Goal: Information Seeking & Learning: Compare options

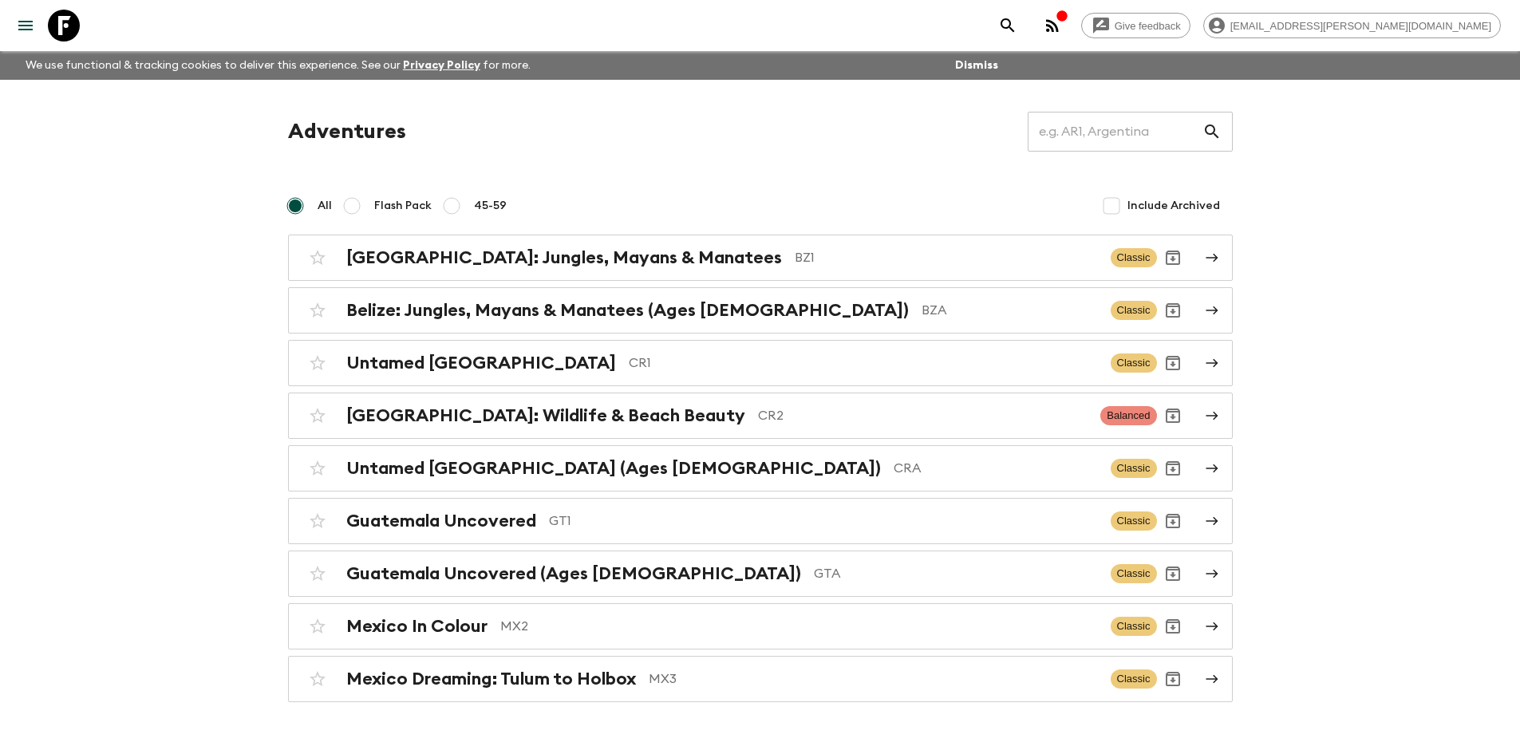
click at [619, 412] on h2 "[GEOGRAPHIC_DATA]: Wildlife & Beach Beauty" at bounding box center [545, 415] width 399 height 21
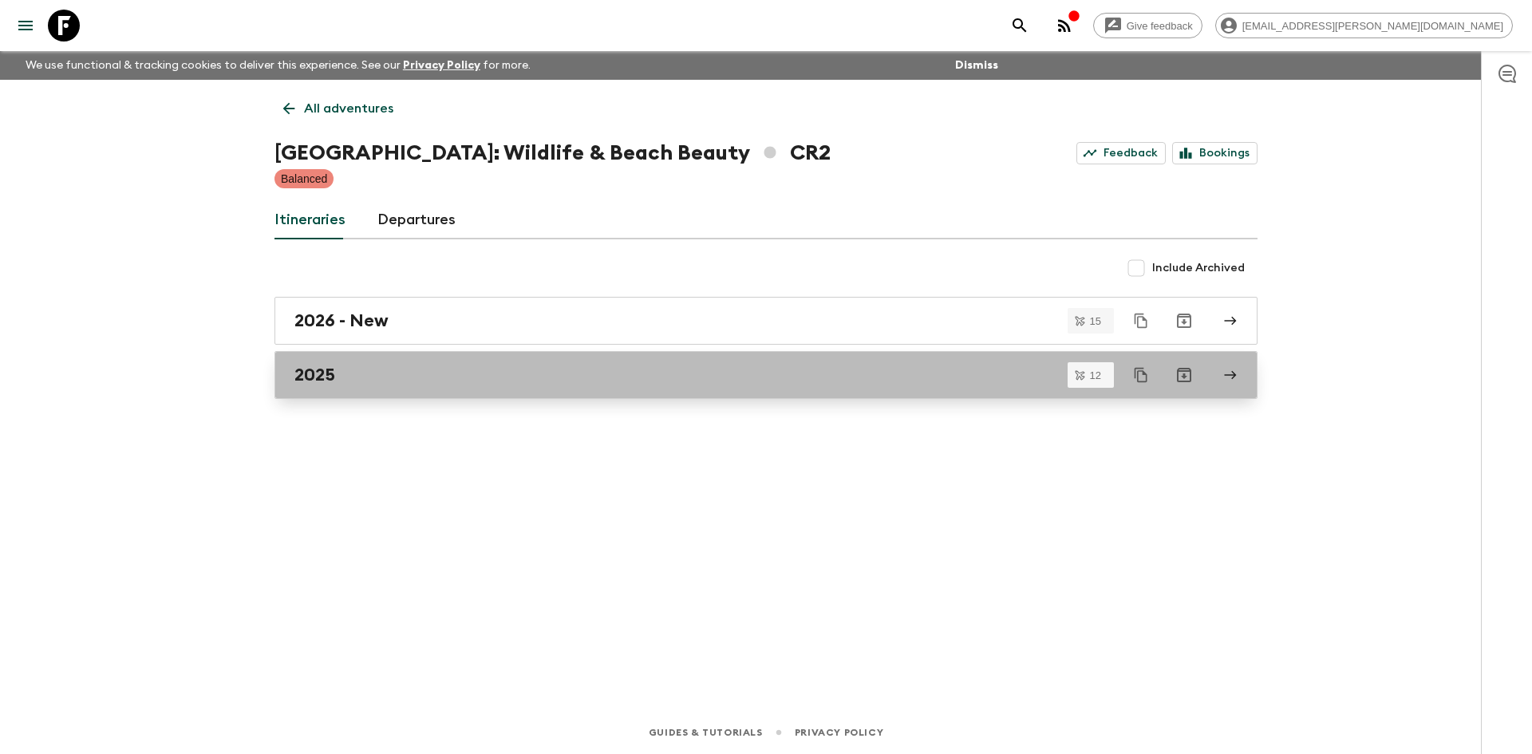
click at [349, 370] on div "2025" at bounding box center [751, 375] width 913 height 21
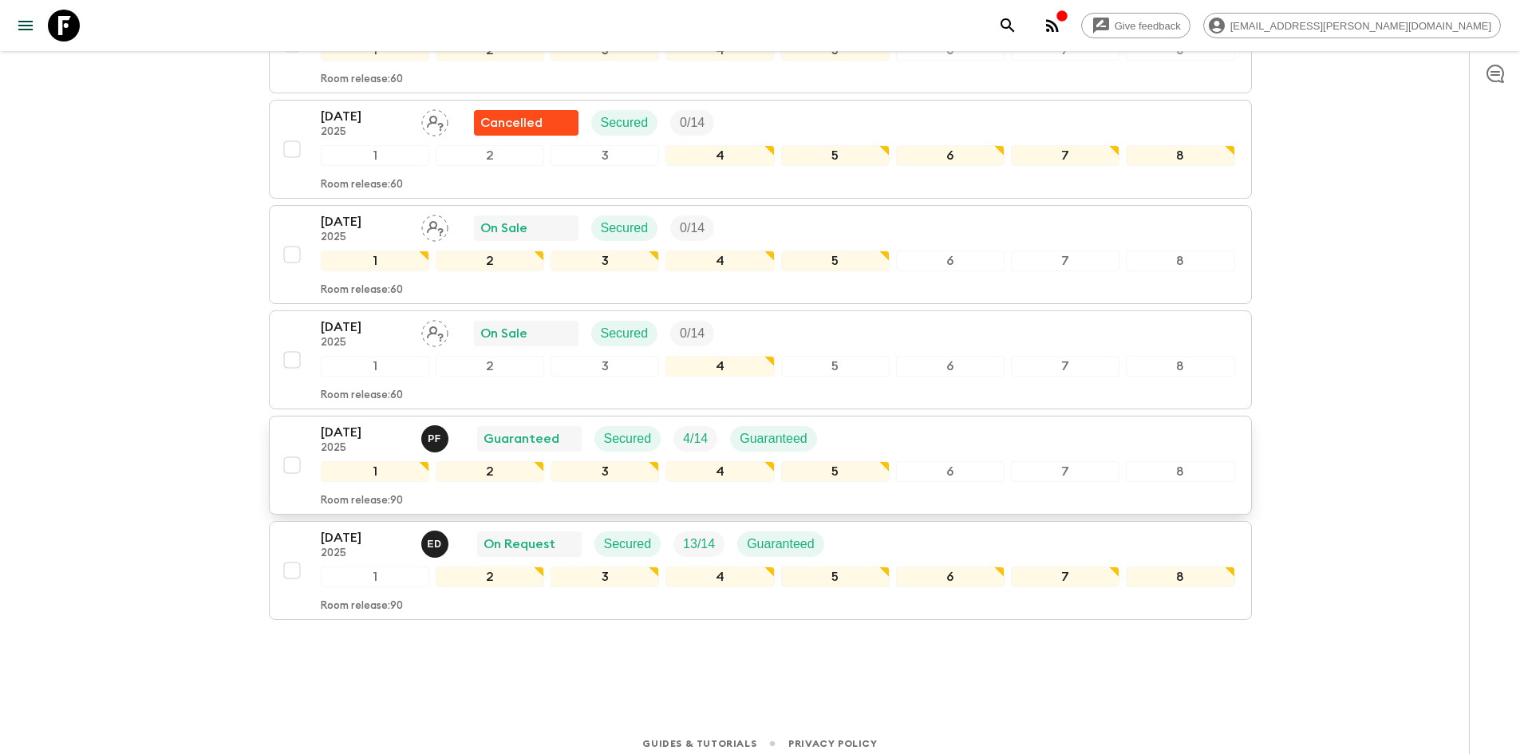
scroll to position [989, 0]
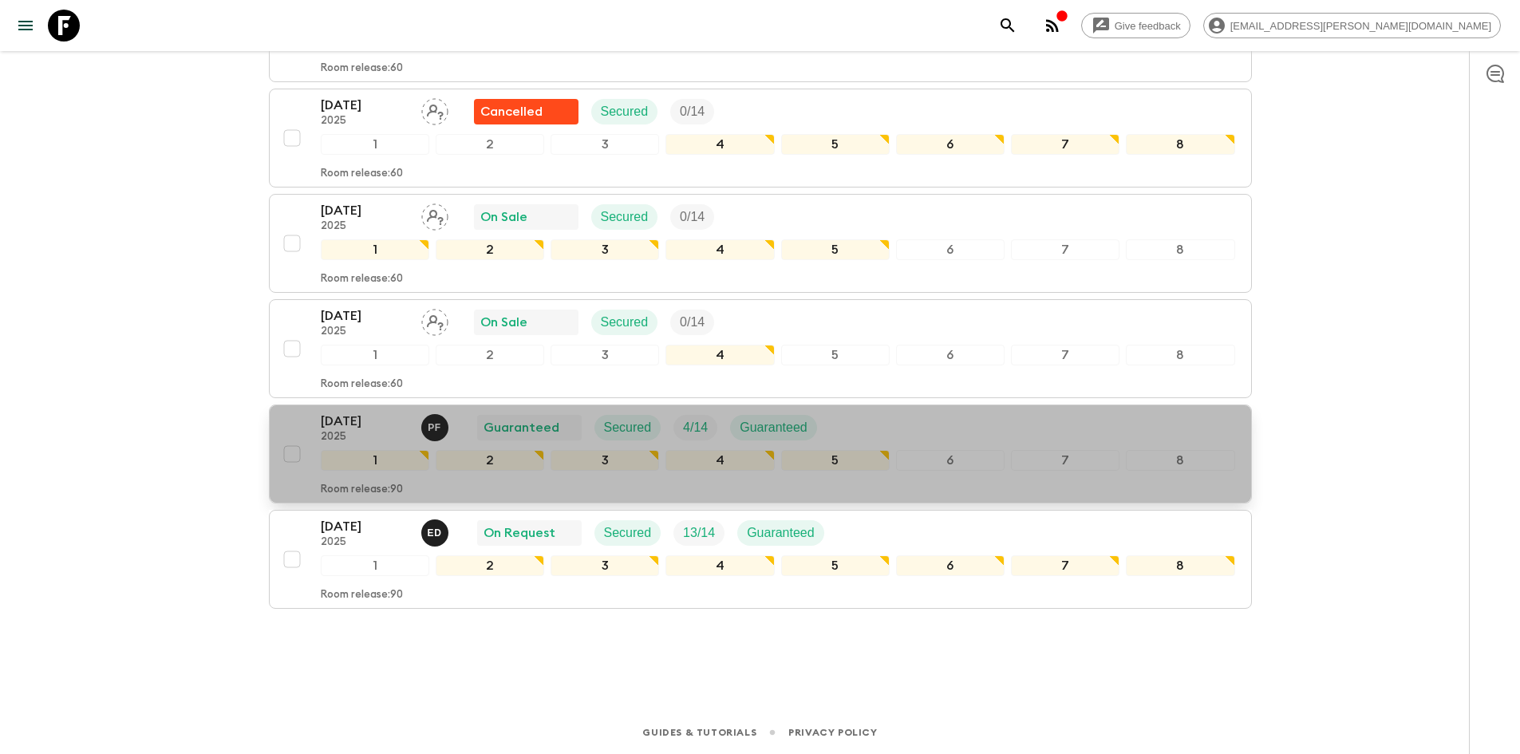
click at [371, 422] on p "[DATE]" at bounding box center [365, 421] width 88 height 19
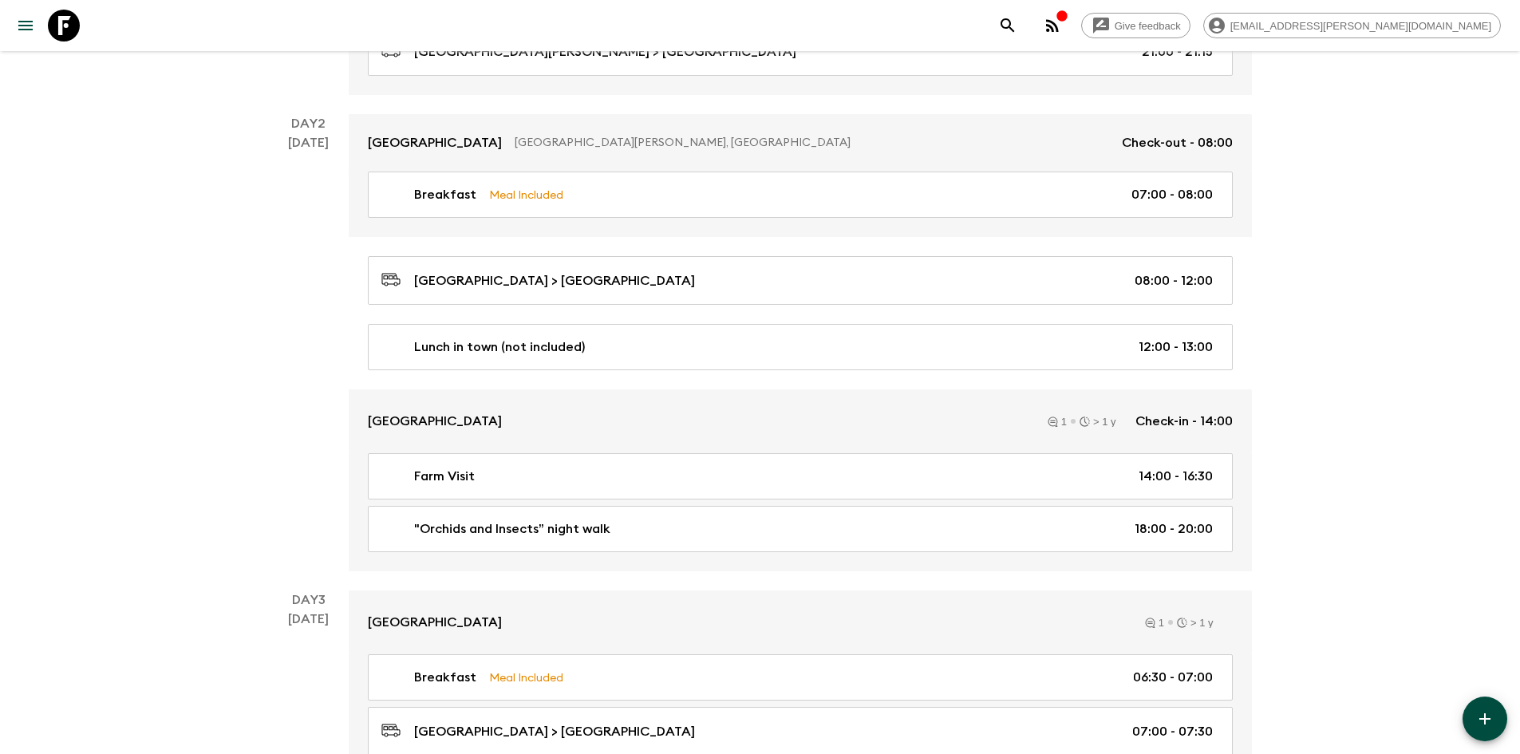
scroll to position [559, 0]
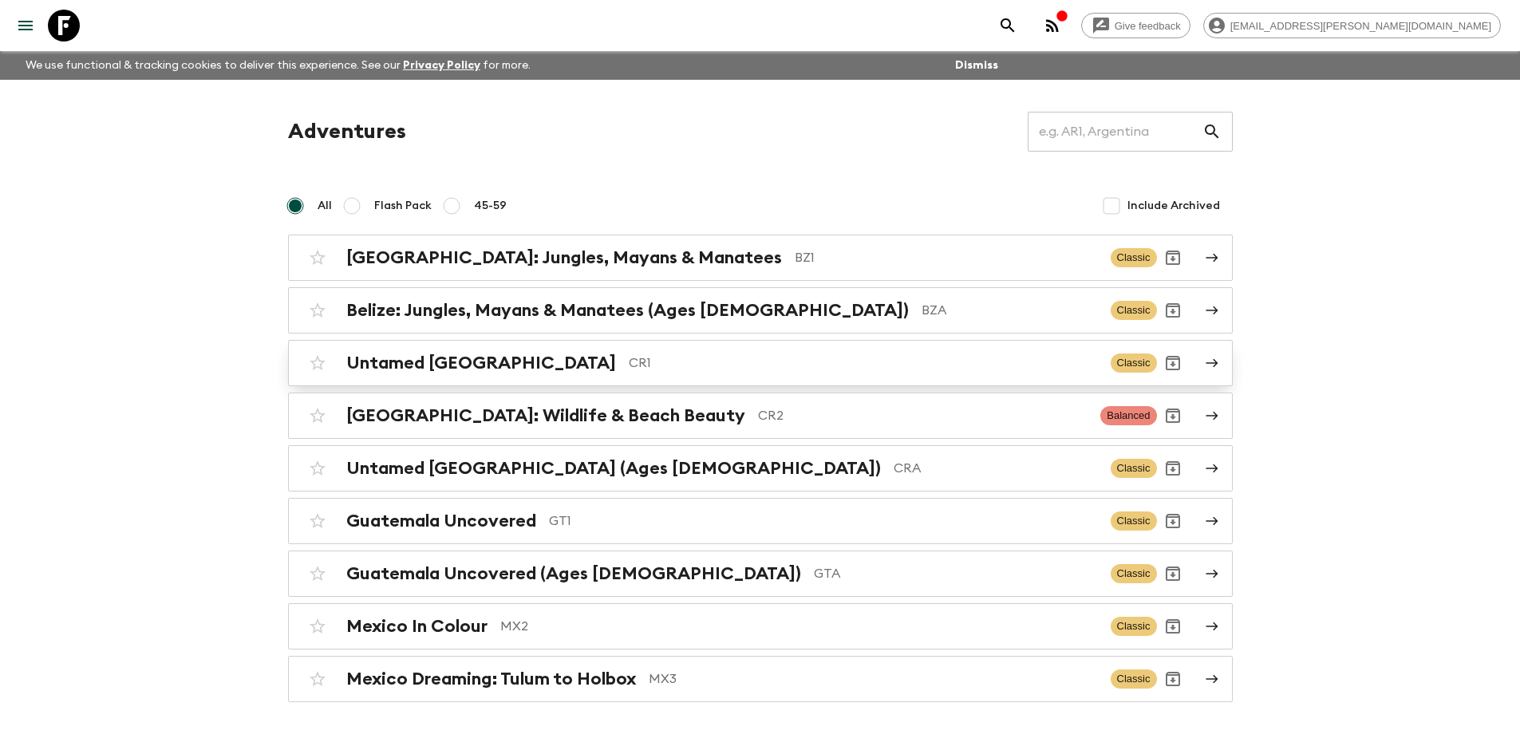
click at [495, 366] on h2 "Untamed [GEOGRAPHIC_DATA]" at bounding box center [481, 363] width 270 height 21
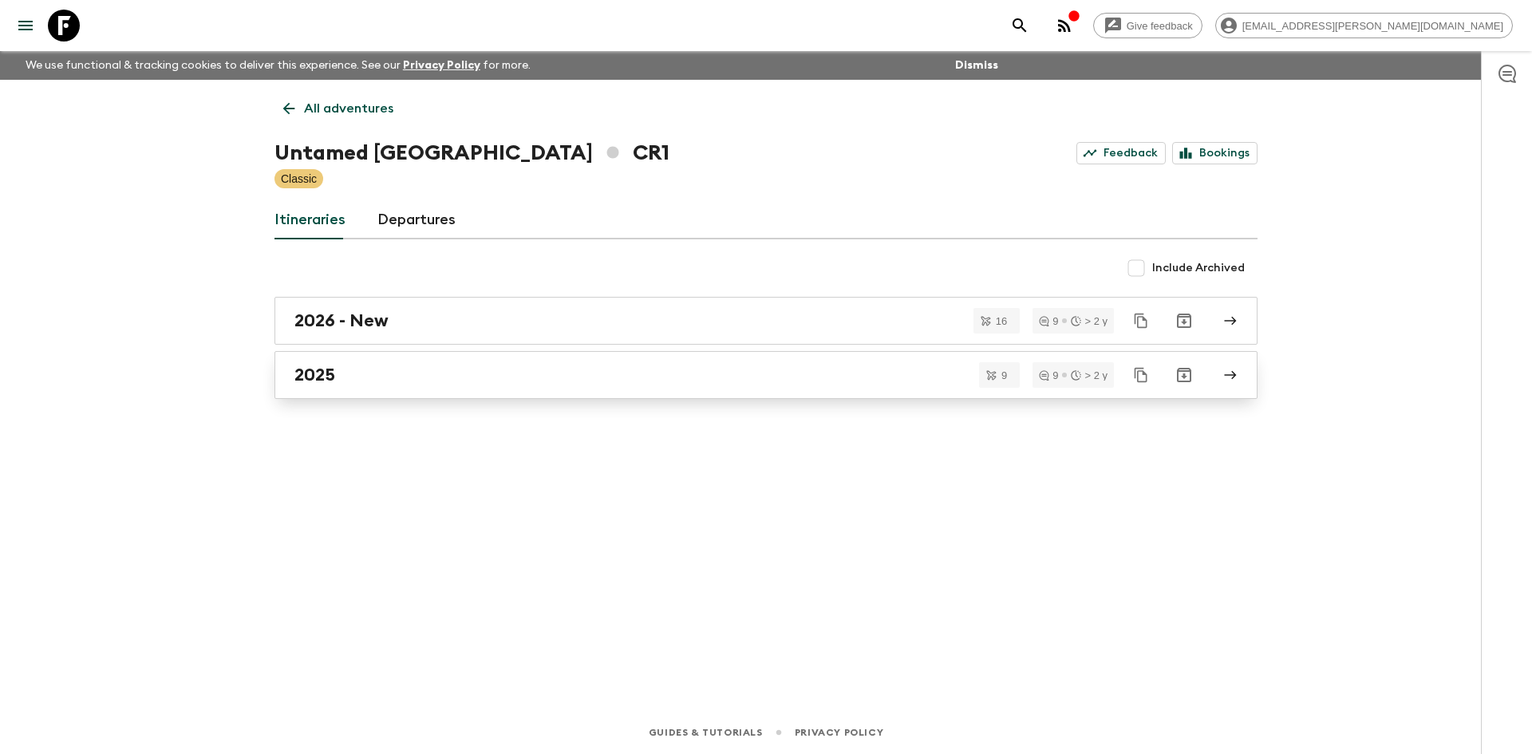
click at [342, 376] on div "2025" at bounding box center [751, 375] width 913 height 21
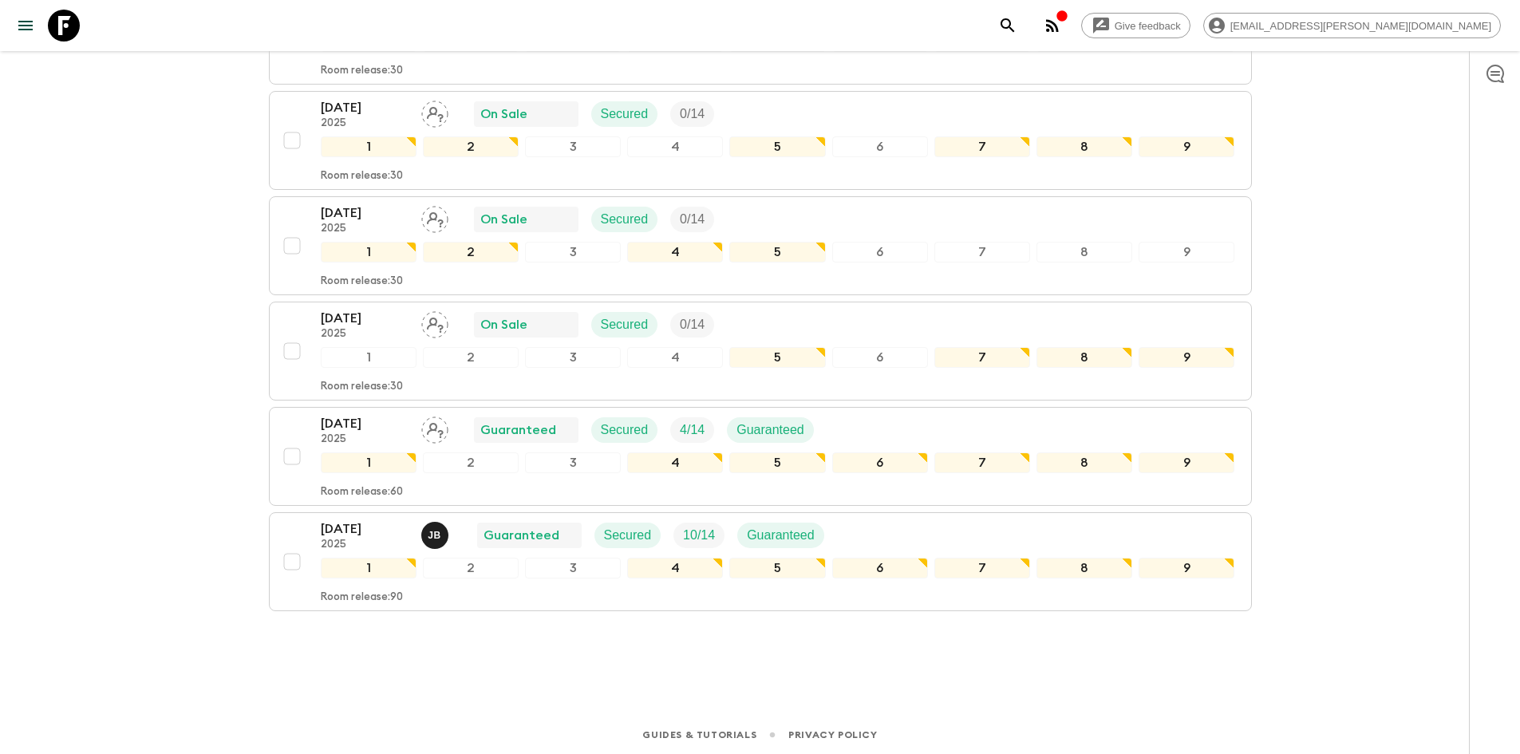
scroll to position [673, 0]
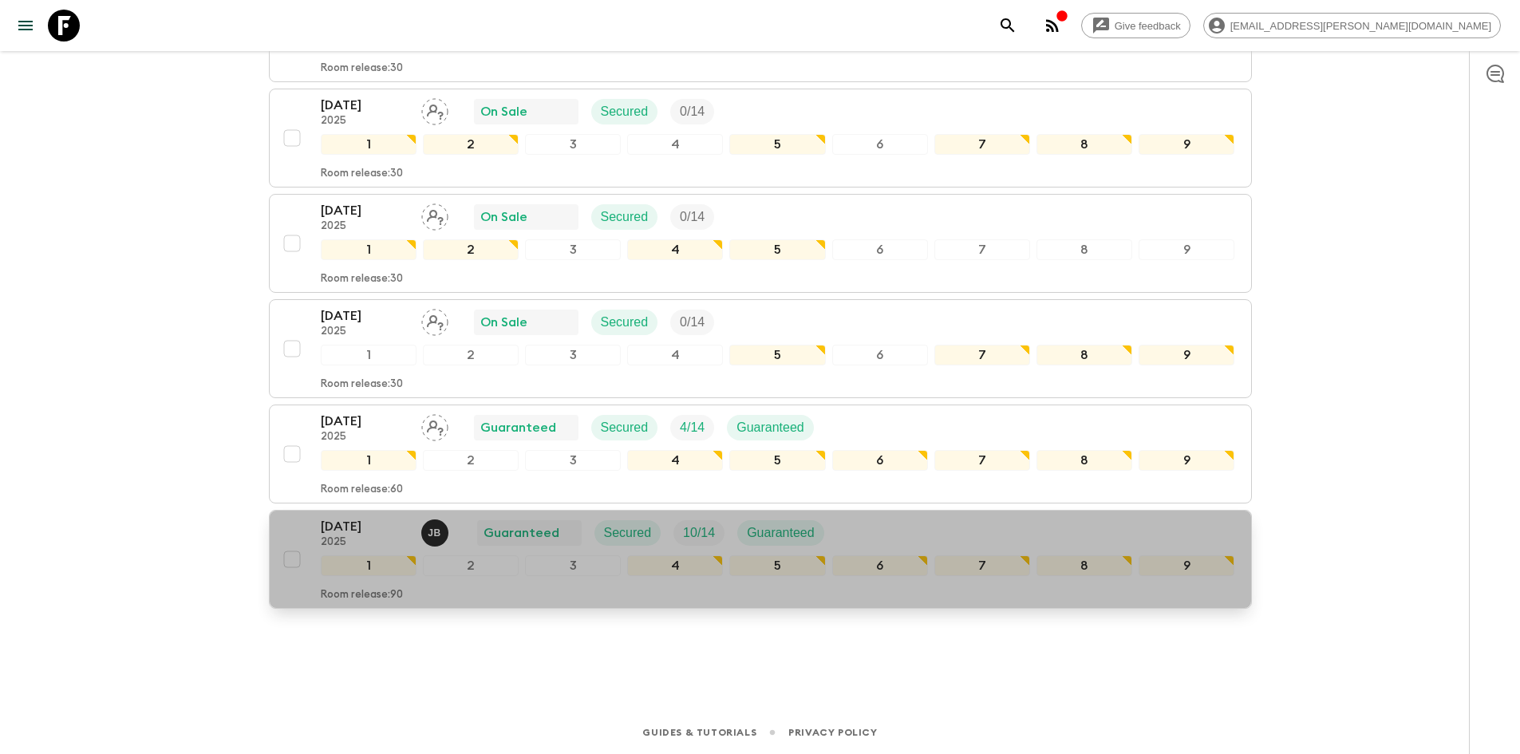
click at [374, 524] on p "[DATE]" at bounding box center [365, 526] width 88 height 19
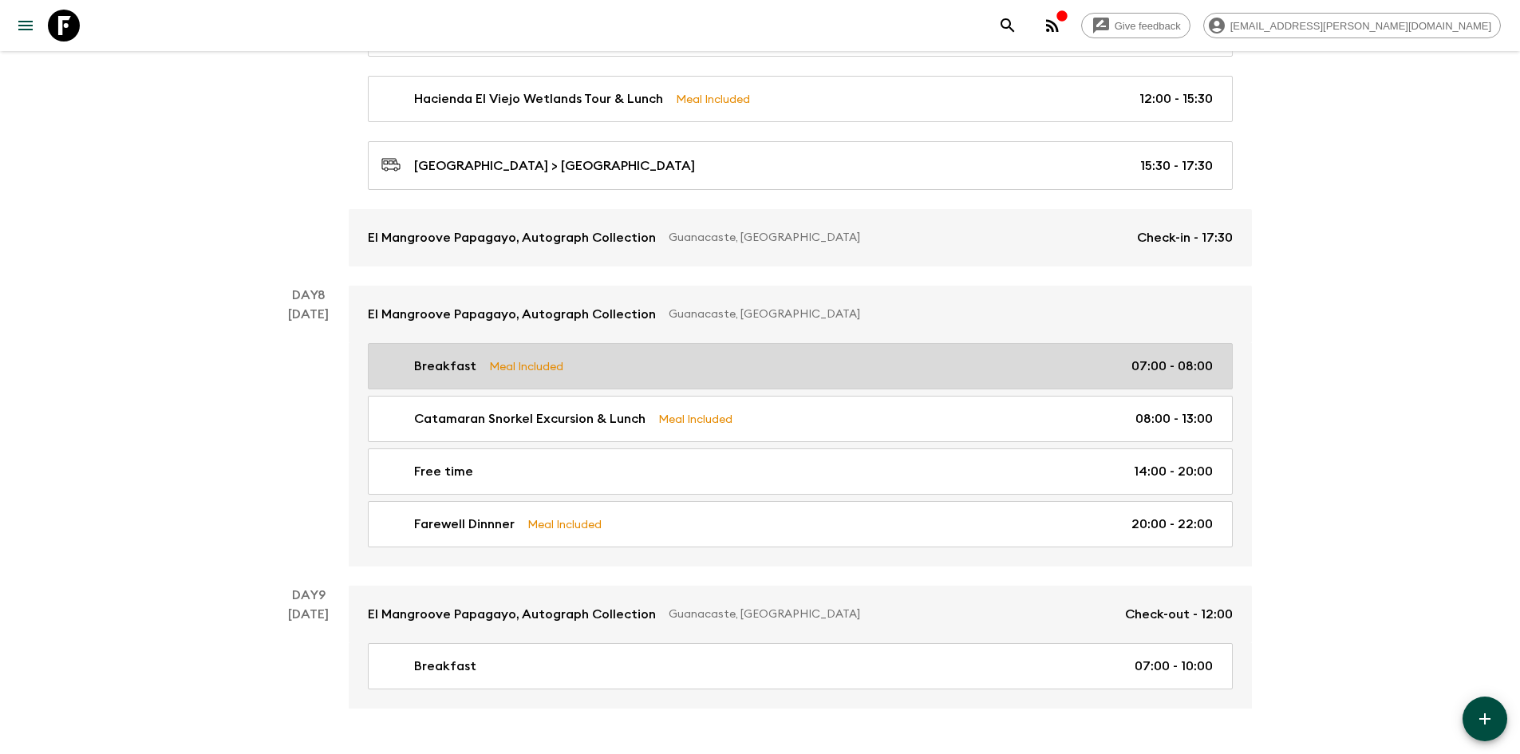
scroll to position [2474, 0]
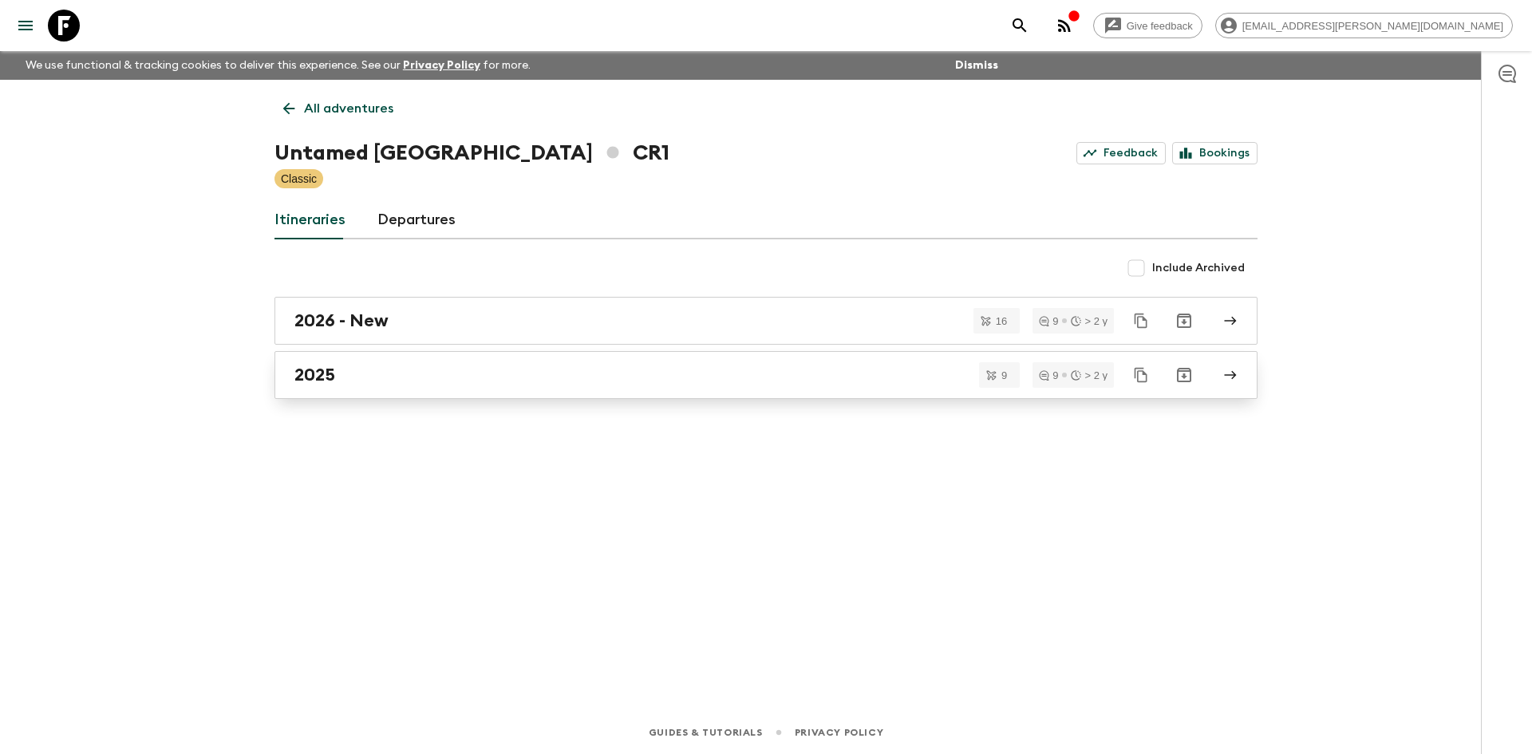
click at [383, 378] on div "2025" at bounding box center [751, 375] width 913 height 21
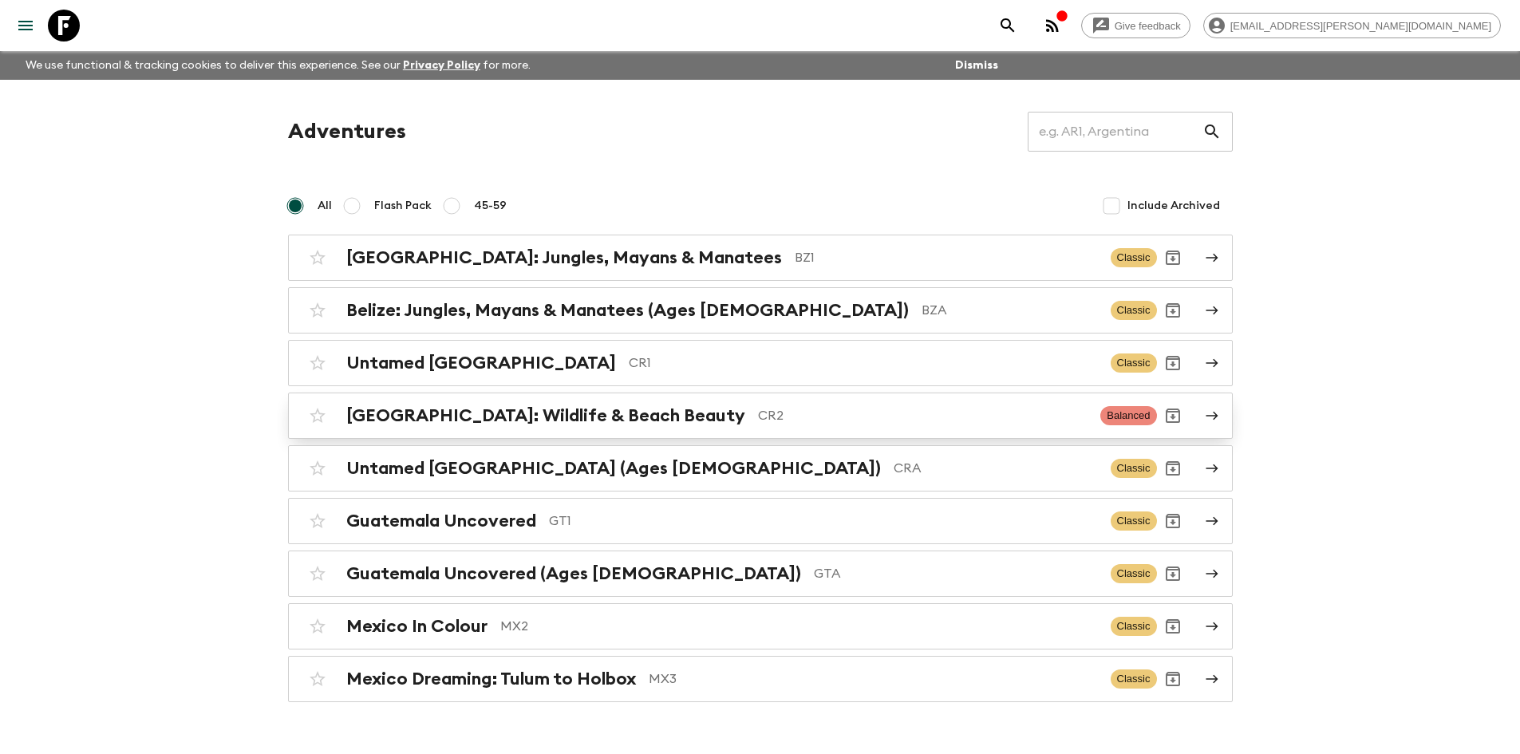
click at [501, 414] on h2 "[GEOGRAPHIC_DATA]: Wildlife & Beach Beauty" at bounding box center [545, 415] width 399 height 21
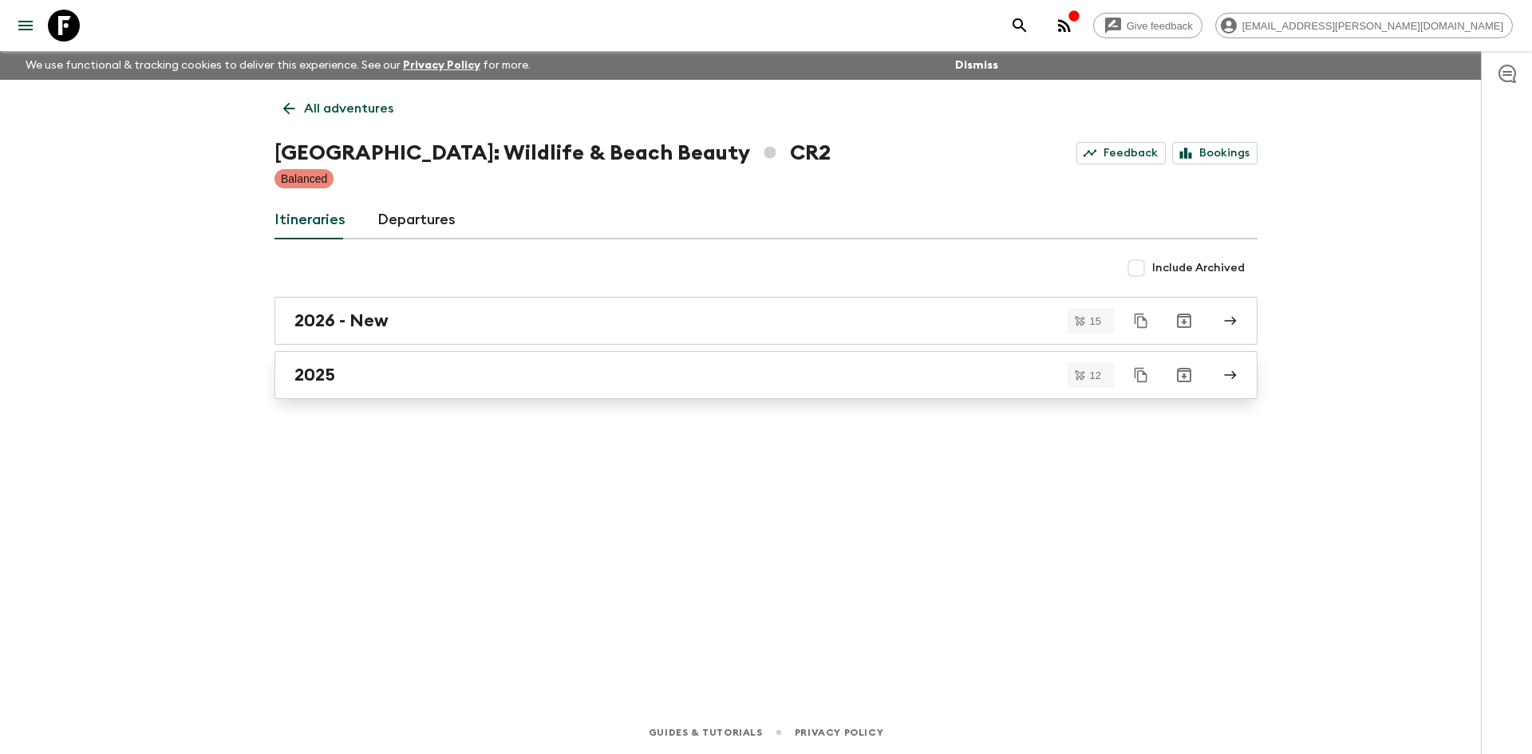
click at [346, 375] on div "2025" at bounding box center [751, 375] width 913 height 21
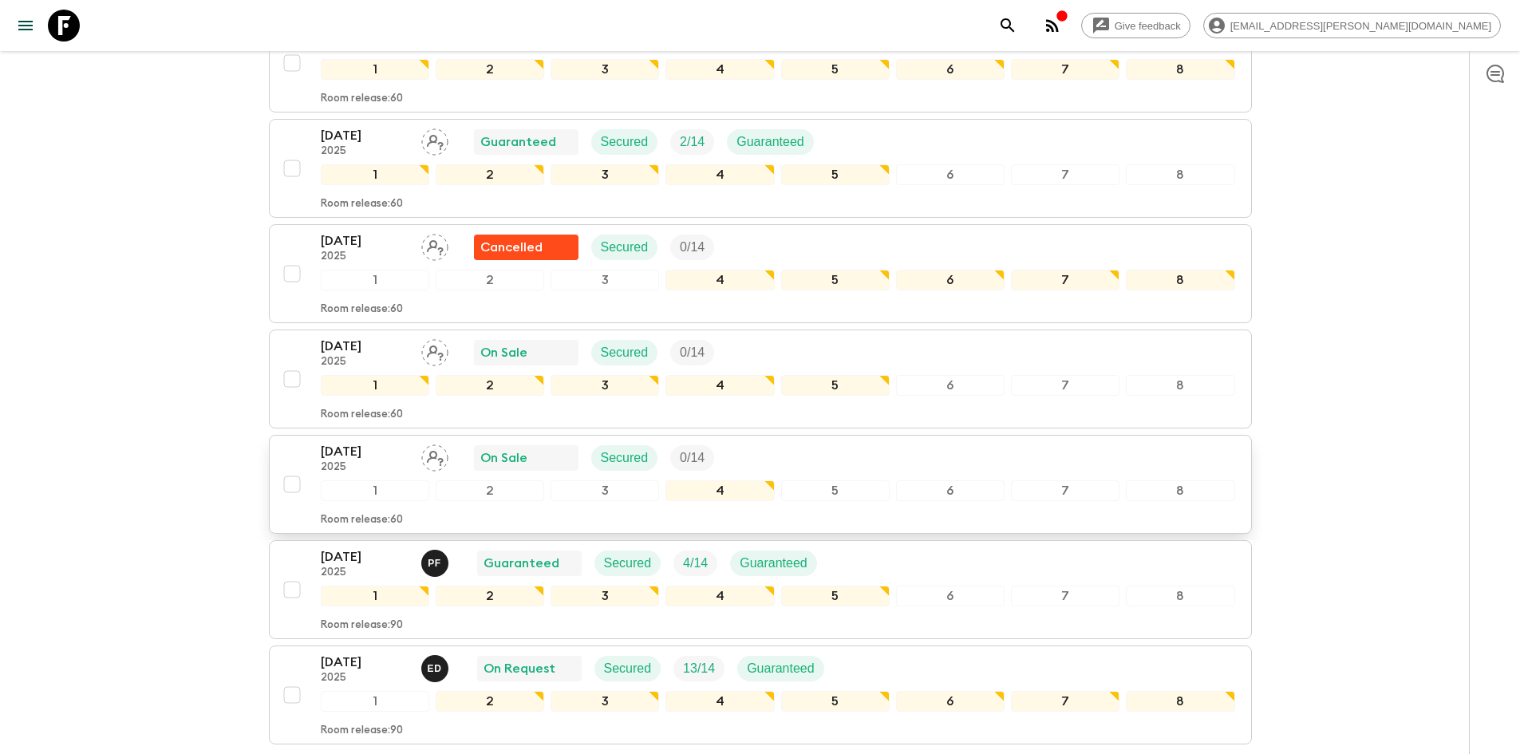
scroll to position [958, 0]
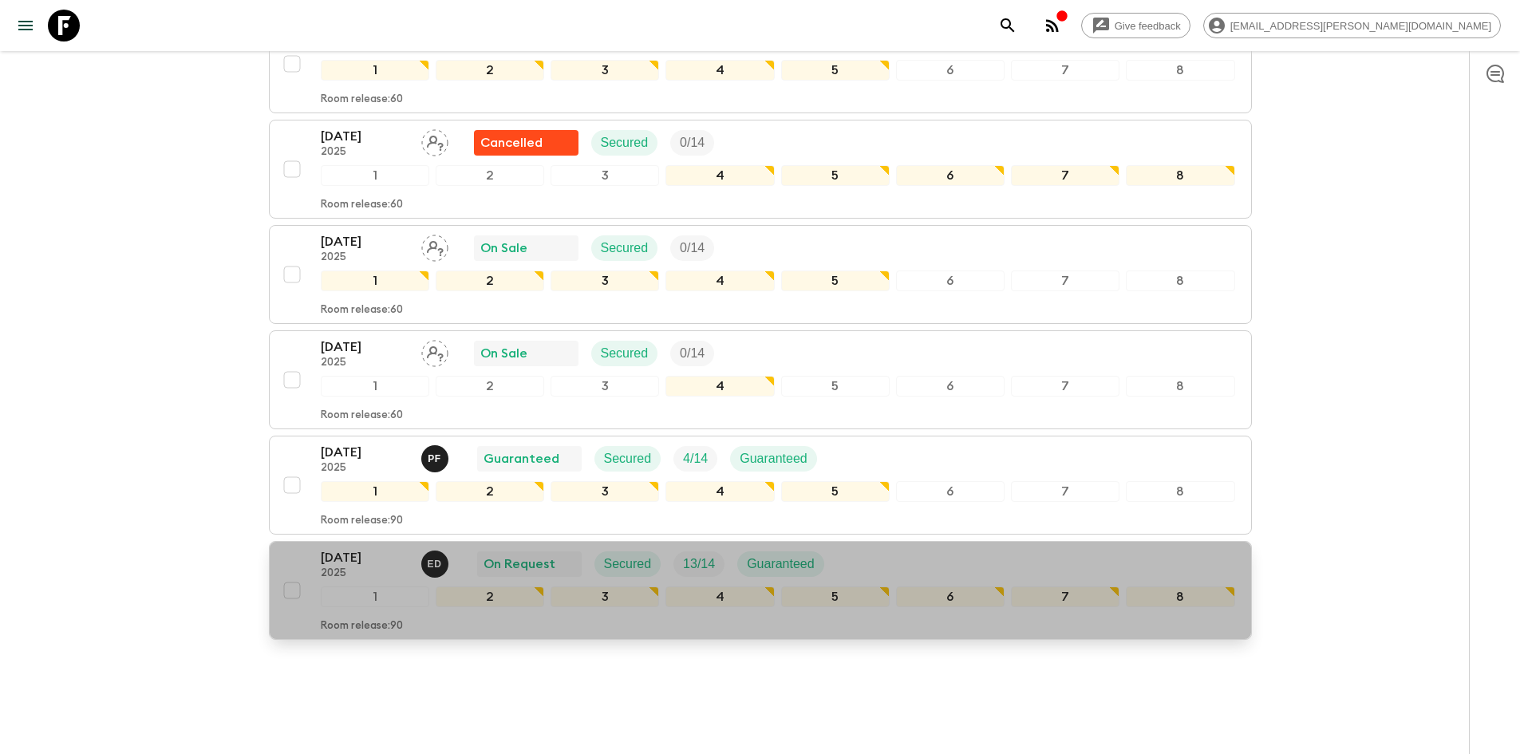
click at [374, 557] on p "[DATE]" at bounding box center [365, 557] width 88 height 19
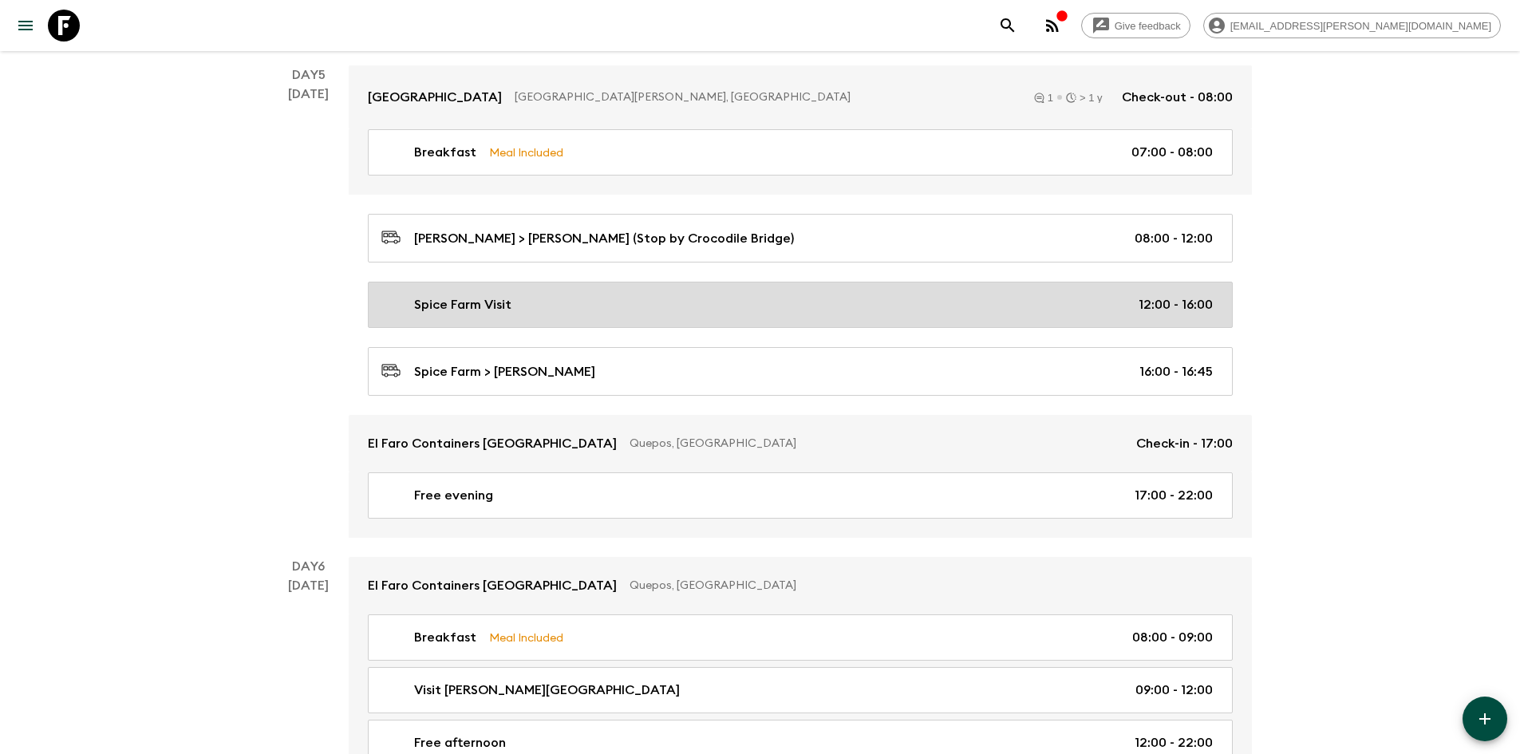
scroll to position [1916, 0]
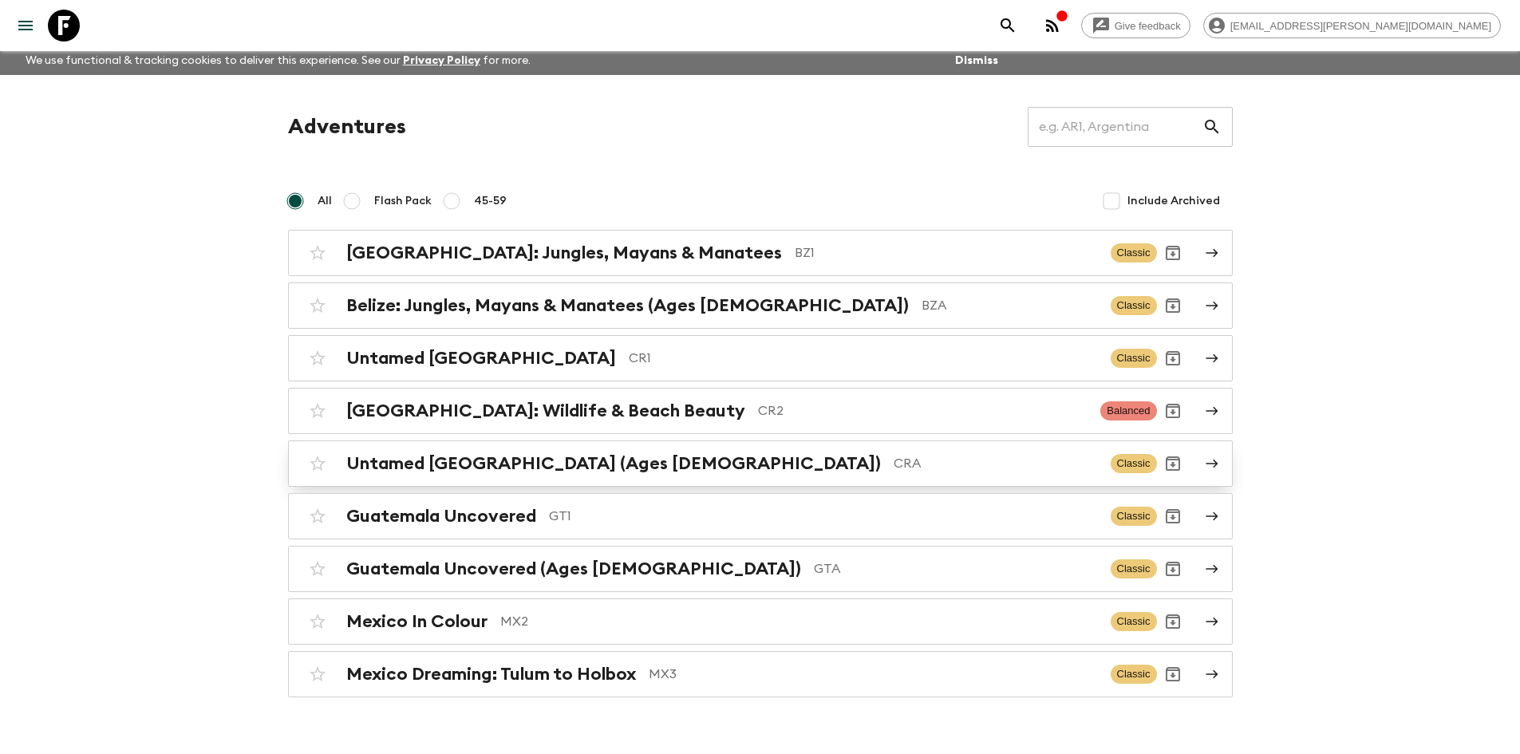
scroll to position [36, 0]
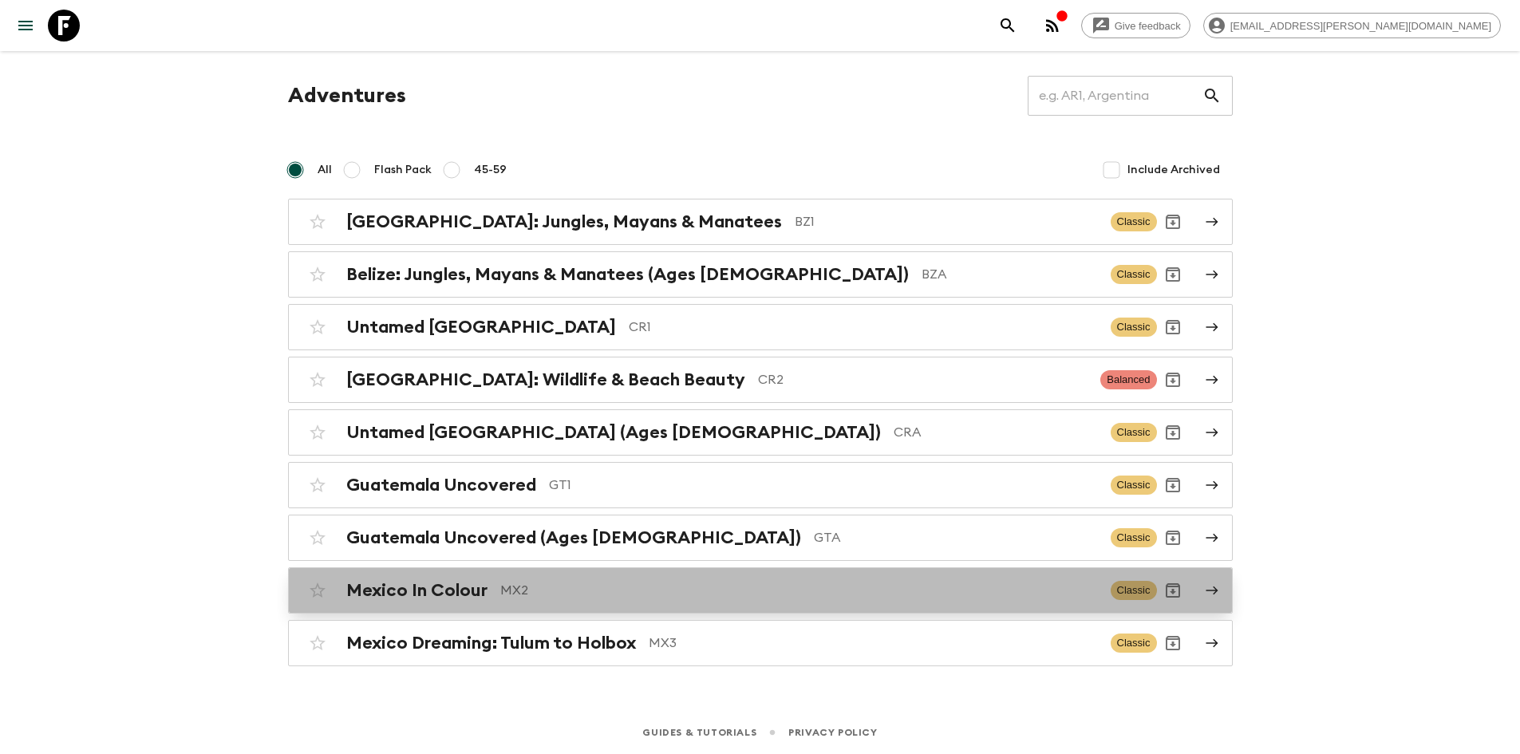
click at [466, 589] on h2 "Mexico In Colour" at bounding box center [416, 590] width 141 height 21
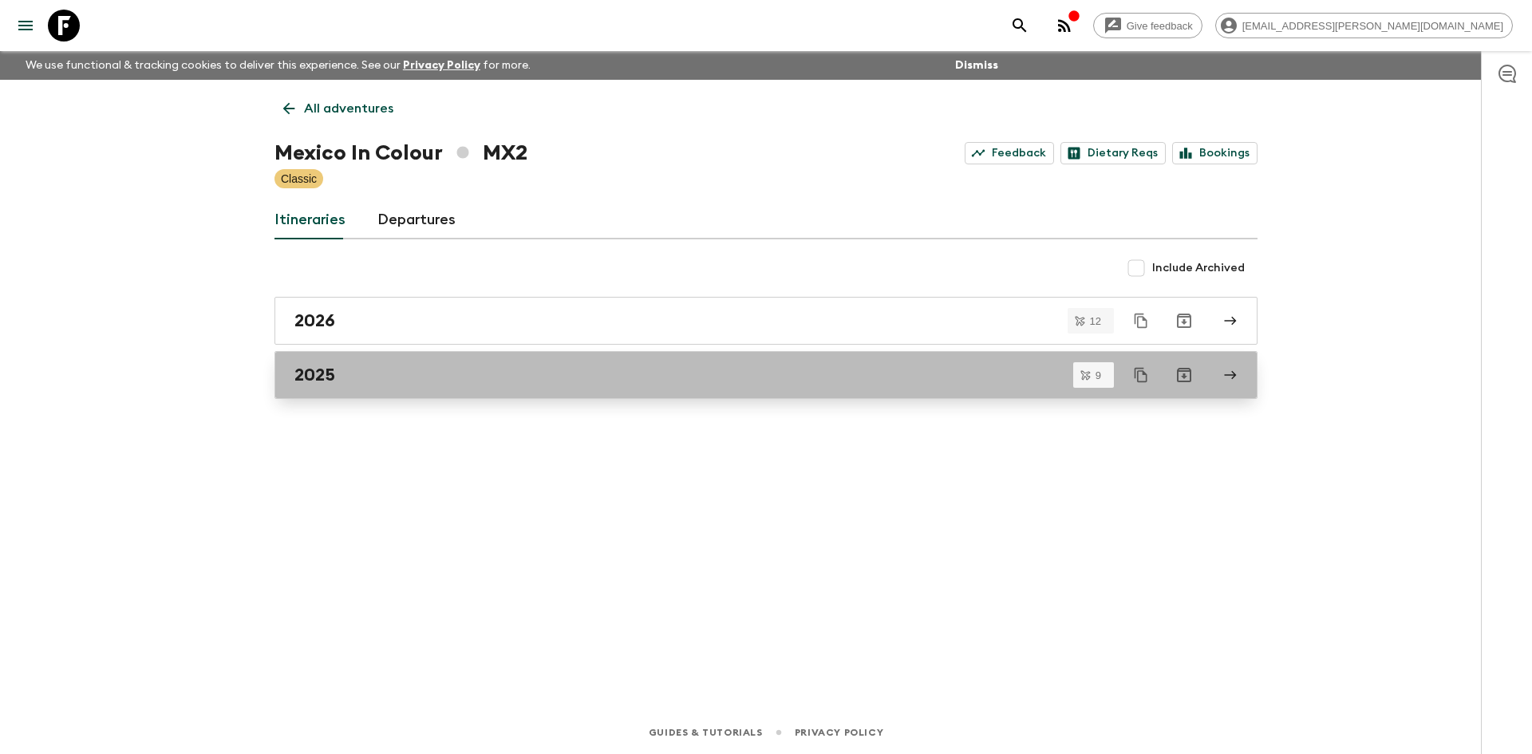
click at [358, 382] on div "2025" at bounding box center [751, 375] width 913 height 21
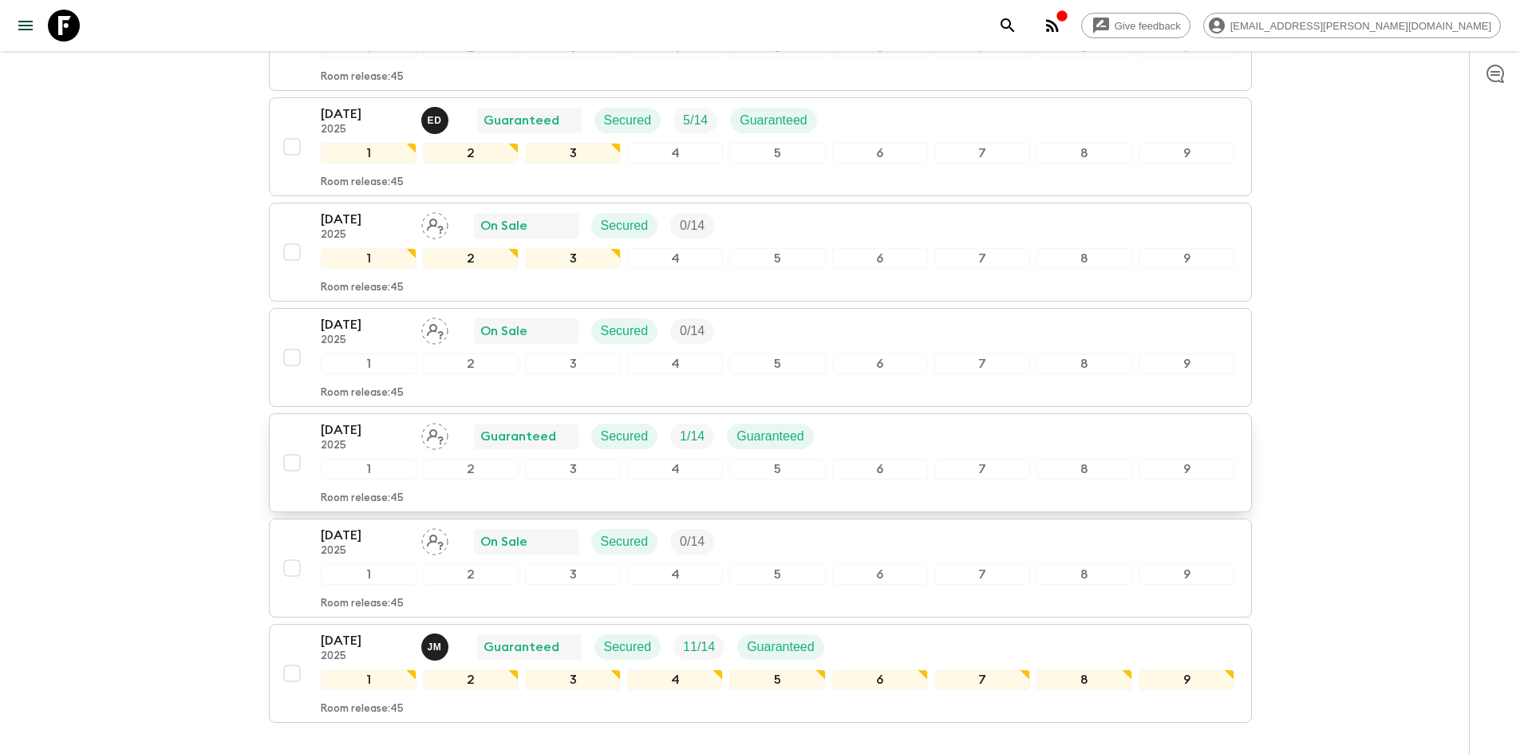
scroll to position [639, 0]
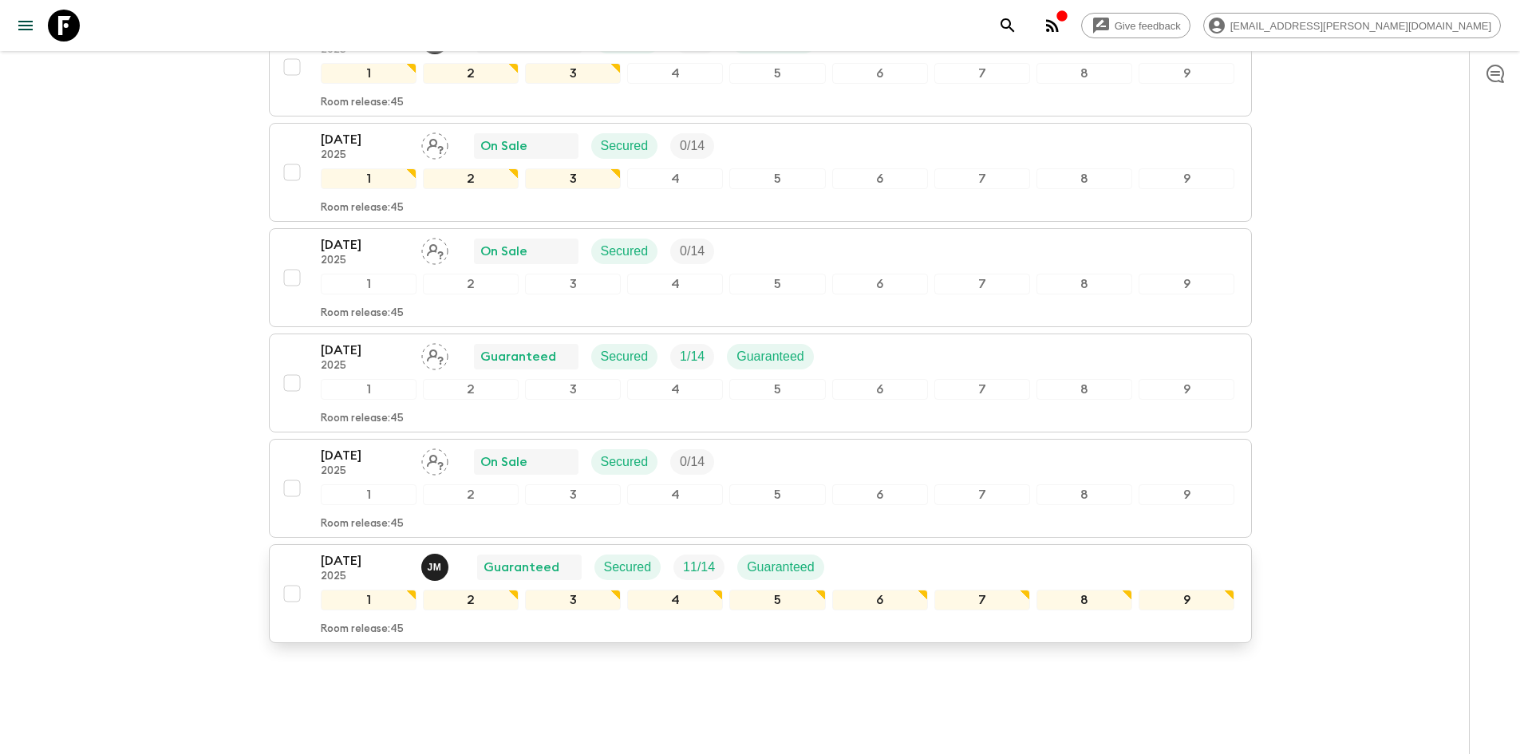
click at [362, 563] on p "[DATE]" at bounding box center [365, 561] width 88 height 19
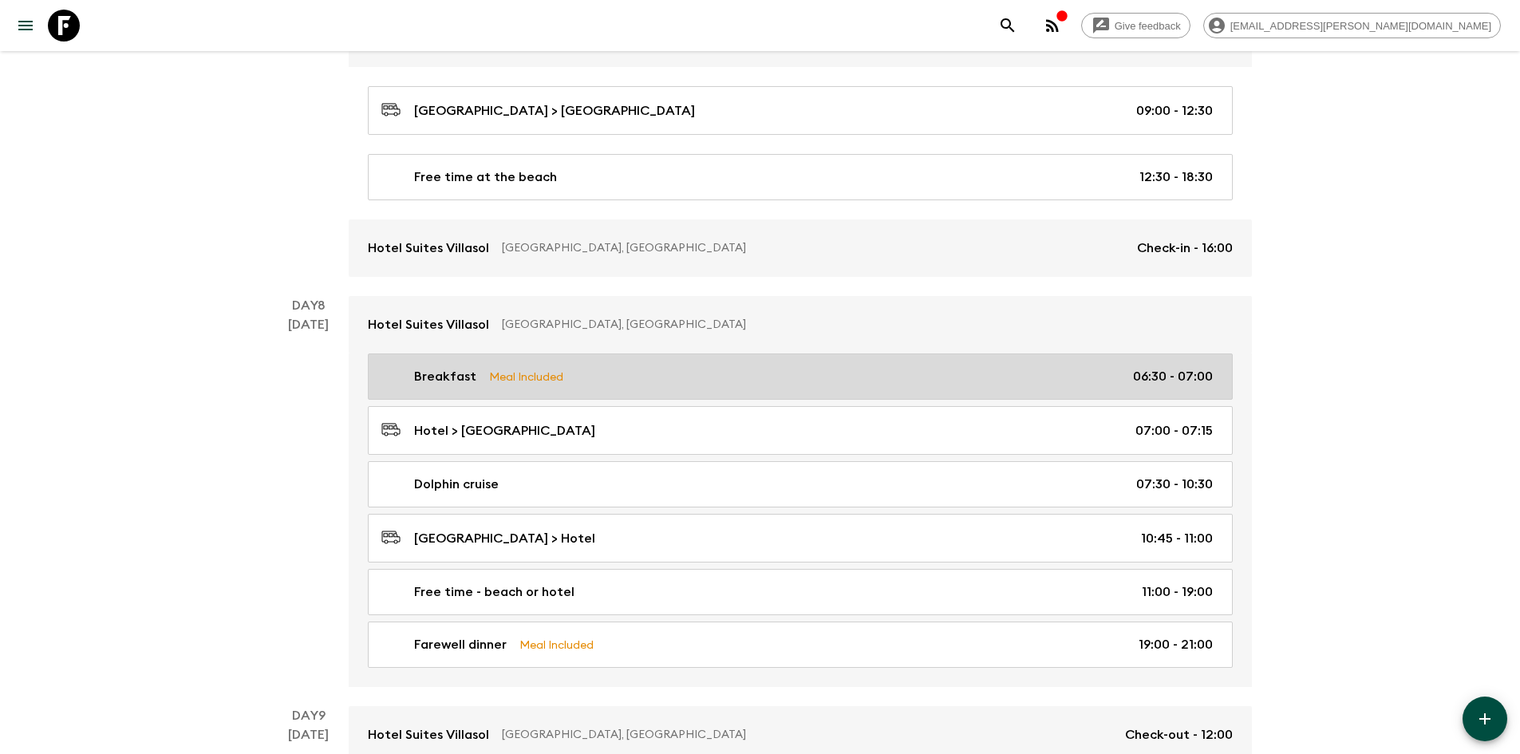
scroll to position [2953, 0]
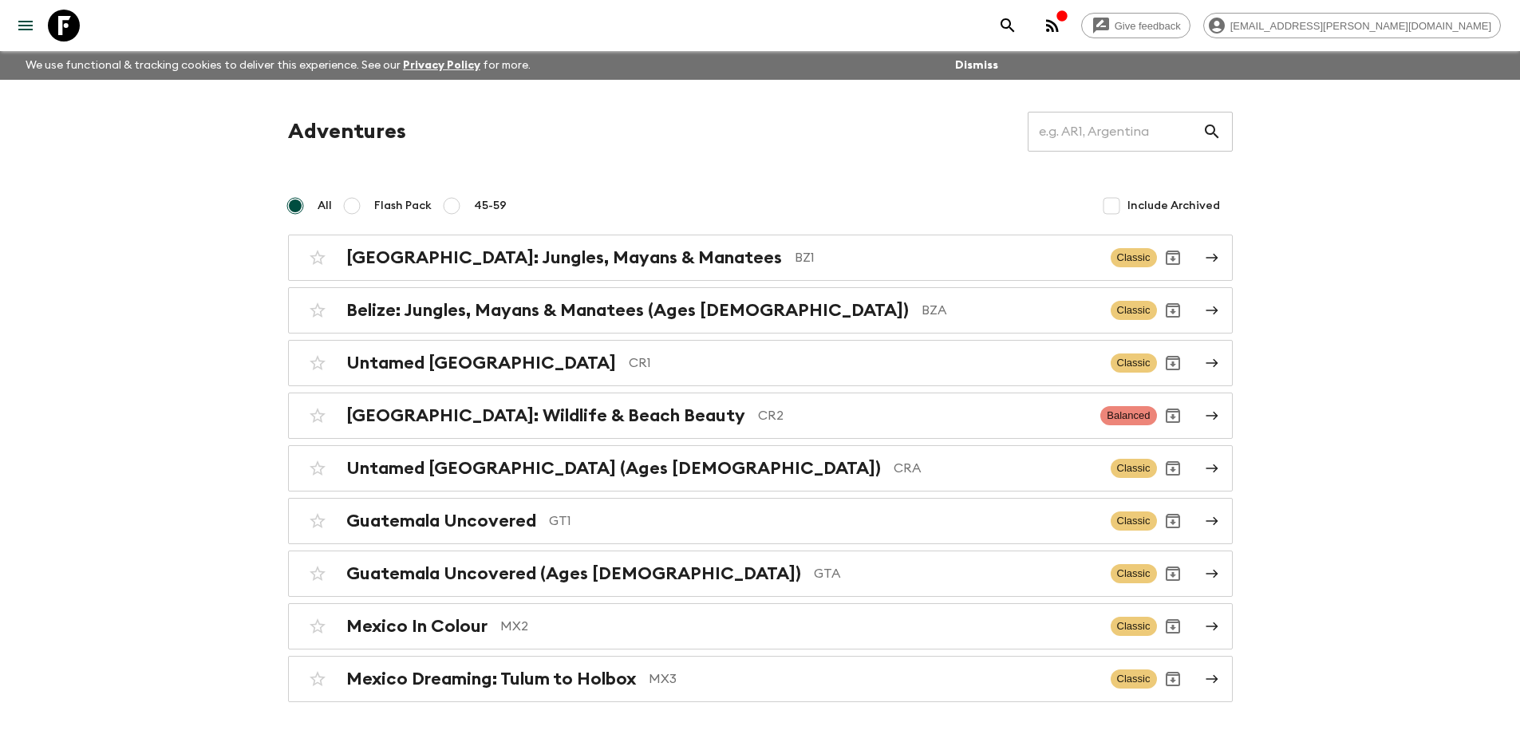
click at [547, 676] on h2 "Mexico Dreaming: Tulum to Holbox" at bounding box center [491, 679] width 290 height 21
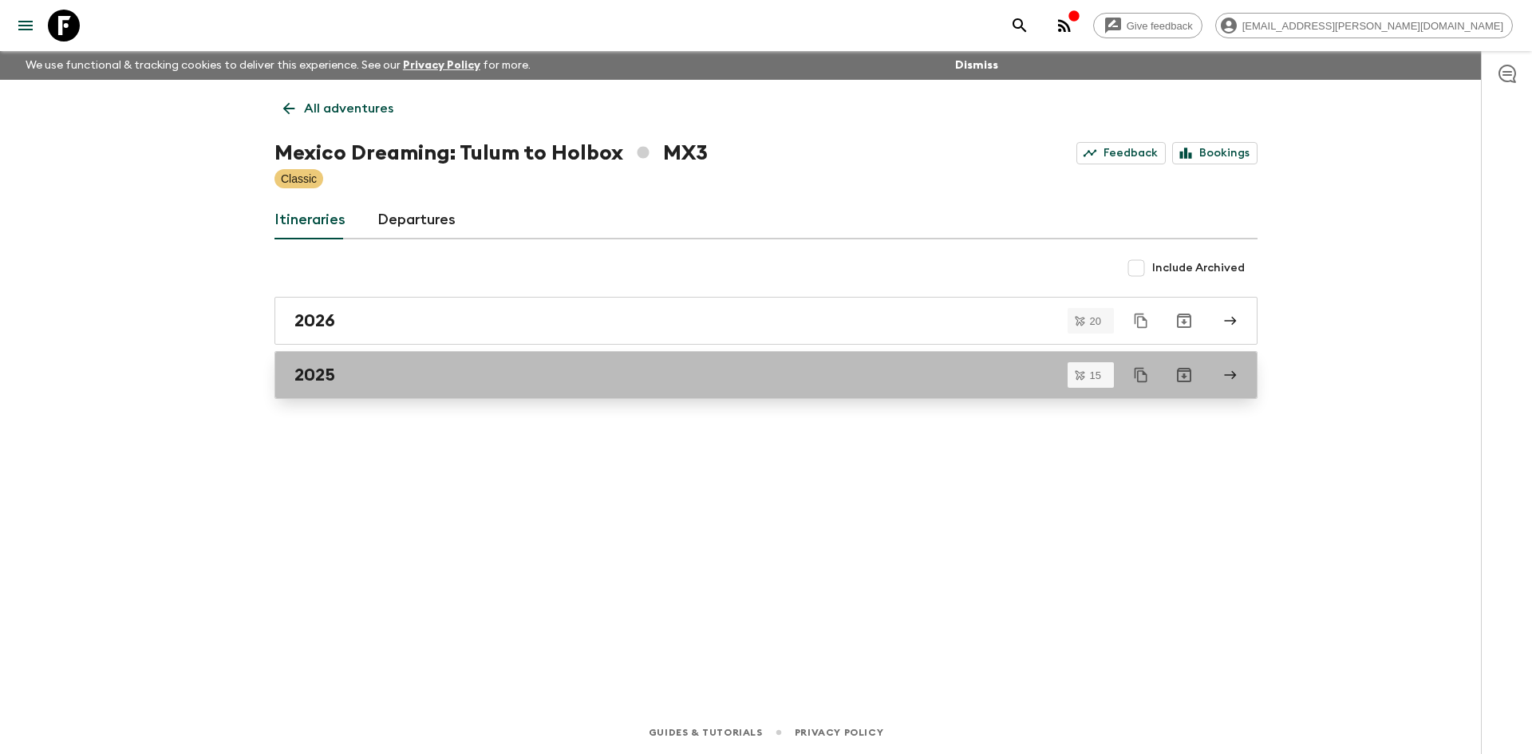
click at [392, 384] on div "2025" at bounding box center [751, 375] width 913 height 21
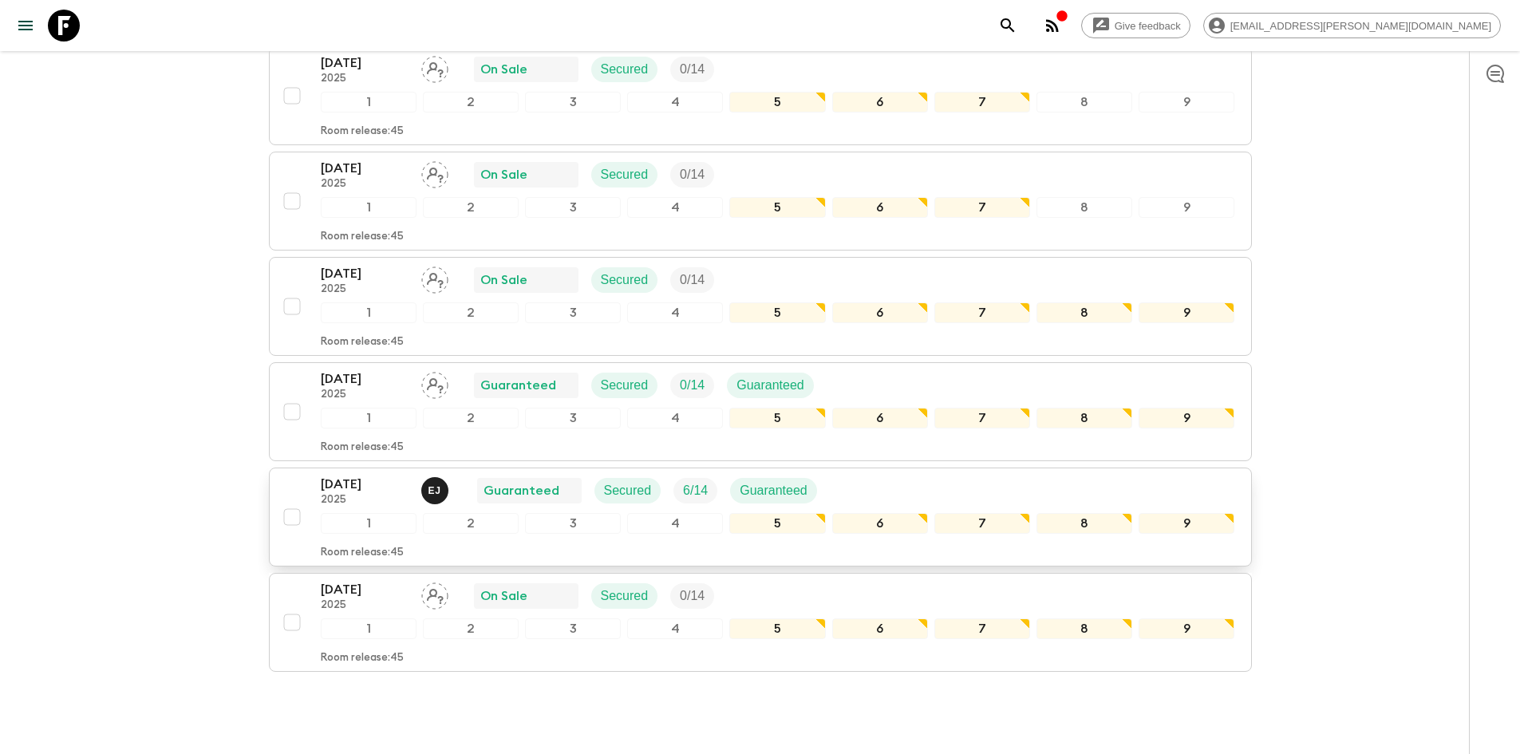
scroll to position [1305, 0]
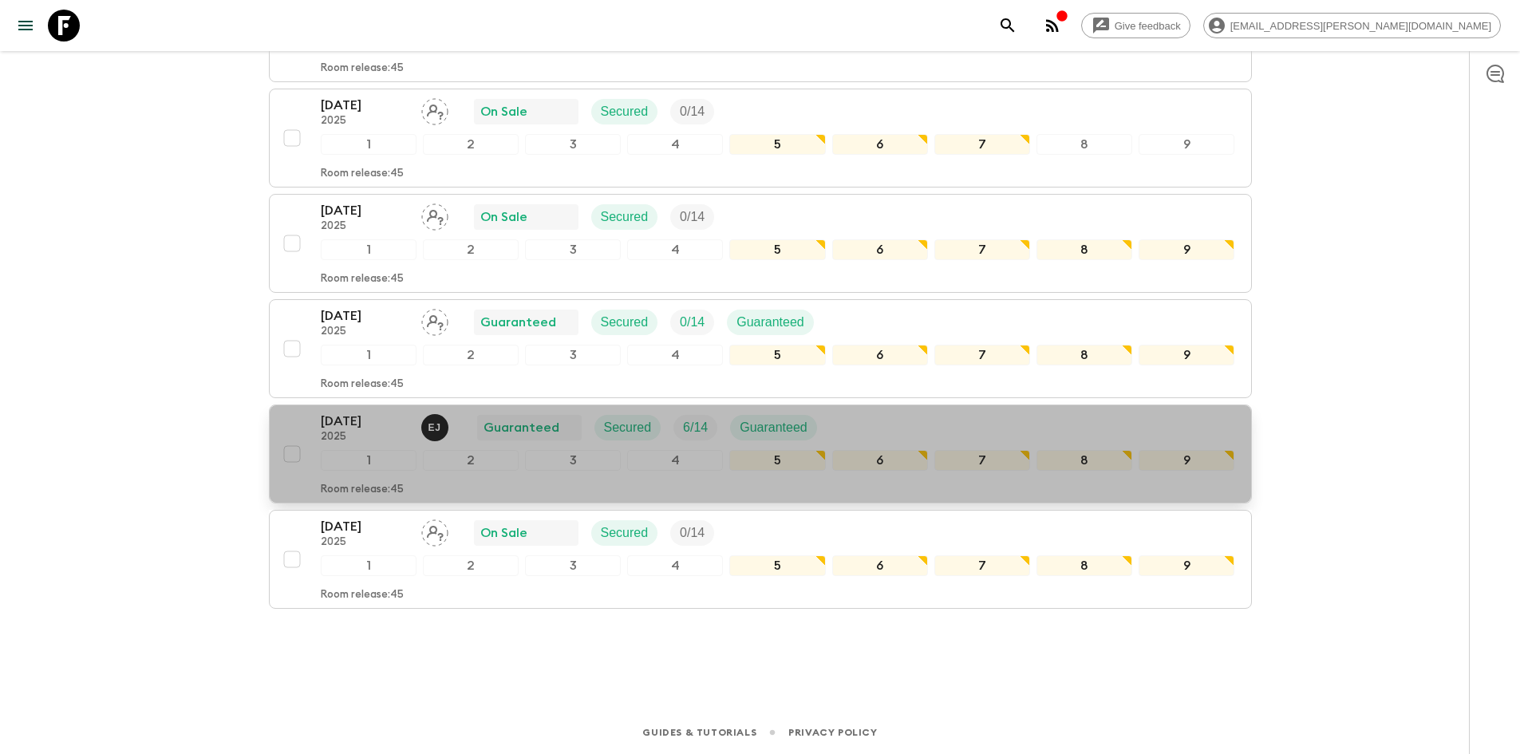
click at [354, 416] on p "[DATE]" at bounding box center [365, 421] width 88 height 19
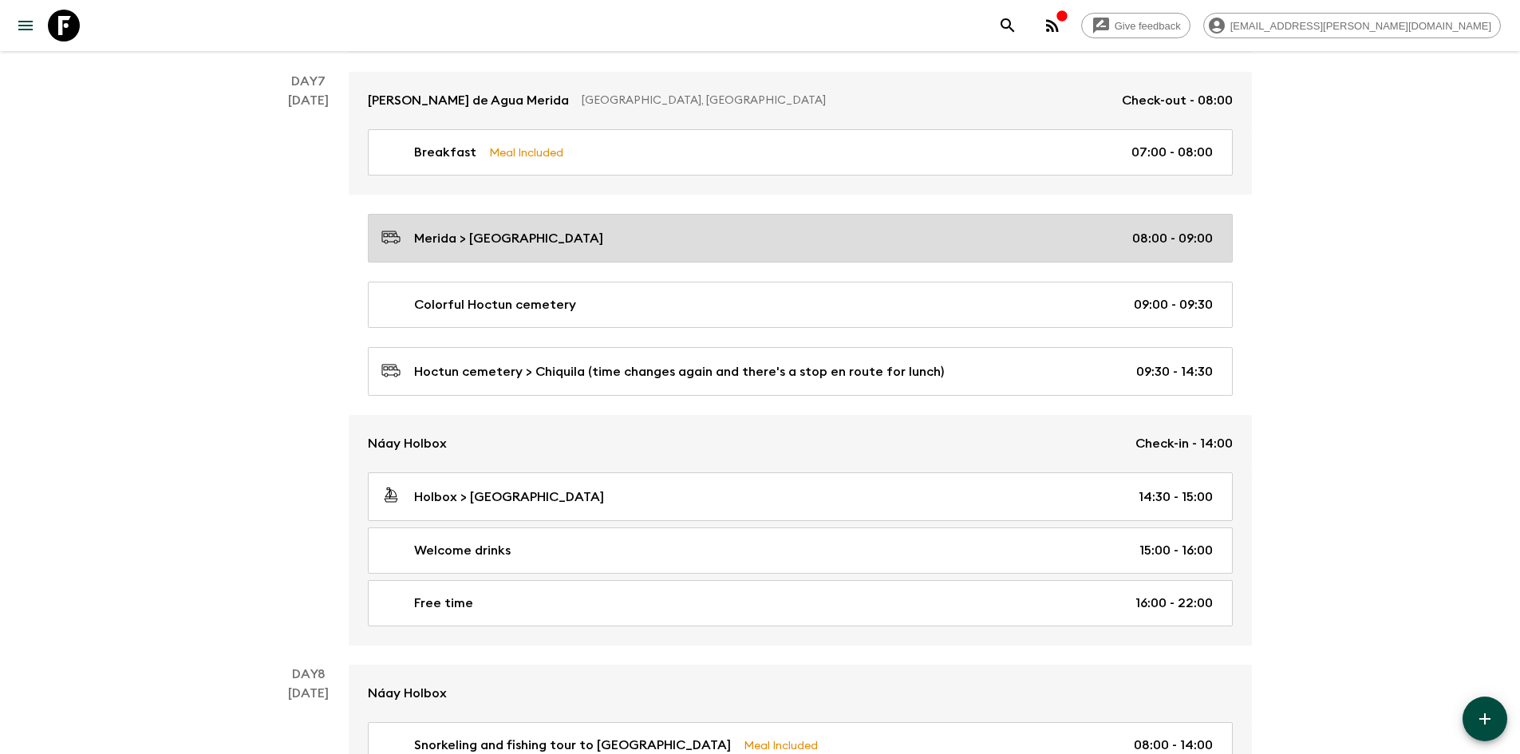
scroll to position [3432, 0]
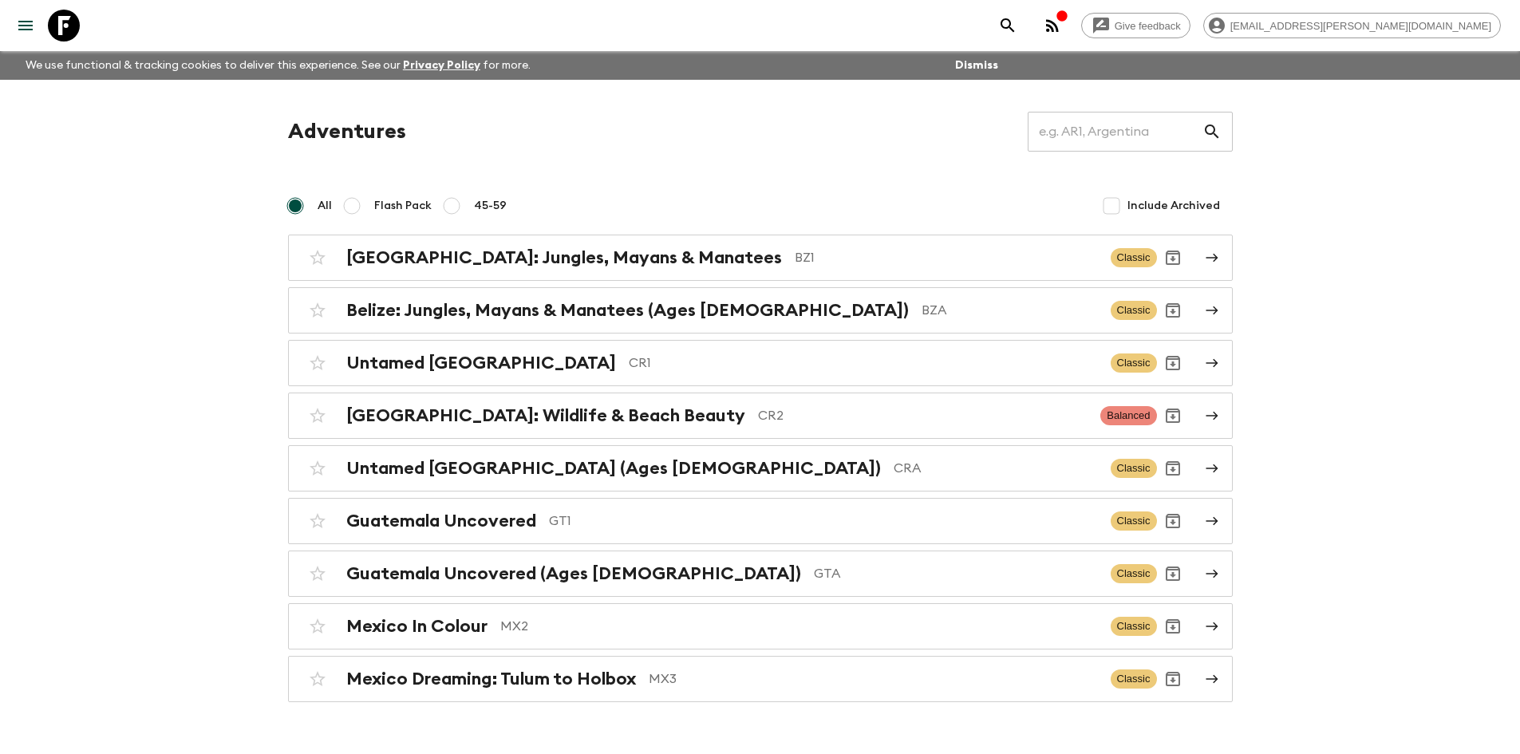
click at [453, 203] on input "45-59" at bounding box center [451, 205] width 19 height 19
radio input "true"
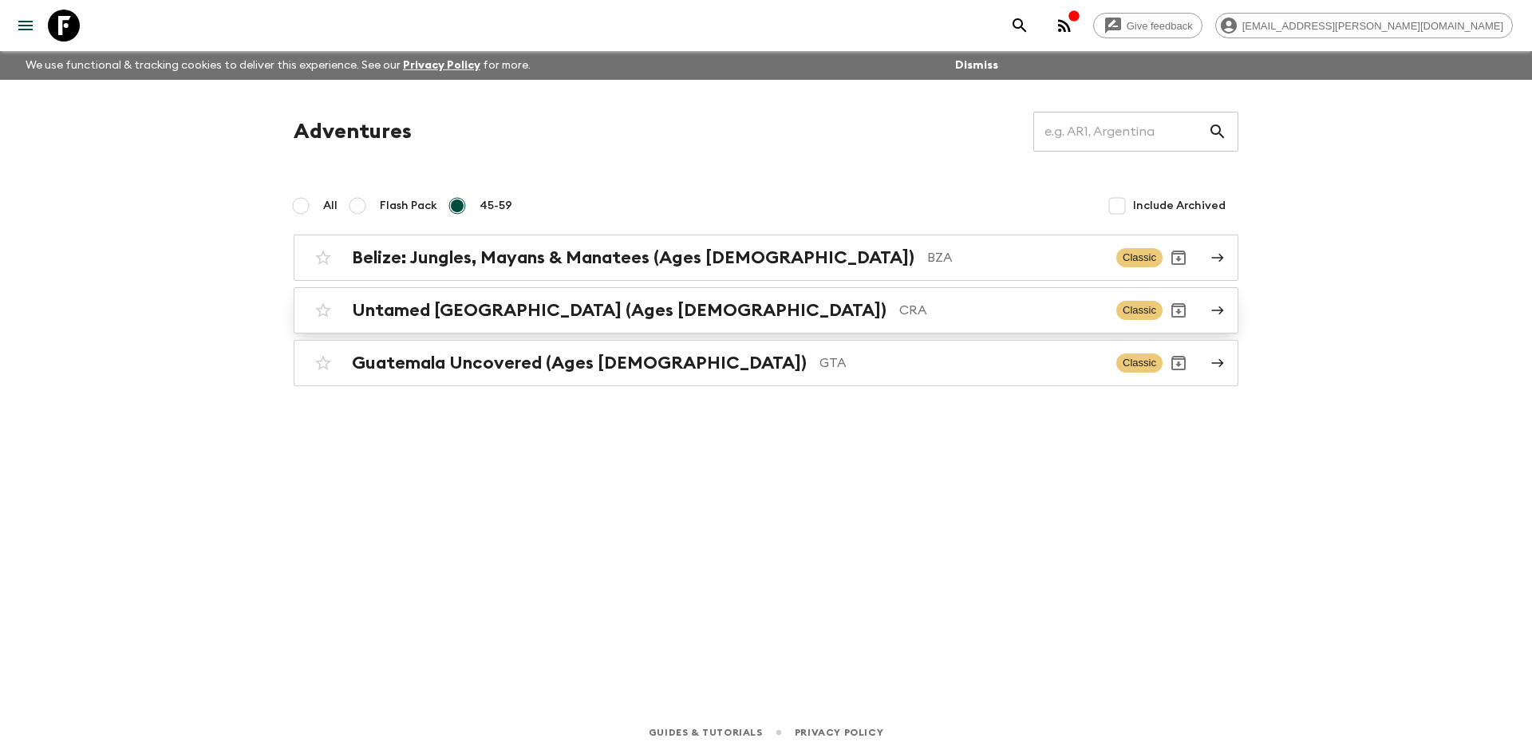
click at [559, 309] on h2 "Untamed [GEOGRAPHIC_DATA] (Ages [DEMOGRAPHIC_DATA])" at bounding box center [619, 310] width 535 height 21
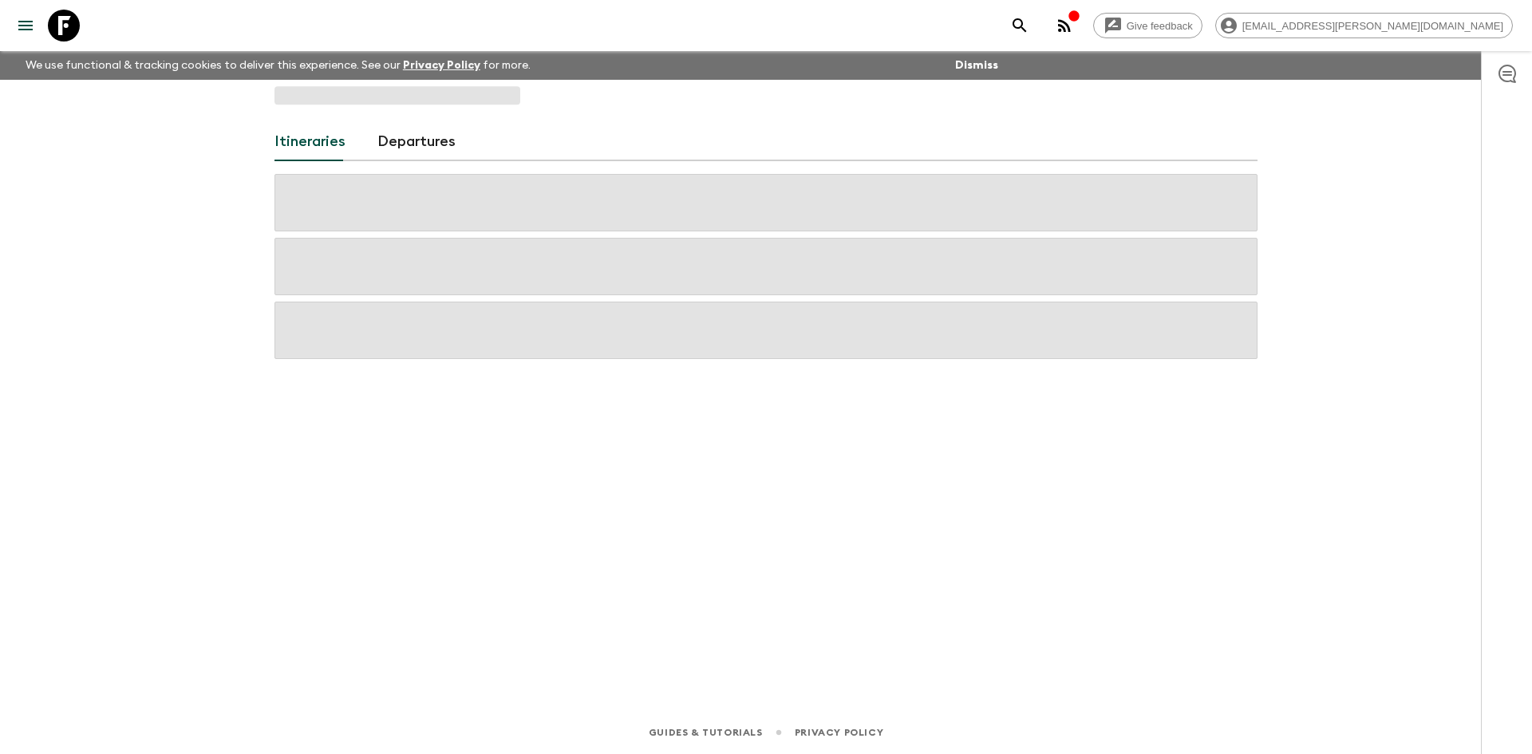
click at [559, 309] on span at bounding box center [766, 330] width 983 height 57
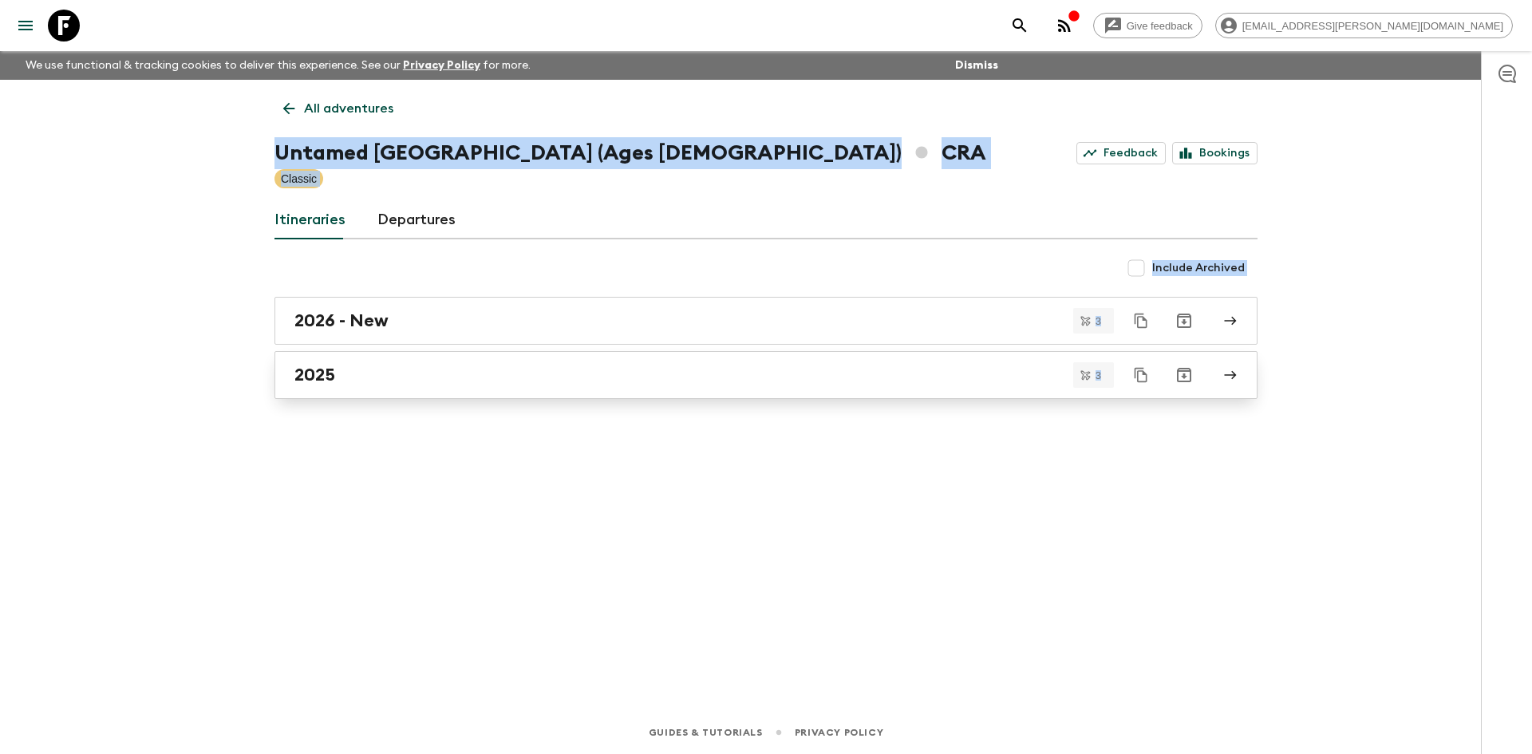
click at [355, 374] on div "2025" at bounding box center [751, 375] width 913 height 21
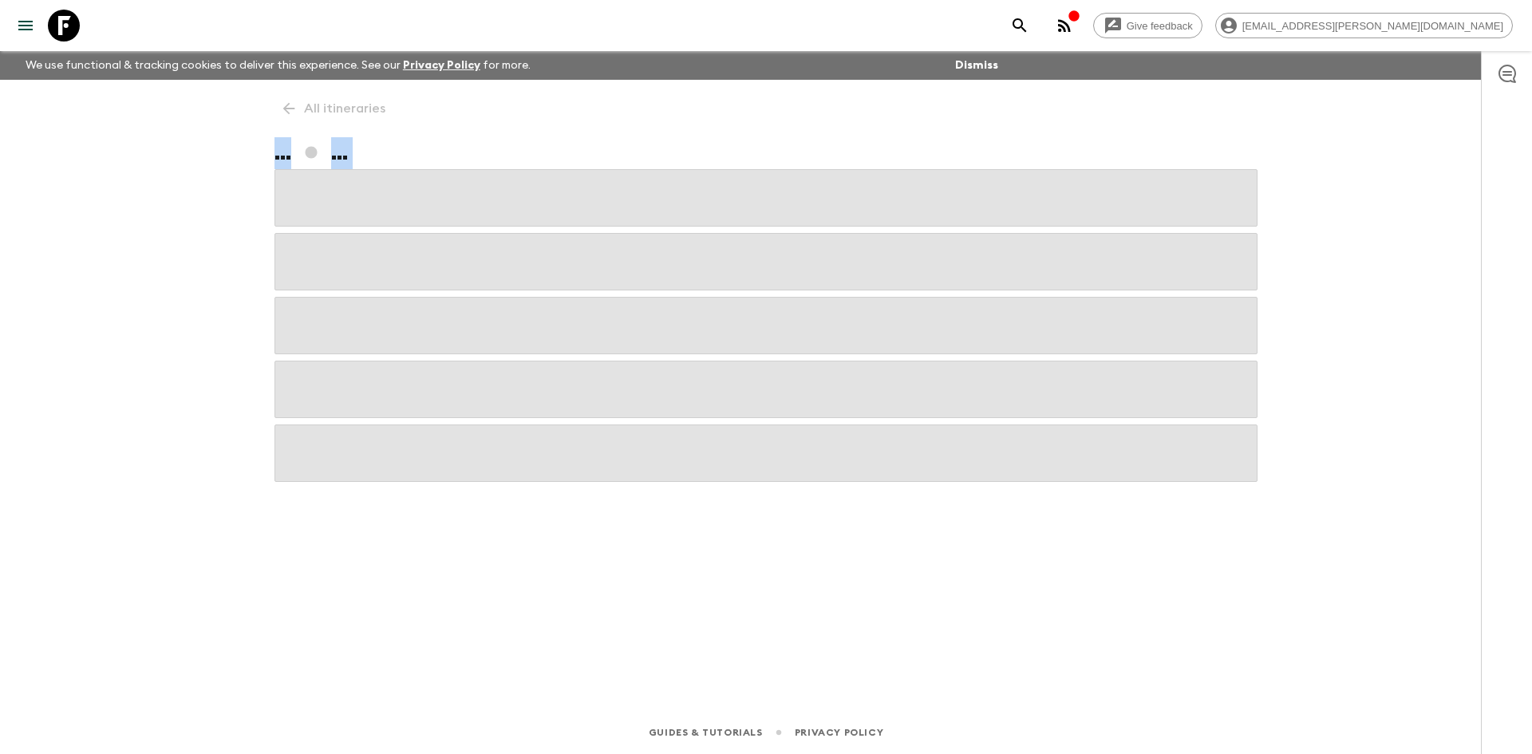
click at [355, 375] on span at bounding box center [766, 389] width 983 height 57
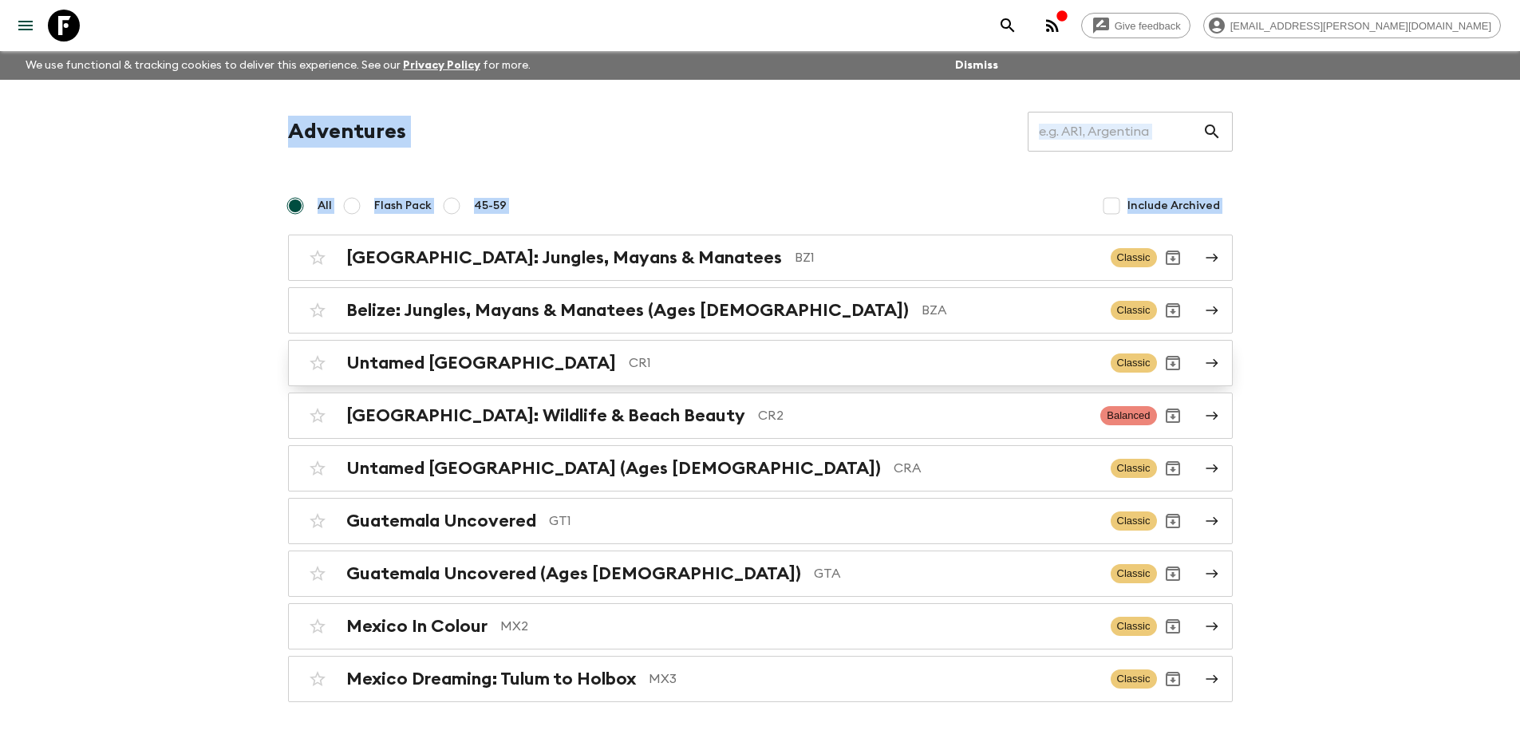
click at [505, 362] on h2 "Untamed [GEOGRAPHIC_DATA]" at bounding box center [481, 363] width 270 height 21
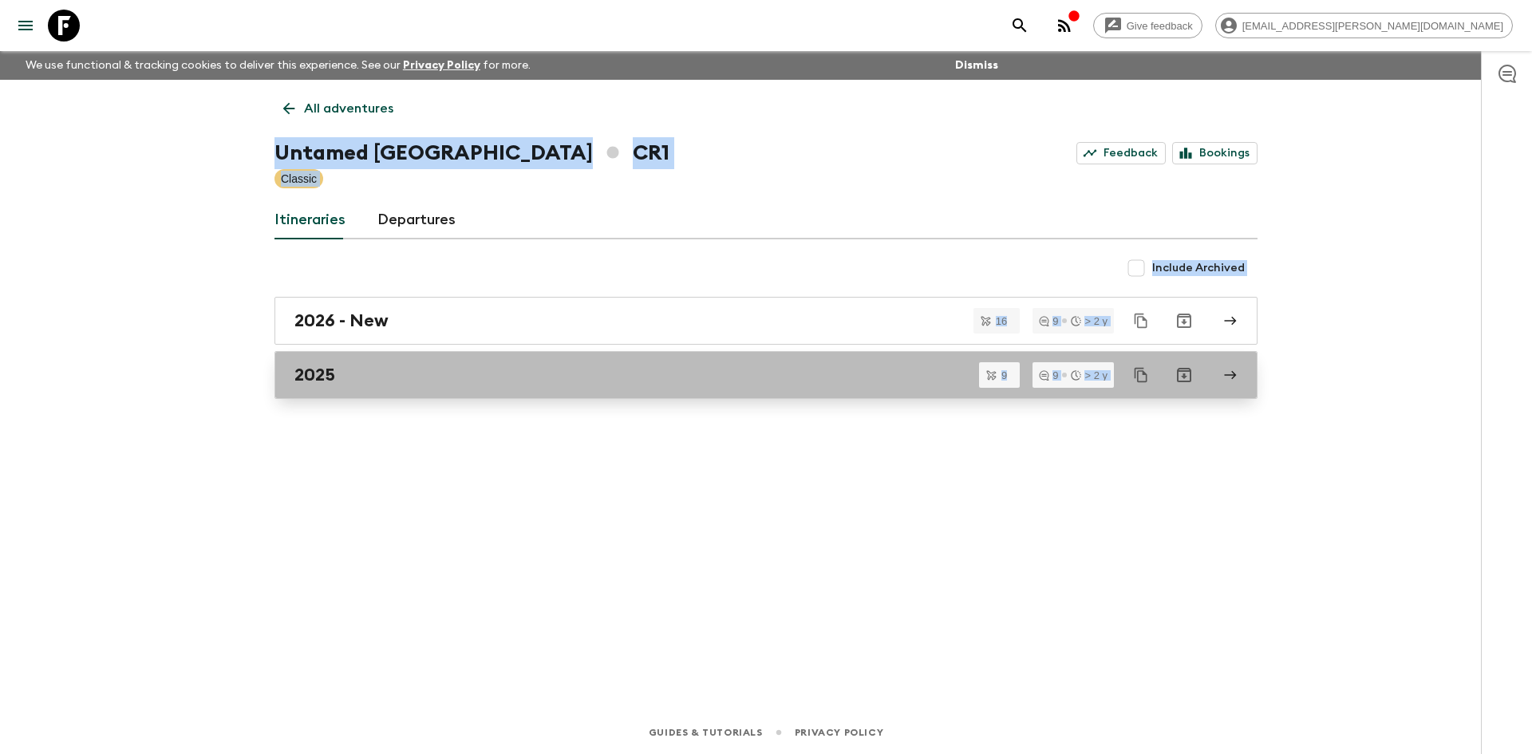
click at [321, 370] on h2 "2025" at bounding box center [315, 375] width 41 height 21
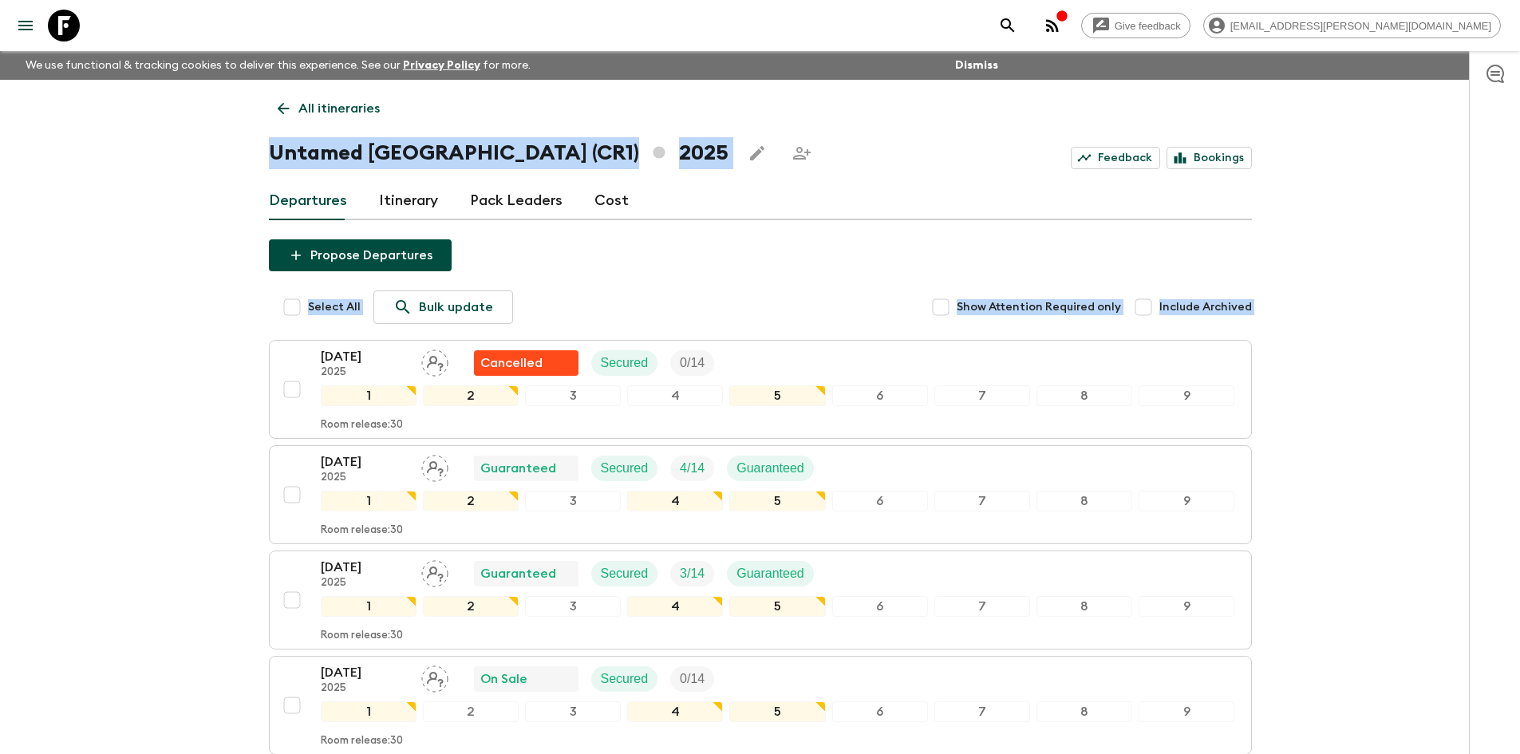
scroll to position [80, 0]
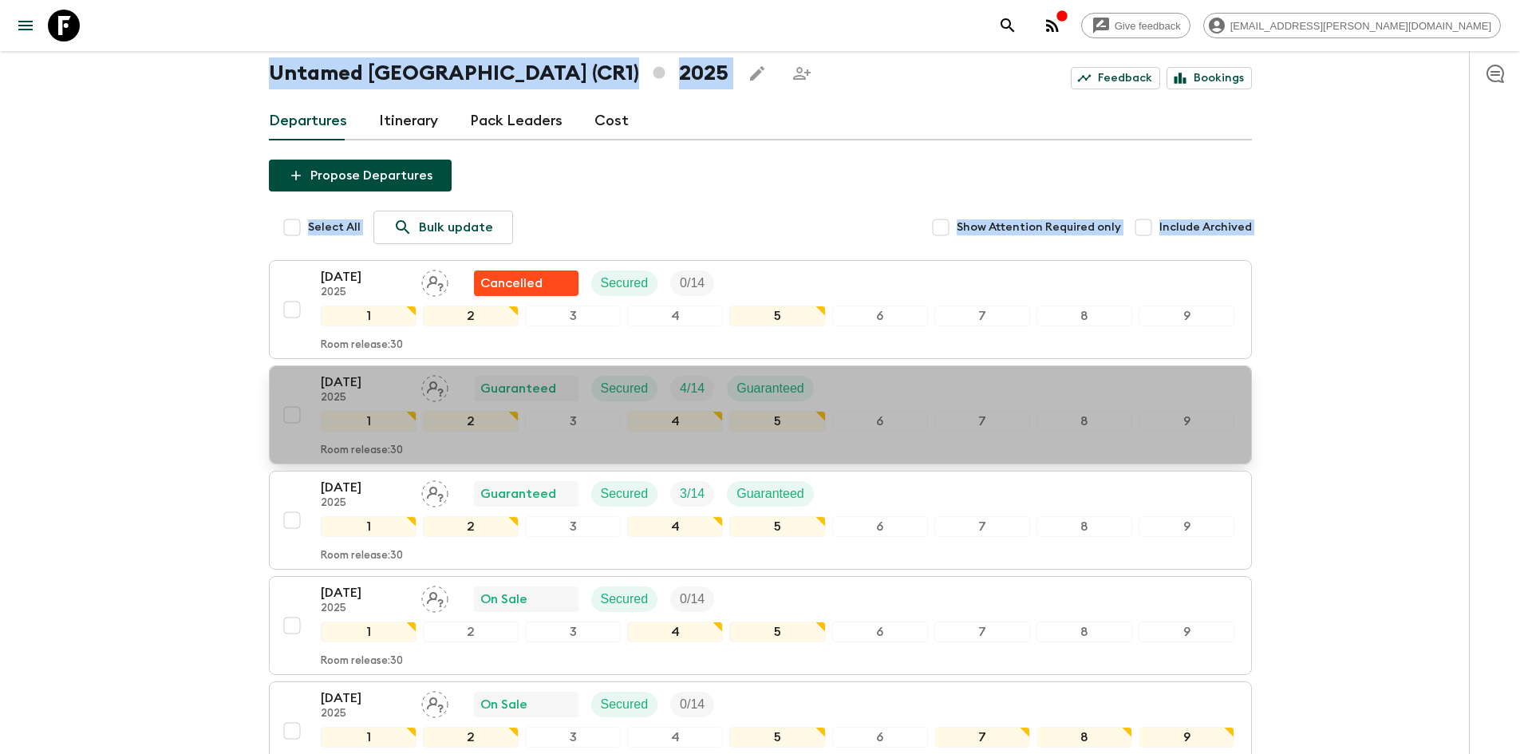
click at [348, 379] on p "[DATE]" at bounding box center [365, 382] width 88 height 19
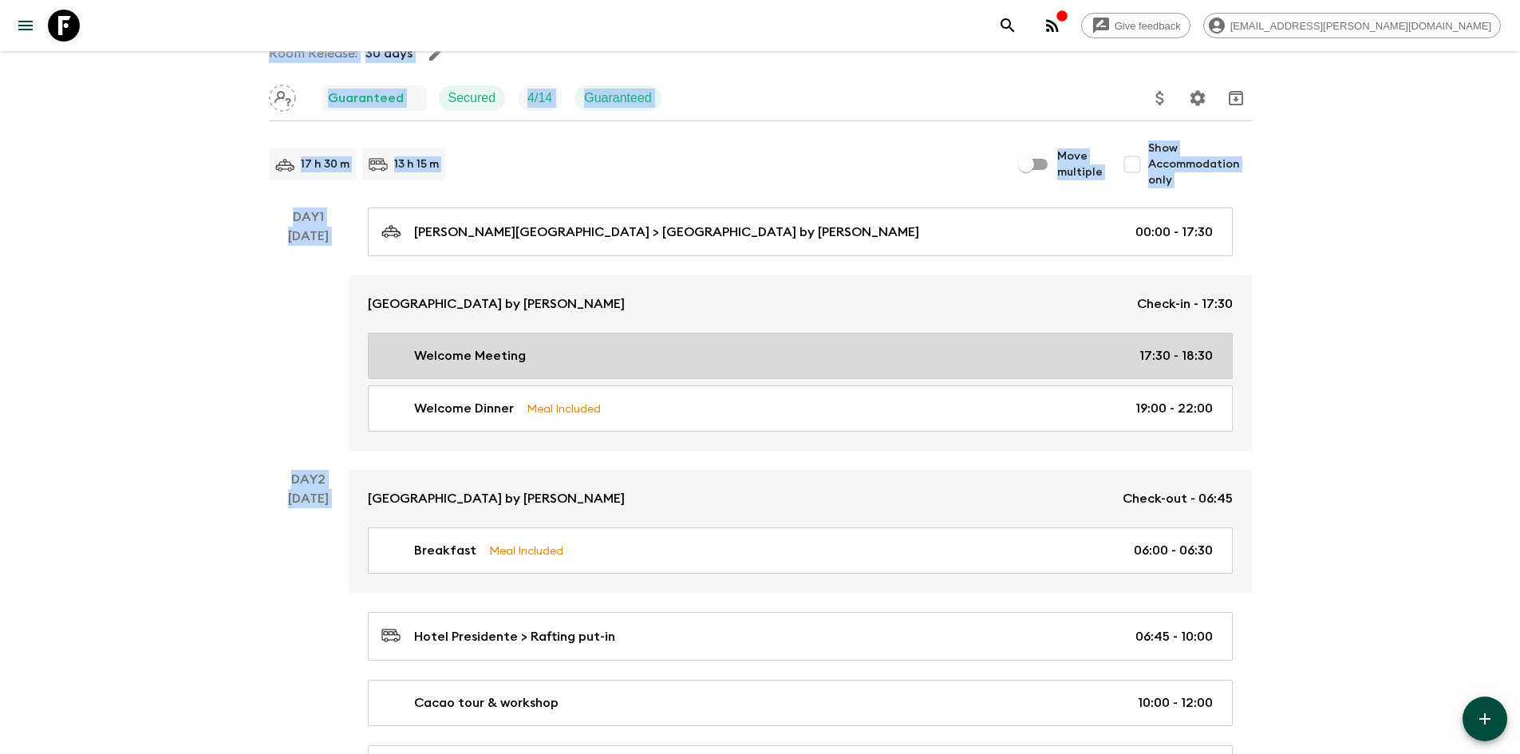
scroll to position [160, 0]
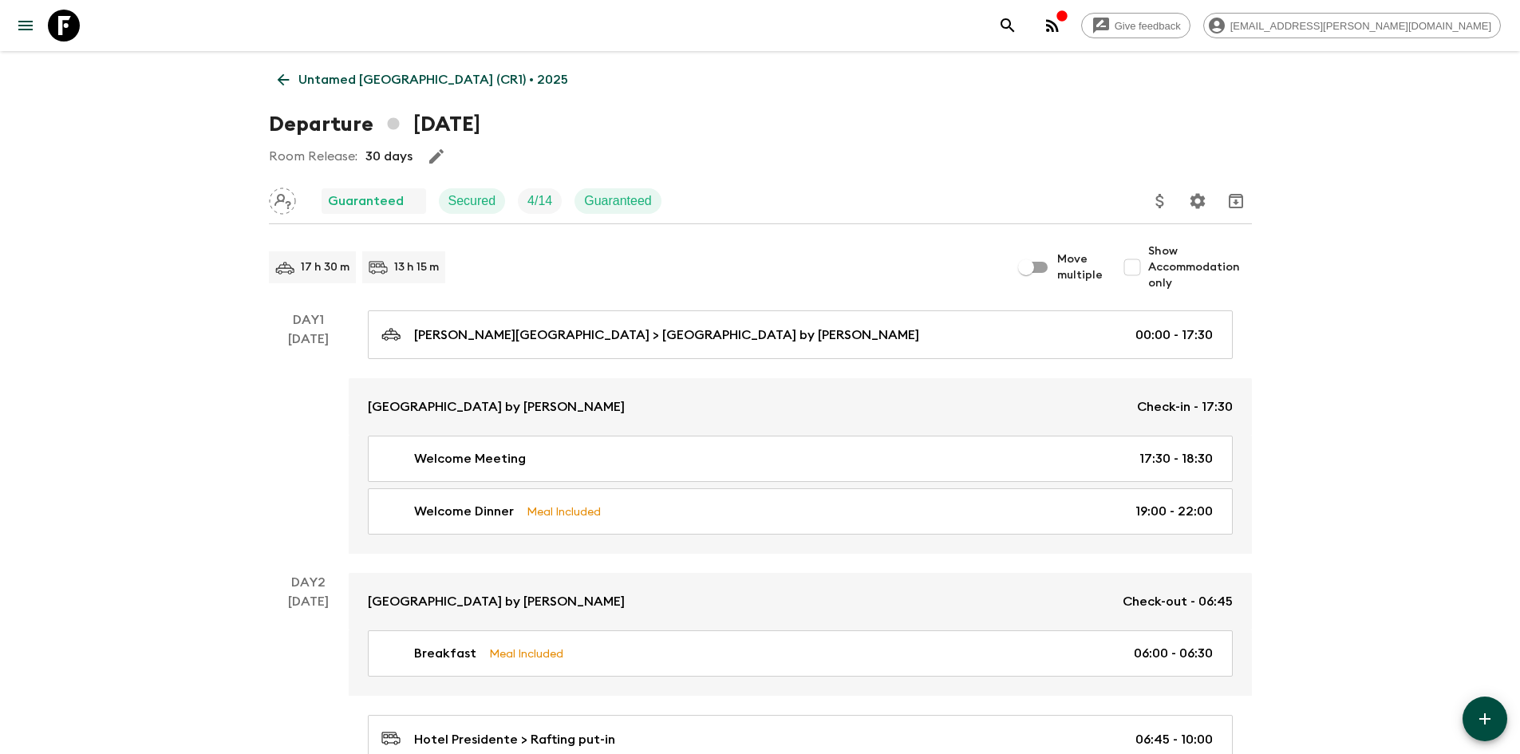
scroll to position [0, 0]
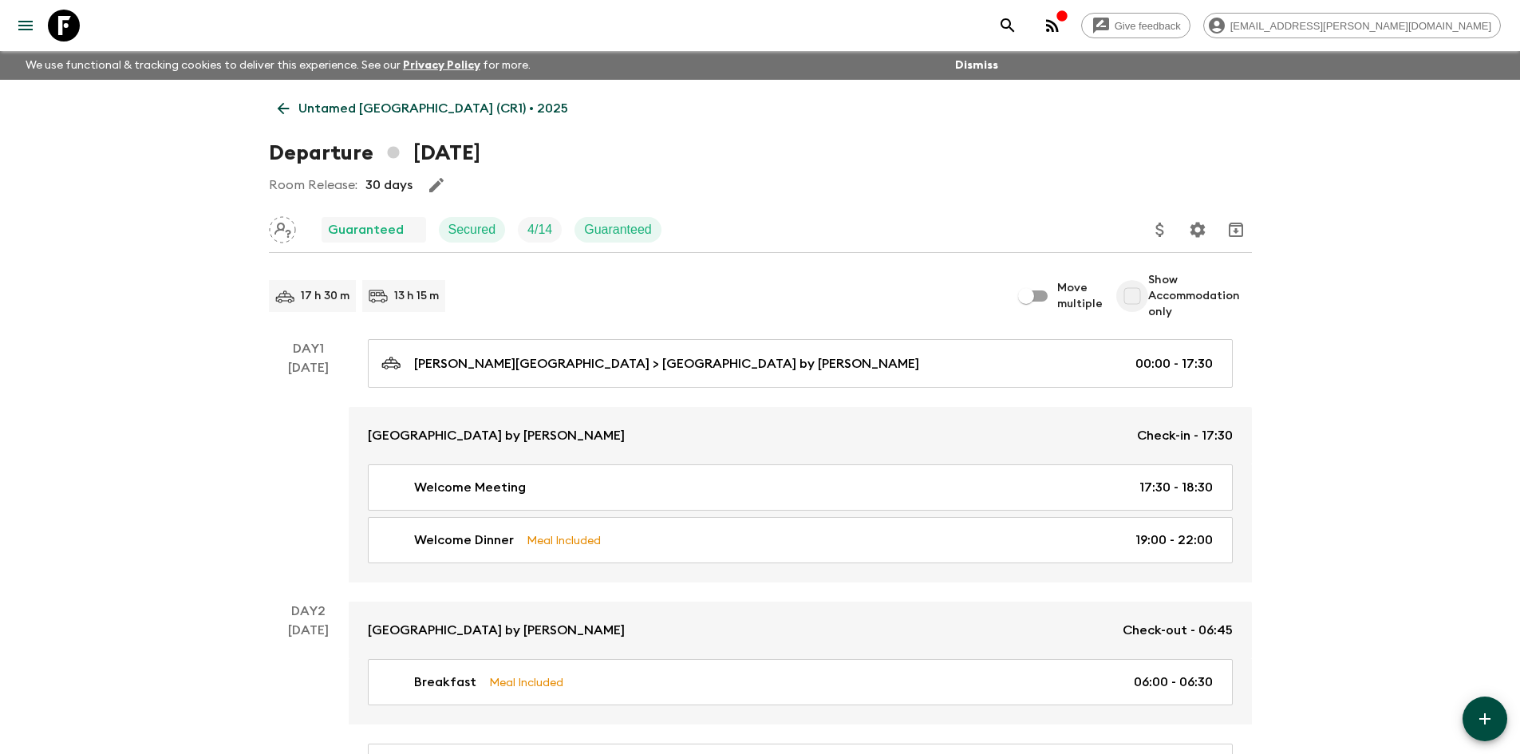
click at [1136, 295] on input "Show Accommodation only" at bounding box center [1133, 296] width 32 height 32
checkbox input "true"
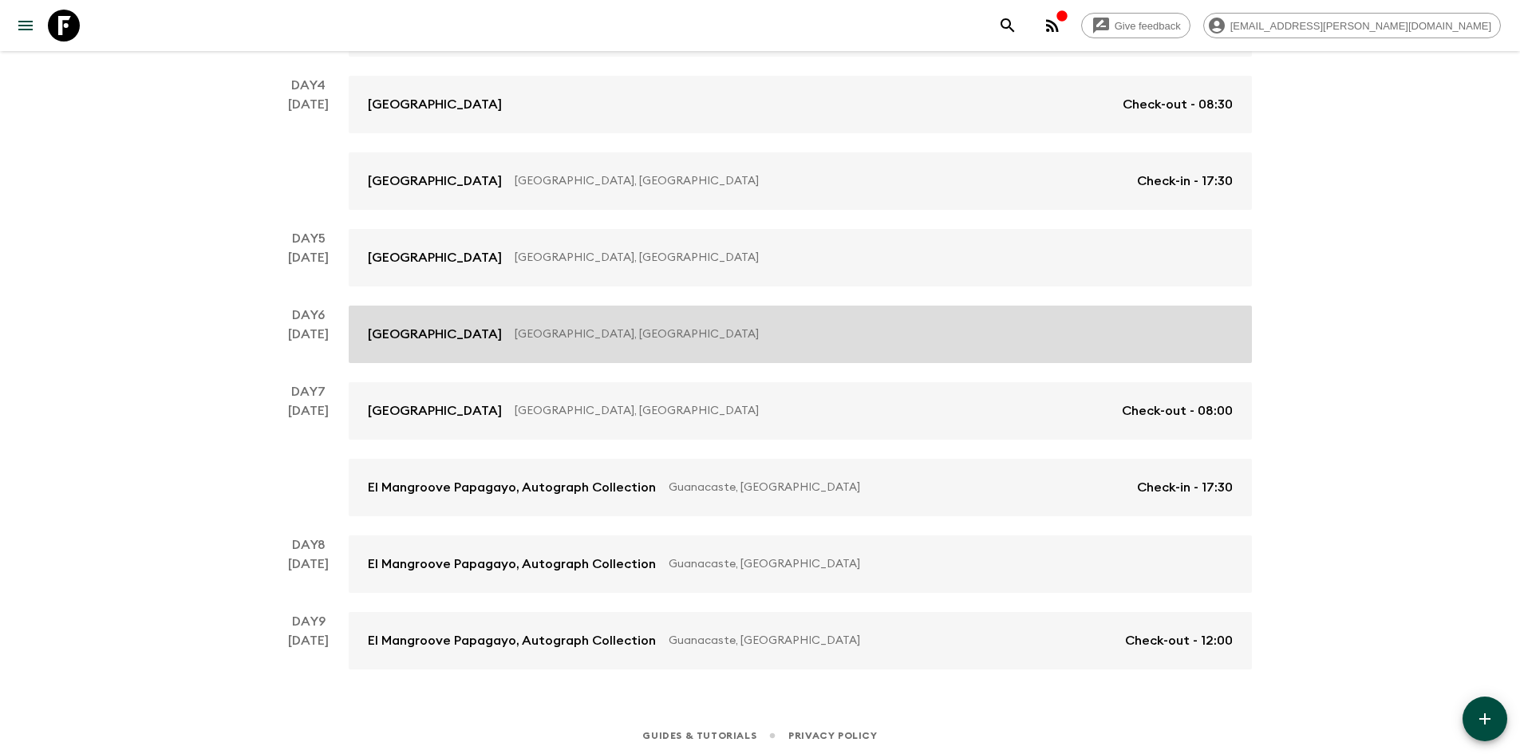
scroll to position [573, 0]
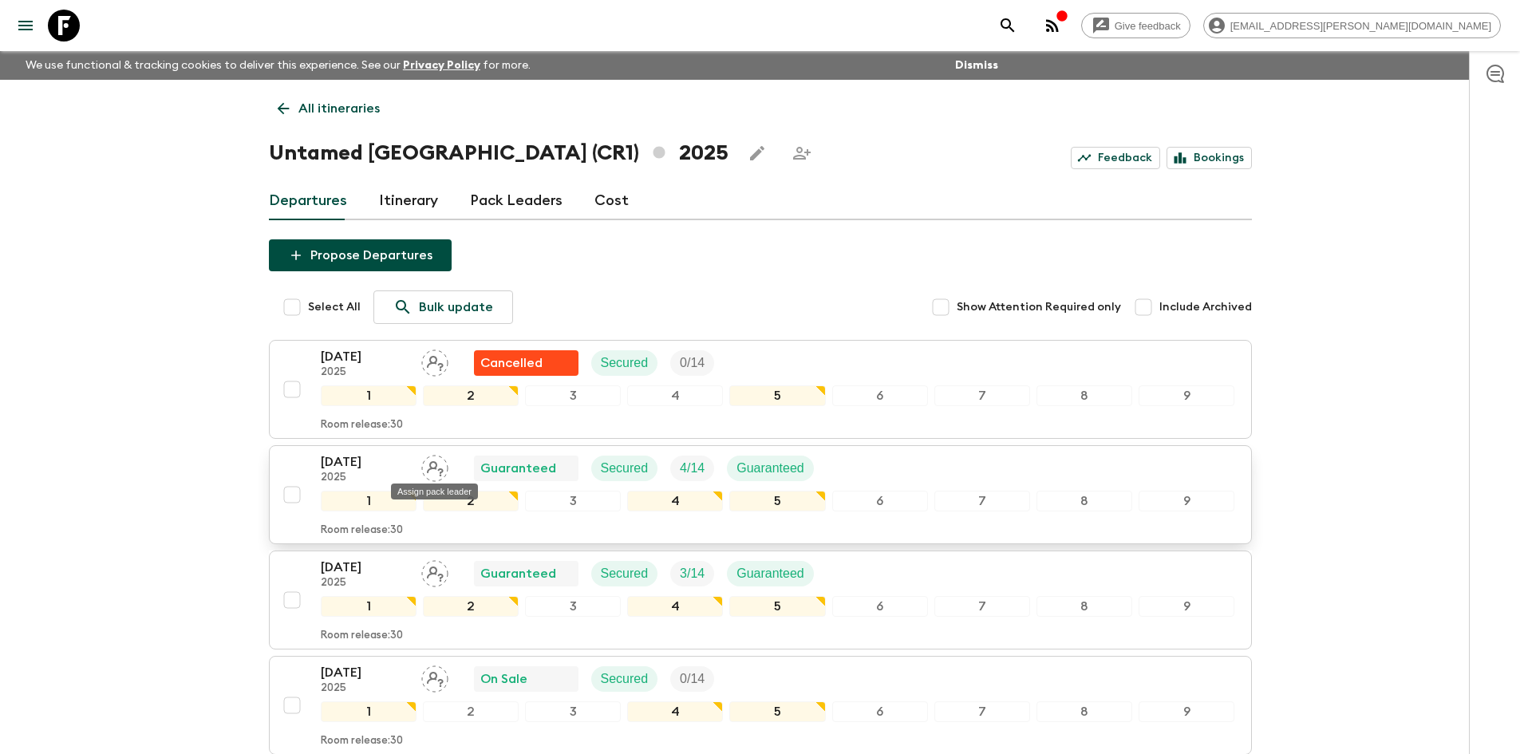
click at [434, 469] on icon "Assign pack leader" at bounding box center [435, 468] width 17 height 15
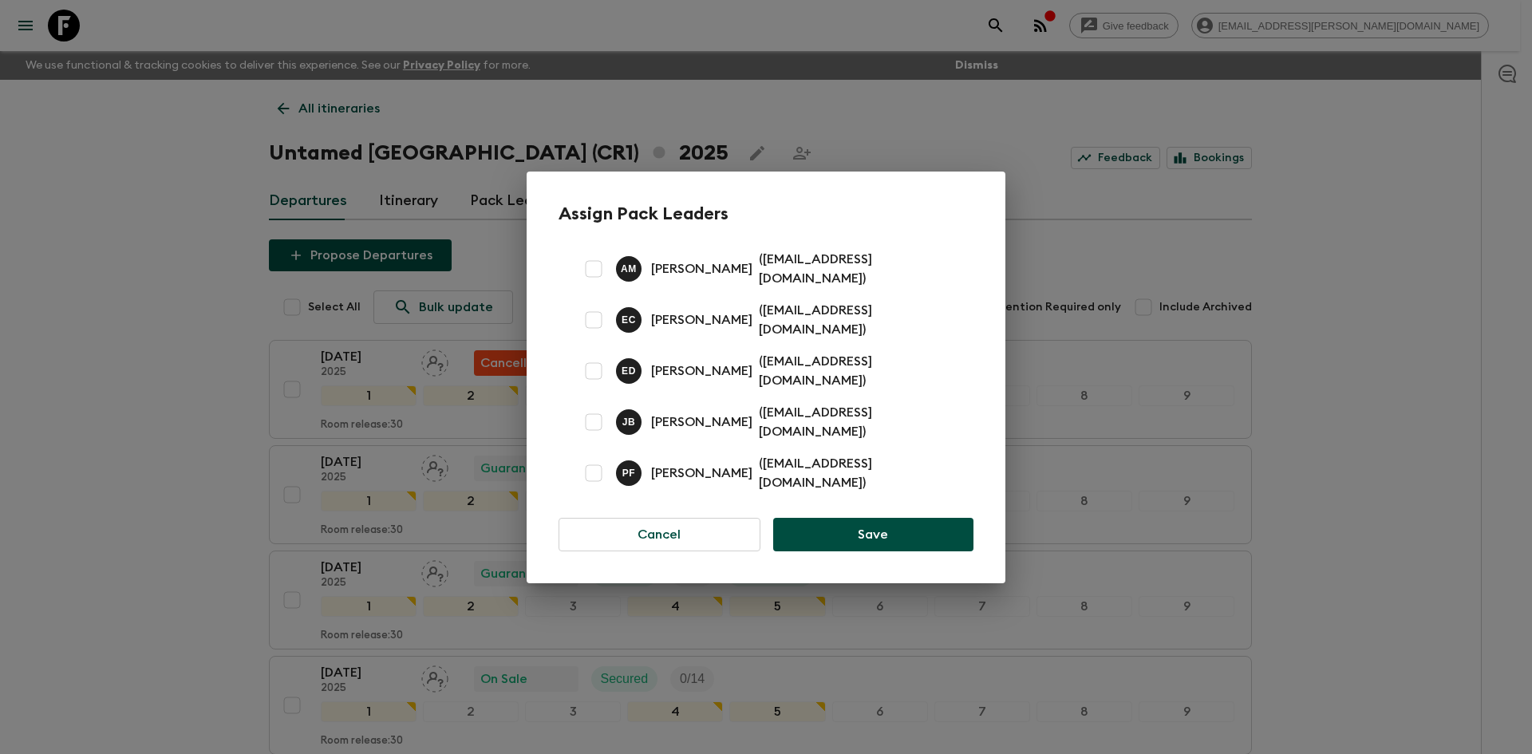
click at [626, 373] on p "E D" at bounding box center [629, 371] width 14 height 13
click at [599, 373] on input "checkbox" at bounding box center [594, 371] width 32 height 32
checkbox input "true"
click at [878, 522] on button "Save" at bounding box center [873, 535] width 200 height 34
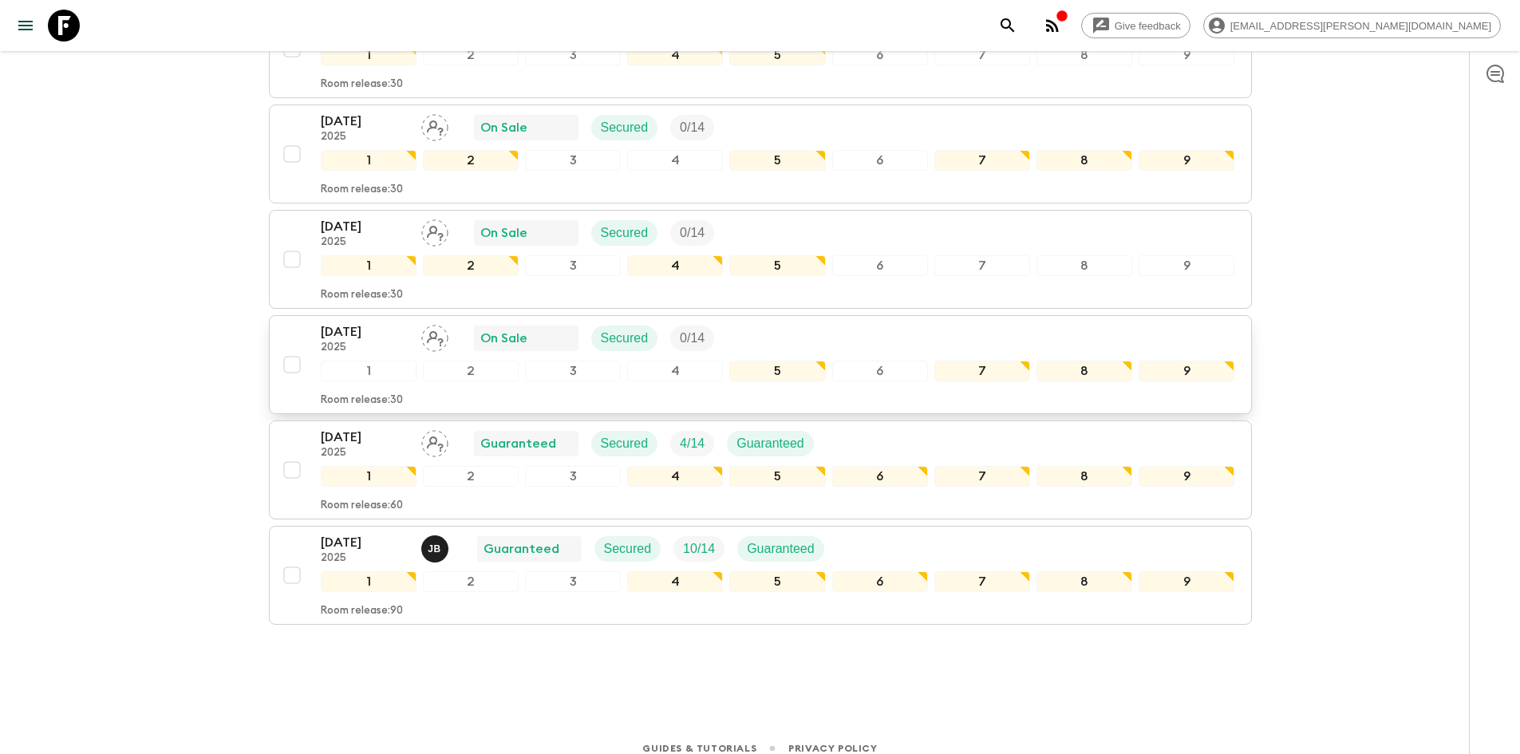
scroll to position [673, 0]
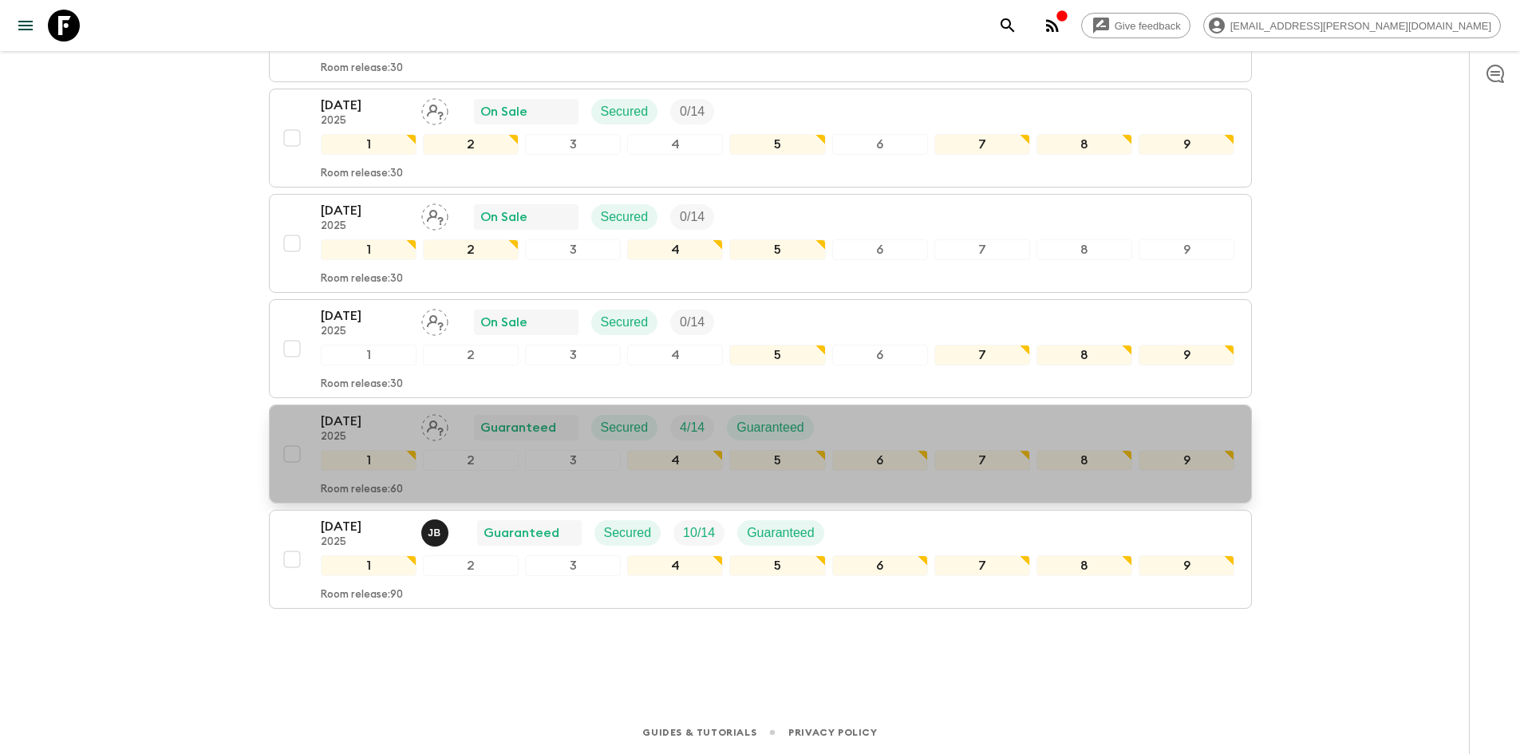
click at [358, 423] on p "[DATE]" at bounding box center [365, 421] width 88 height 19
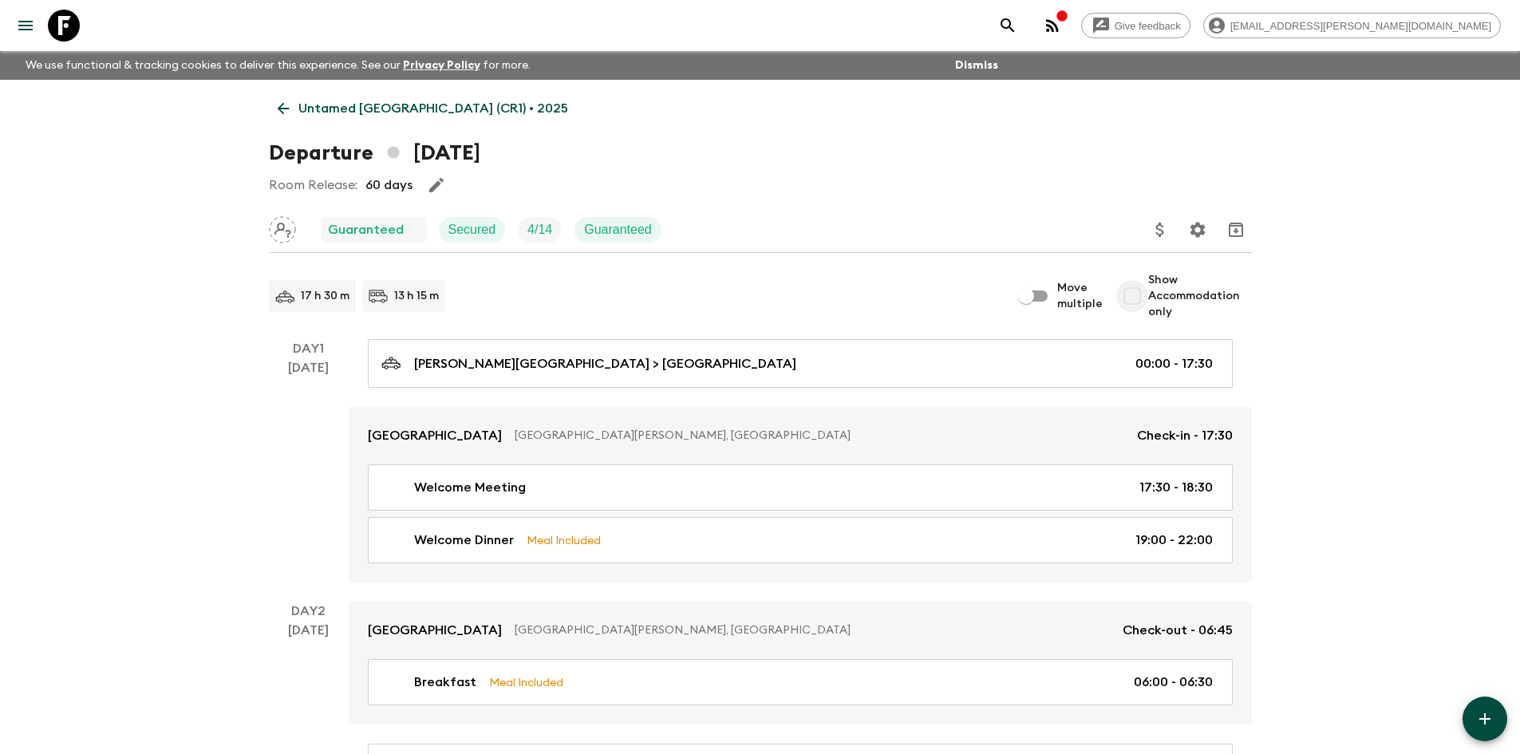
click at [1141, 301] on input "Show Accommodation only" at bounding box center [1133, 296] width 32 height 32
checkbox input "true"
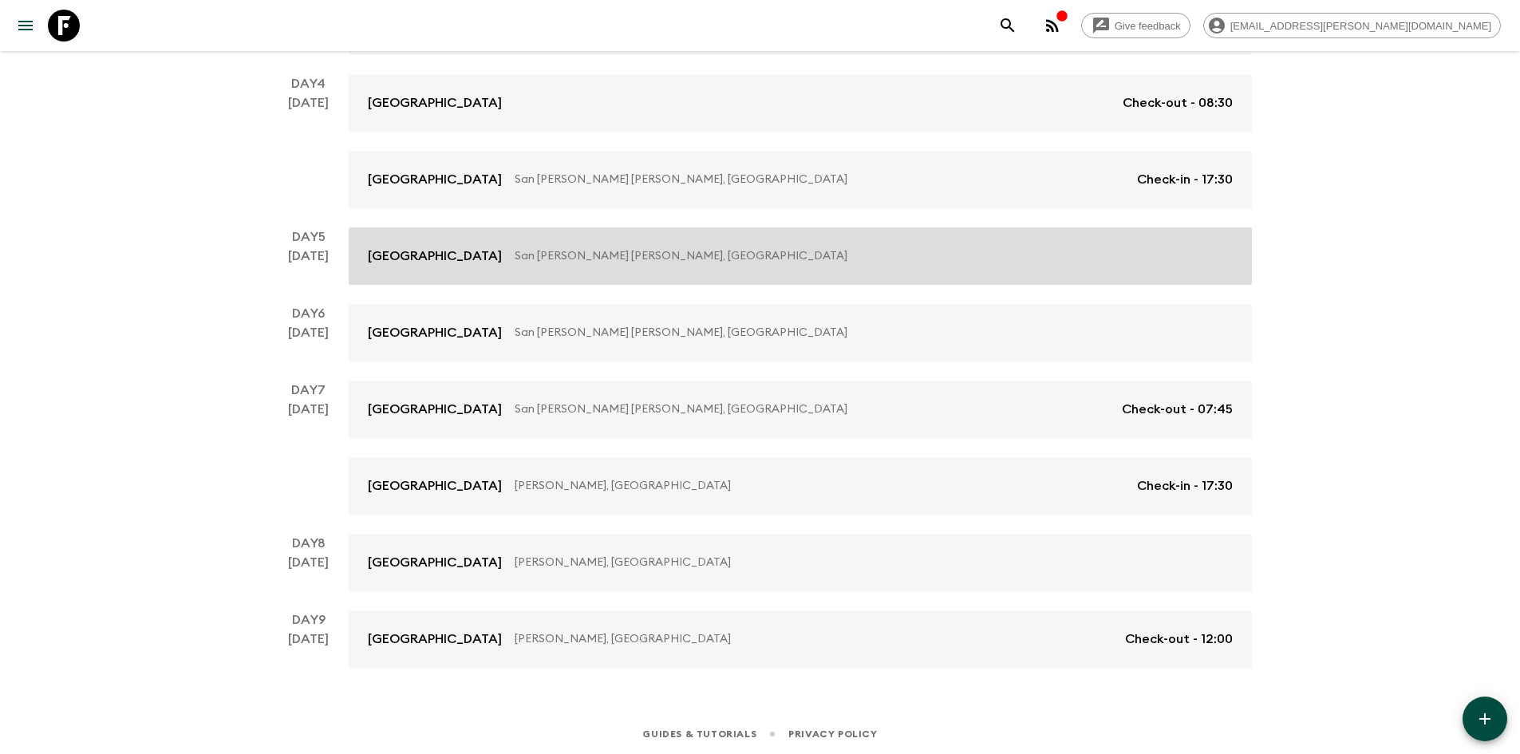
scroll to position [573, 0]
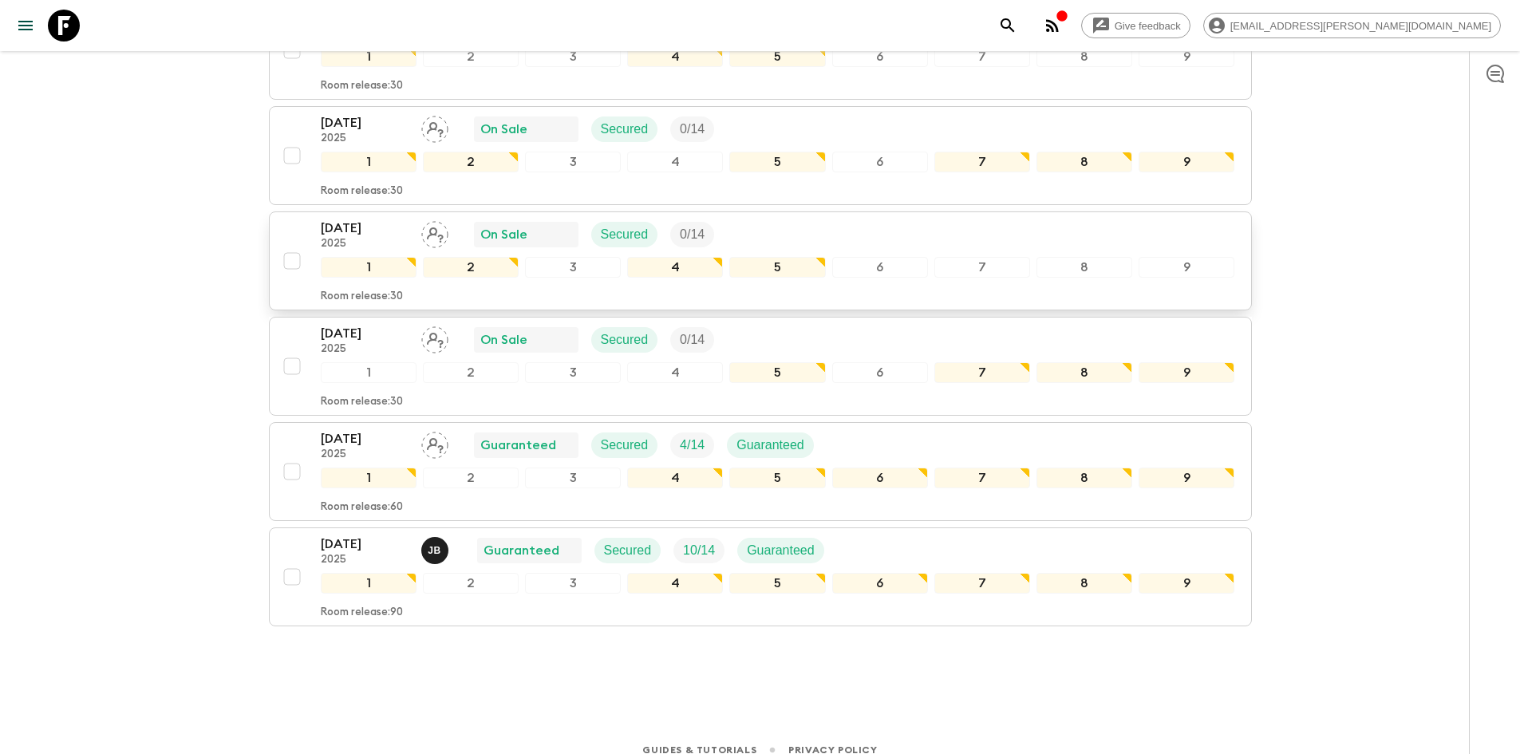
scroll to position [673, 0]
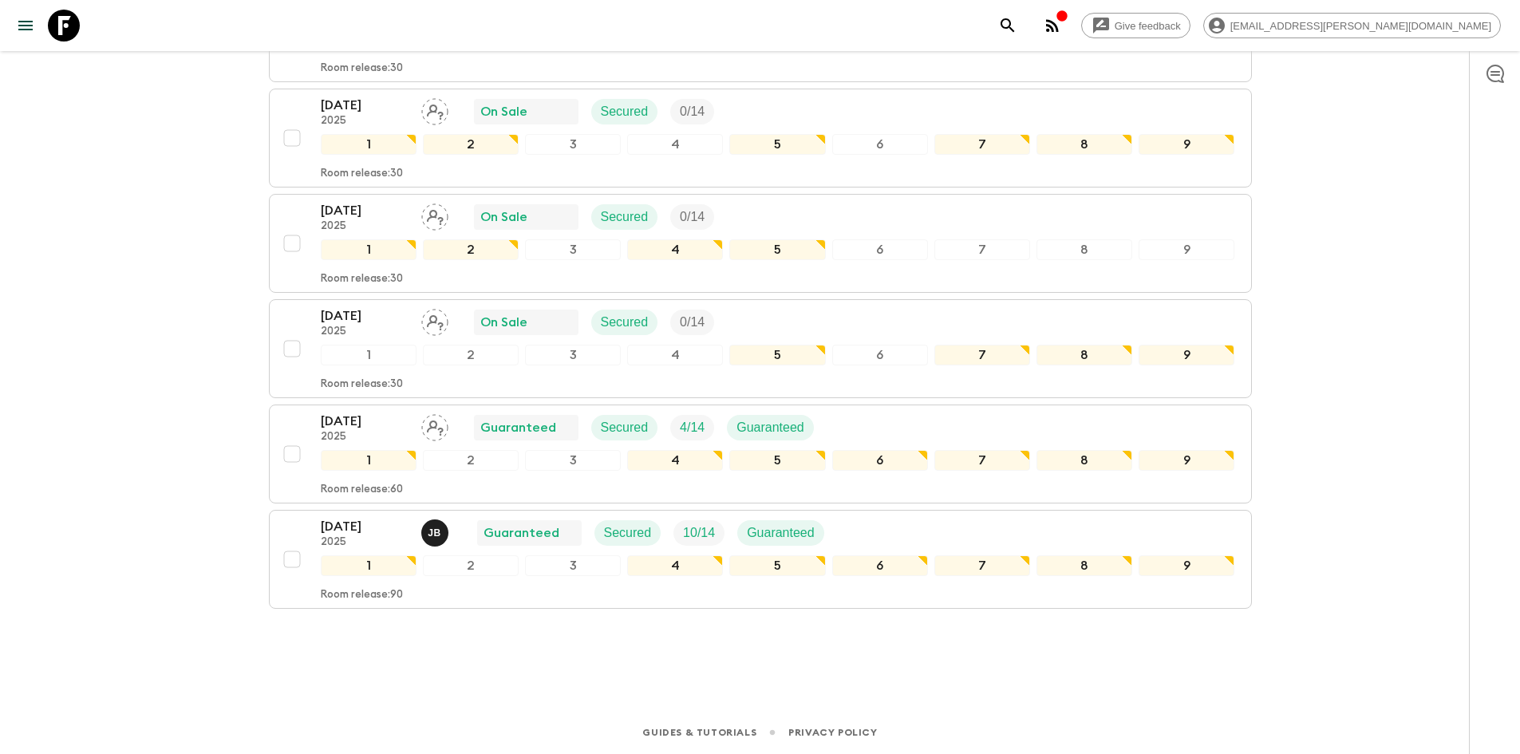
click at [520, 680] on div "Give feedback [EMAIL_ADDRESS][PERSON_NAME][DOMAIN_NAME] We use functional & tra…" at bounding box center [760, 40] width 1520 height 1427
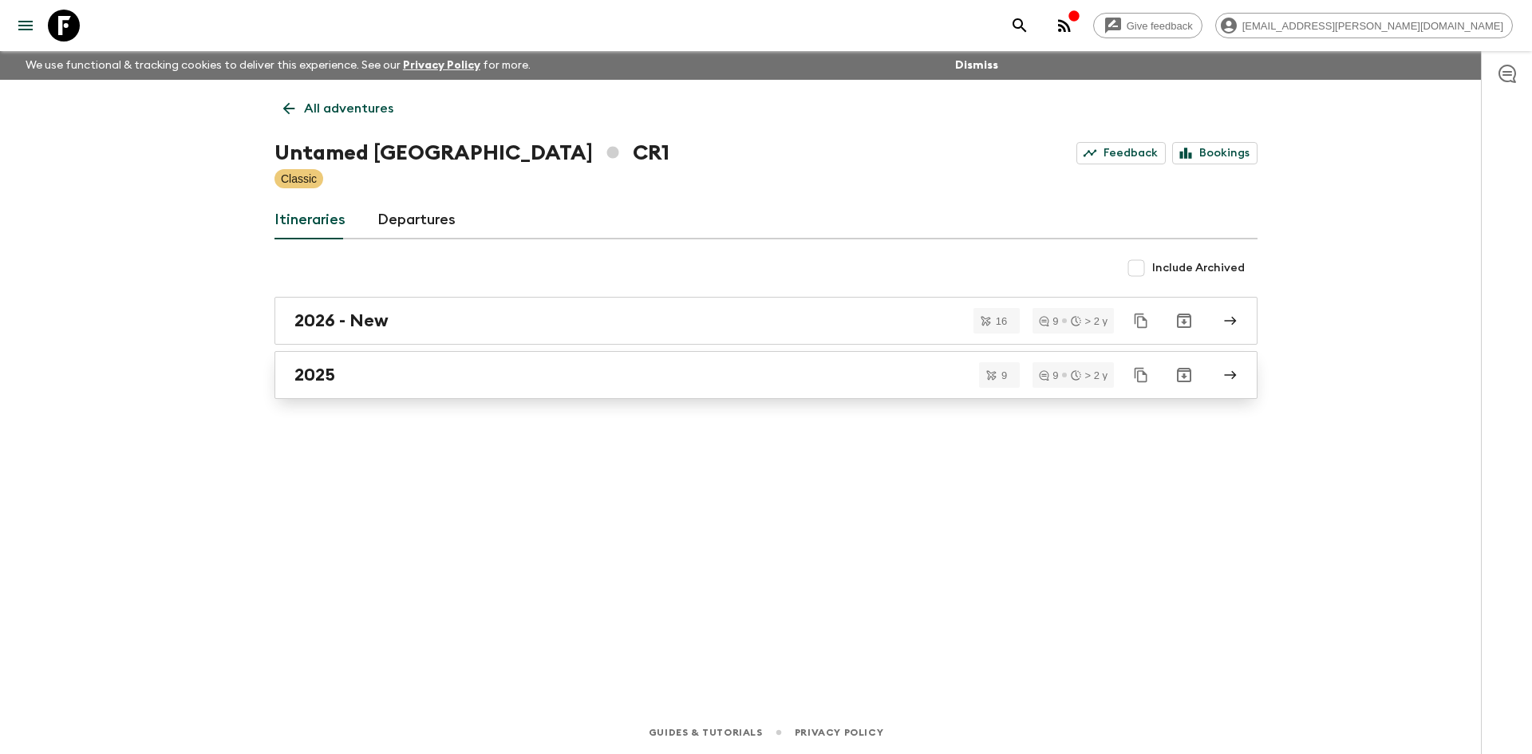
click at [334, 374] on h2 "2025" at bounding box center [315, 375] width 41 height 21
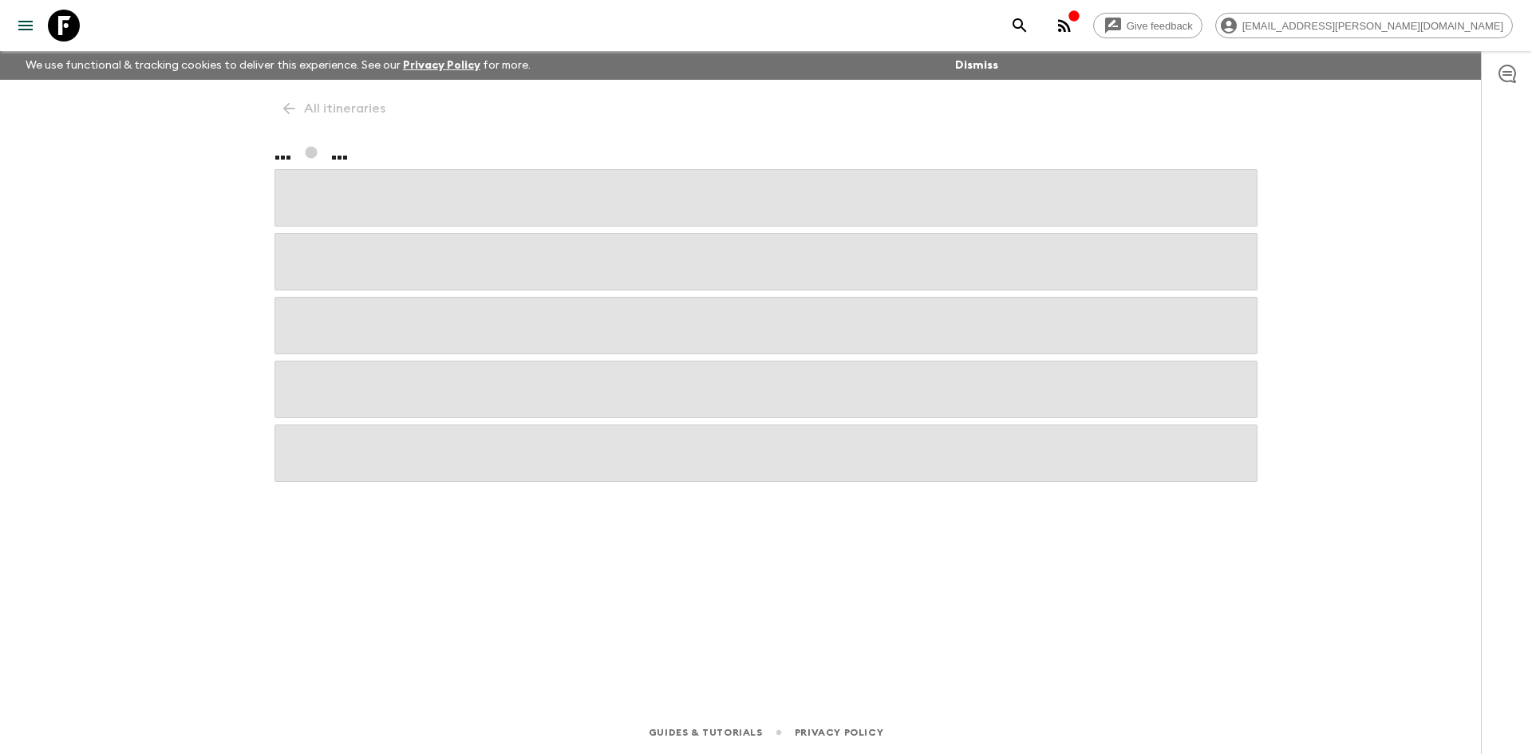
click at [334, 374] on span at bounding box center [766, 389] width 983 height 57
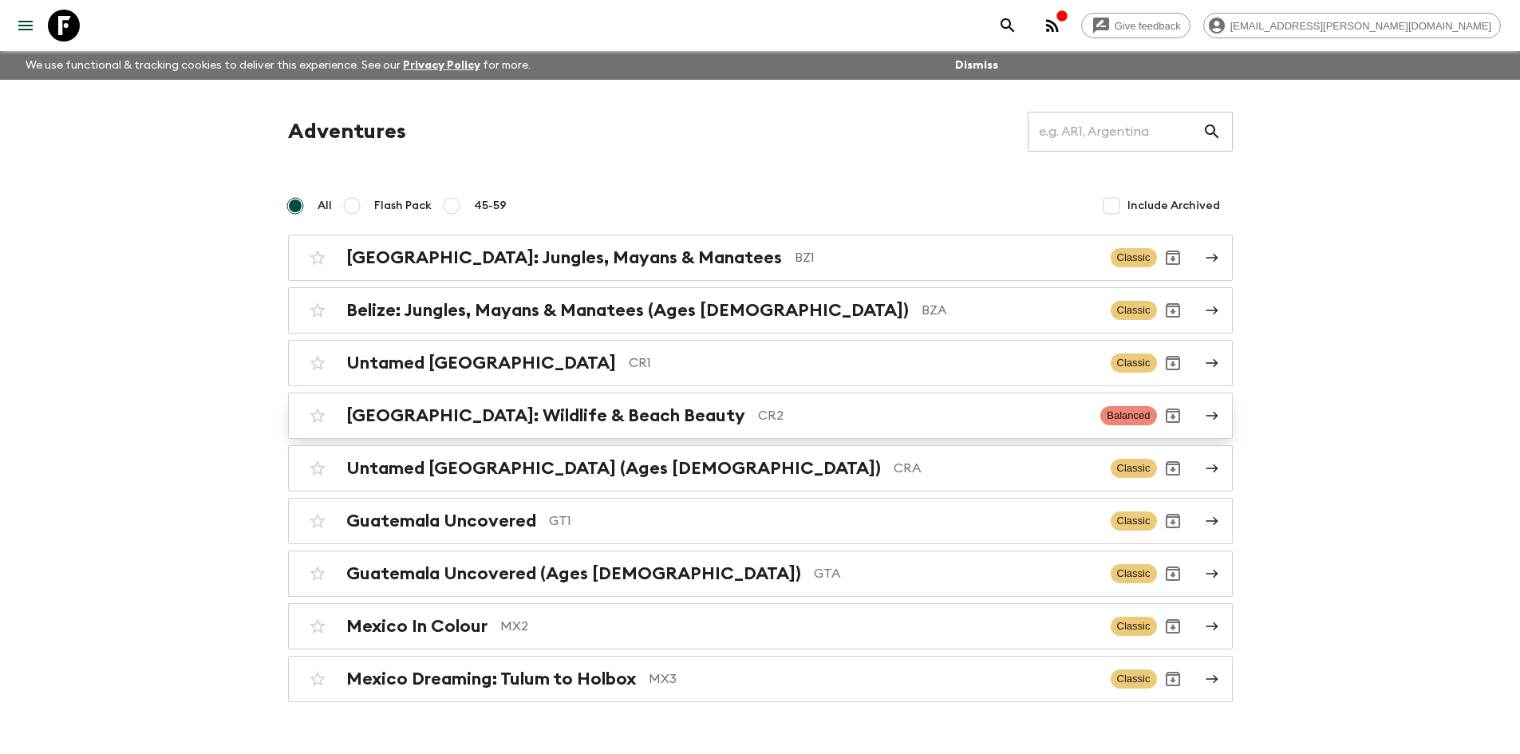
click at [584, 422] on h2 "[GEOGRAPHIC_DATA]: Wildlife & Beach Beauty" at bounding box center [545, 415] width 399 height 21
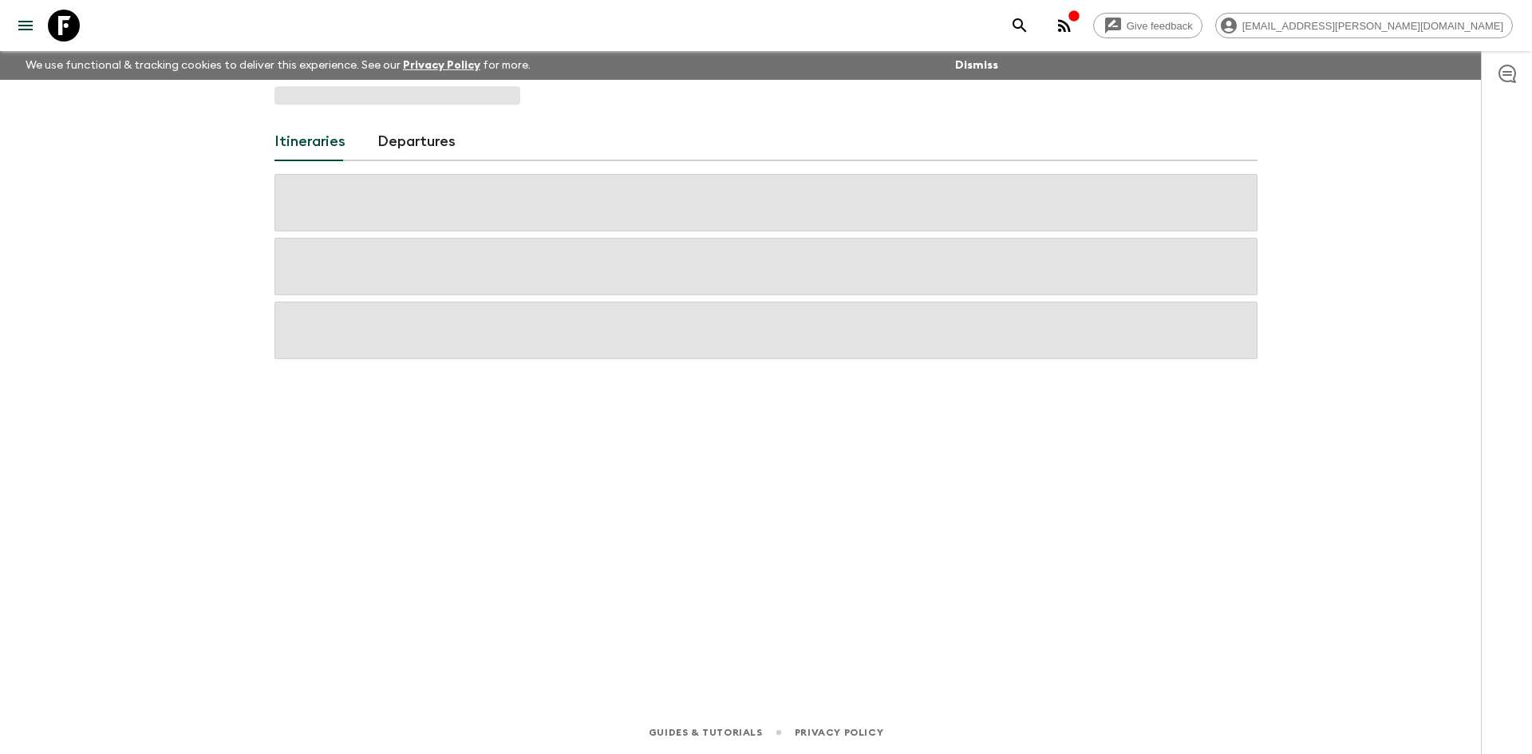
click at [584, 422] on div "Itineraries Departures" at bounding box center [766, 373] width 1022 height 587
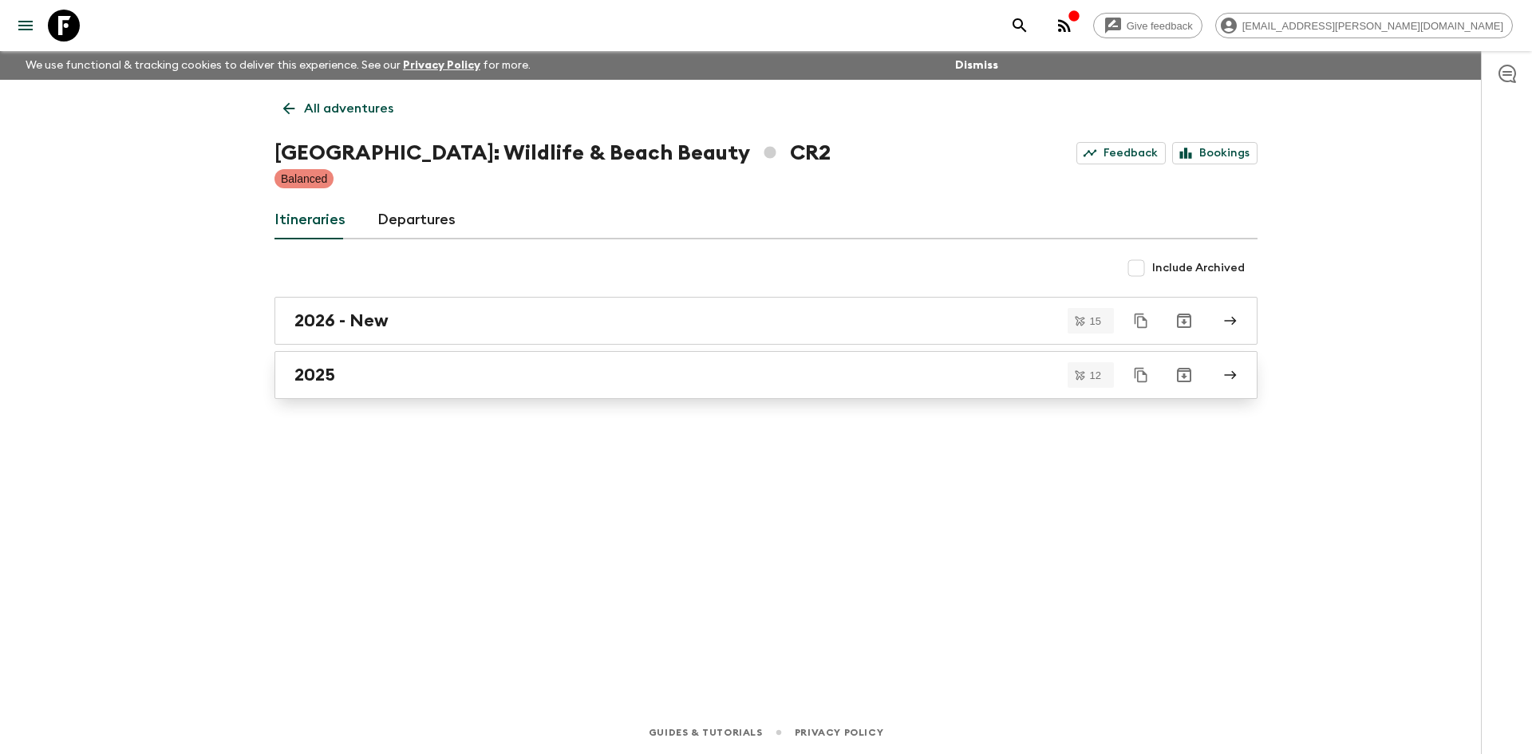
click at [330, 382] on h2 "2025" at bounding box center [315, 375] width 41 height 21
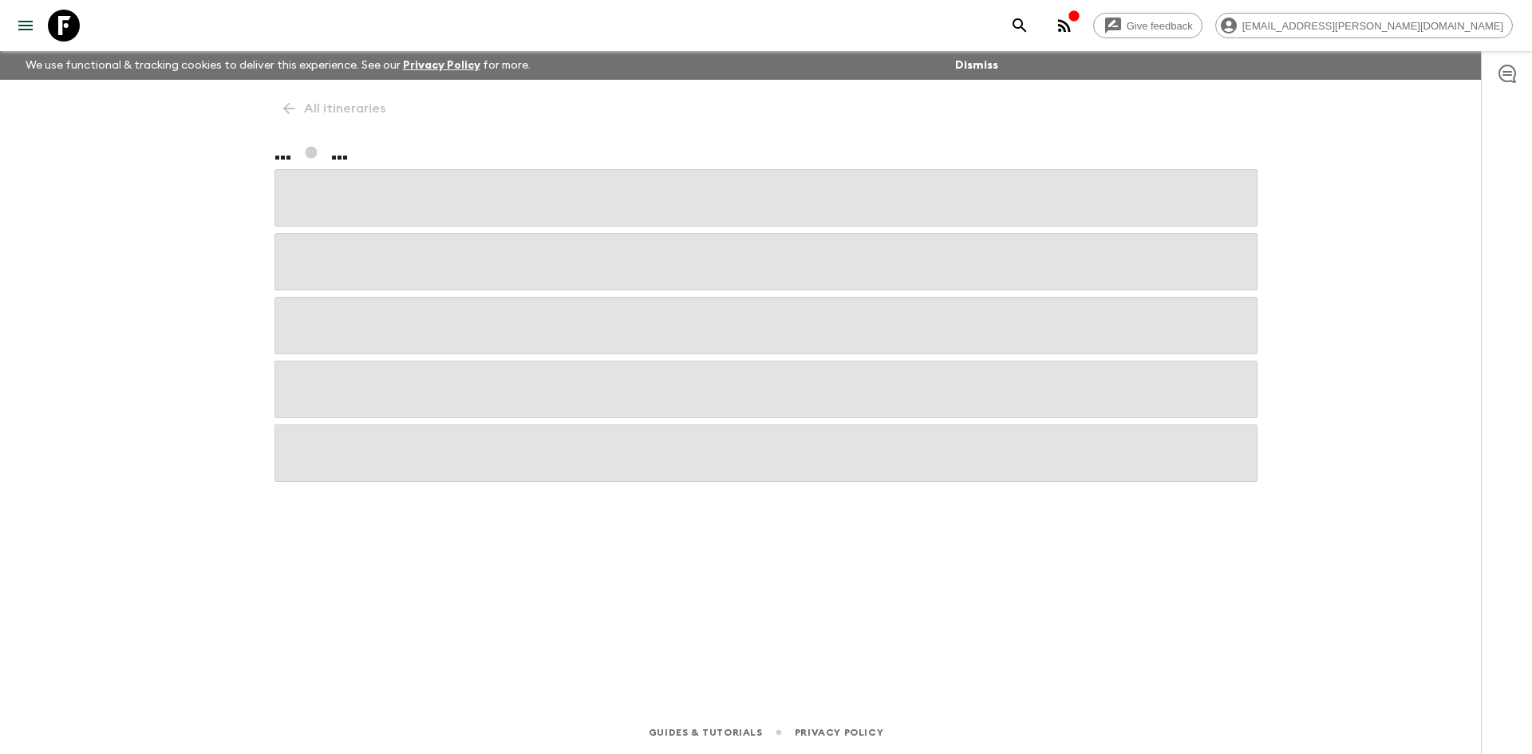
click at [330, 381] on span at bounding box center [766, 389] width 983 height 57
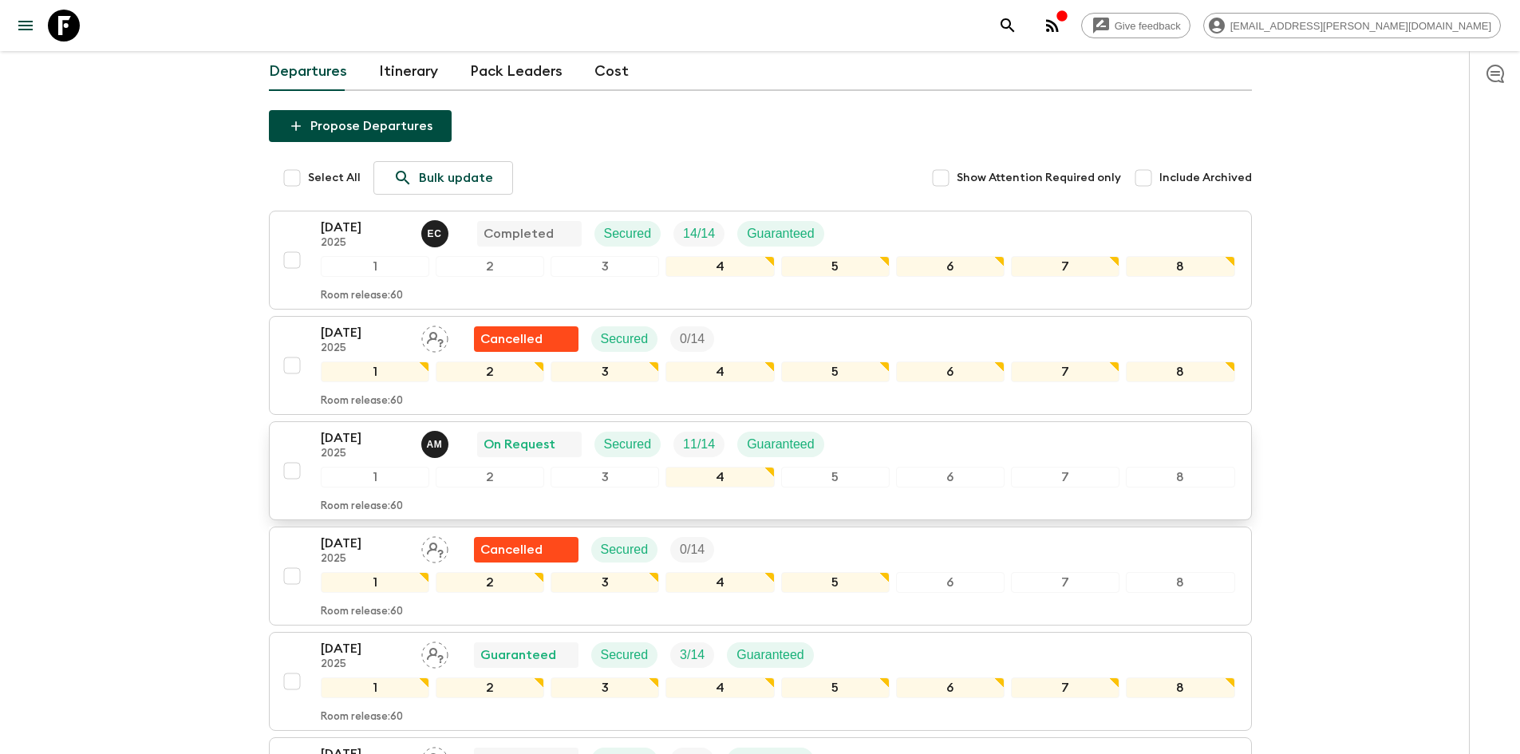
scroll to position [239, 0]
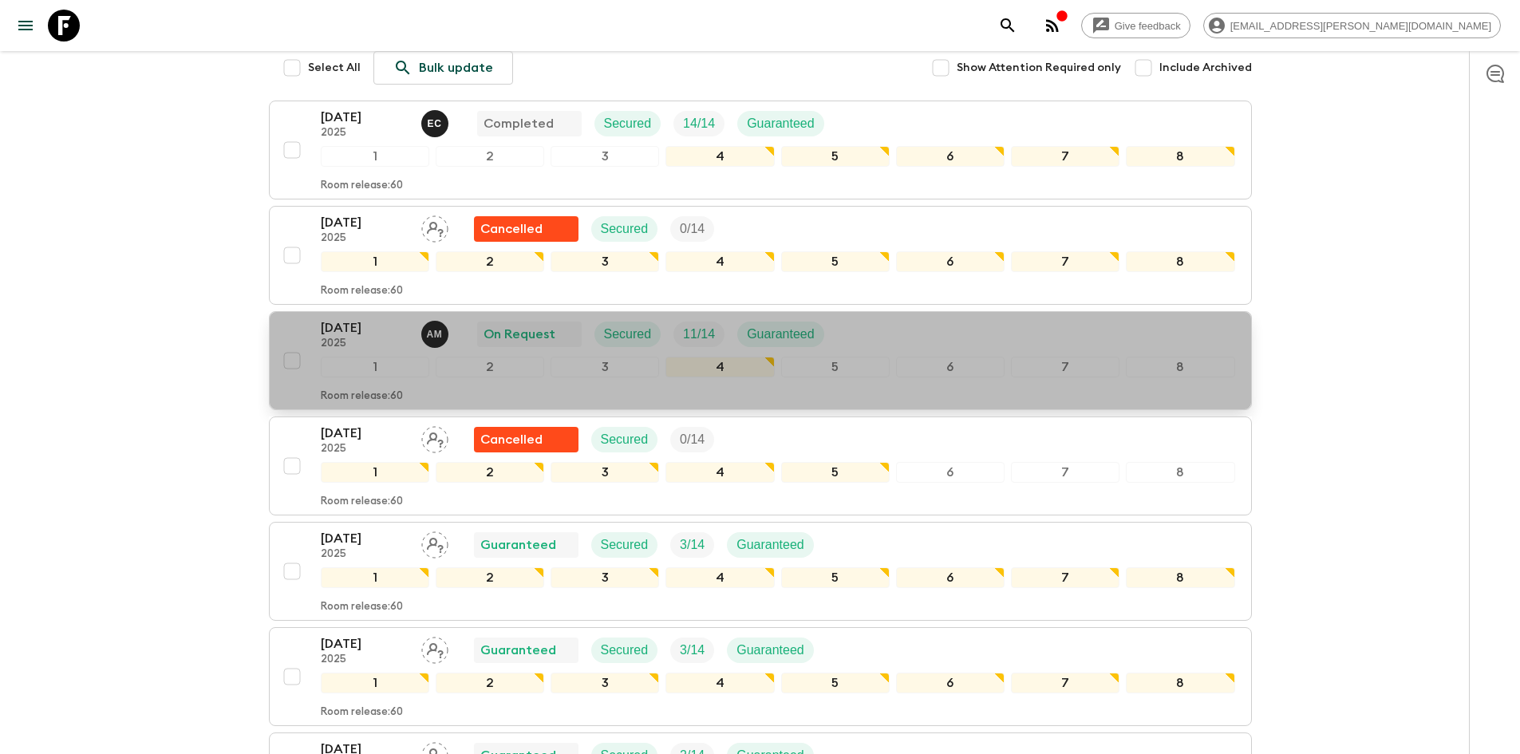
click at [363, 326] on p "[DATE]" at bounding box center [365, 327] width 88 height 19
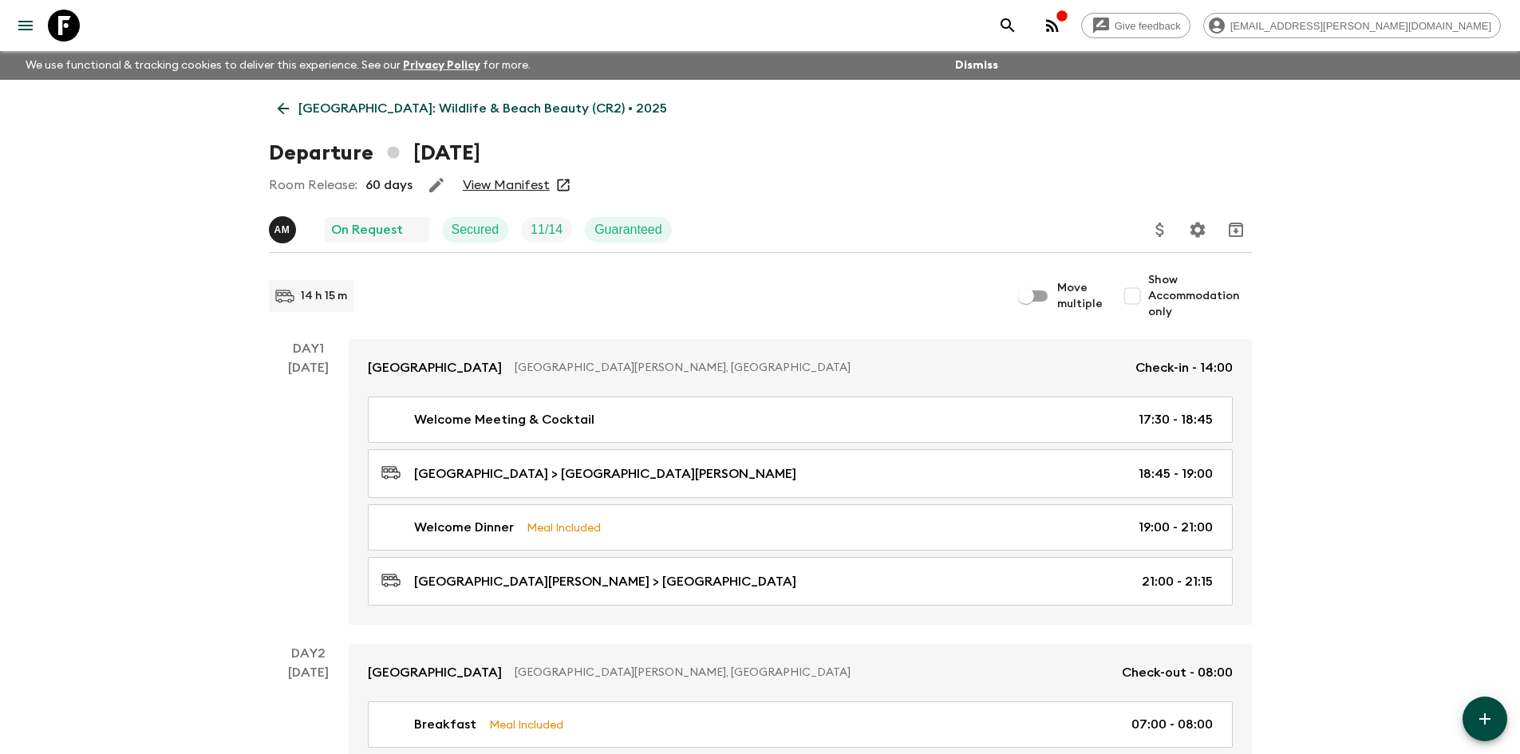
click at [1132, 295] on input "Show Accommodation only" at bounding box center [1133, 296] width 32 height 32
checkbox input "true"
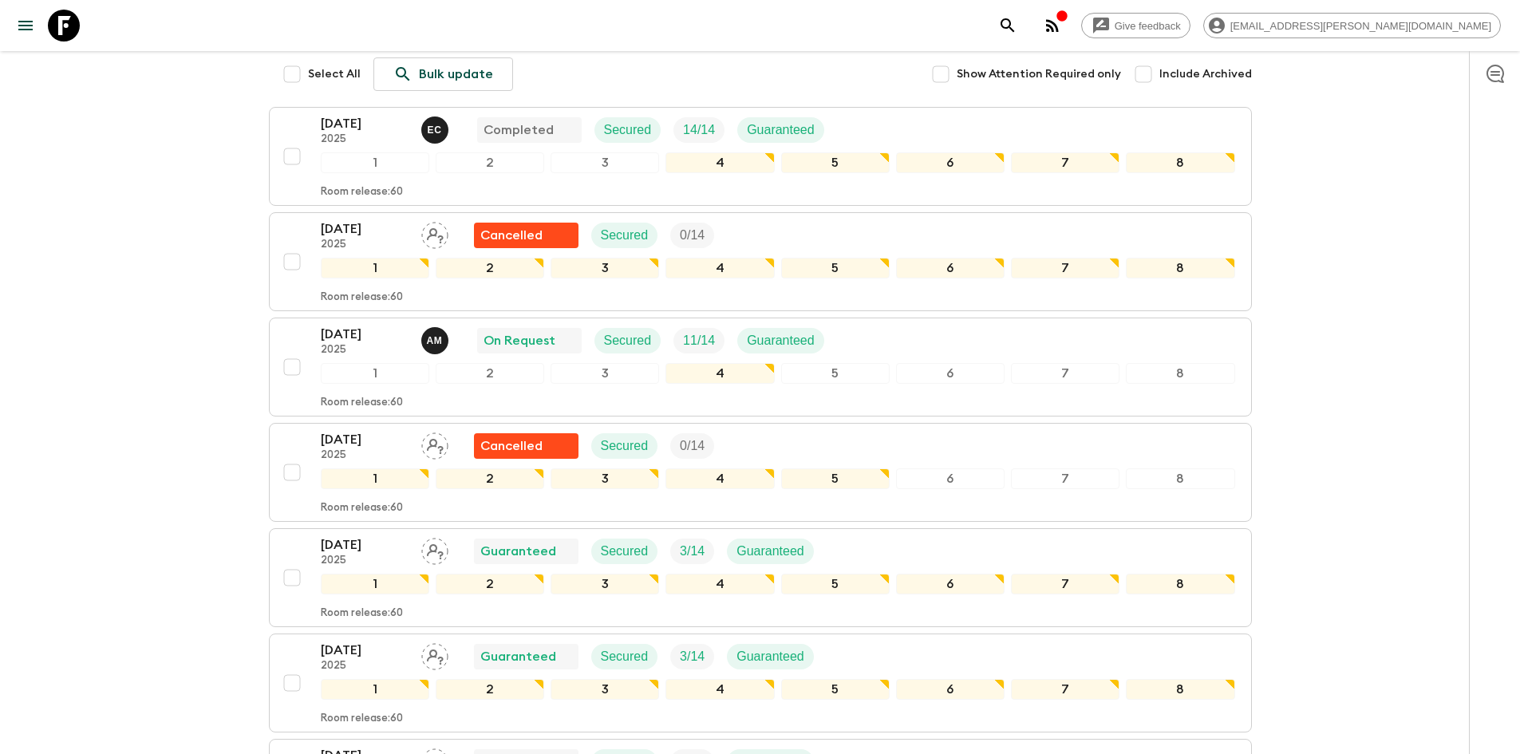
scroll to position [239, 0]
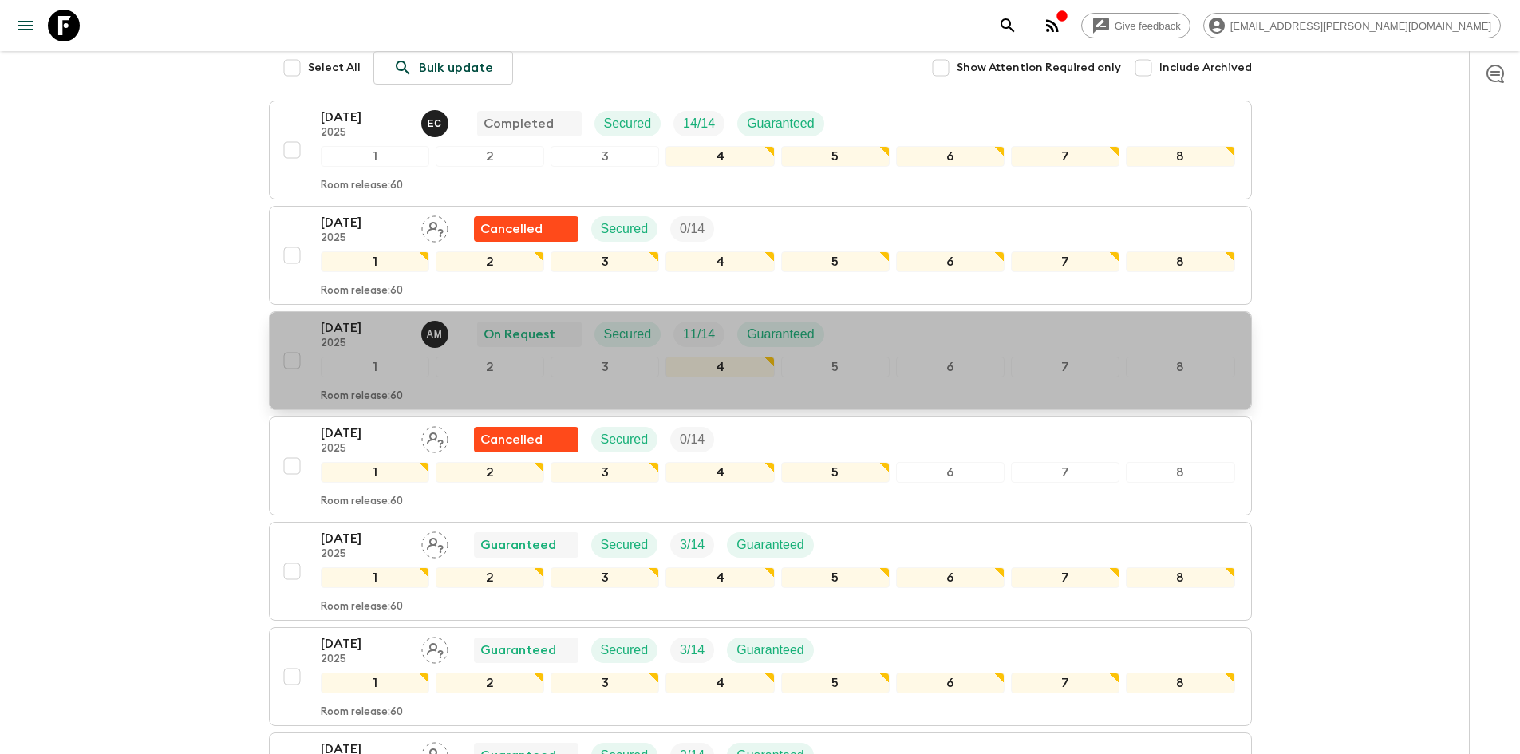
click at [354, 326] on p "[DATE]" at bounding box center [365, 327] width 88 height 19
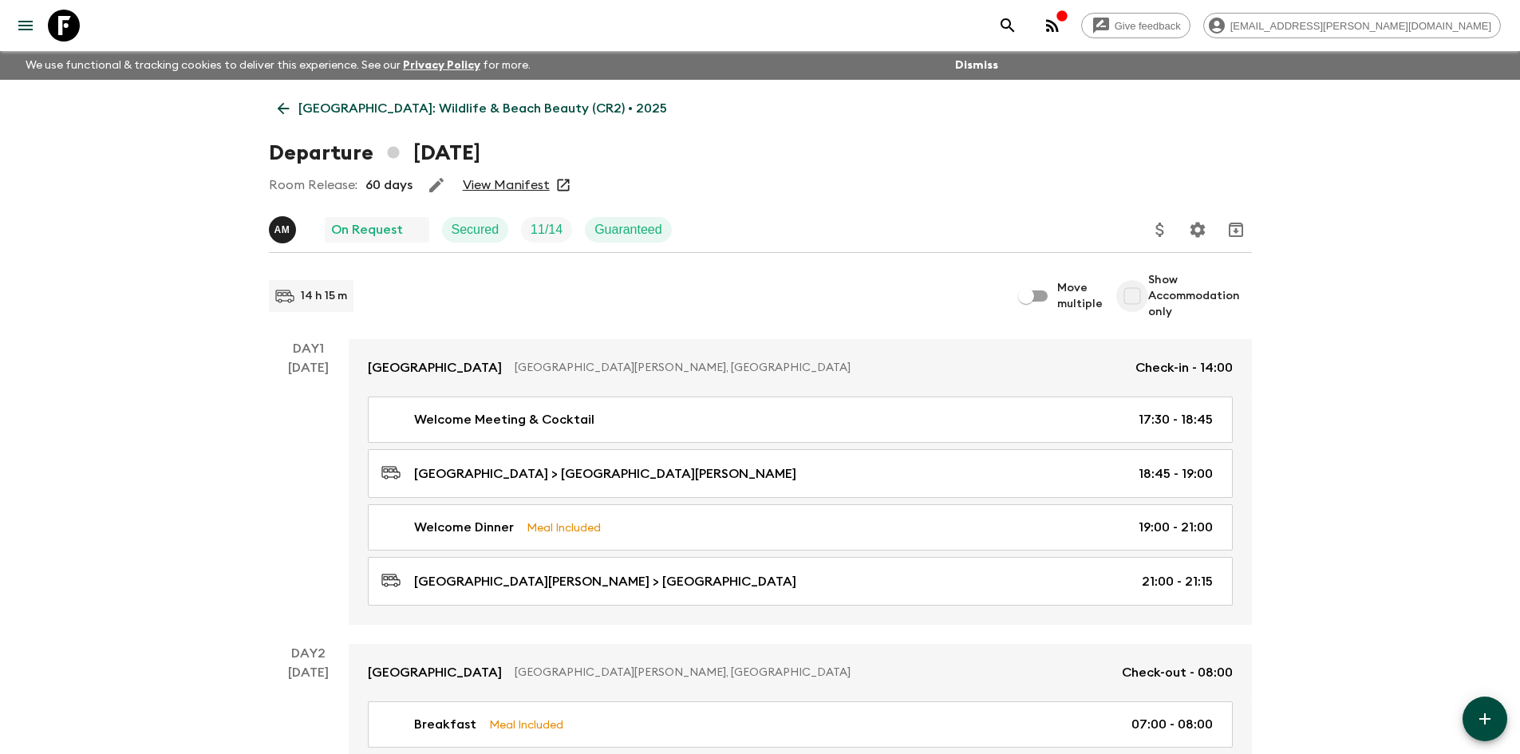
click at [1136, 292] on input "Show Accommodation only" at bounding box center [1133, 296] width 32 height 32
checkbox input "true"
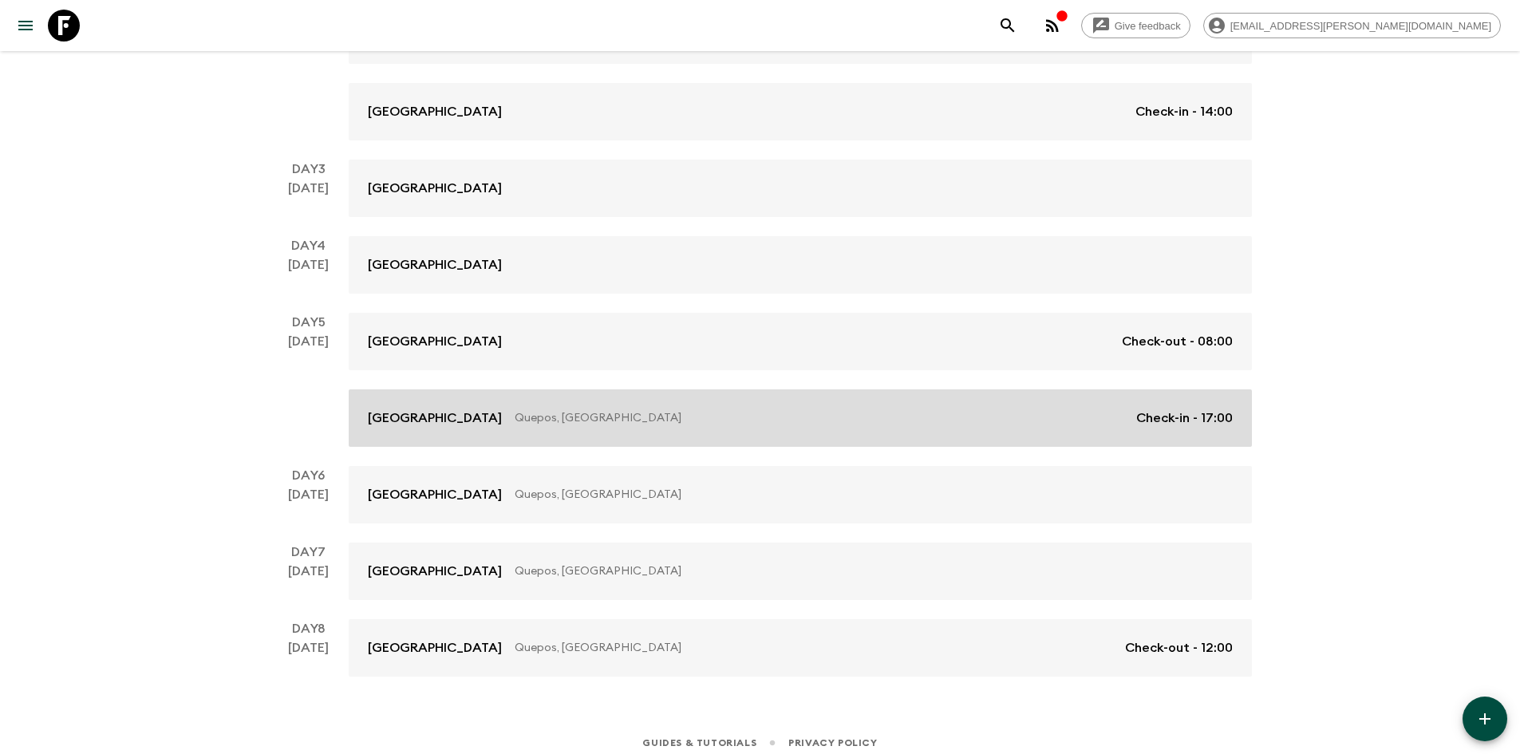
scroll to position [420, 0]
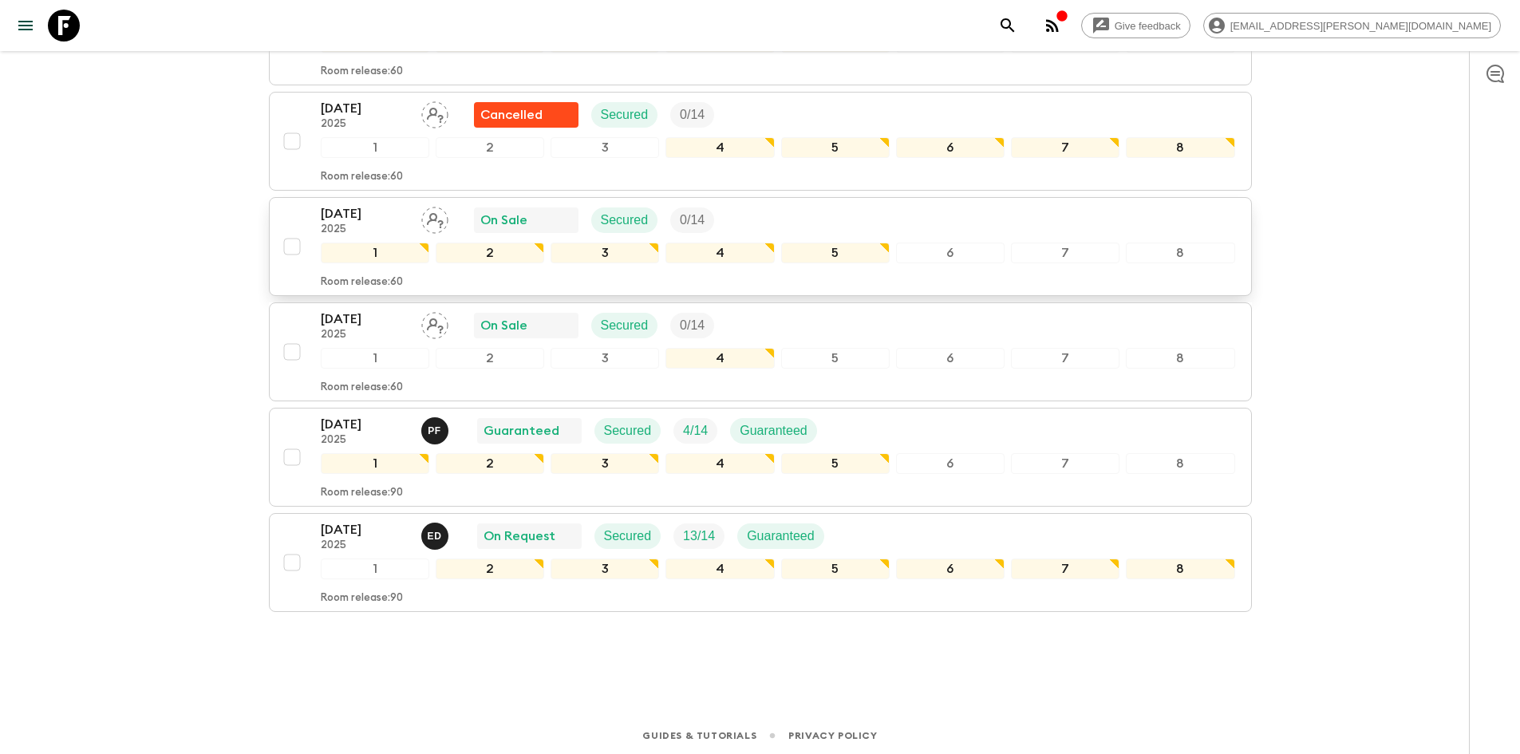
scroll to position [989, 0]
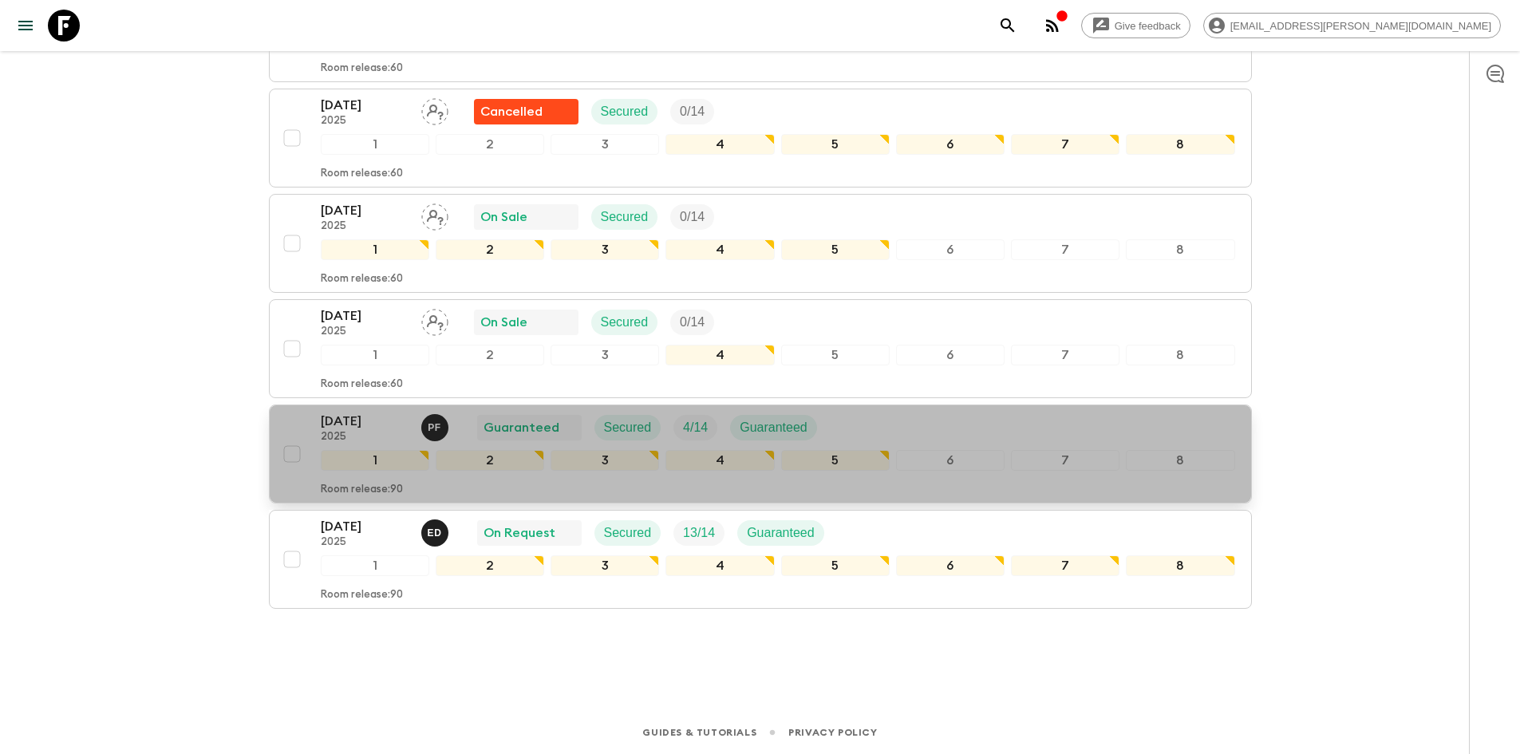
click at [336, 425] on p "[DATE]" at bounding box center [365, 421] width 88 height 19
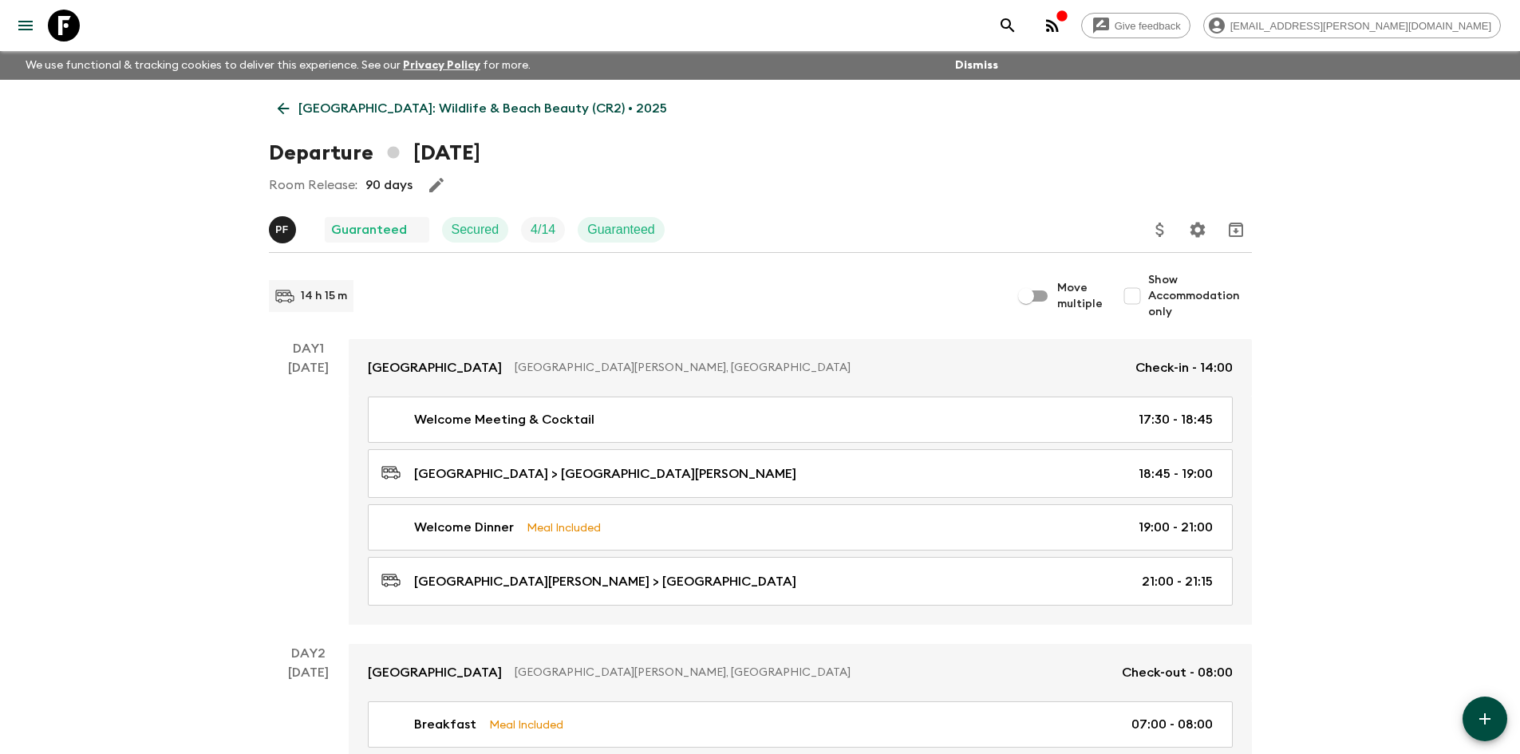
click at [1136, 294] on input "Show Accommodation only" at bounding box center [1133, 296] width 32 height 32
checkbox input "true"
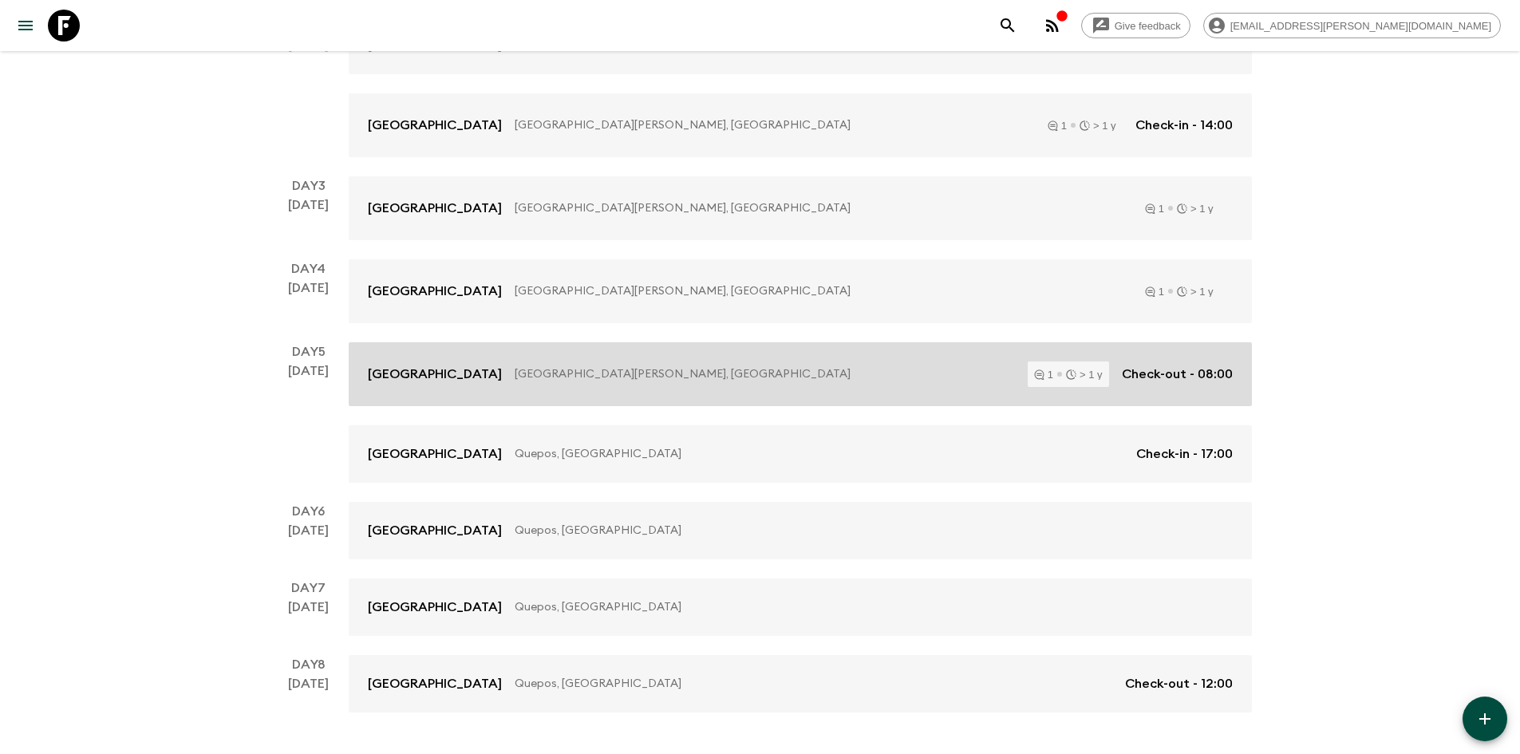
scroll to position [445, 0]
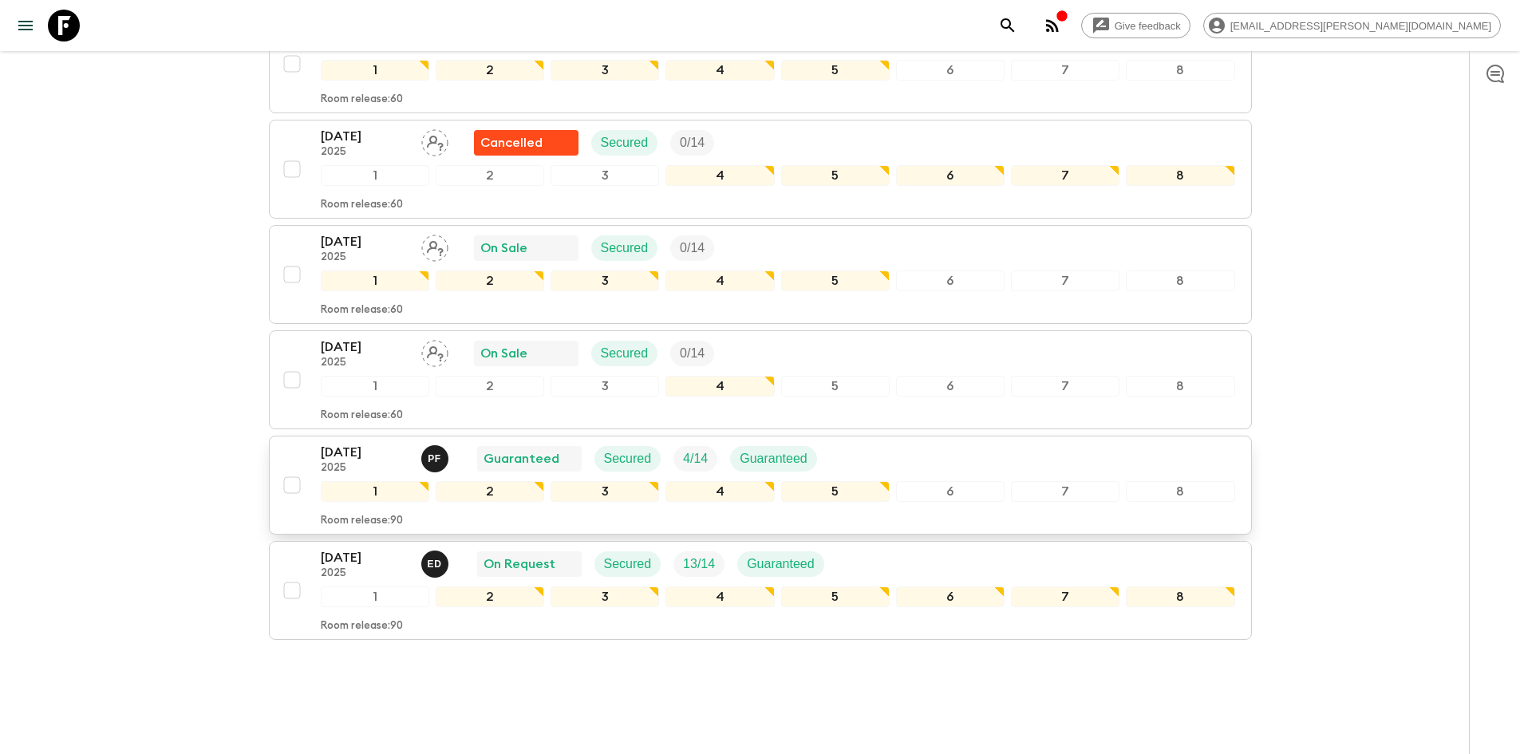
scroll to position [989, 0]
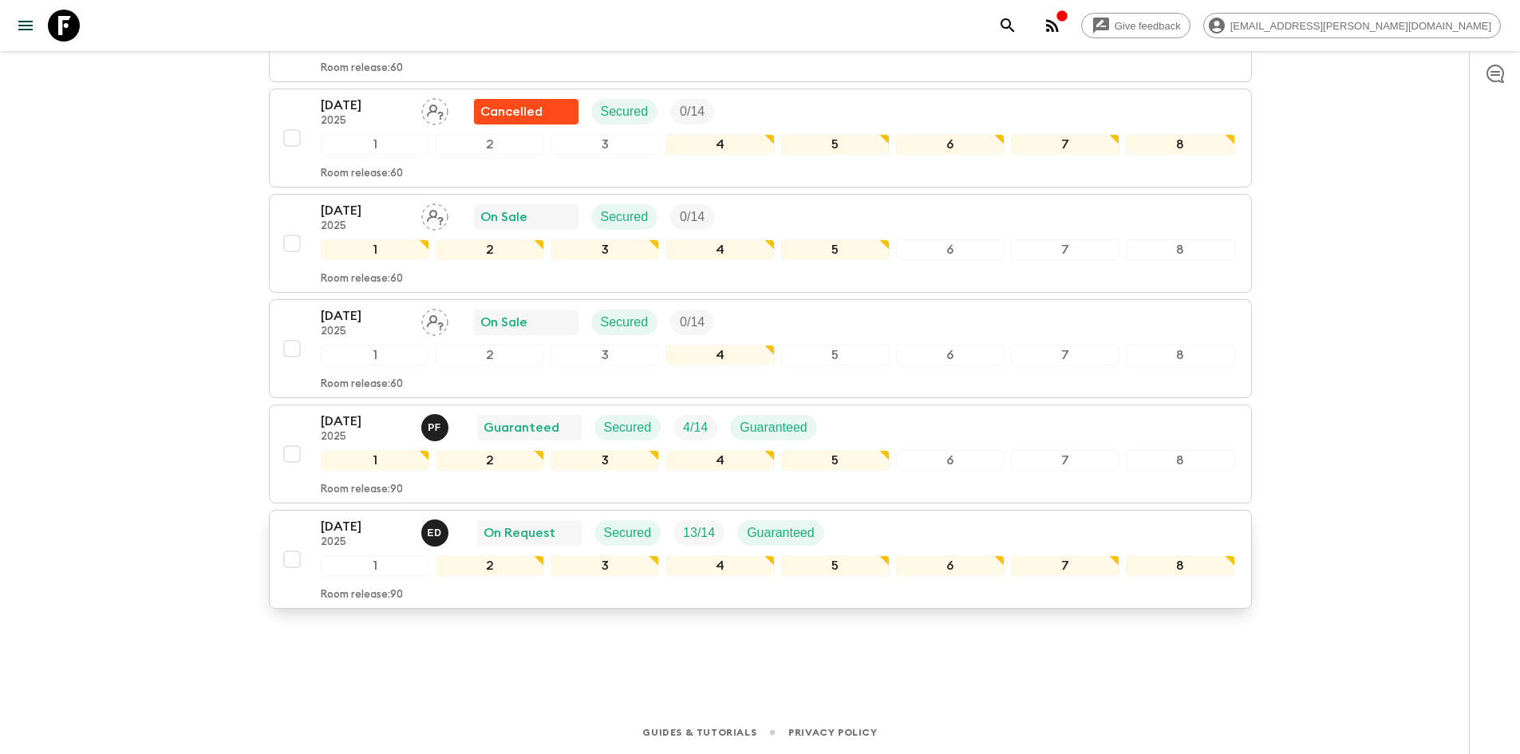
click at [349, 531] on p "[DATE]" at bounding box center [365, 526] width 88 height 19
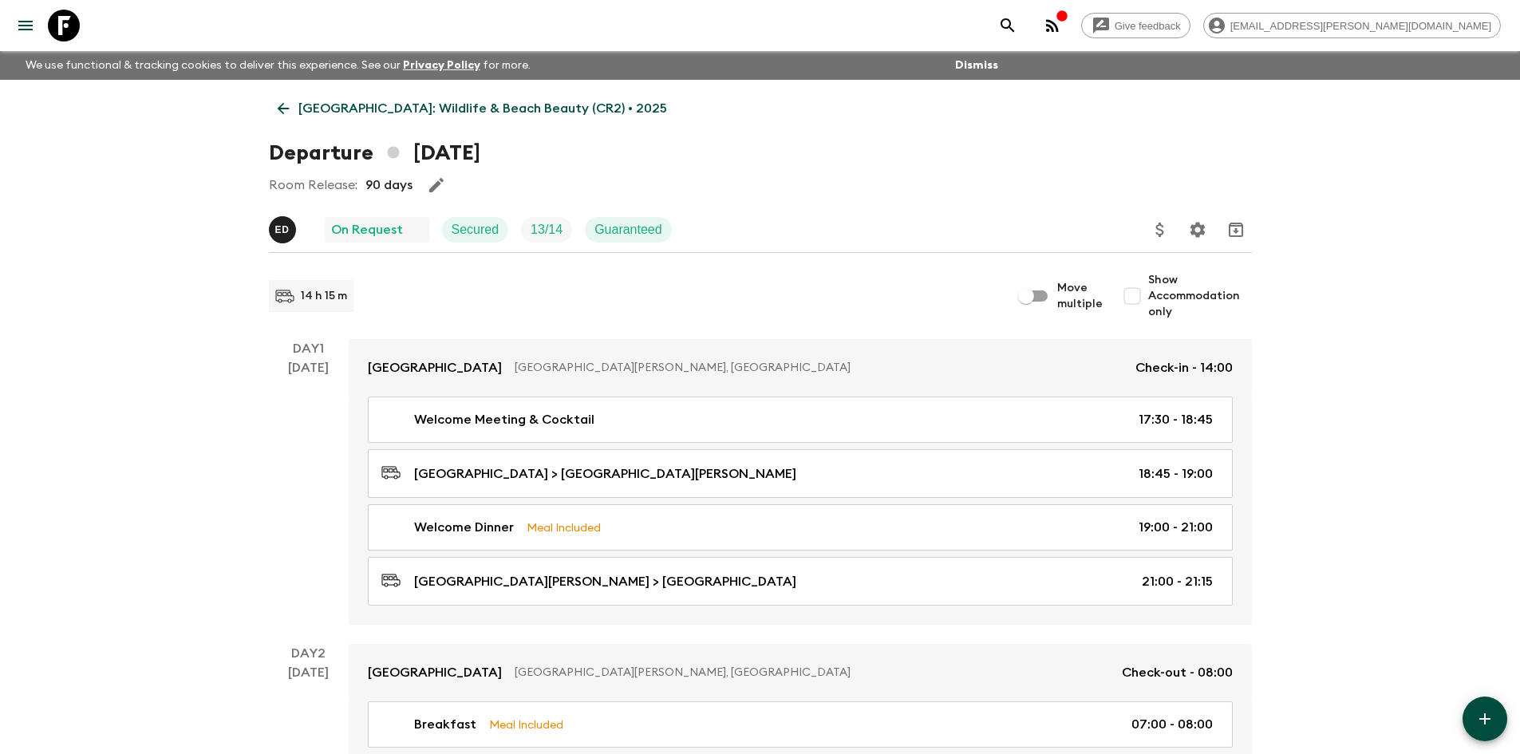
click at [1140, 298] on input "Show Accommodation only" at bounding box center [1133, 296] width 32 height 32
checkbox input "true"
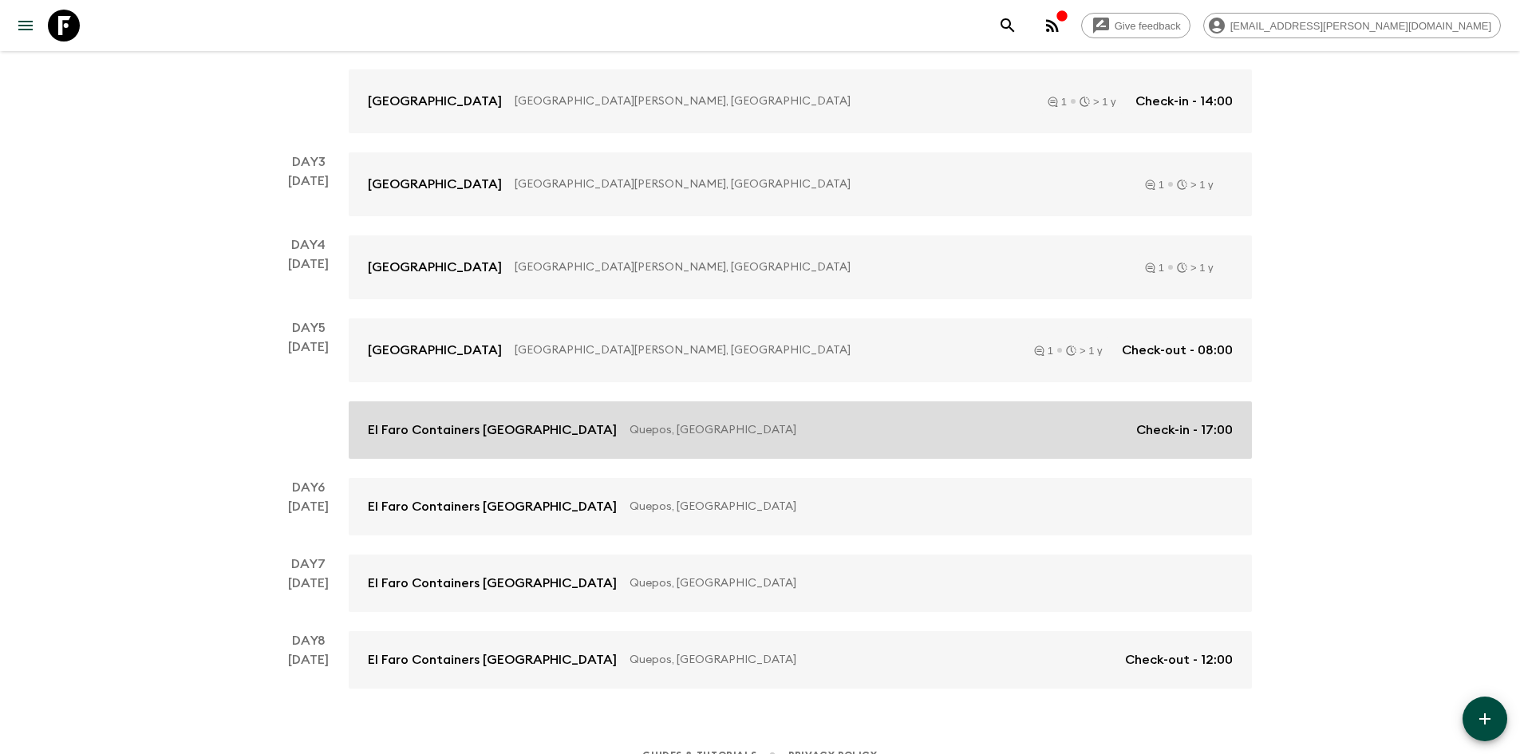
scroll to position [445, 0]
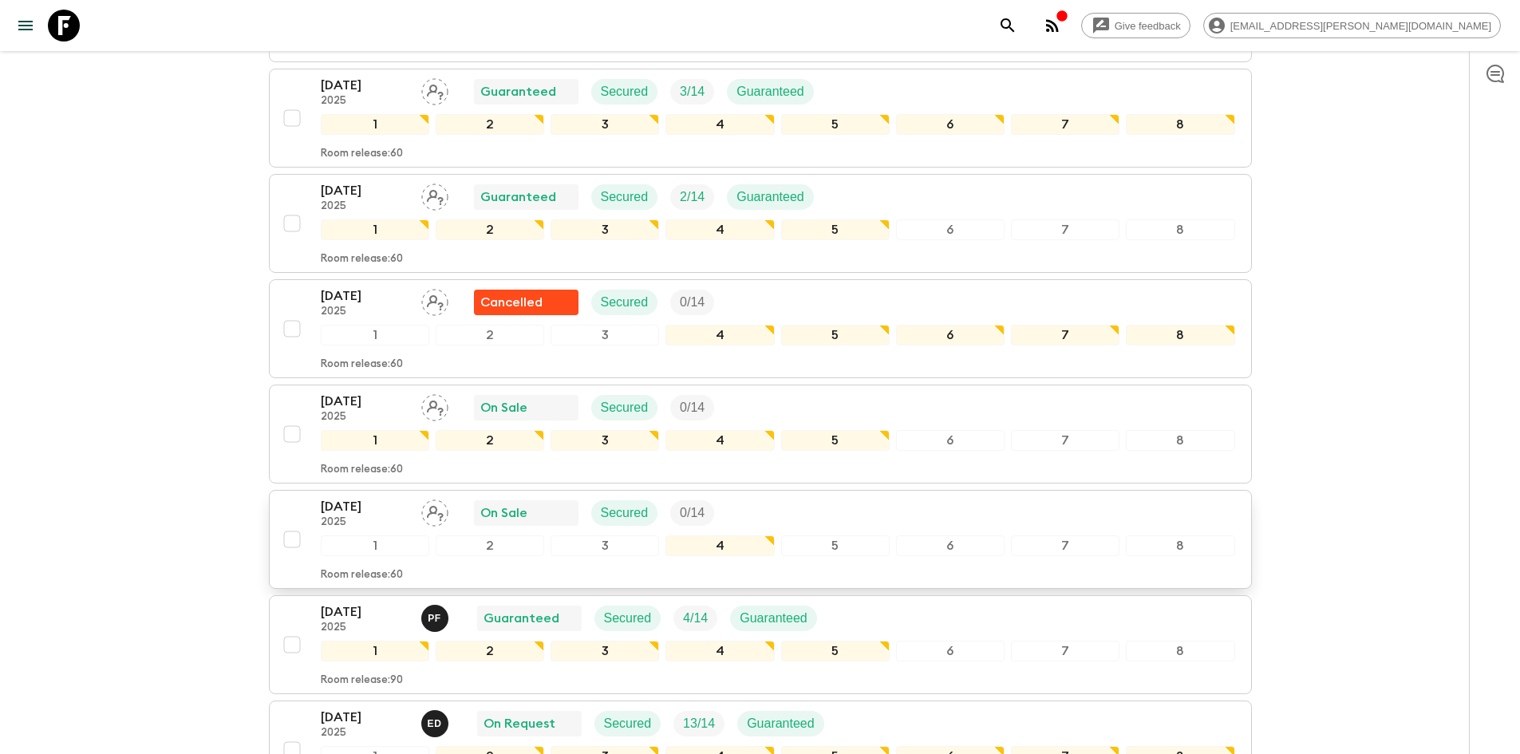
scroll to position [989, 0]
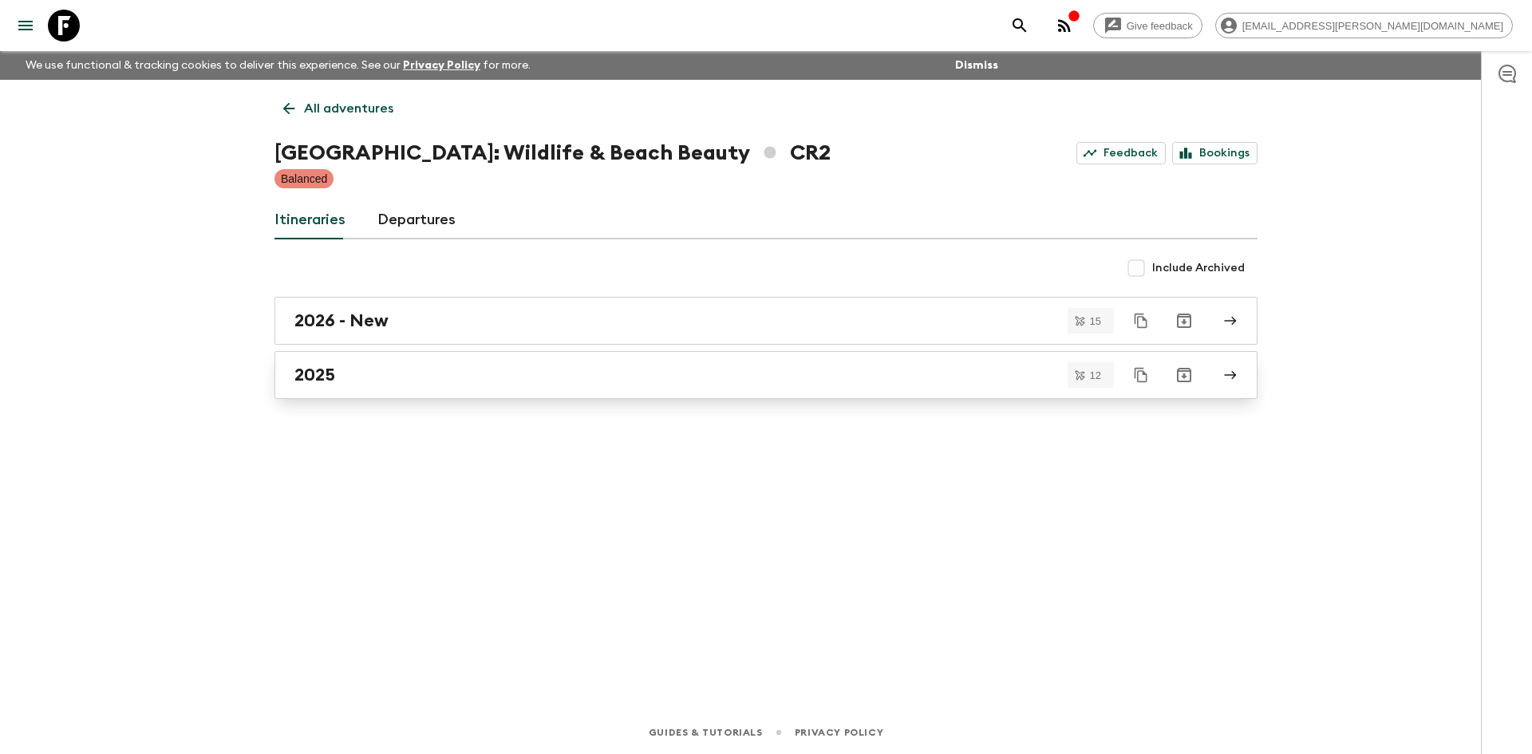
click at [323, 378] on h2 "2025" at bounding box center [315, 375] width 41 height 21
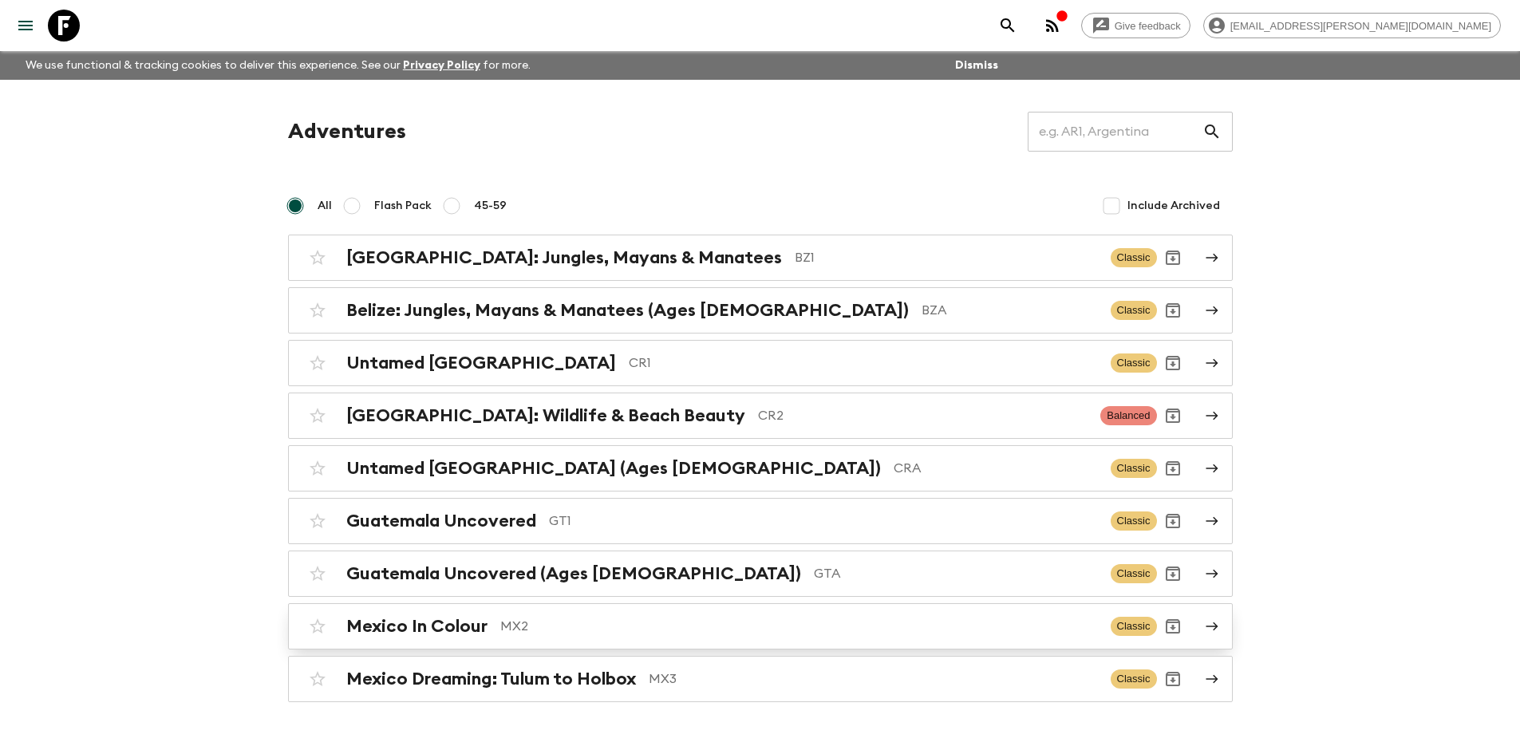
click at [407, 627] on h2 "Mexico In Colour" at bounding box center [416, 626] width 141 height 21
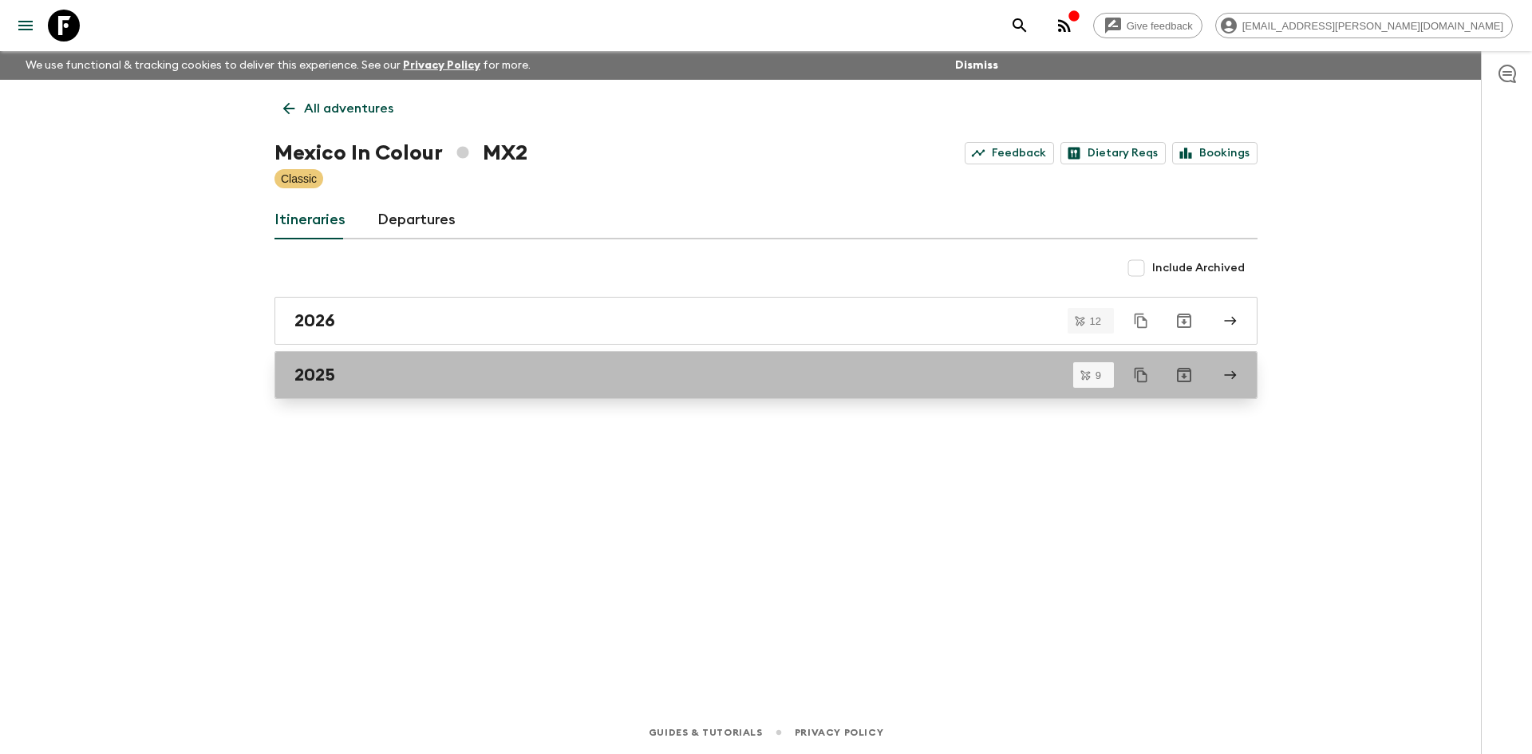
click at [327, 373] on h2 "2025" at bounding box center [315, 375] width 41 height 21
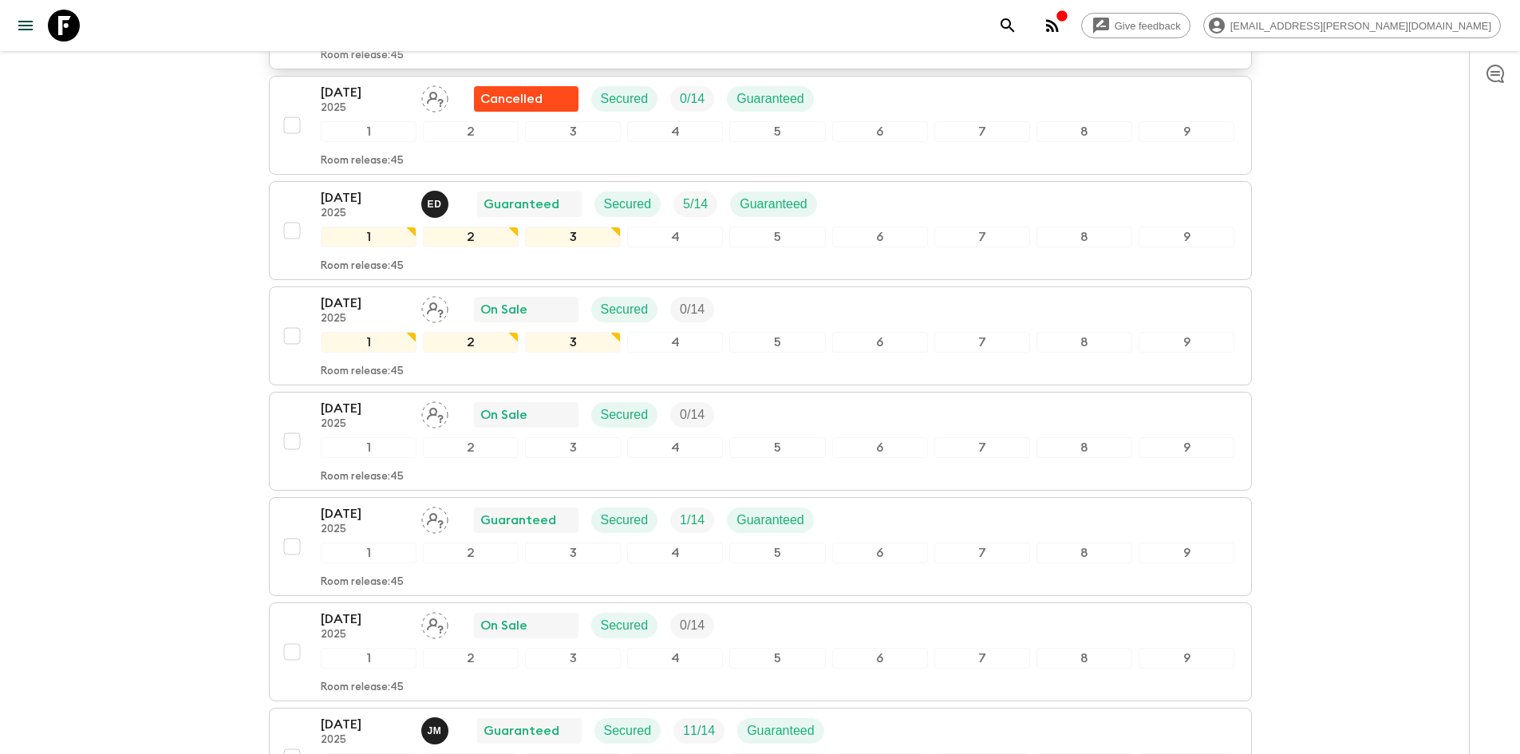
scroll to position [479, 0]
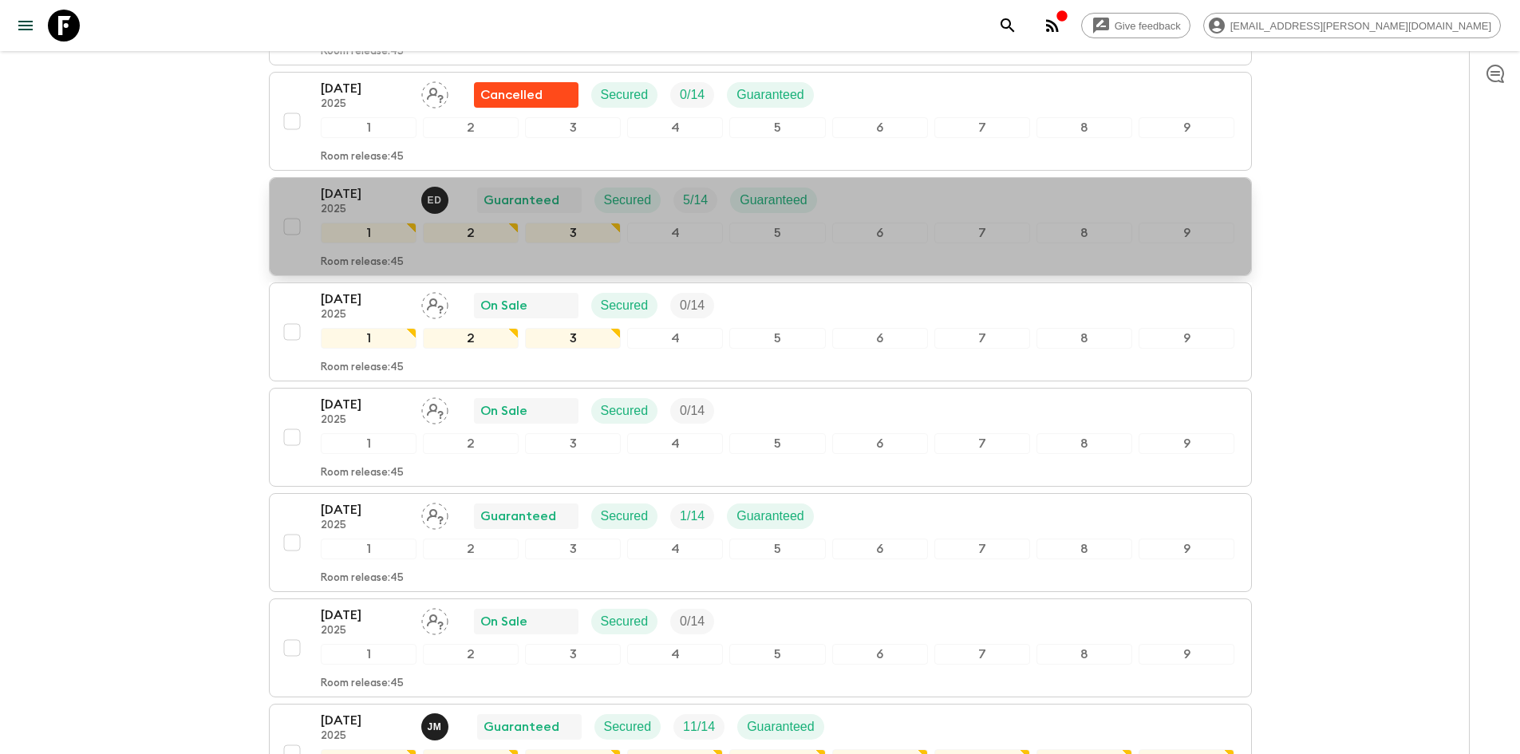
click at [344, 196] on p "[DATE]" at bounding box center [365, 193] width 88 height 19
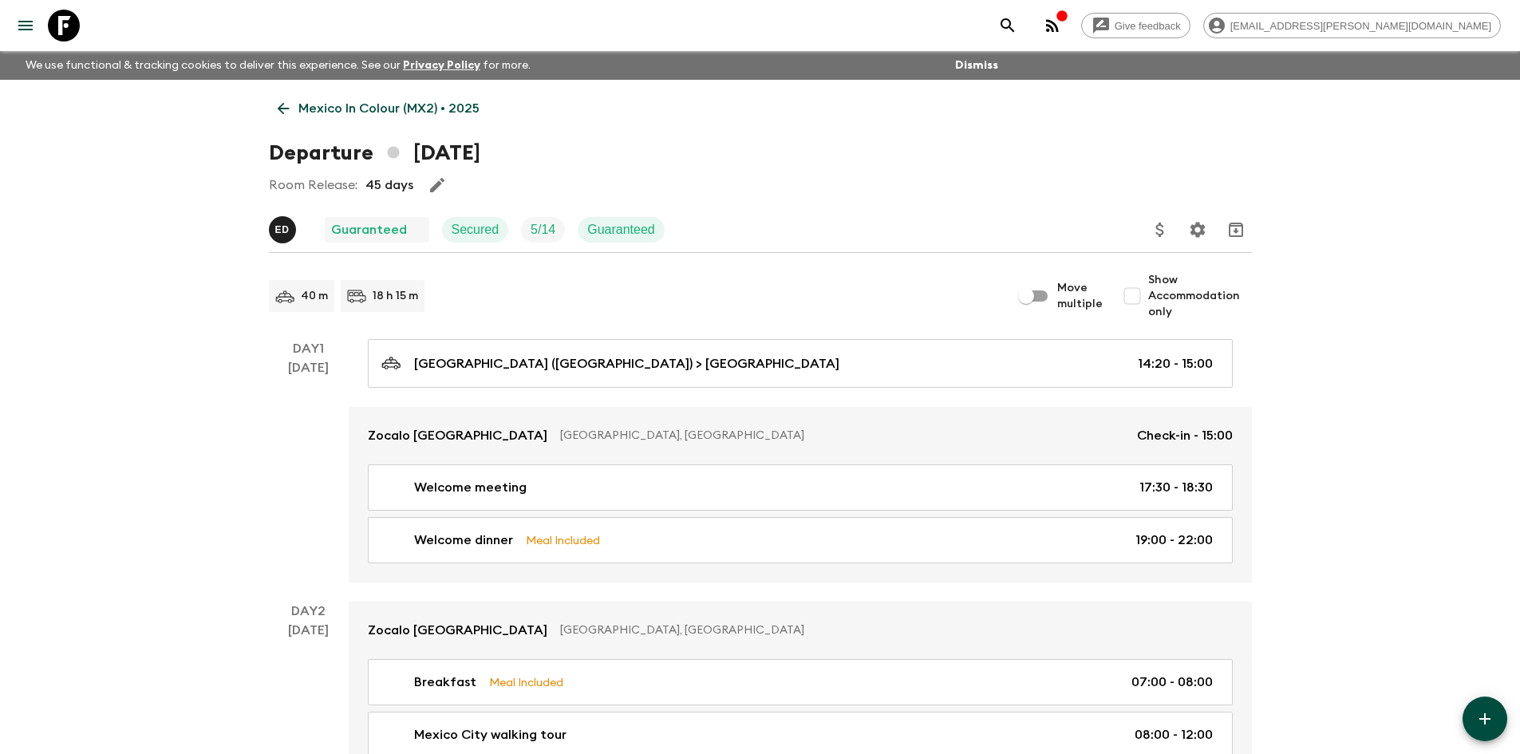
click at [1136, 296] on input "Show Accommodation only" at bounding box center [1133, 296] width 32 height 32
checkbox input "true"
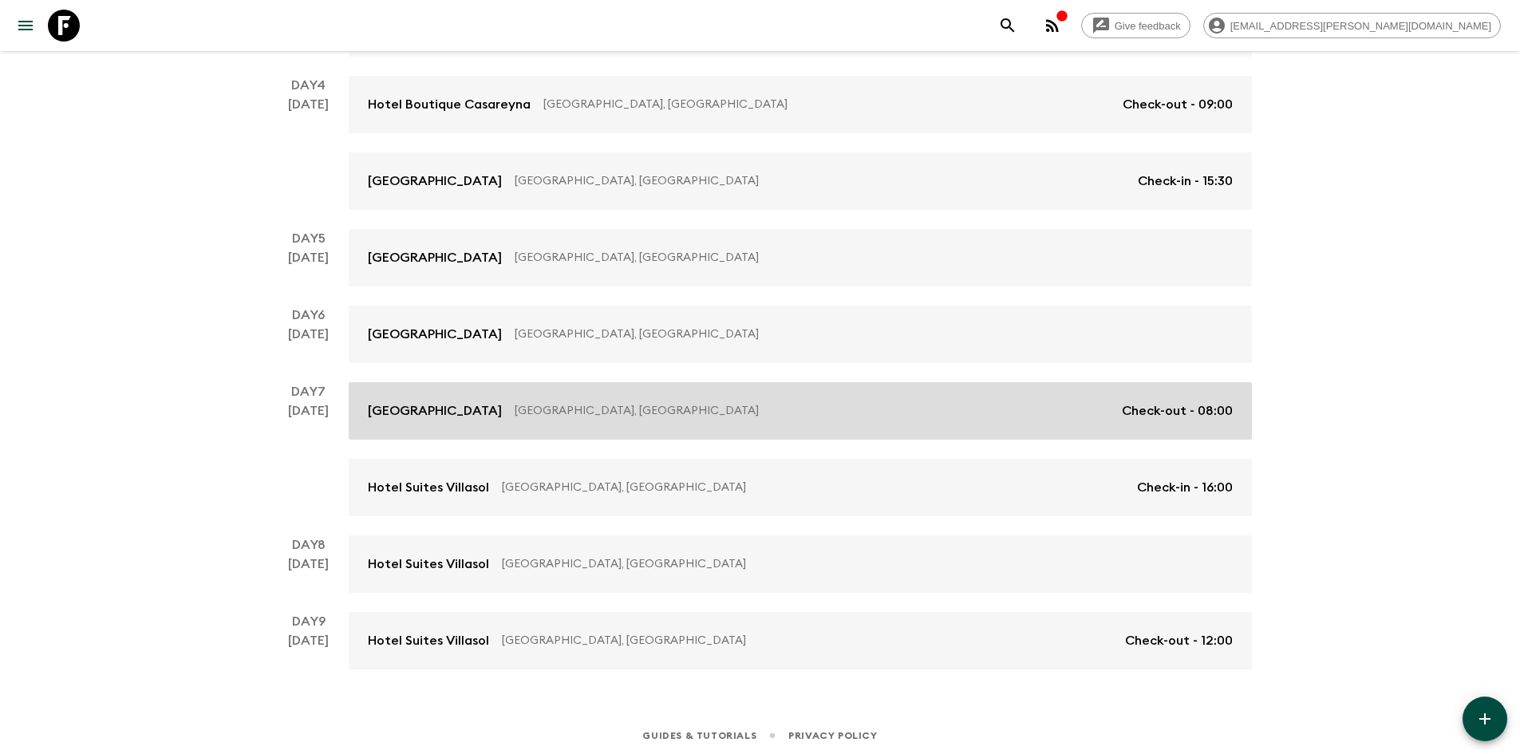
scroll to position [573, 0]
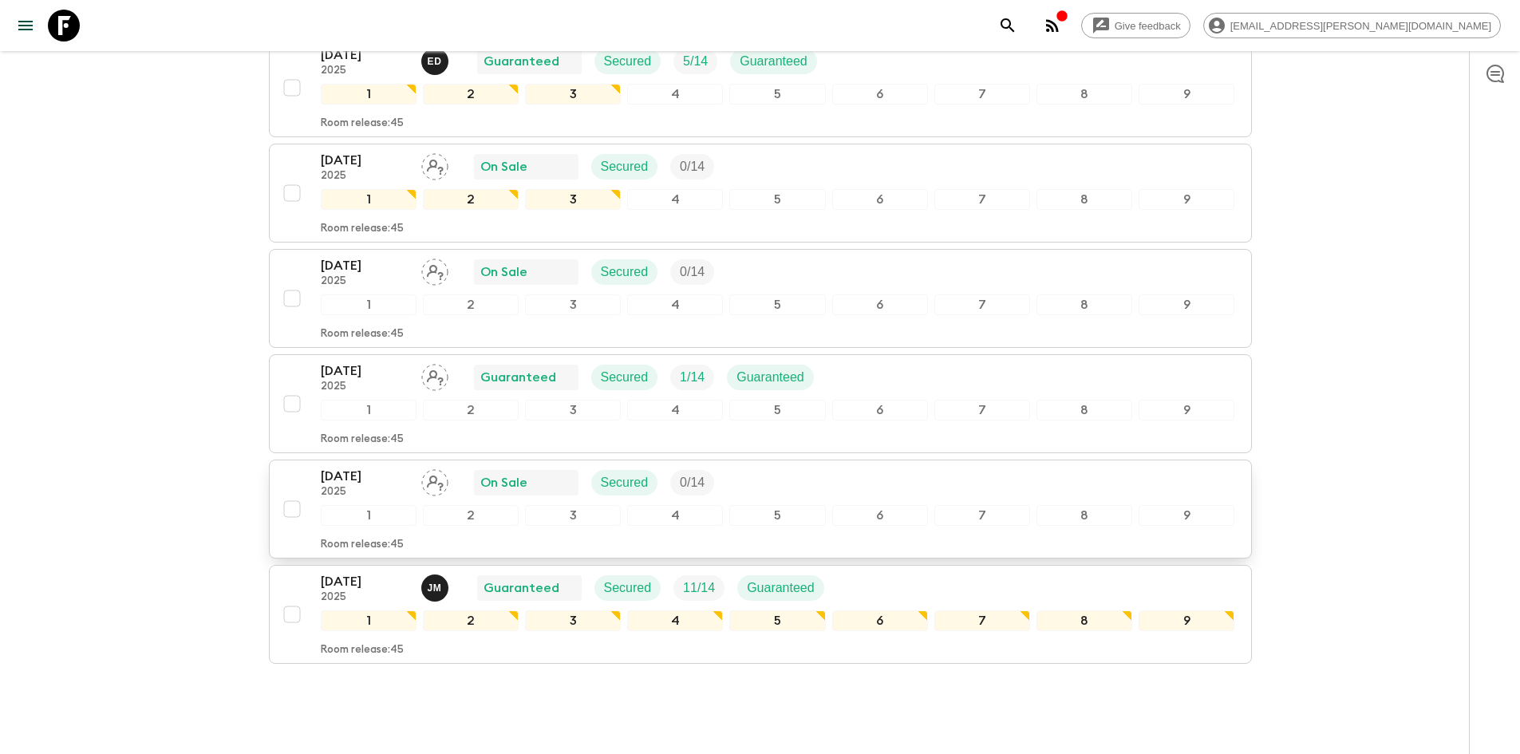
scroll to position [639, 0]
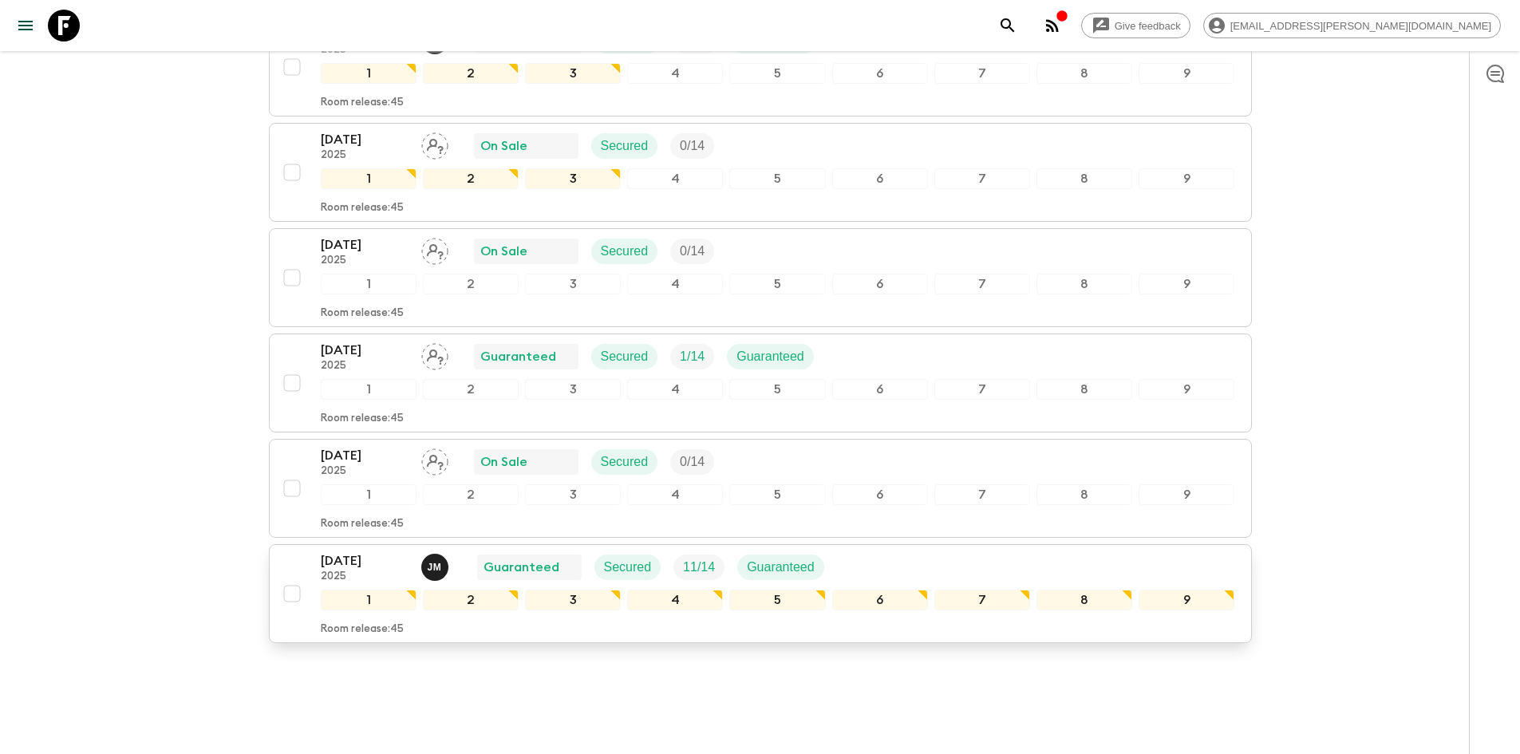
click at [366, 562] on p "[DATE]" at bounding box center [365, 561] width 88 height 19
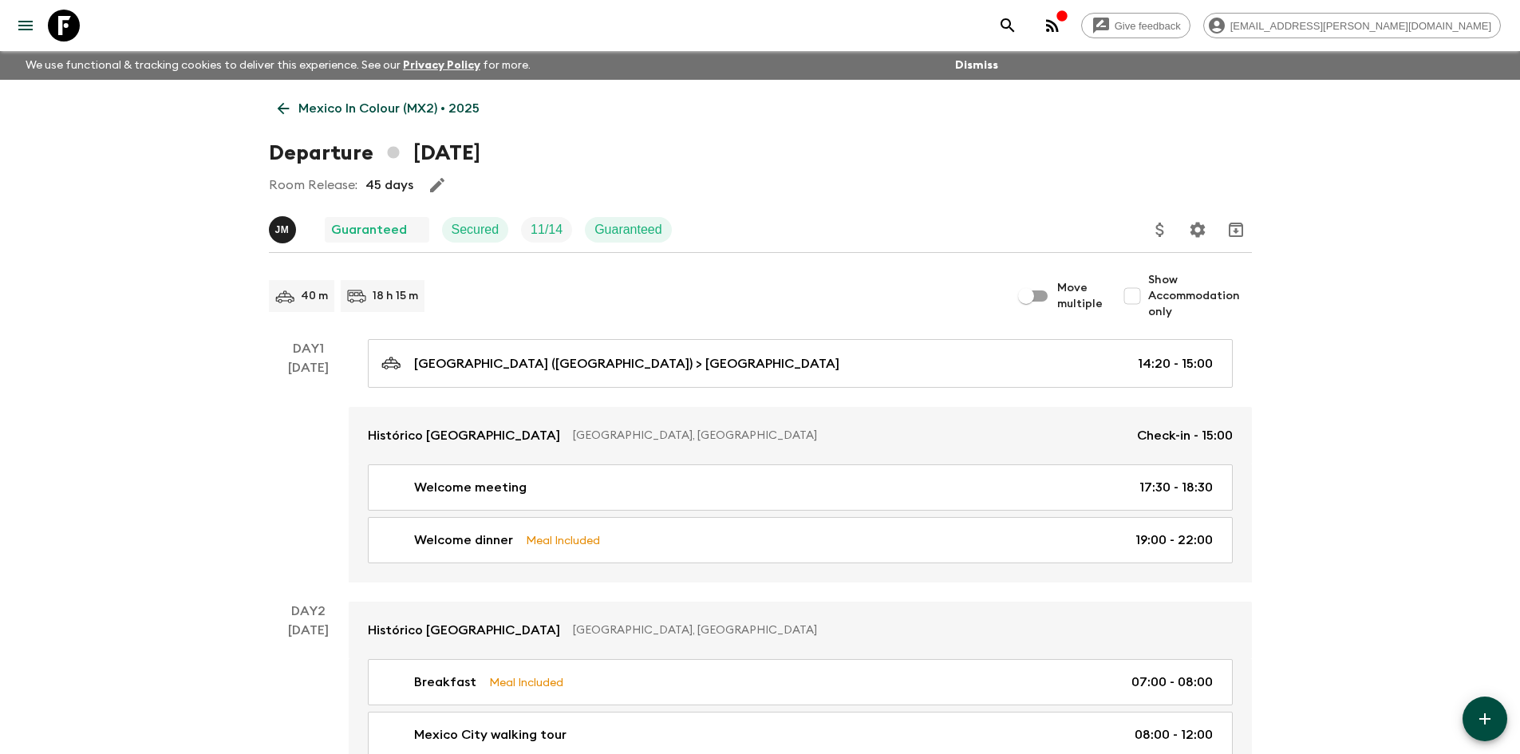
click at [1140, 295] on input "Show Accommodation only" at bounding box center [1133, 296] width 32 height 32
checkbox input "true"
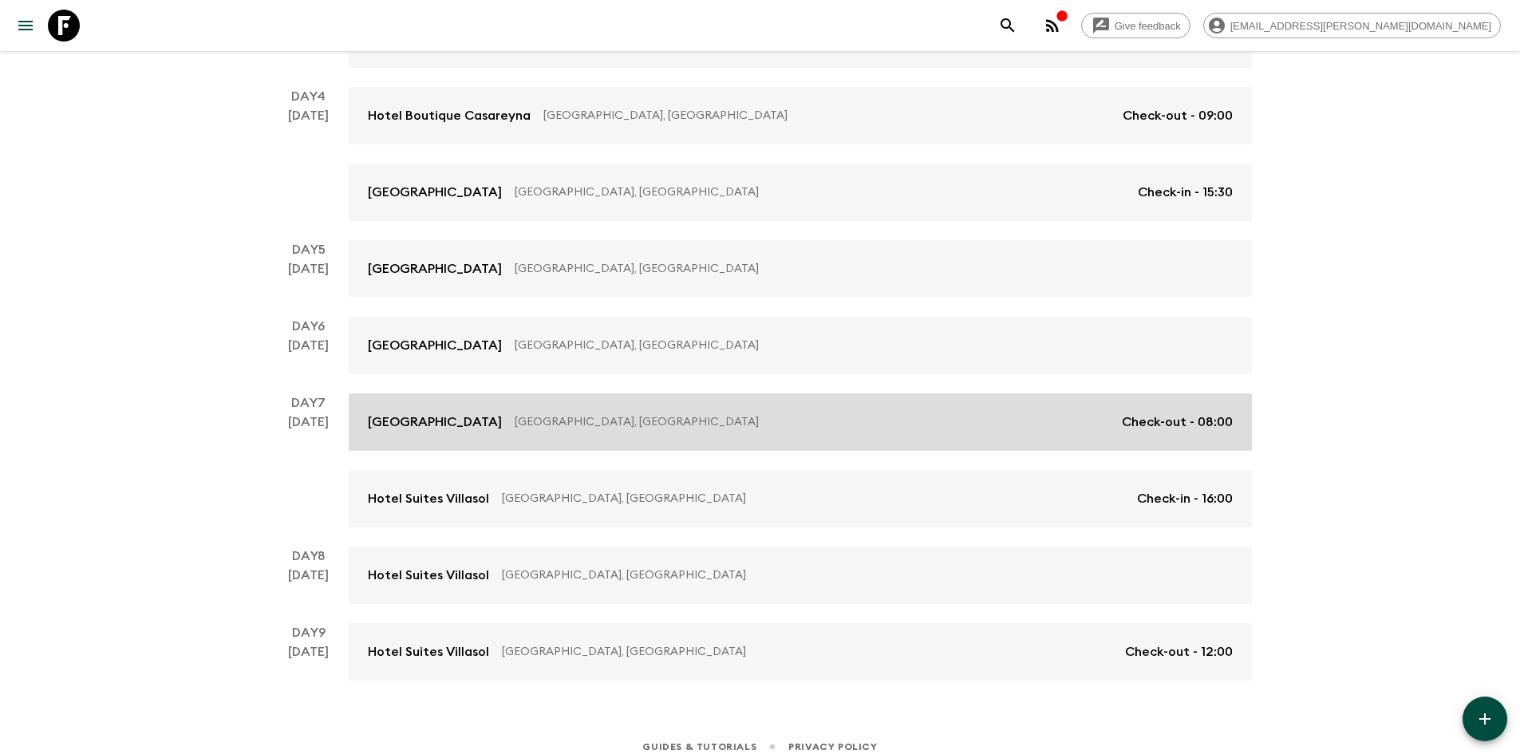
scroll to position [573, 0]
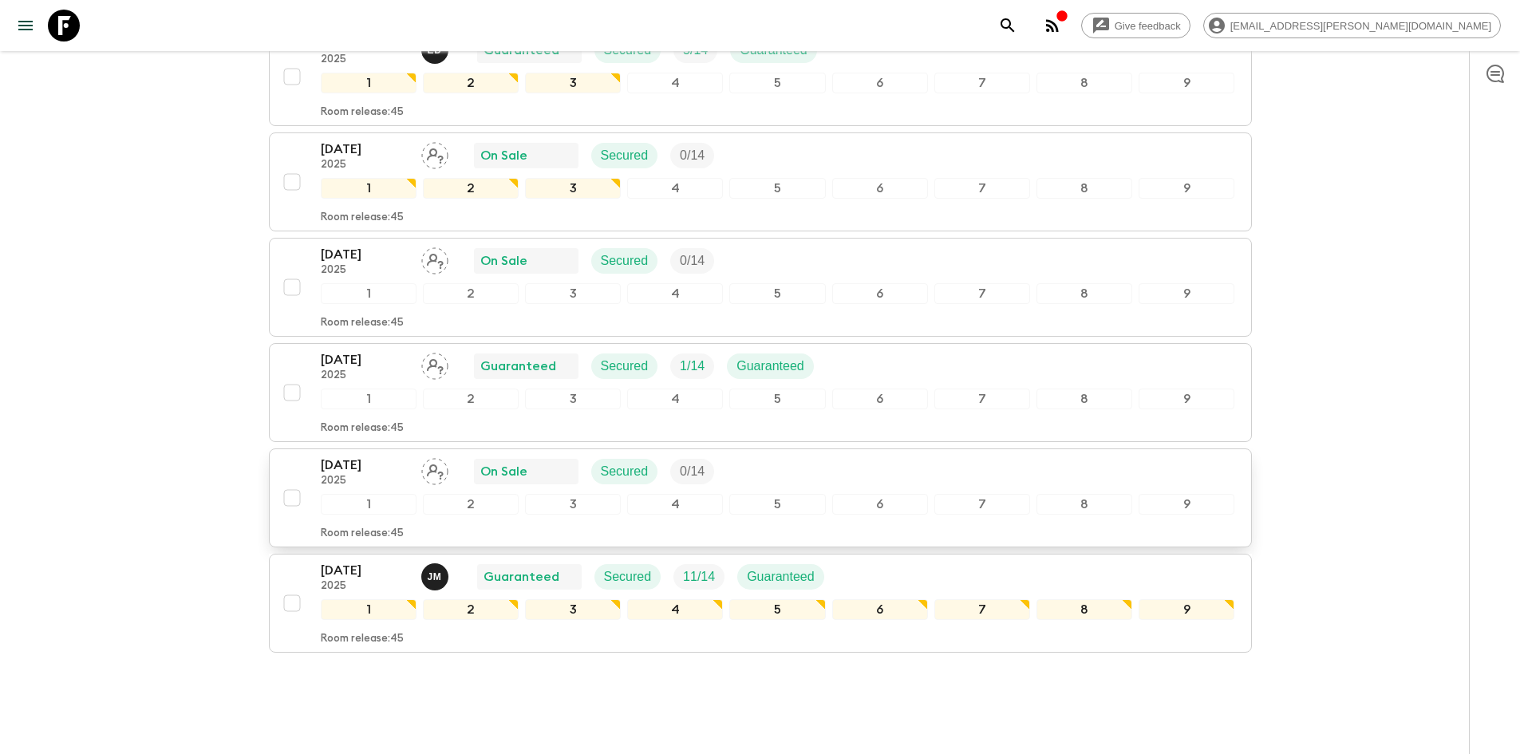
scroll to position [639, 0]
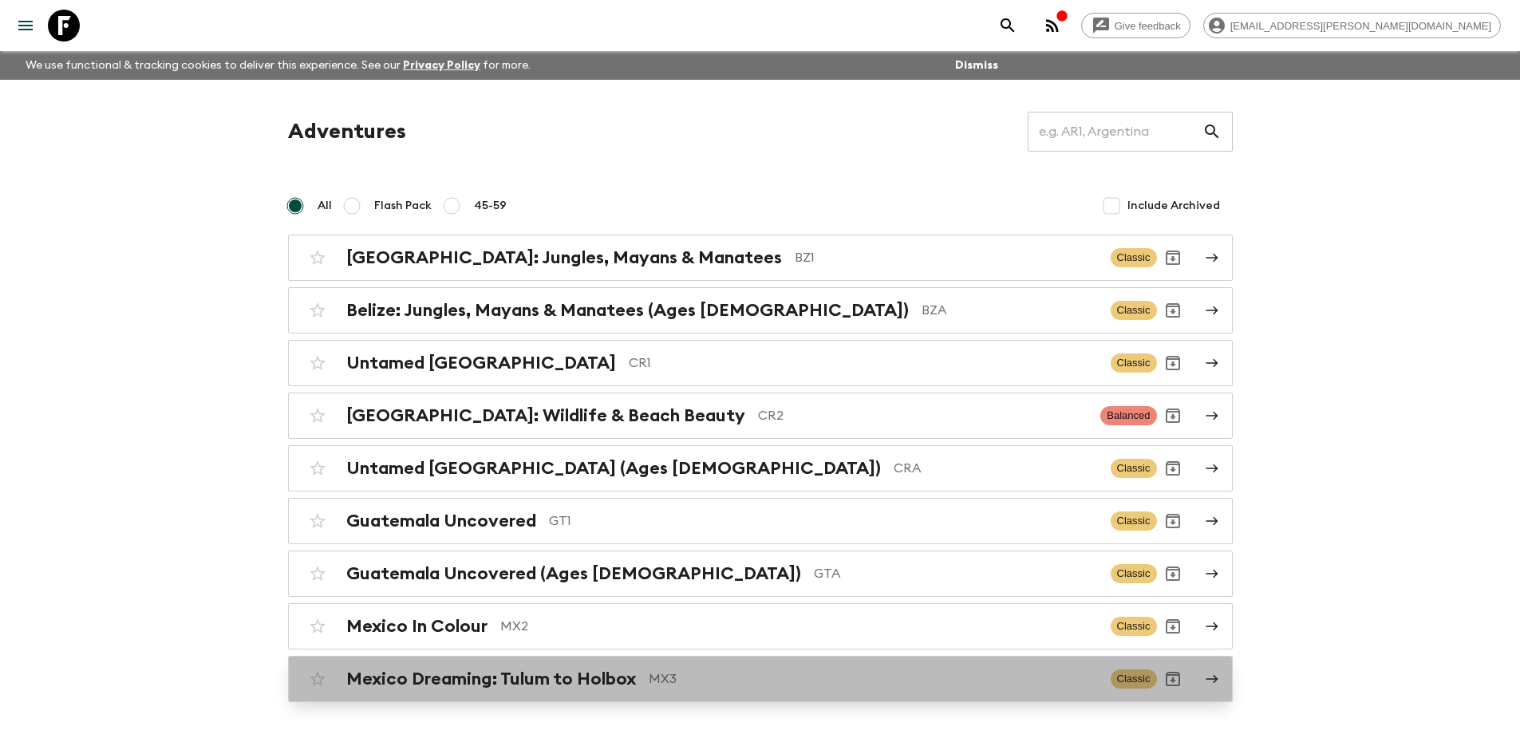
click at [641, 681] on div "Mexico Dreaming: Tulum to Holbox MX3" at bounding box center [722, 679] width 752 height 21
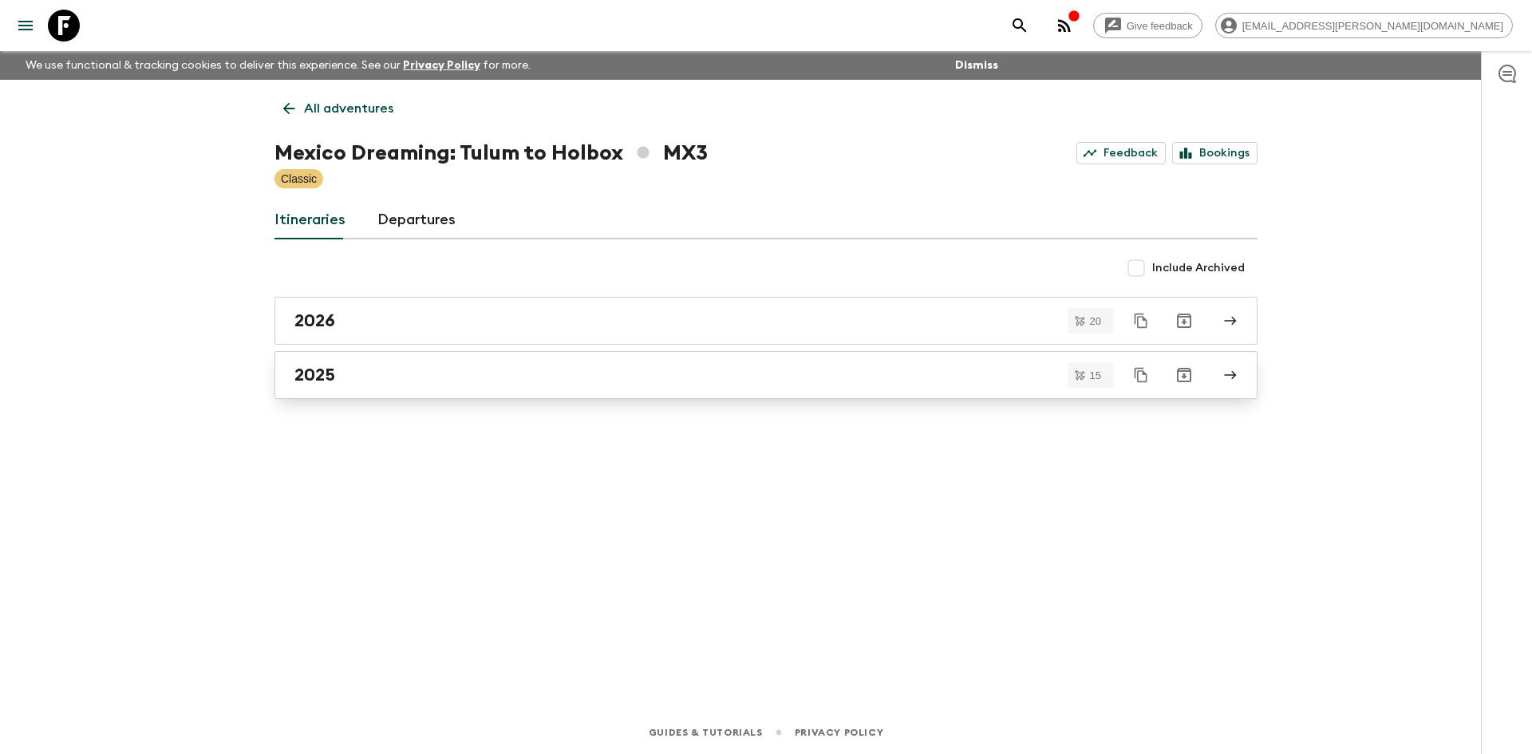
click at [327, 372] on h2 "2025" at bounding box center [315, 375] width 41 height 21
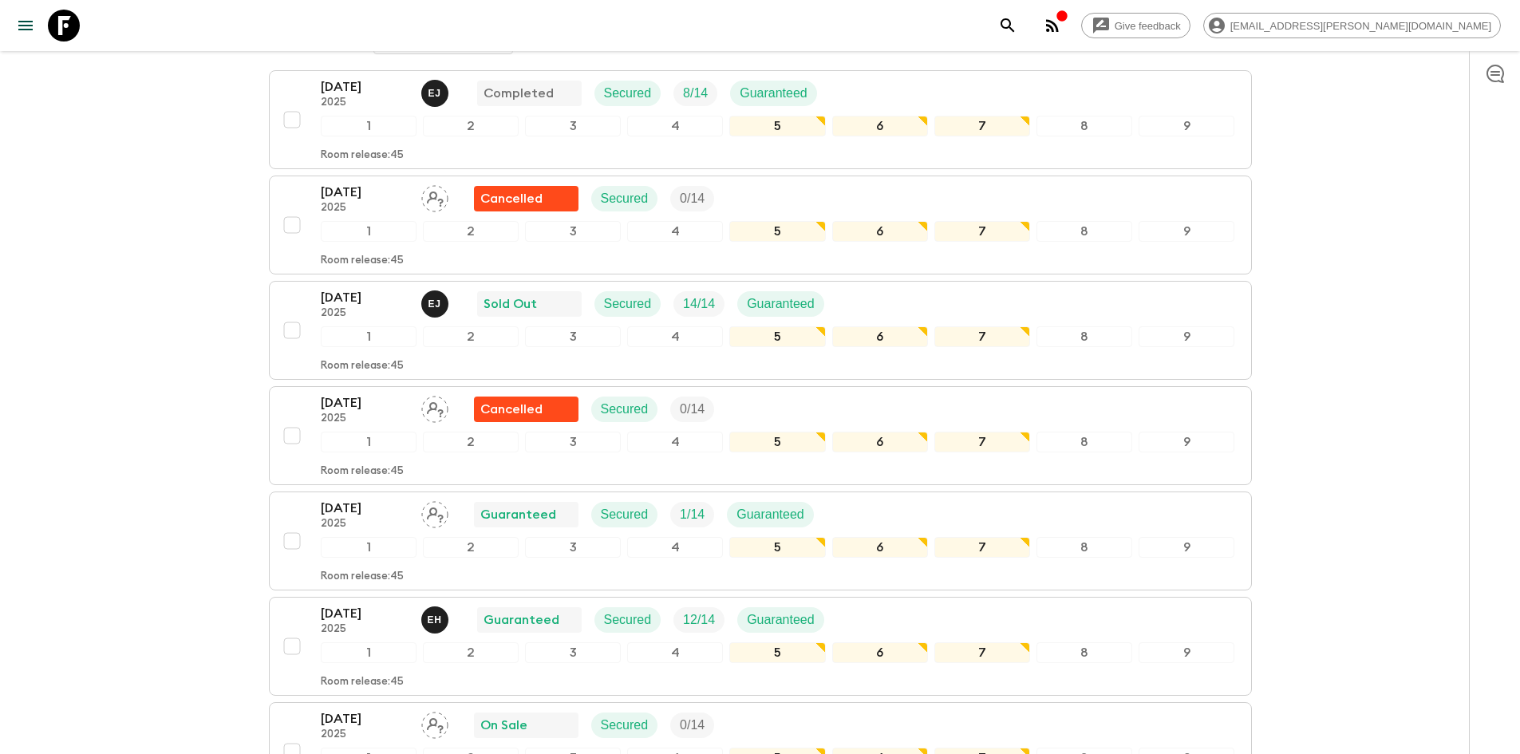
scroll to position [319, 0]
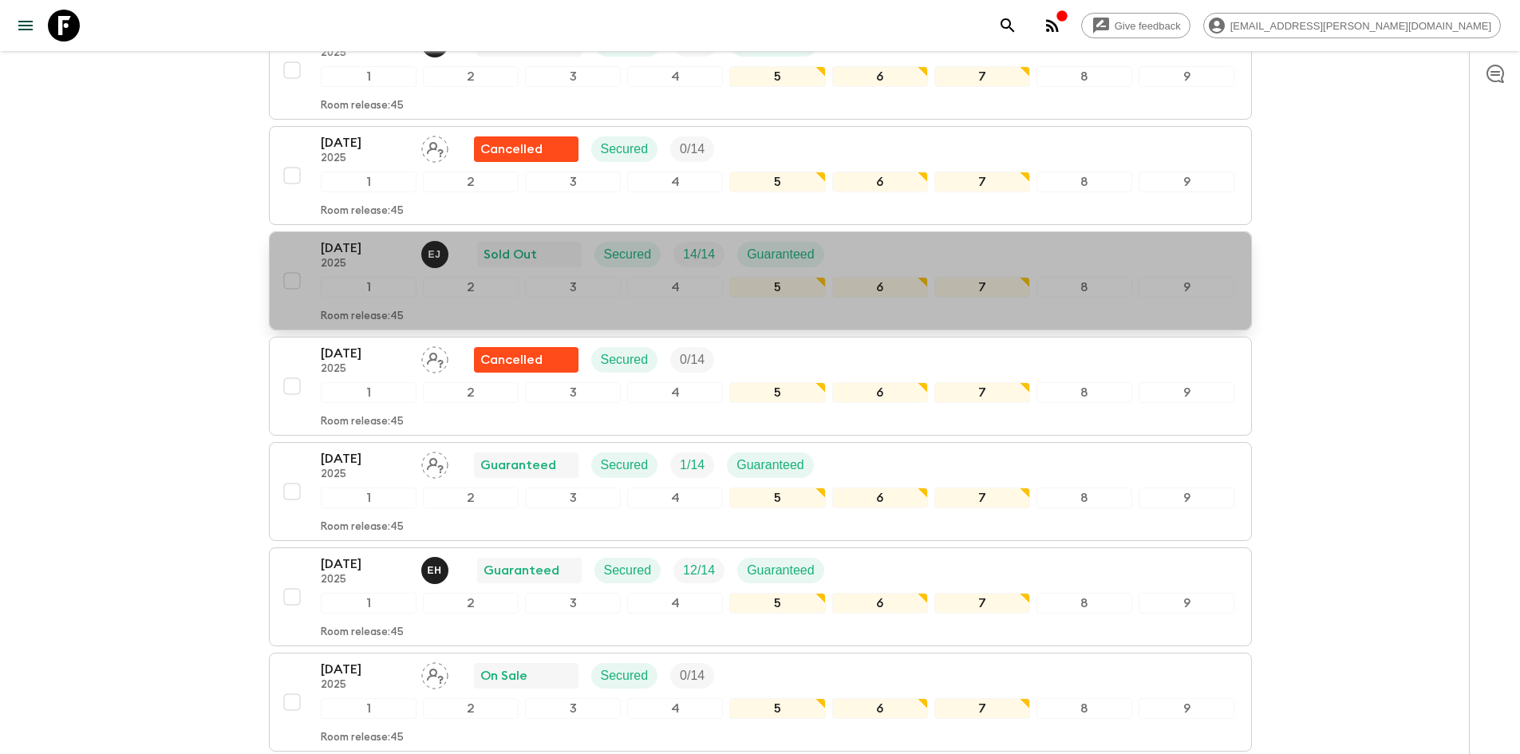
click at [371, 252] on p "[DATE]" at bounding box center [365, 248] width 88 height 19
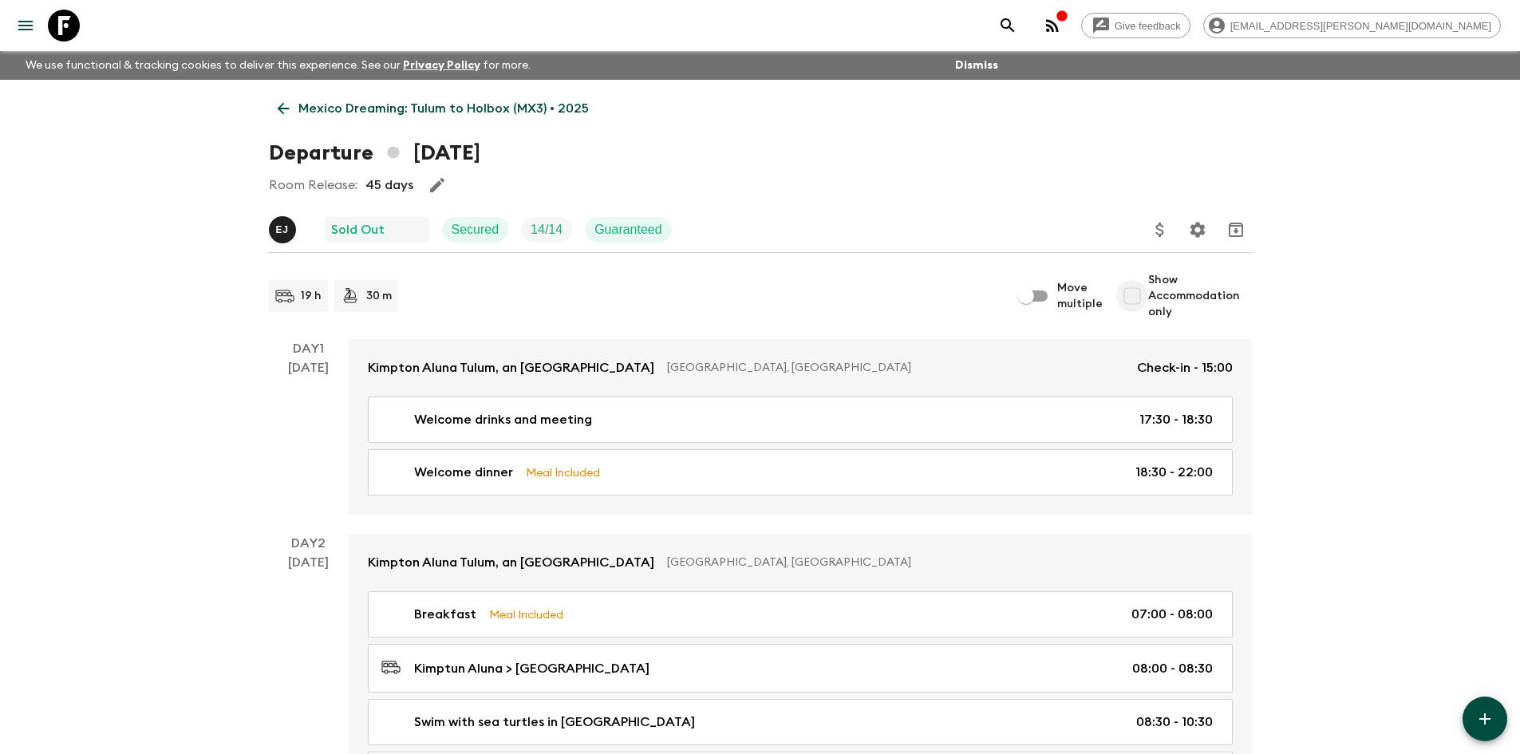
click at [1138, 299] on input "Show Accommodation only" at bounding box center [1133, 296] width 32 height 32
checkbox input "true"
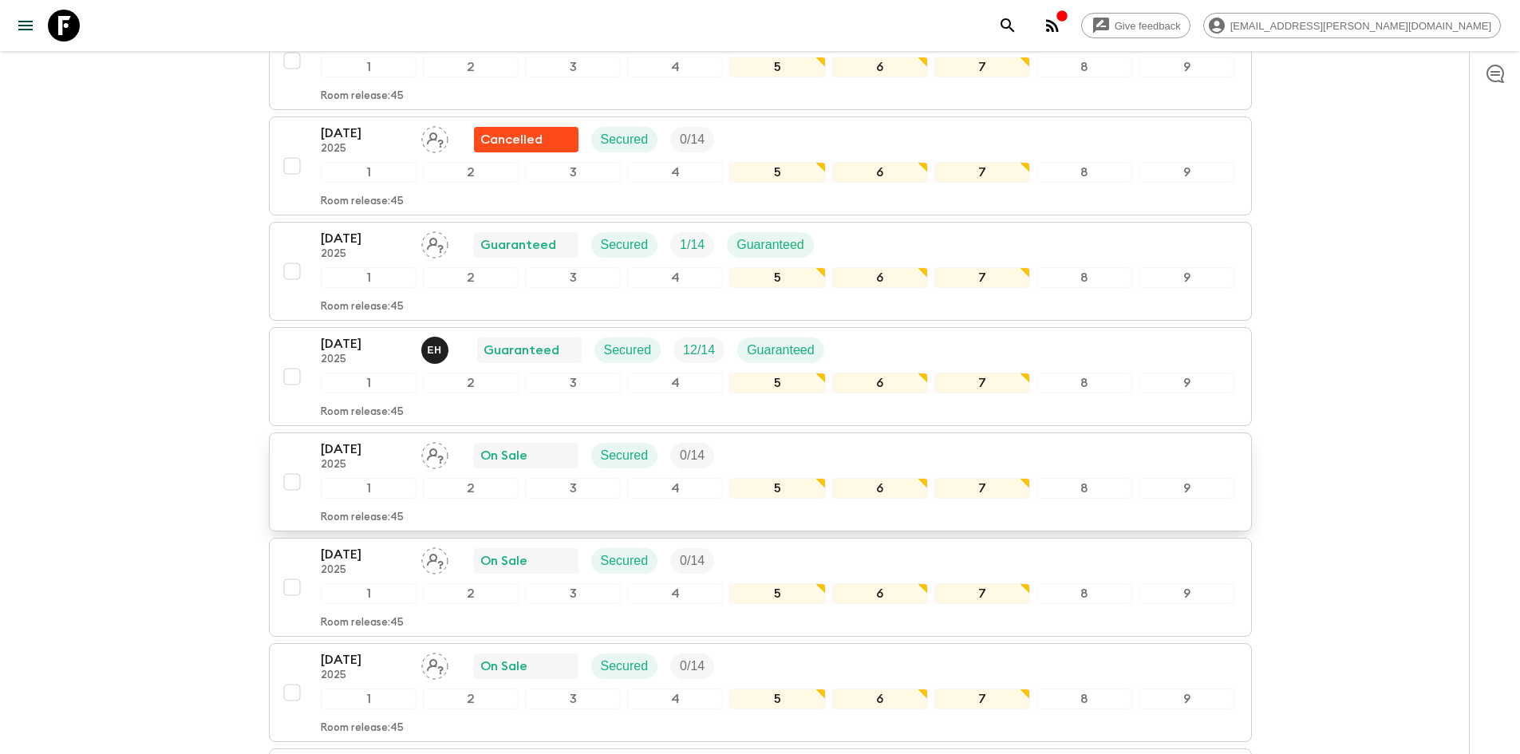
scroll to position [559, 0]
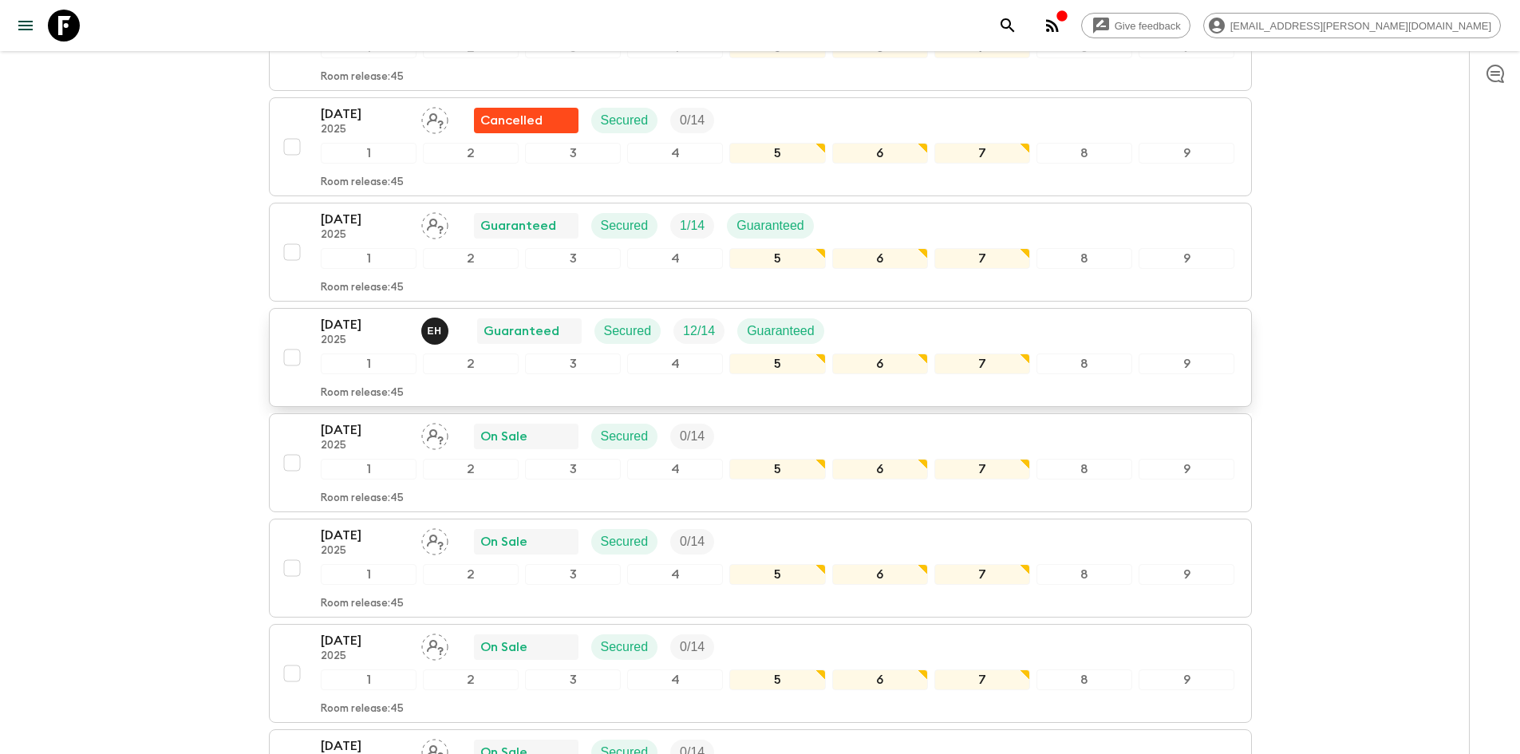
click at [336, 329] on p "[DATE]" at bounding box center [365, 324] width 88 height 19
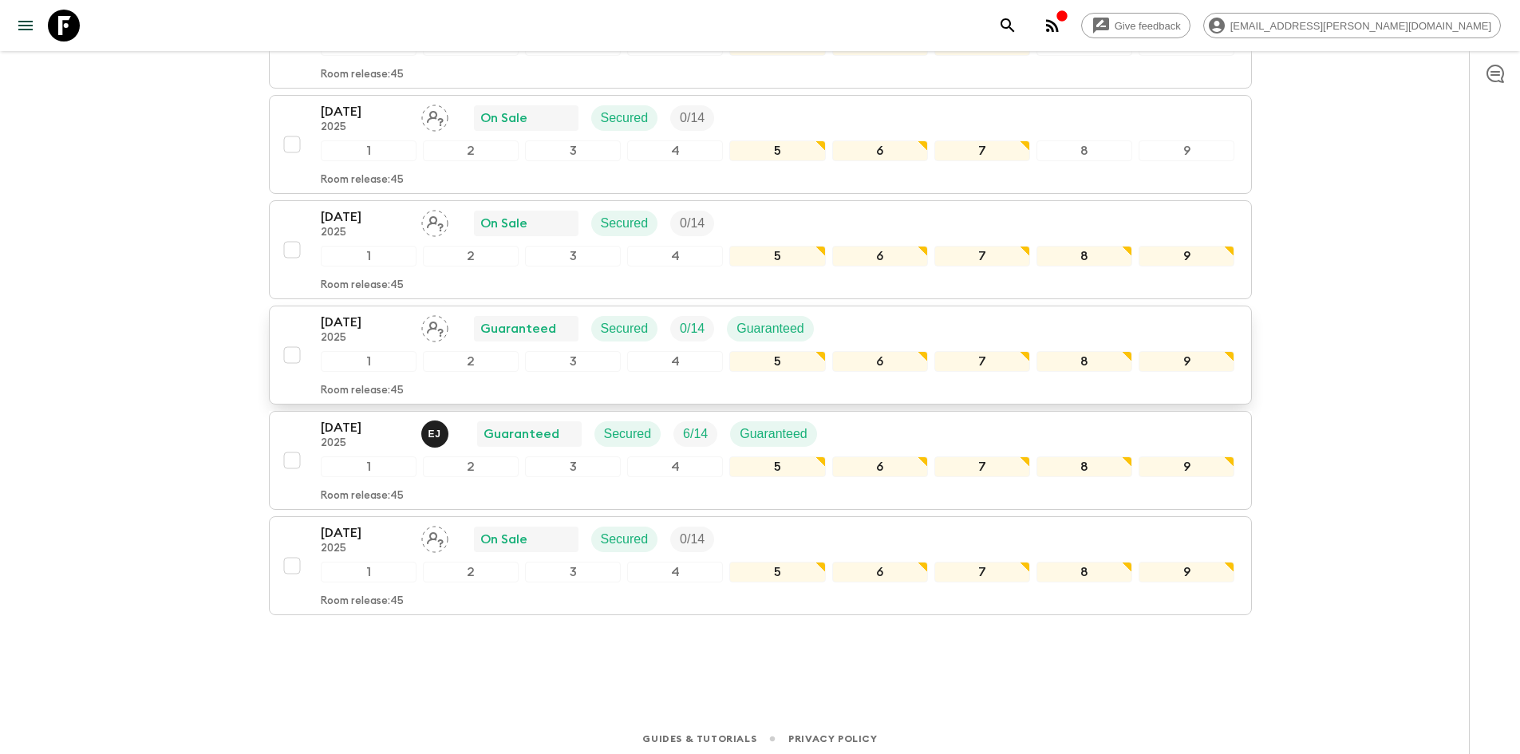
scroll to position [1305, 0]
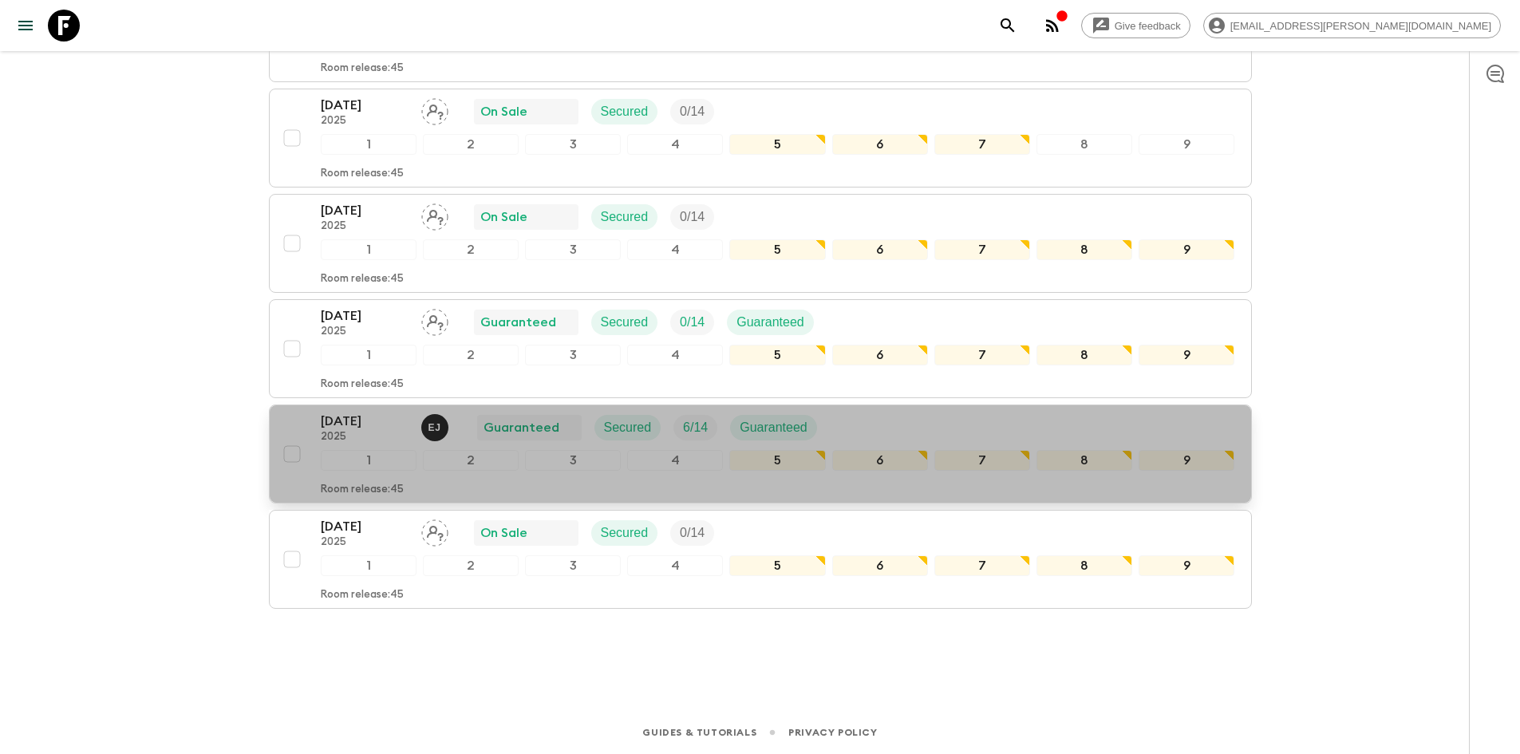
click at [348, 421] on p "[DATE]" at bounding box center [365, 421] width 88 height 19
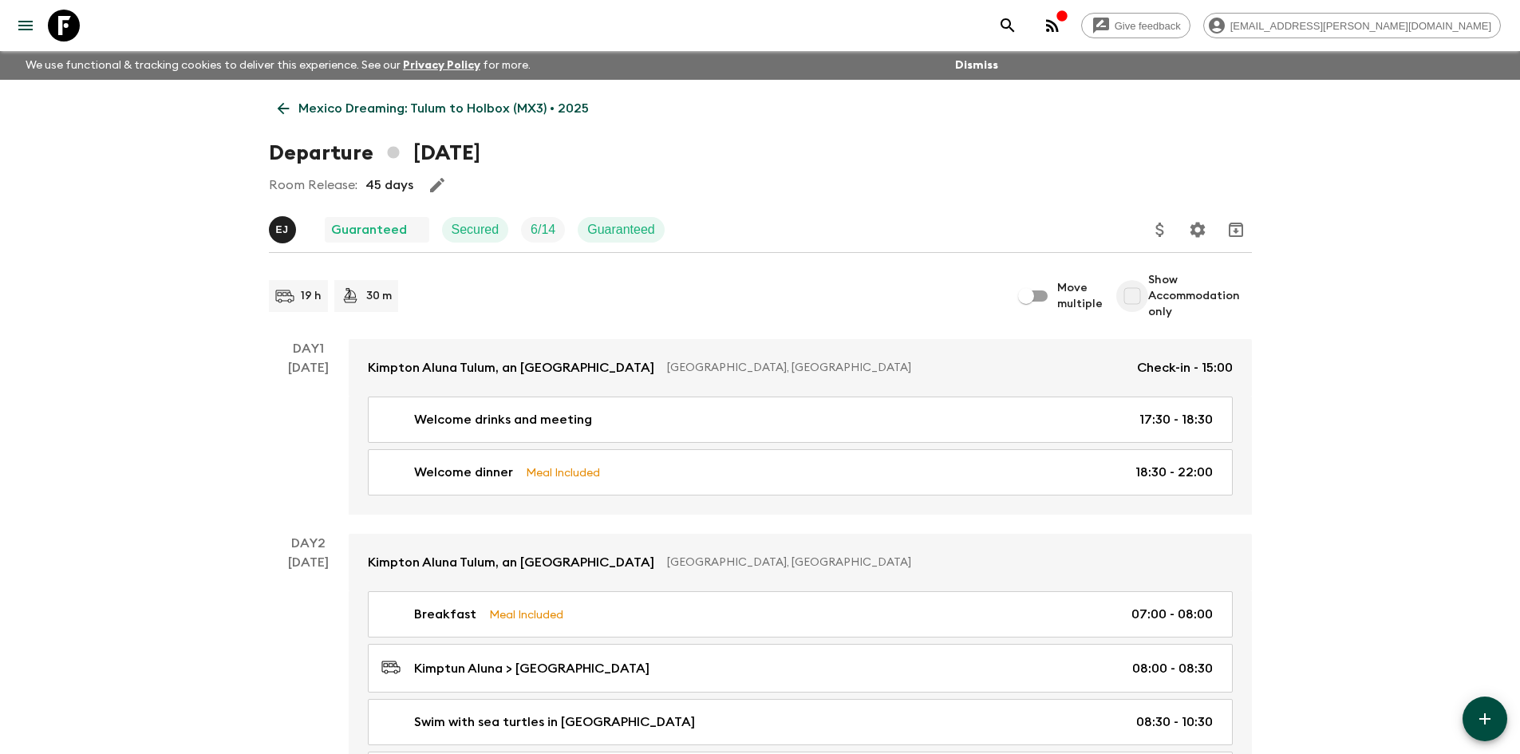
click at [1133, 296] on input "Show Accommodation only" at bounding box center [1133, 296] width 32 height 32
checkbox input "true"
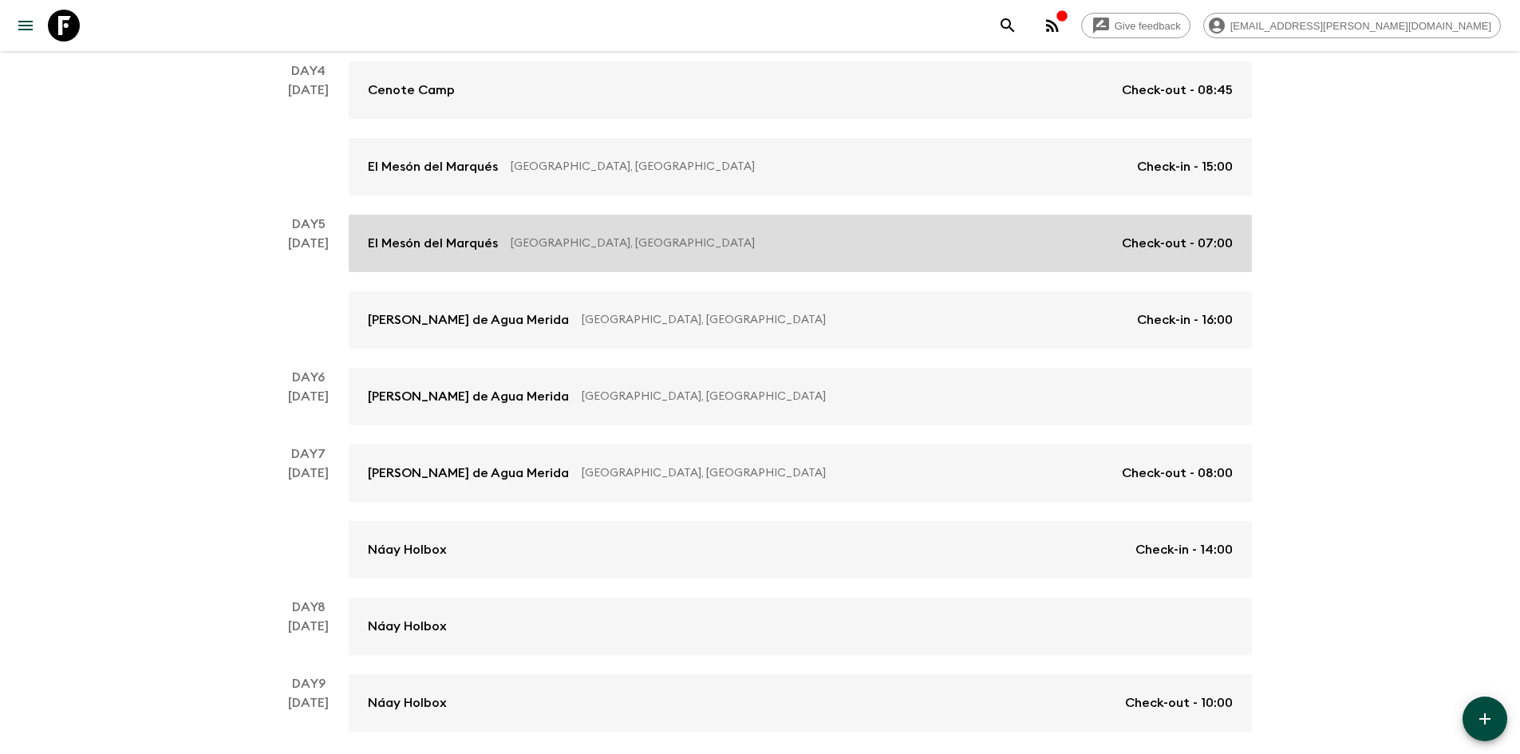
scroll to position [650, 0]
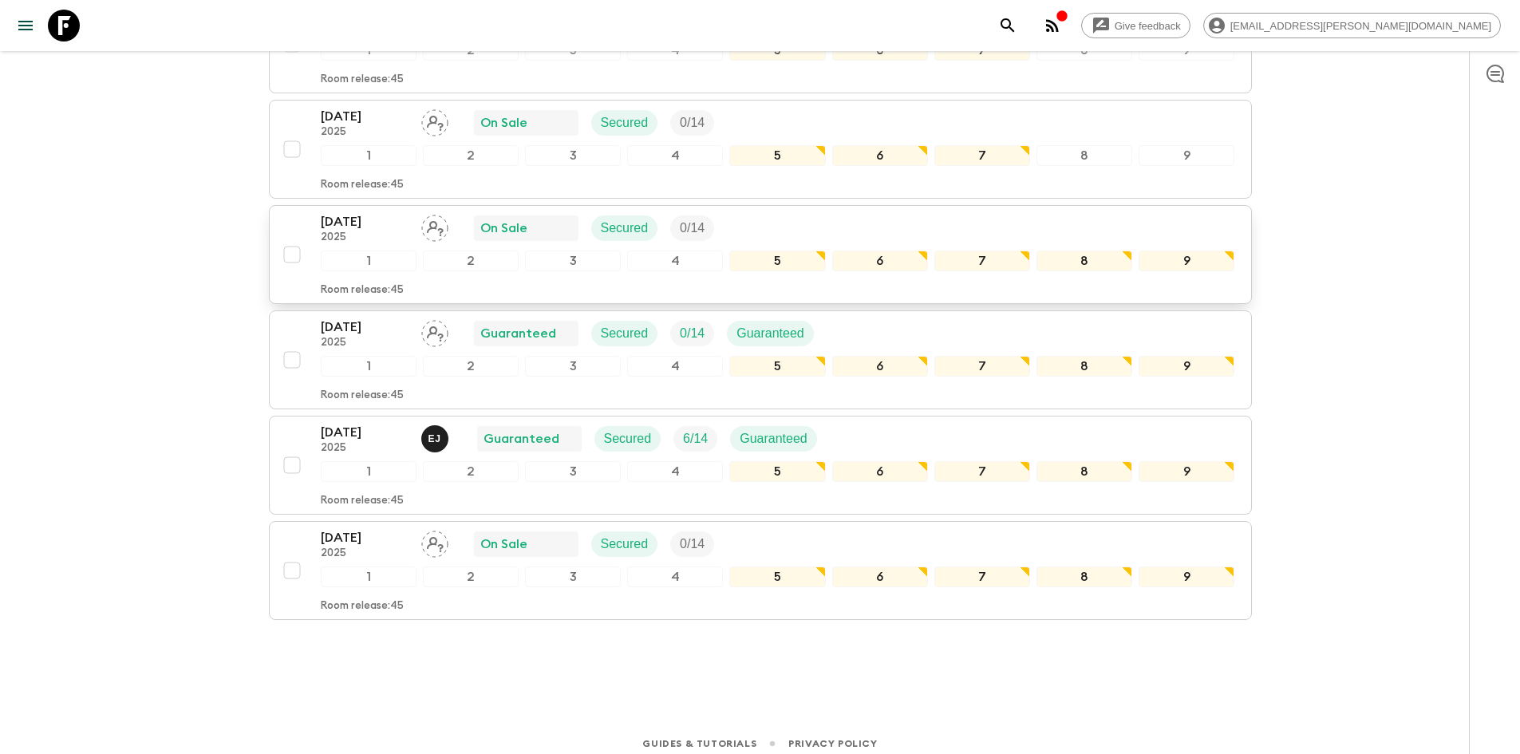
scroll to position [1305, 0]
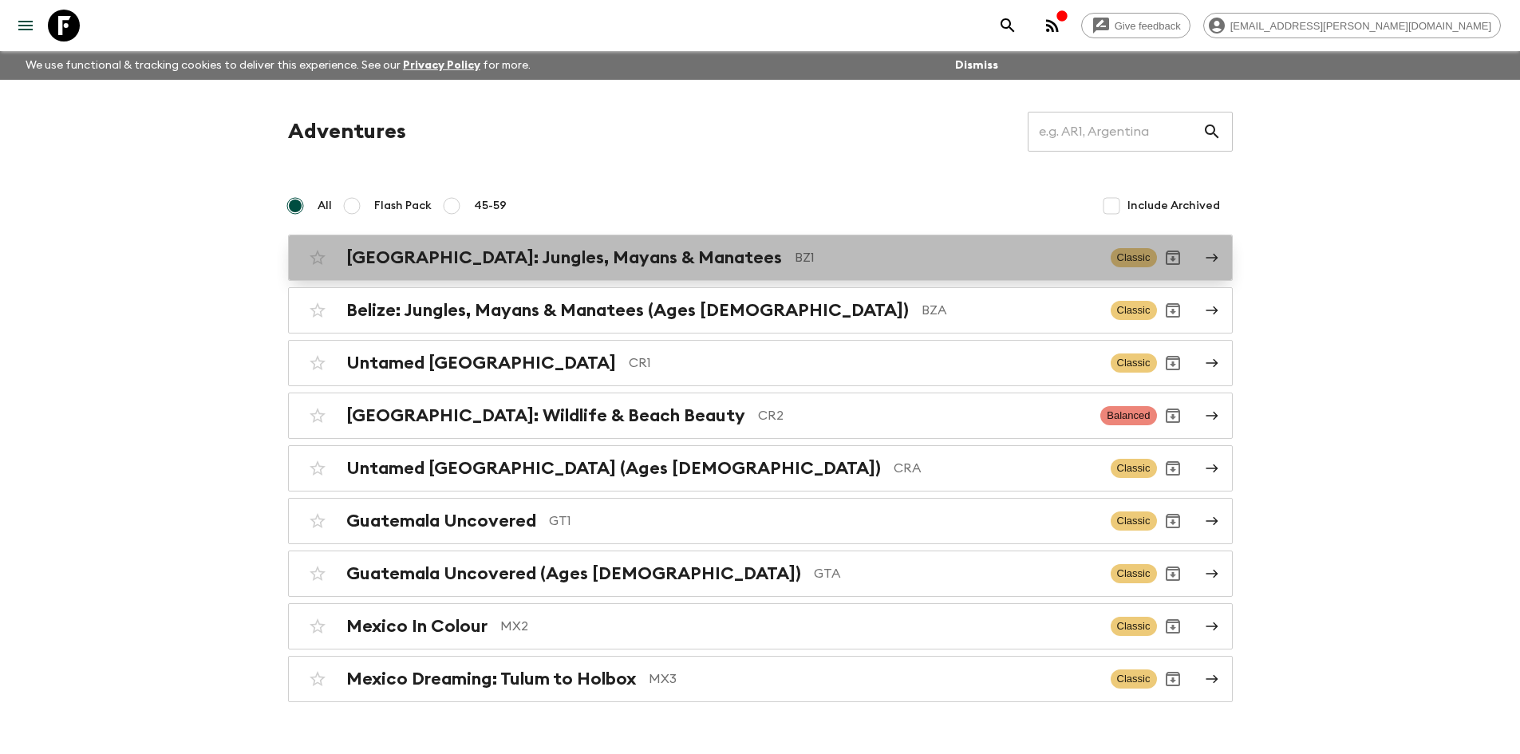
click at [639, 261] on h2 "[GEOGRAPHIC_DATA]: Jungles, Mayans & Manatees" at bounding box center [564, 257] width 436 height 21
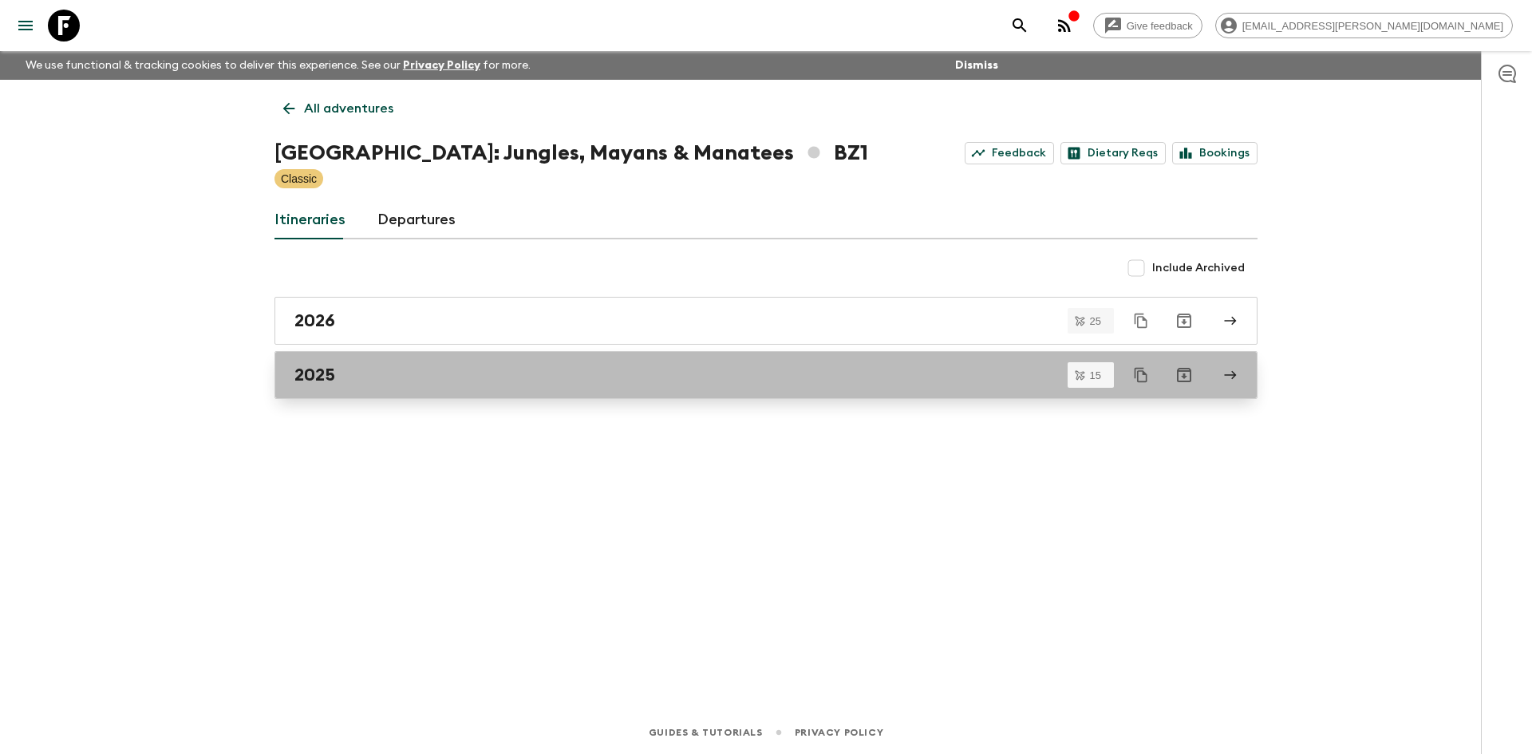
click at [326, 371] on h2 "2025" at bounding box center [315, 375] width 41 height 21
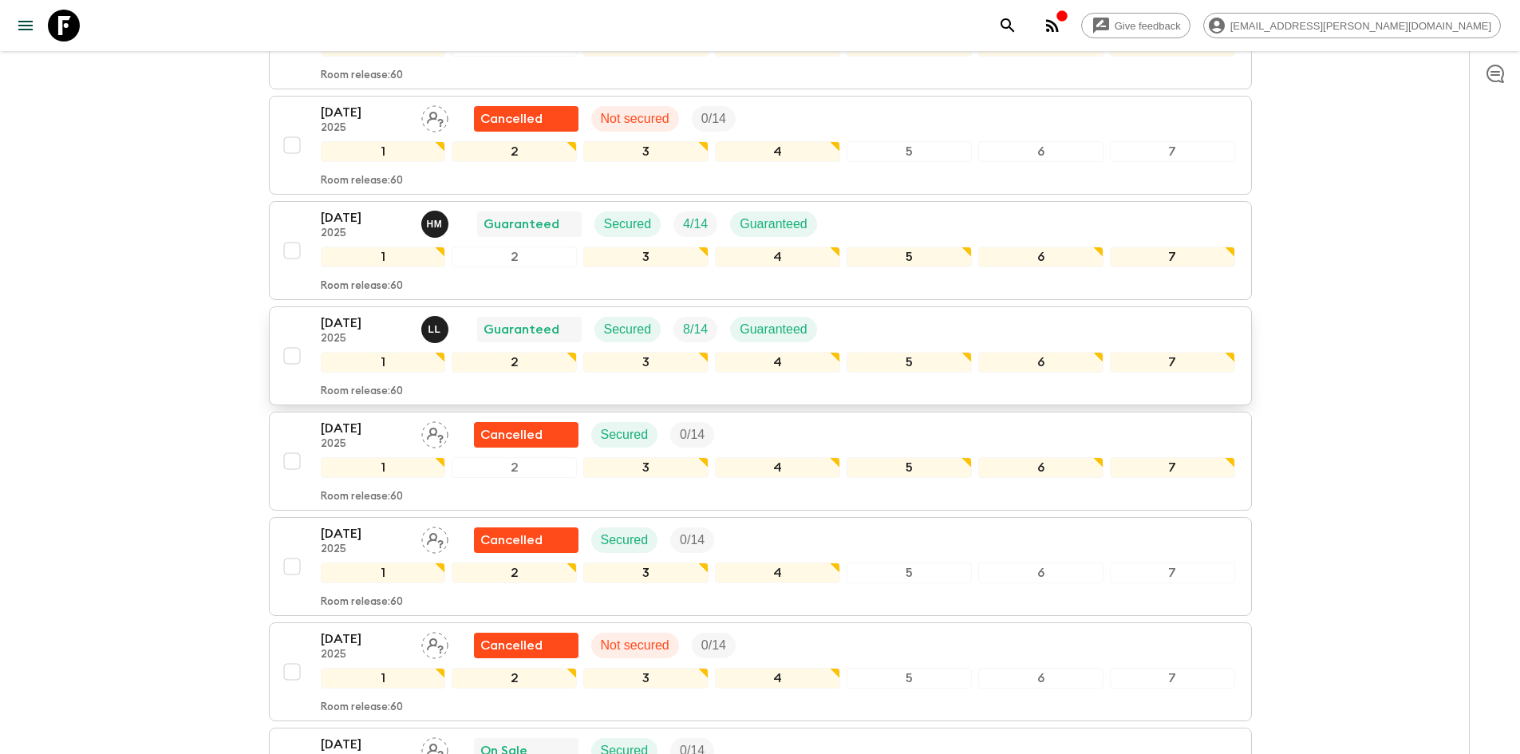
scroll to position [718, 0]
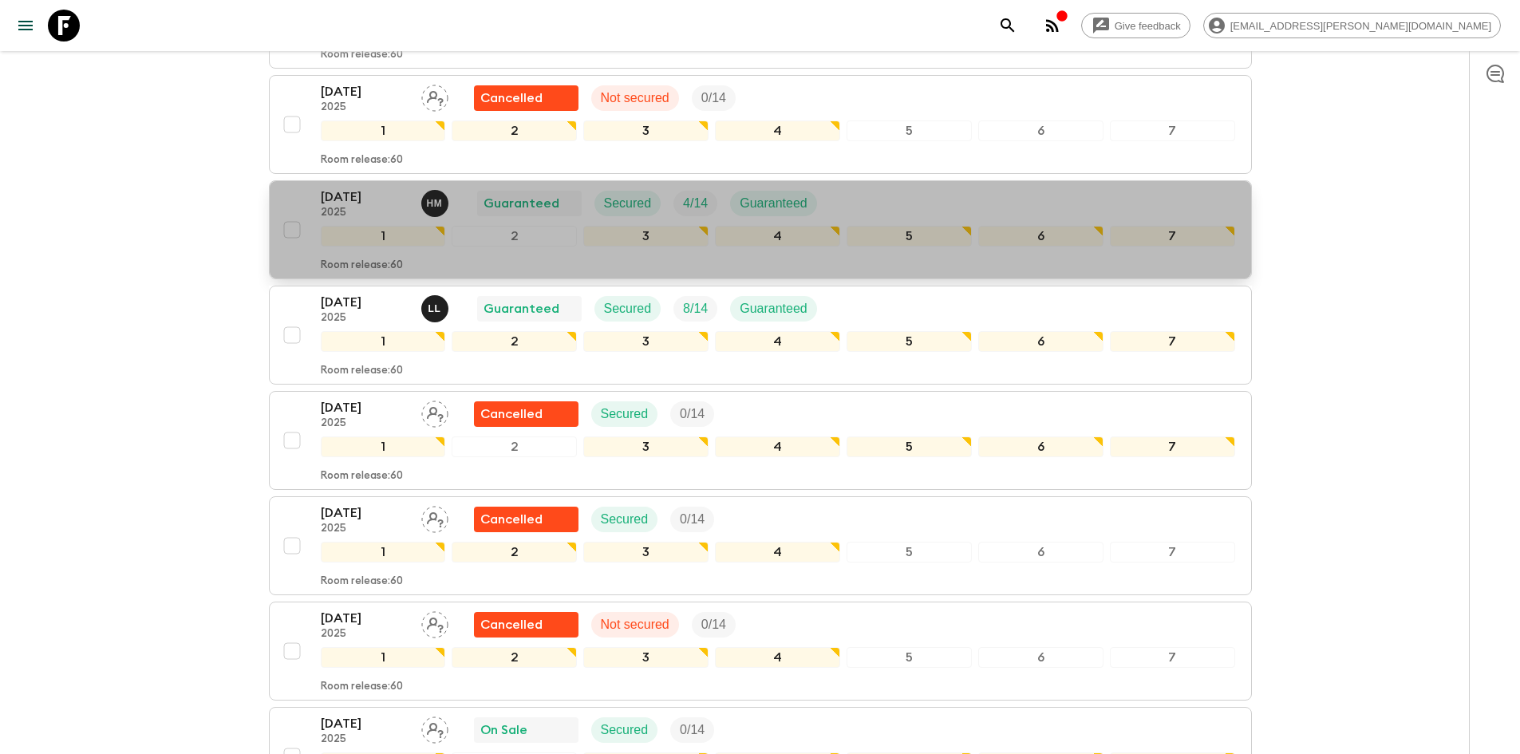
click at [356, 188] on p "[DATE]" at bounding box center [365, 197] width 88 height 19
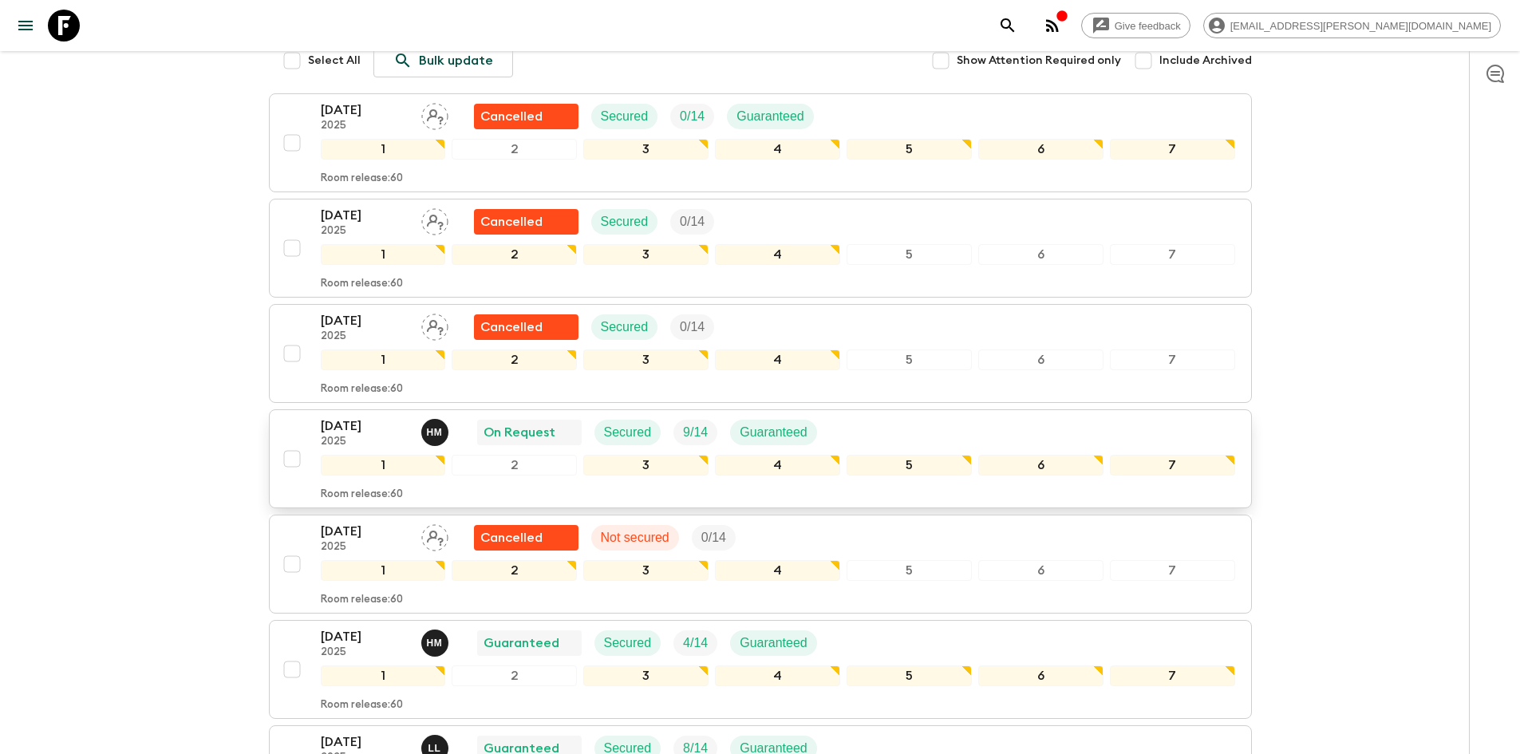
scroll to position [319, 0]
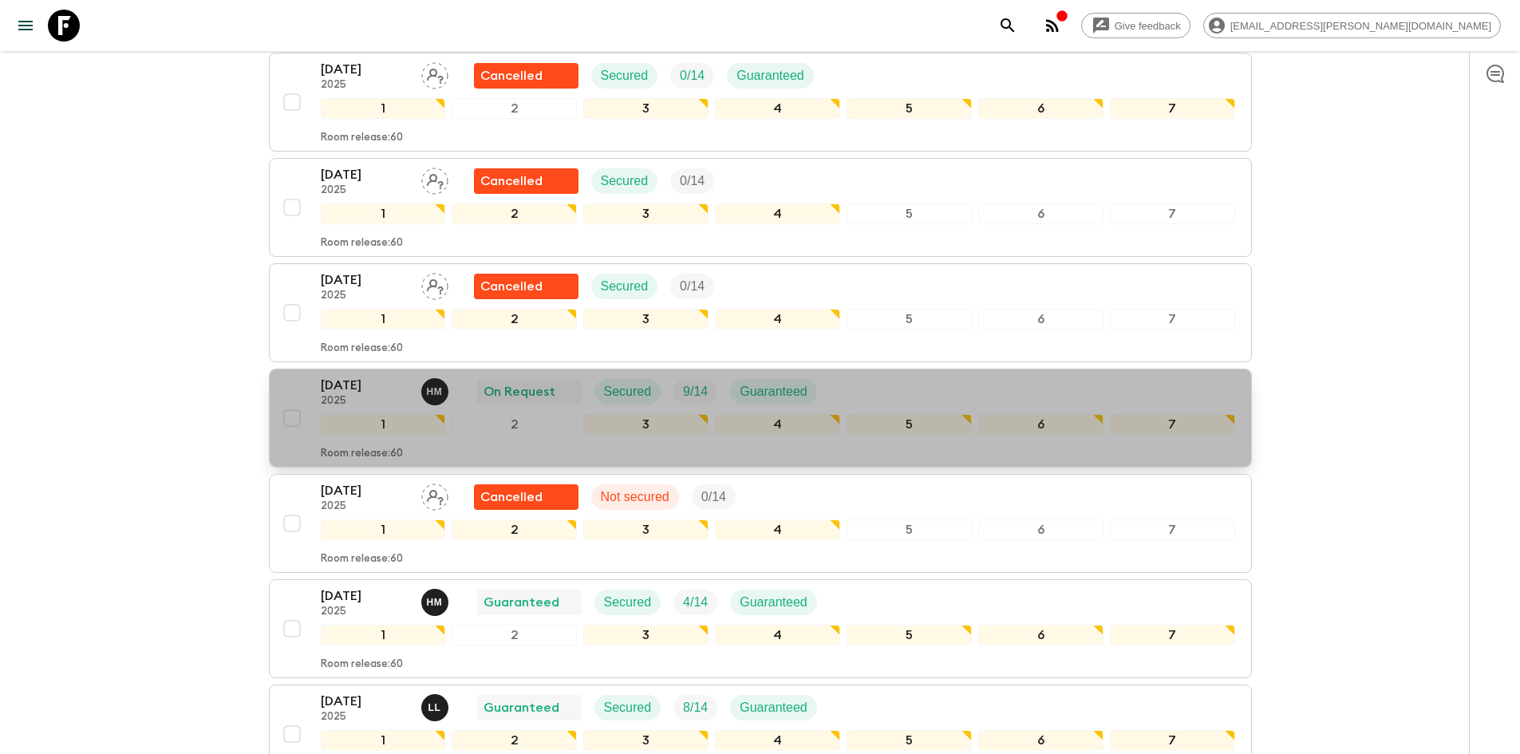
click at [384, 376] on p "[DATE]" at bounding box center [365, 385] width 88 height 19
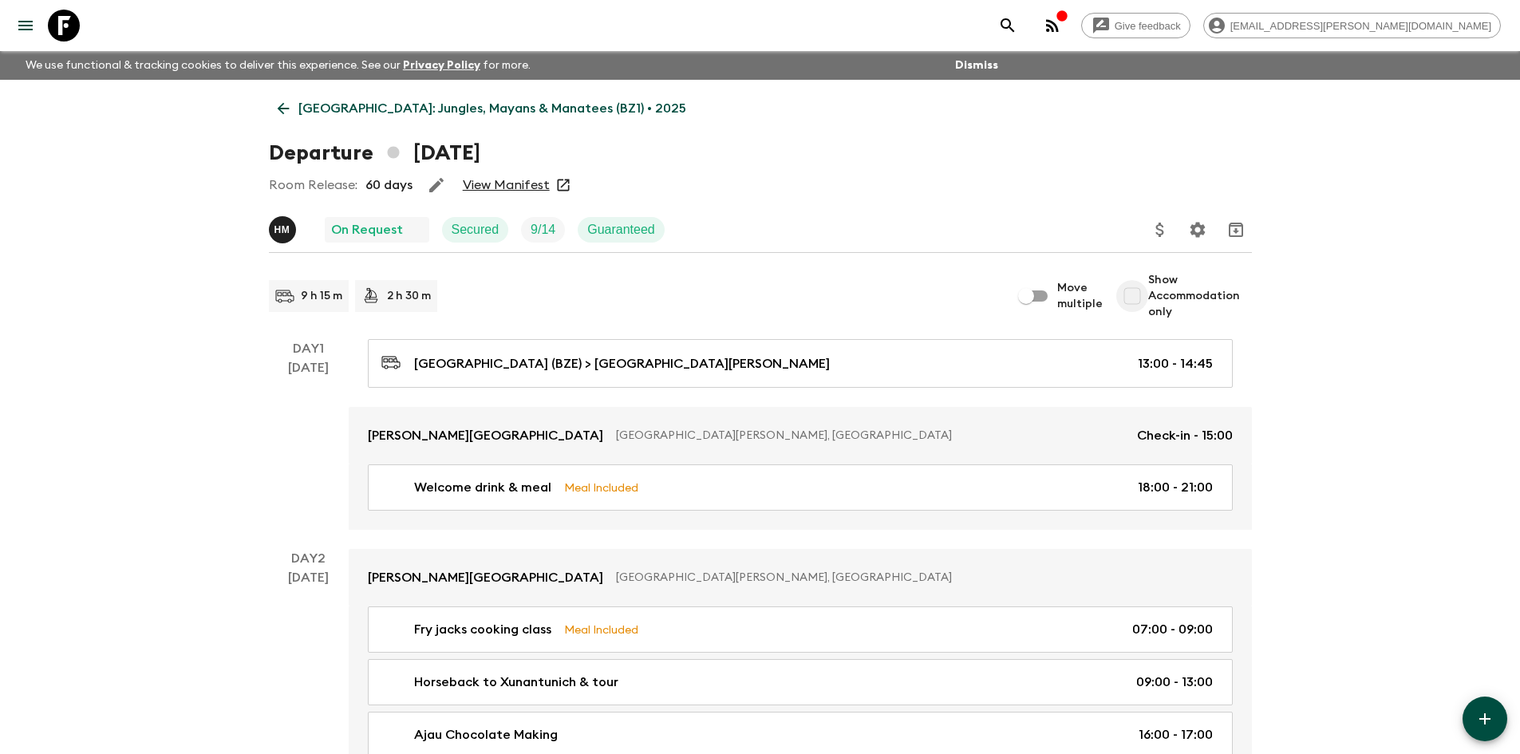
click at [1136, 299] on input "Show Accommodation only" at bounding box center [1133, 296] width 32 height 32
checkbox input "true"
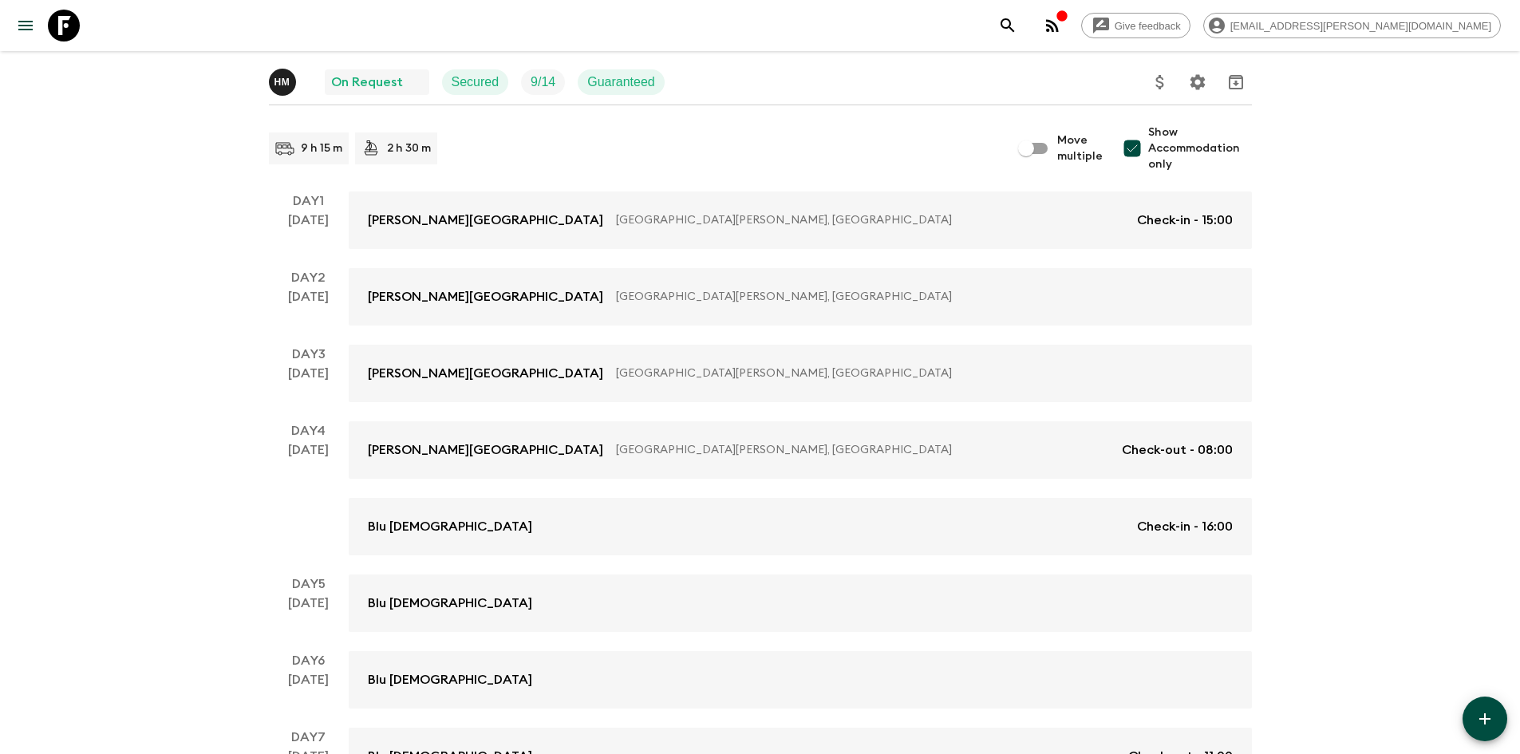
scroll to position [160, 0]
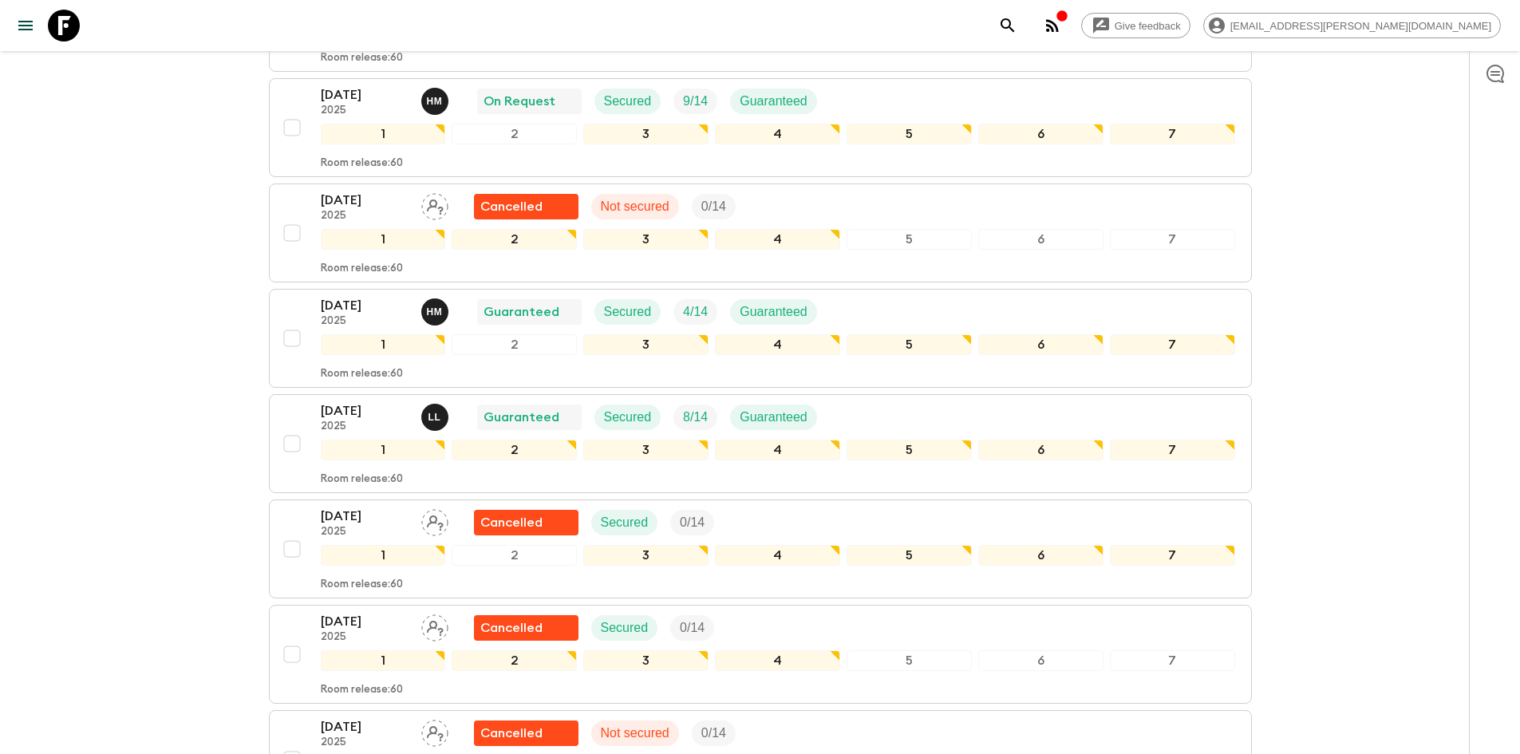
scroll to position [639, 0]
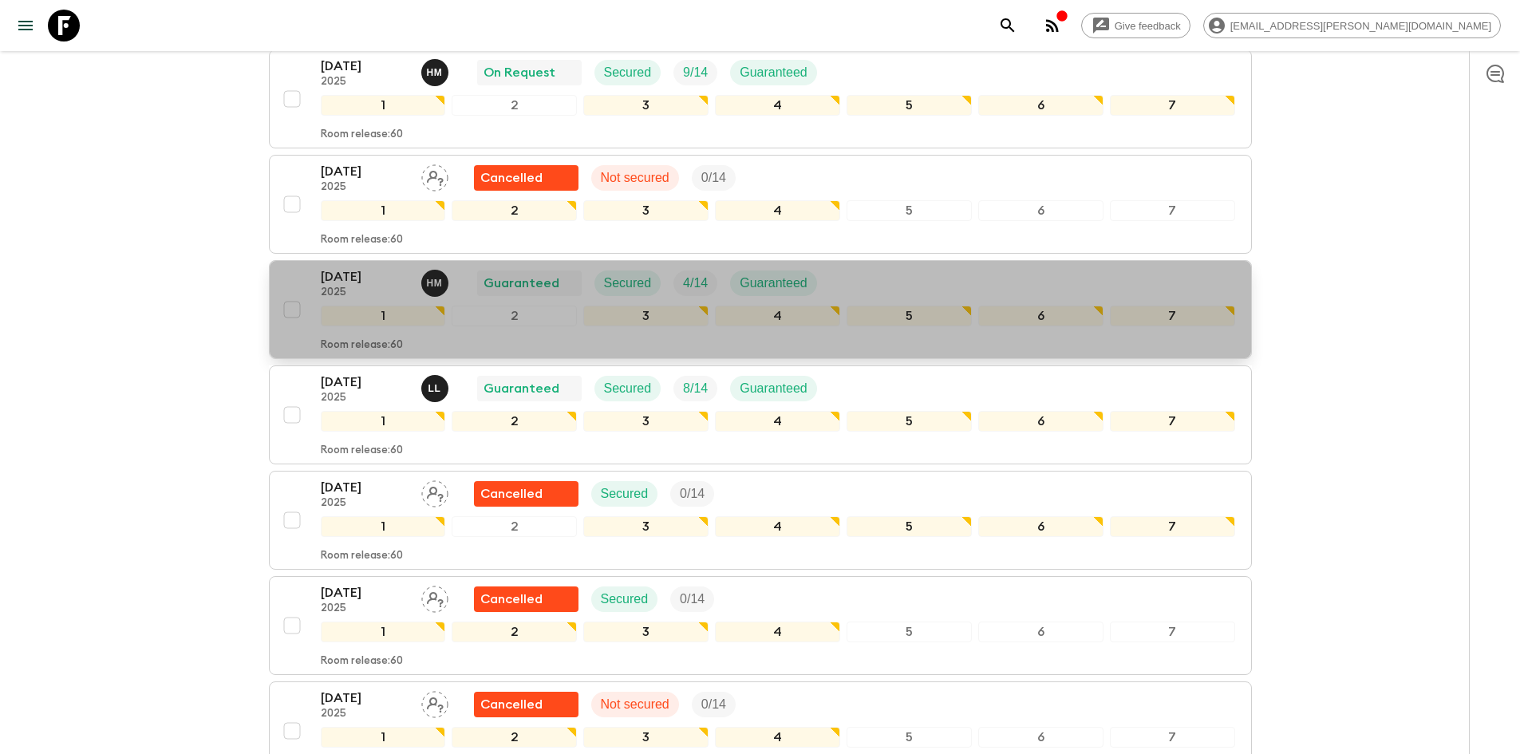
click at [364, 267] on p "[DATE]" at bounding box center [365, 276] width 88 height 19
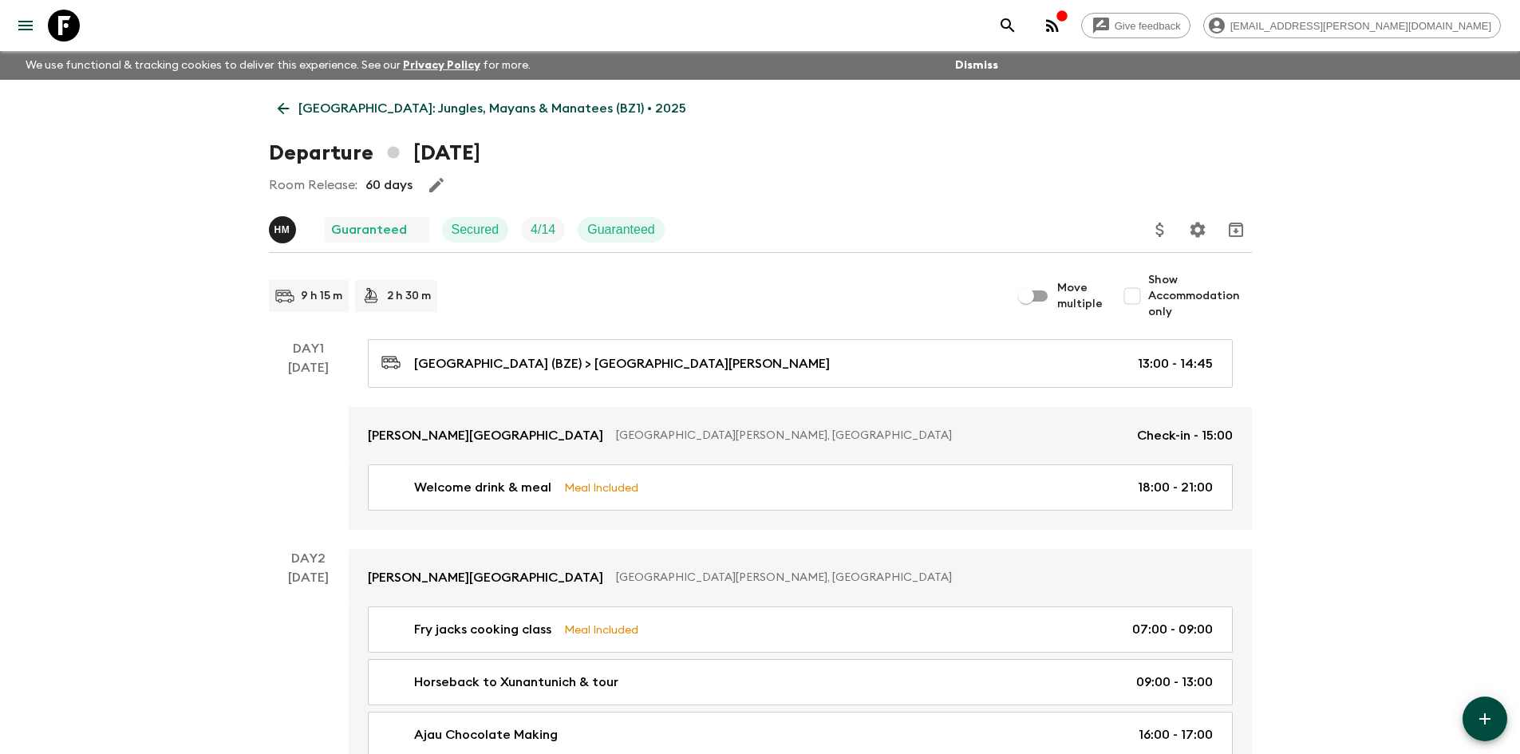
click at [1137, 297] on input "Show Accommodation only" at bounding box center [1133, 296] width 32 height 32
checkbox input "true"
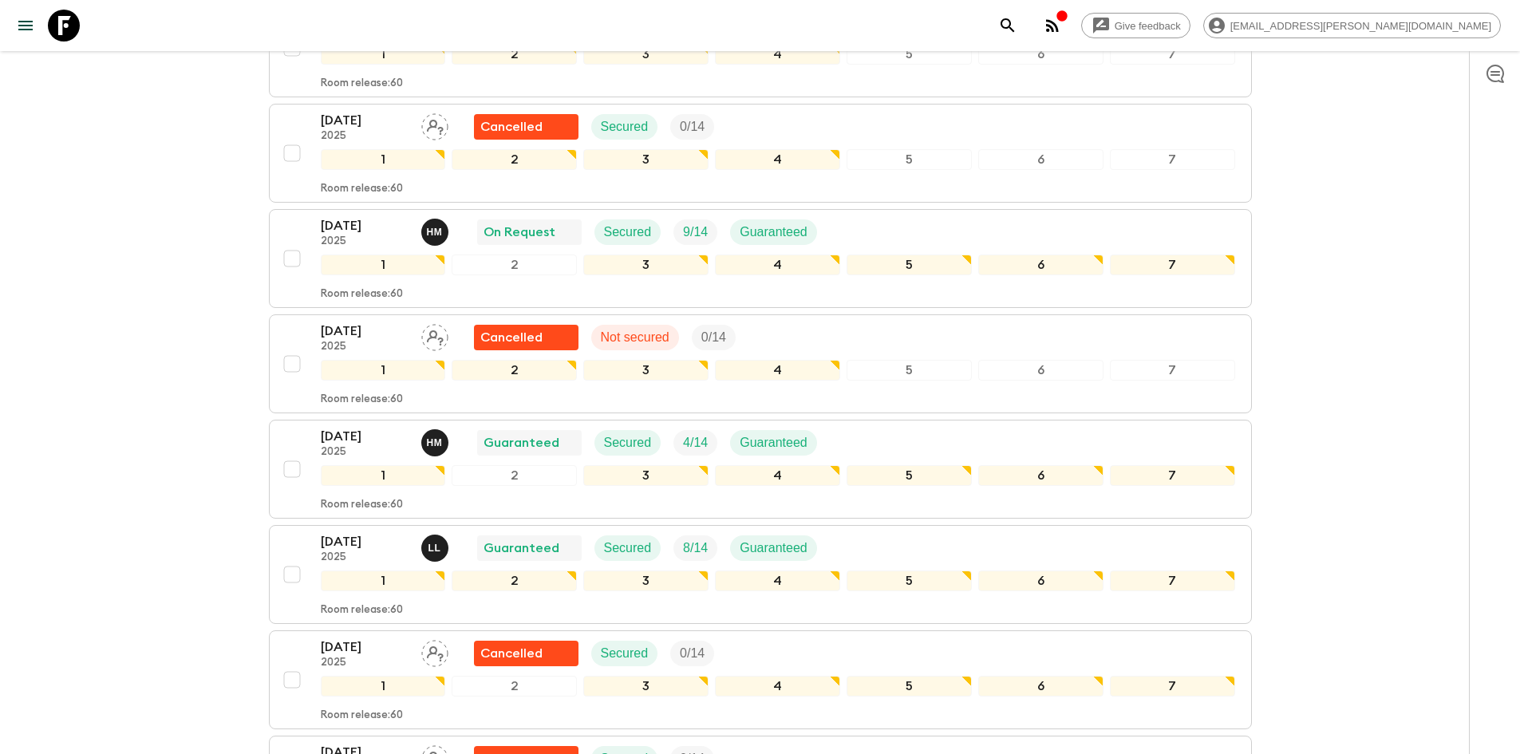
scroll to position [559, 0]
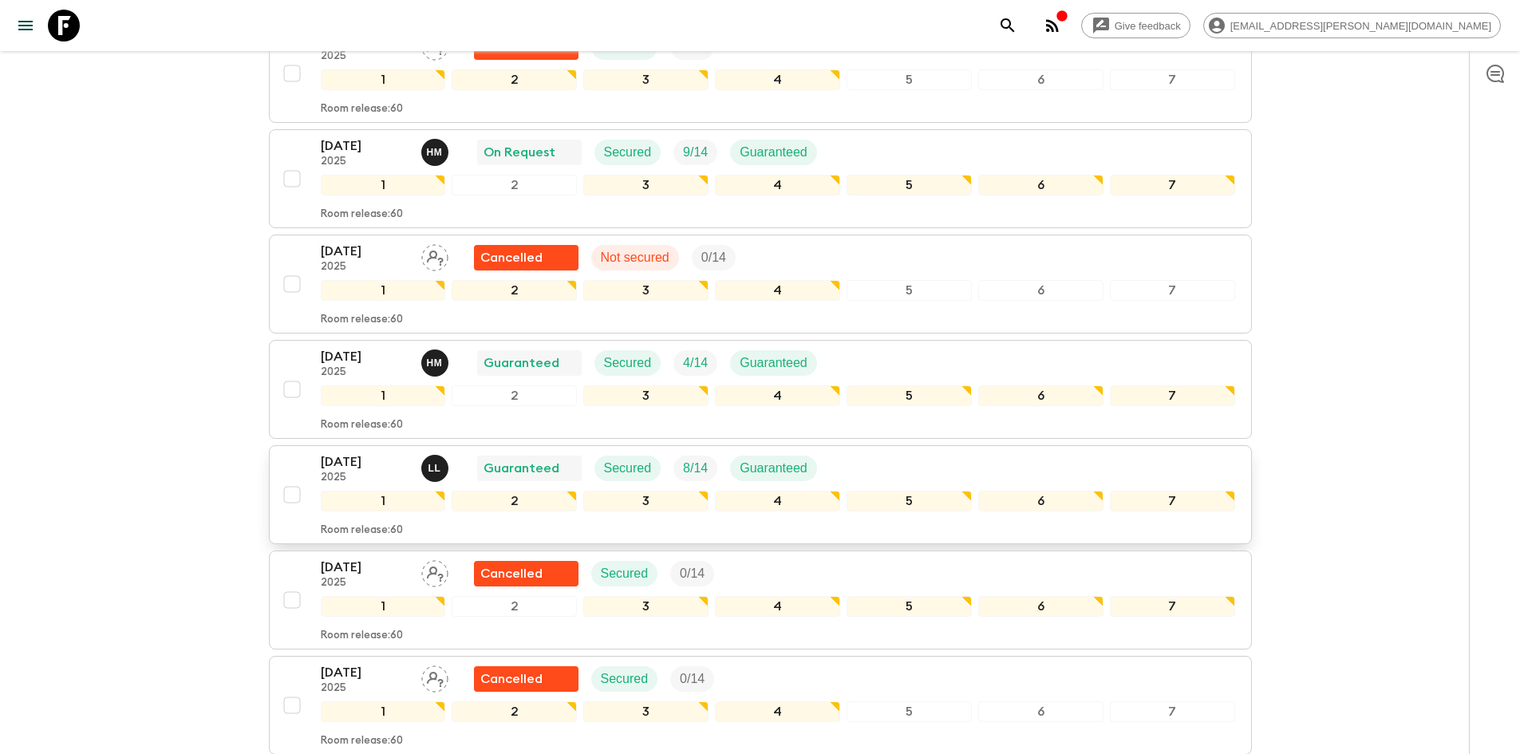
click at [369, 453] on p "[DATE]" at bounding box center [365, 462] width 88 height 19
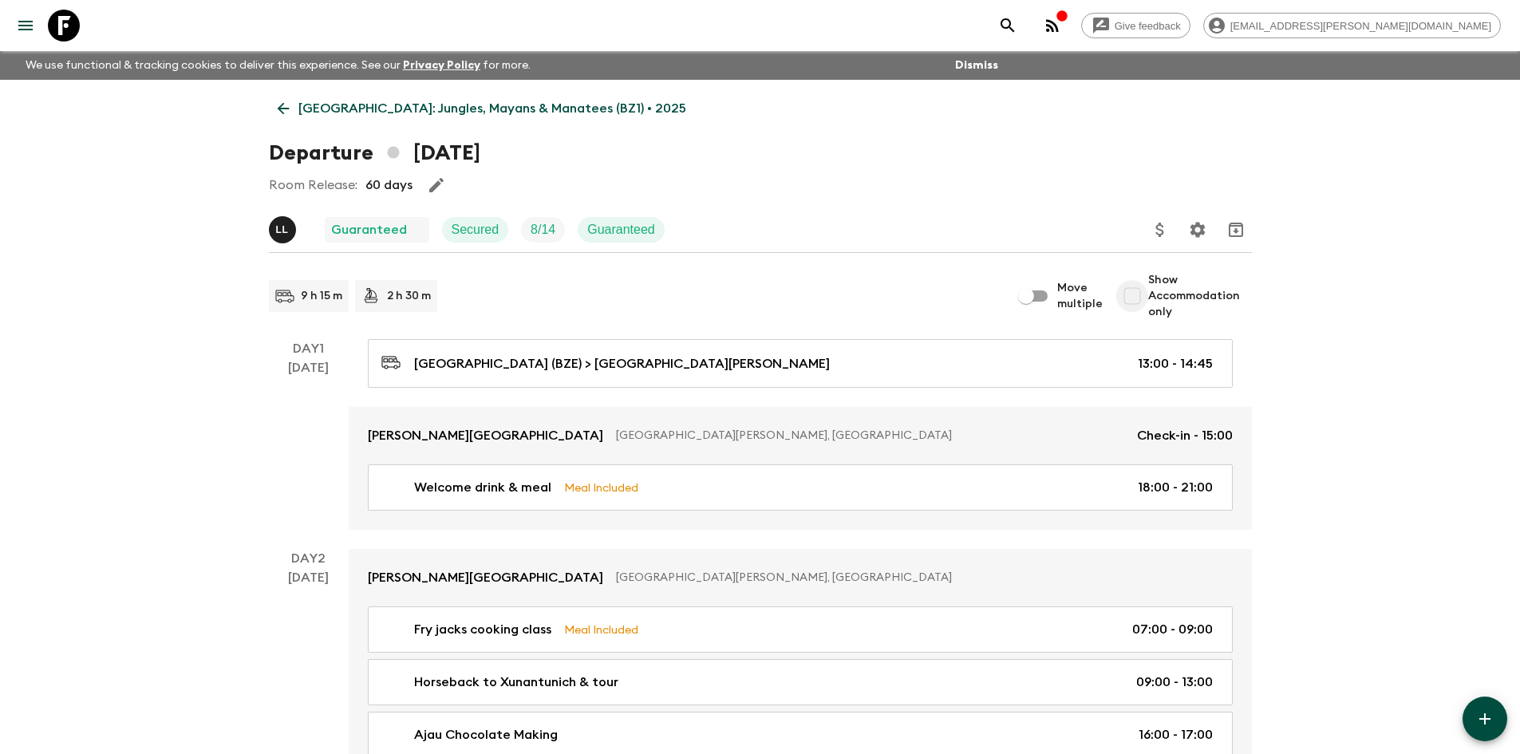
click at [1136, 295] on input "Show Accommodation only" at bounding box center [1133, 296] width 32 height 32
checkbox input "true"
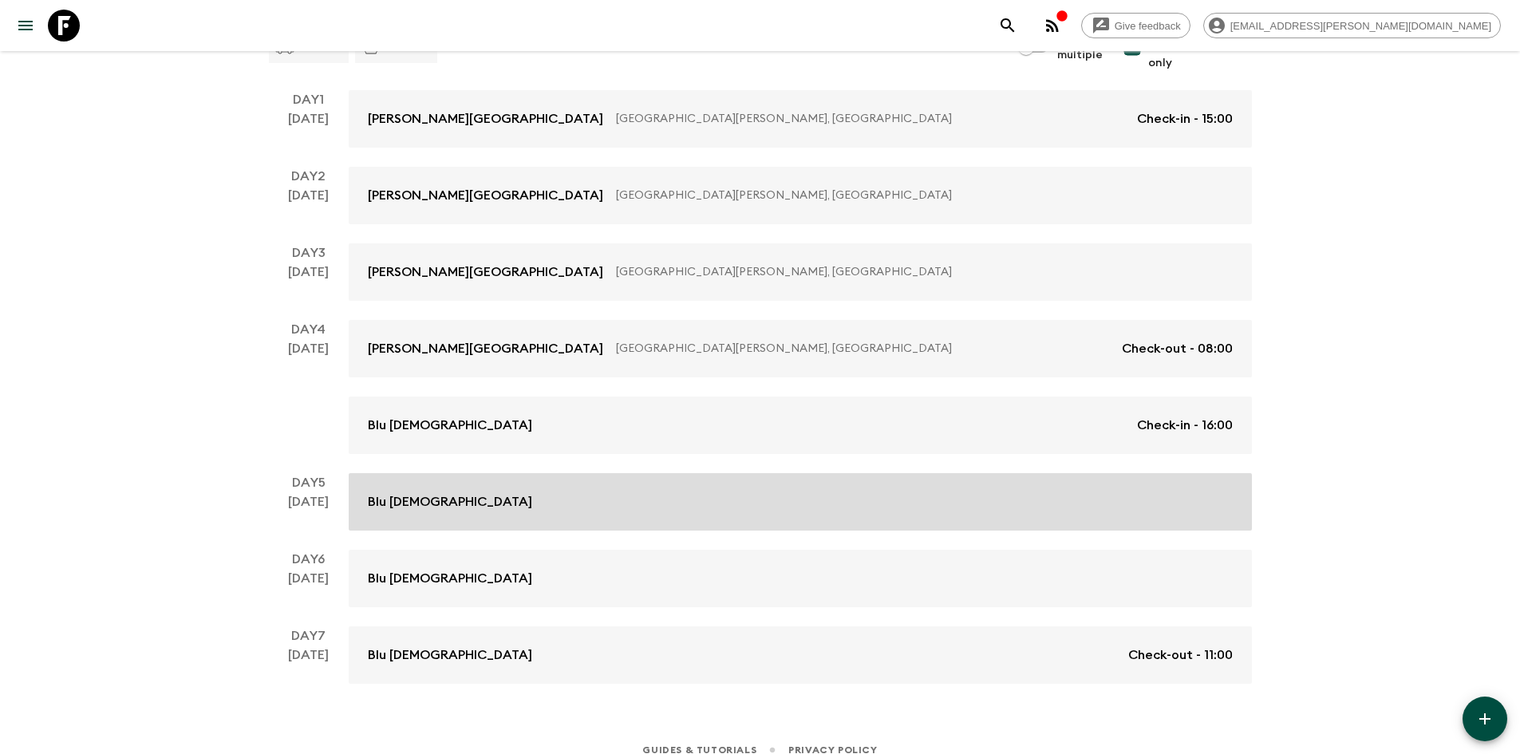
scroll to position [267, 0]
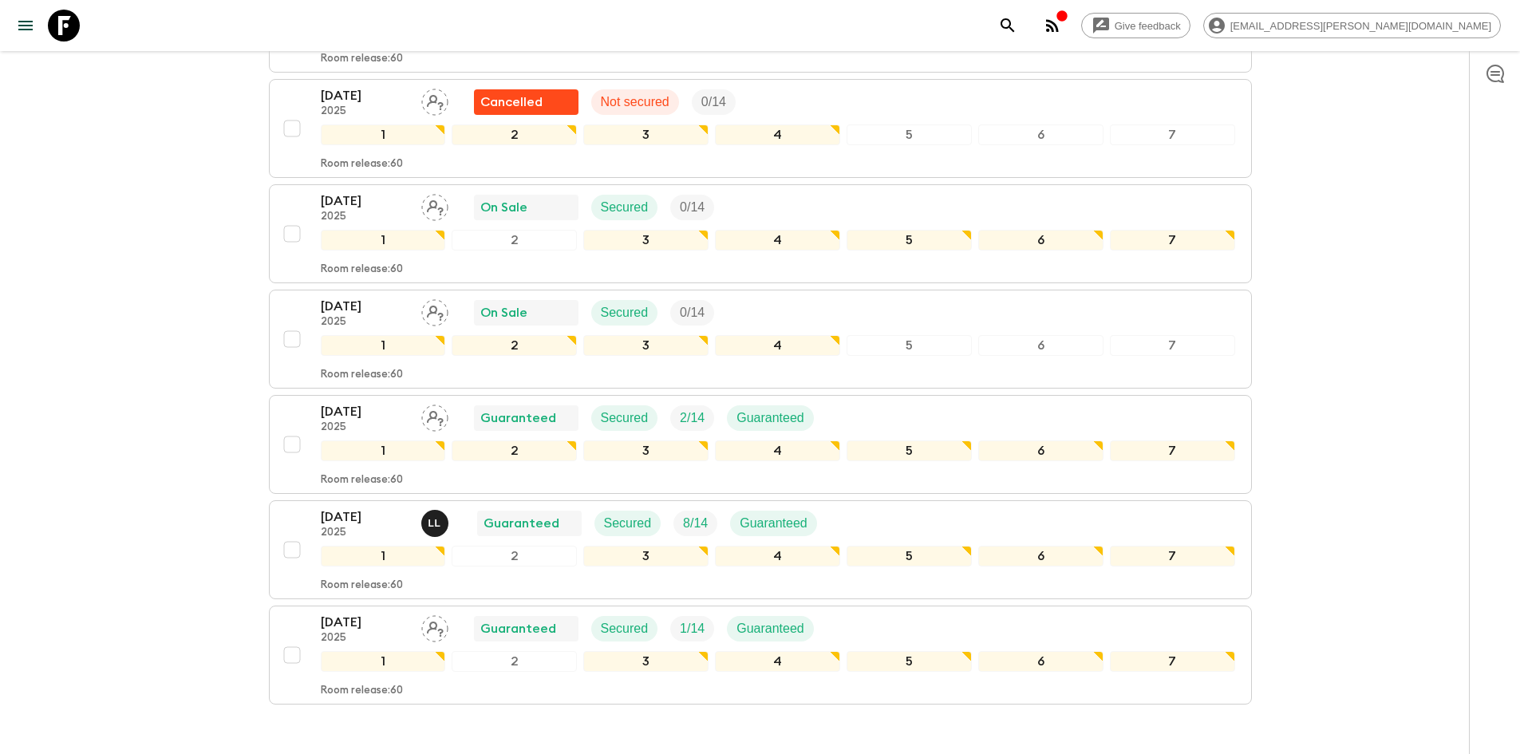
scroll to position [1277, 0]
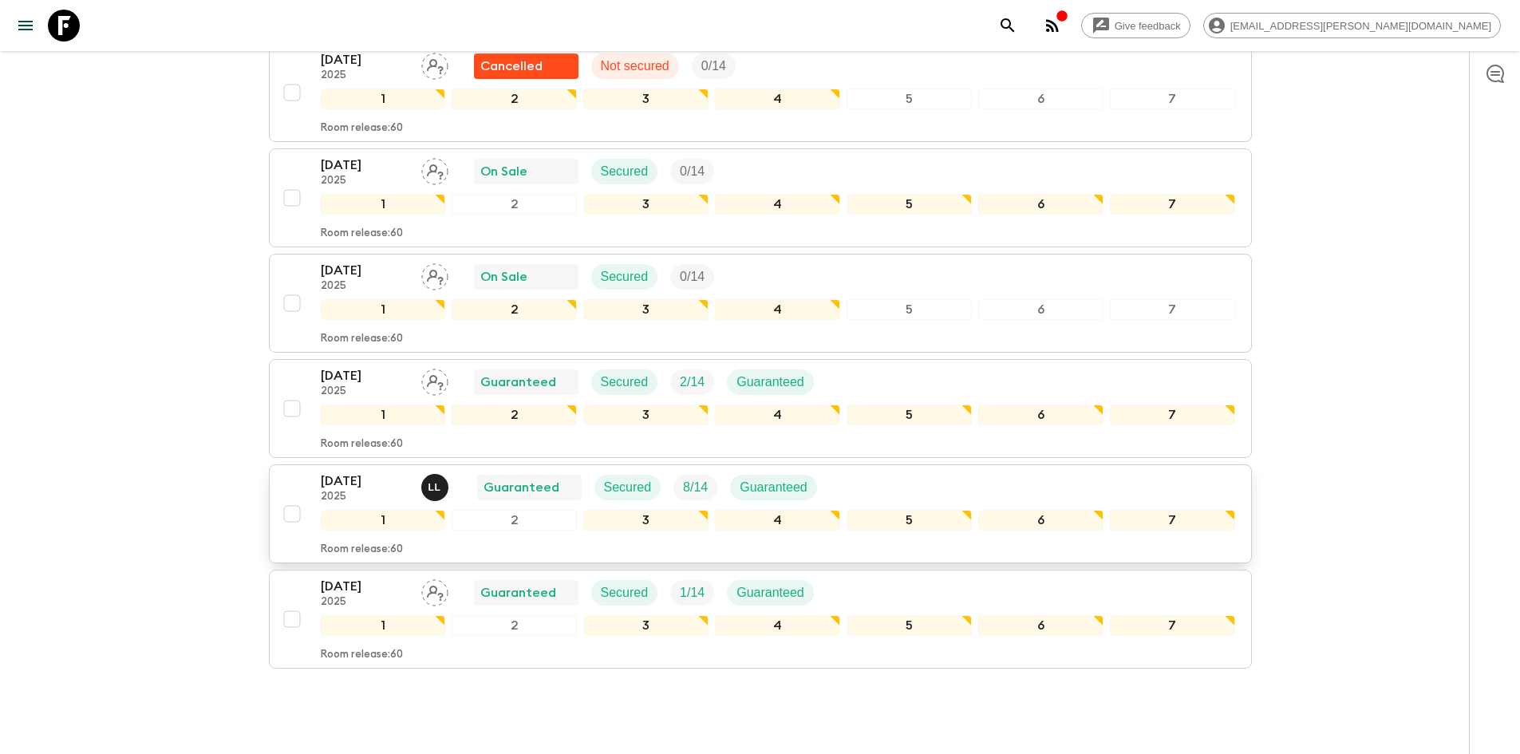
click at [358, 472] on p "[DATE]" at bounding box center [365, 481] width 88 height 19
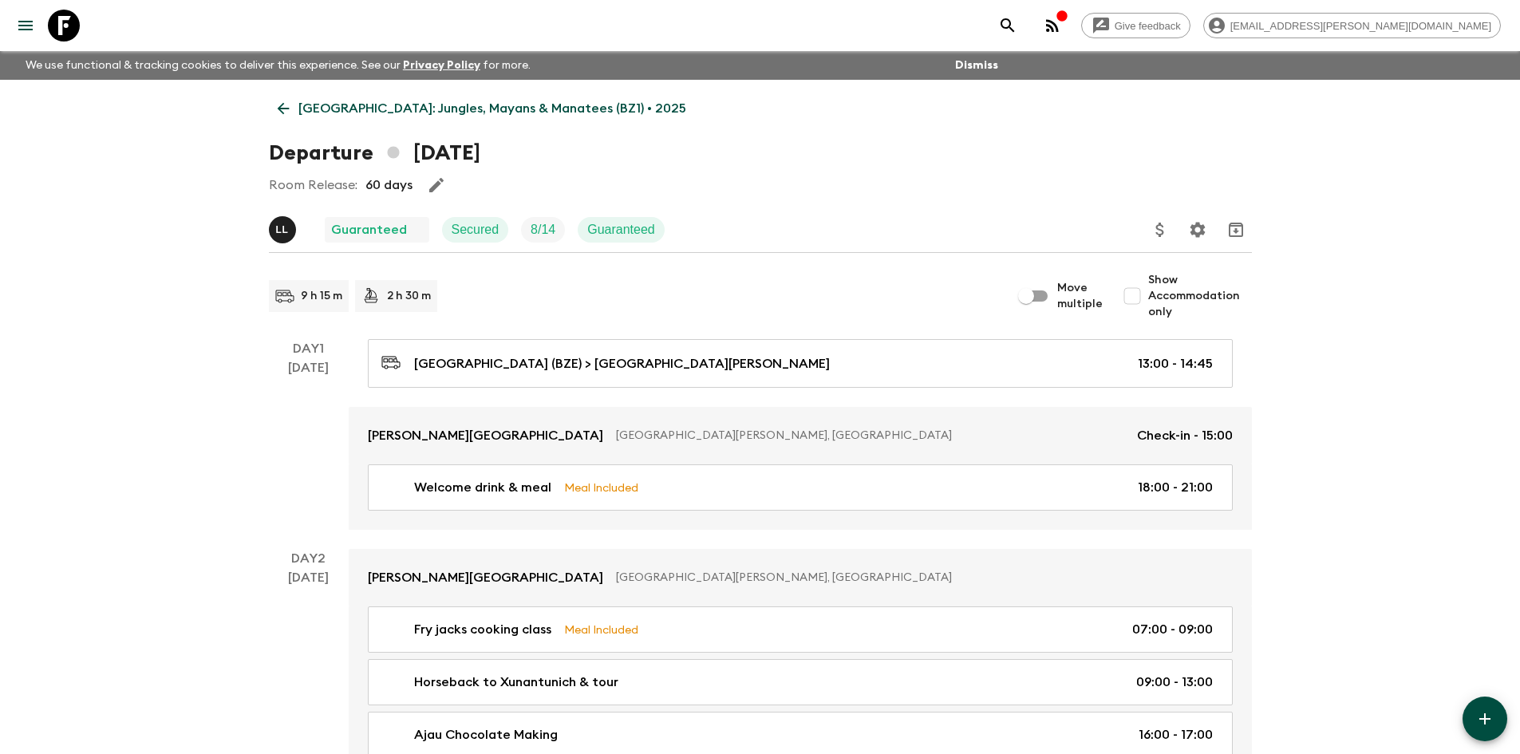
click at [1142, 295] on input "Show Accommodation only" at bounding box center [1133, 296] width 32 height 32
checkbox input "true"
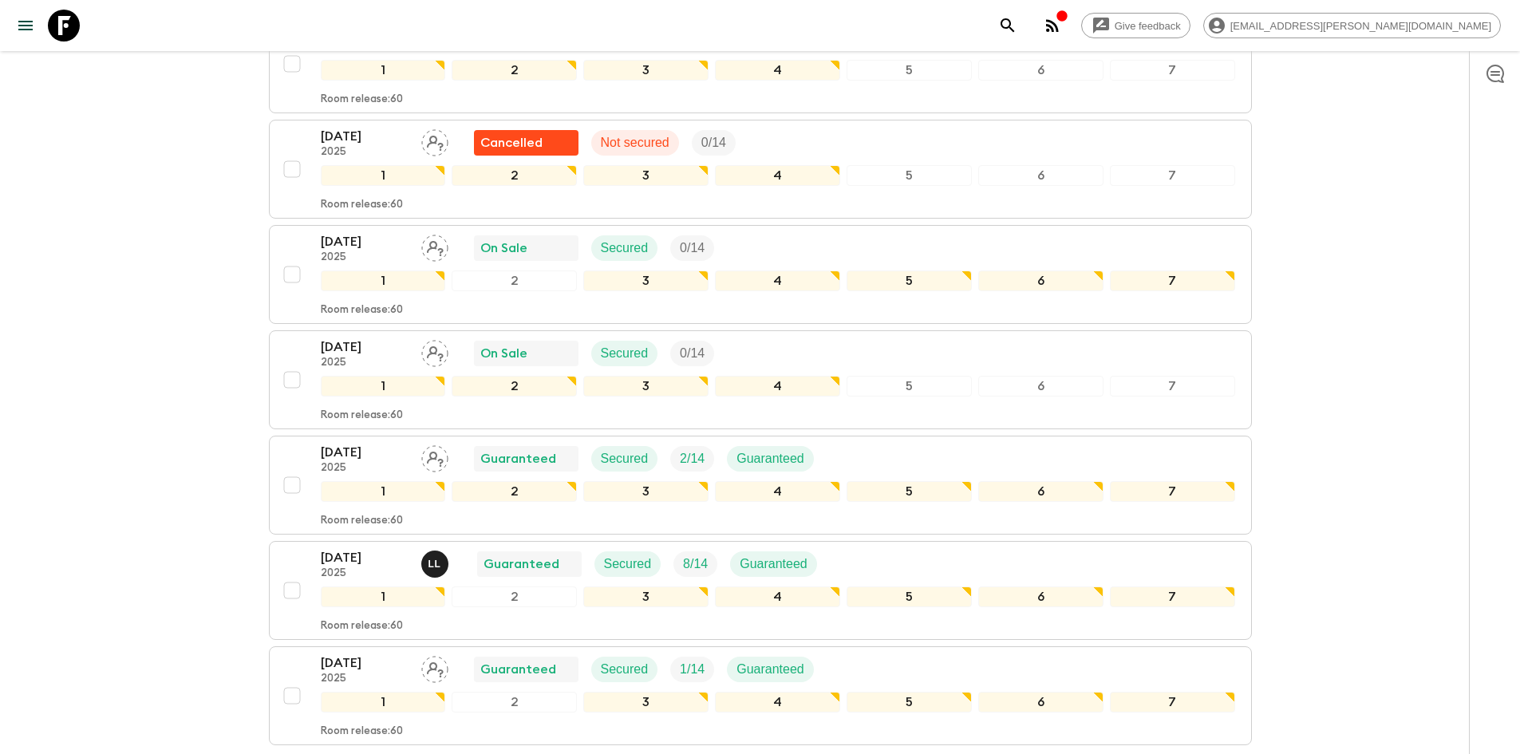
scroll to position [1277, 0]
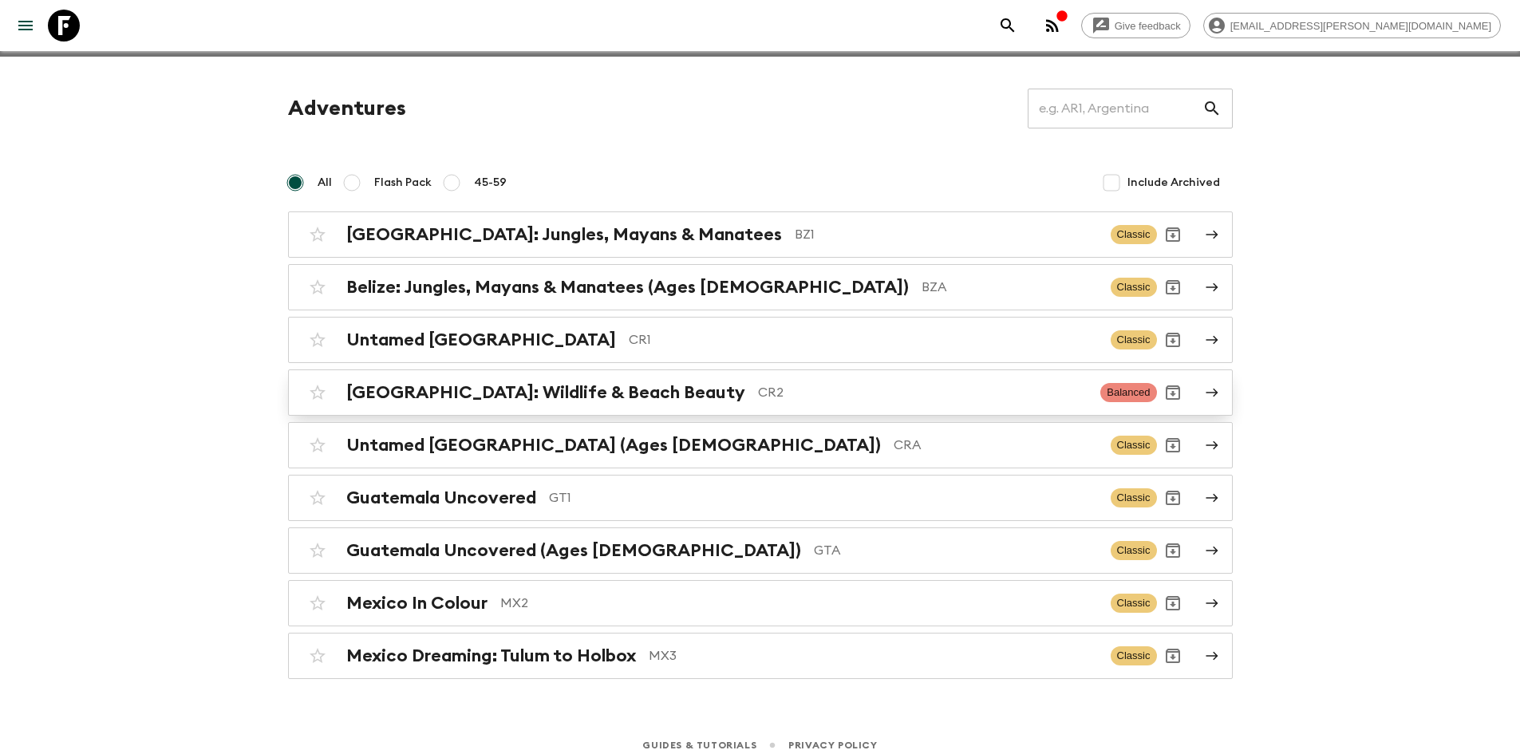
scroll to position [36, 0]
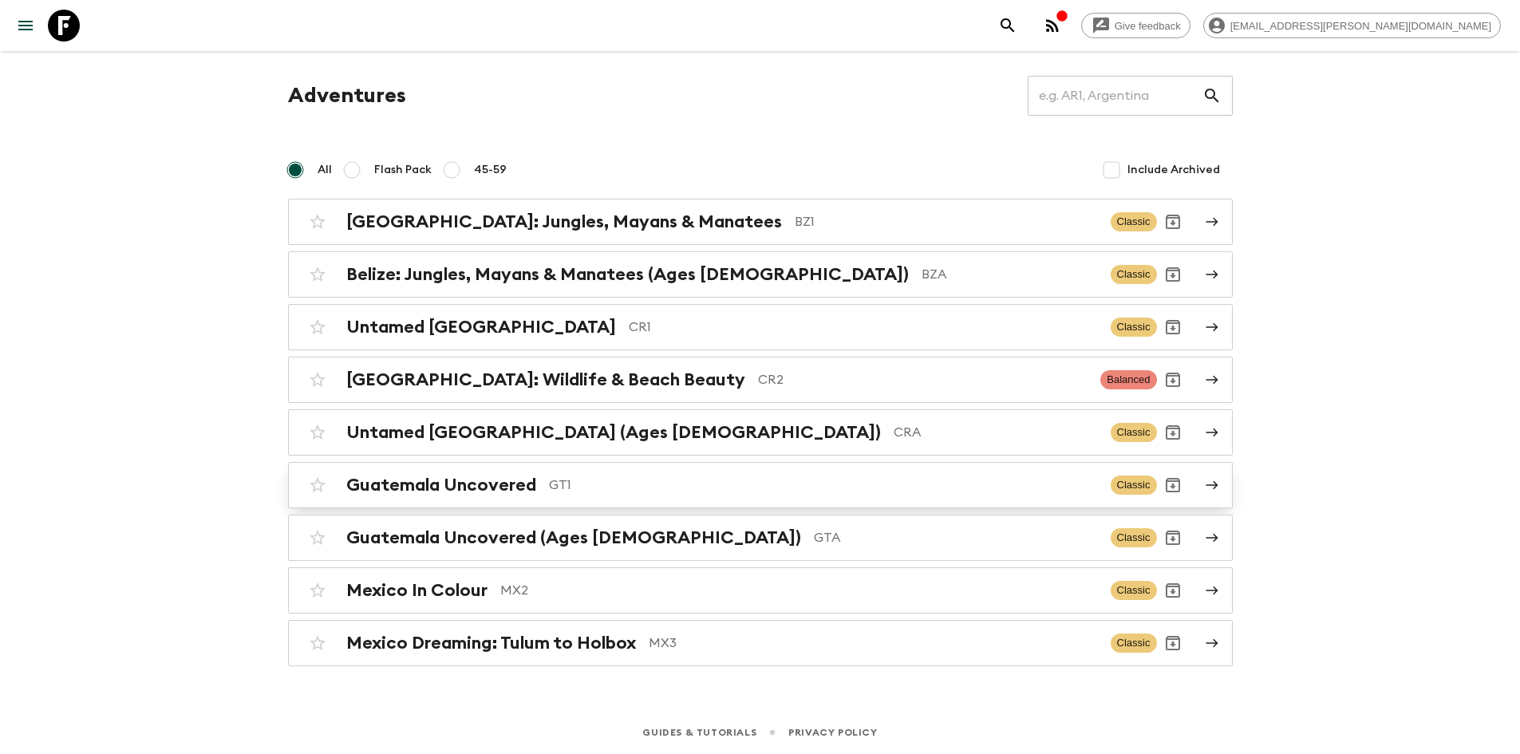
click at [518, 490] on h2 "Guatemala Uncovered" at bounding box center [441, 485] width 190 height 21
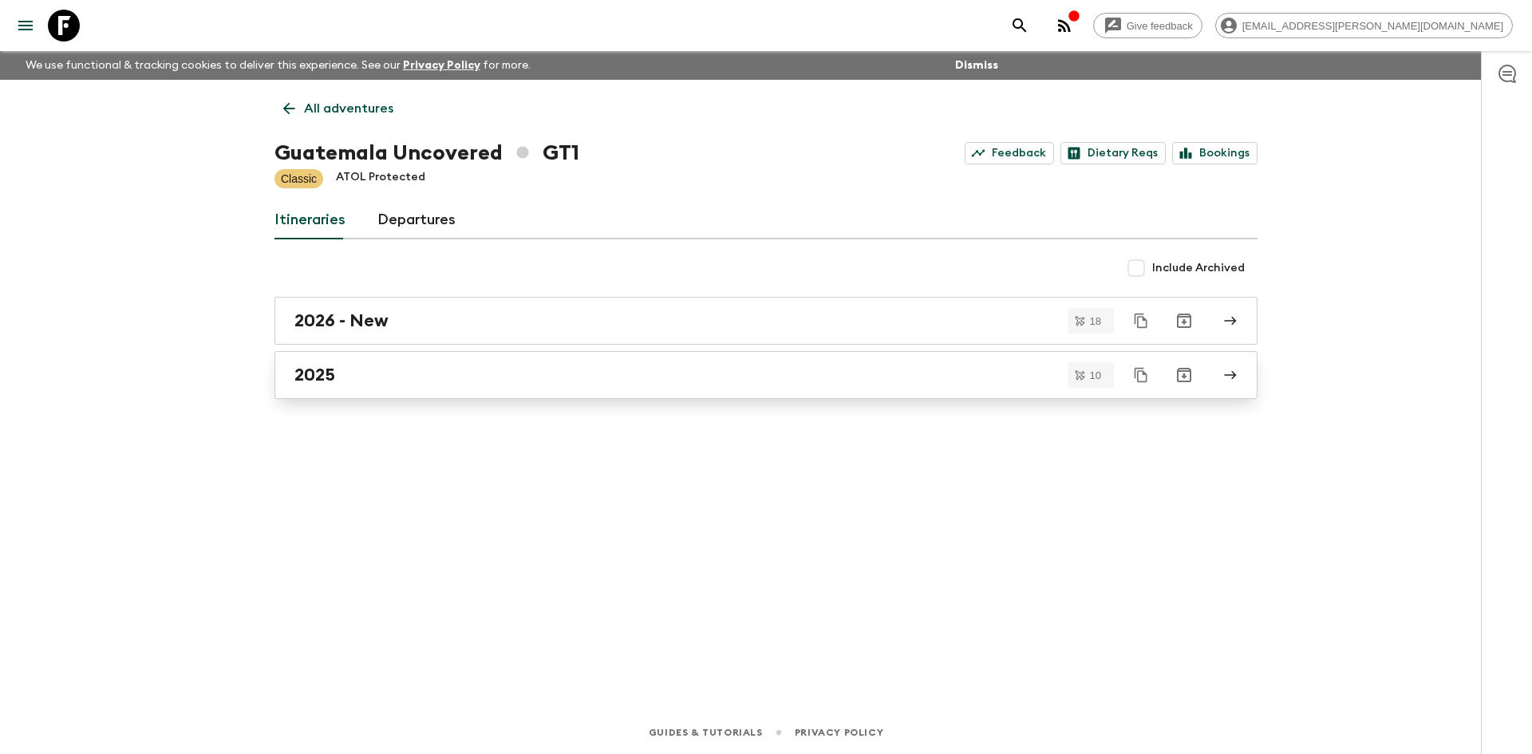
click at [366, 368] on div "2025" at bounding box center [751, 375] width 913 height 21
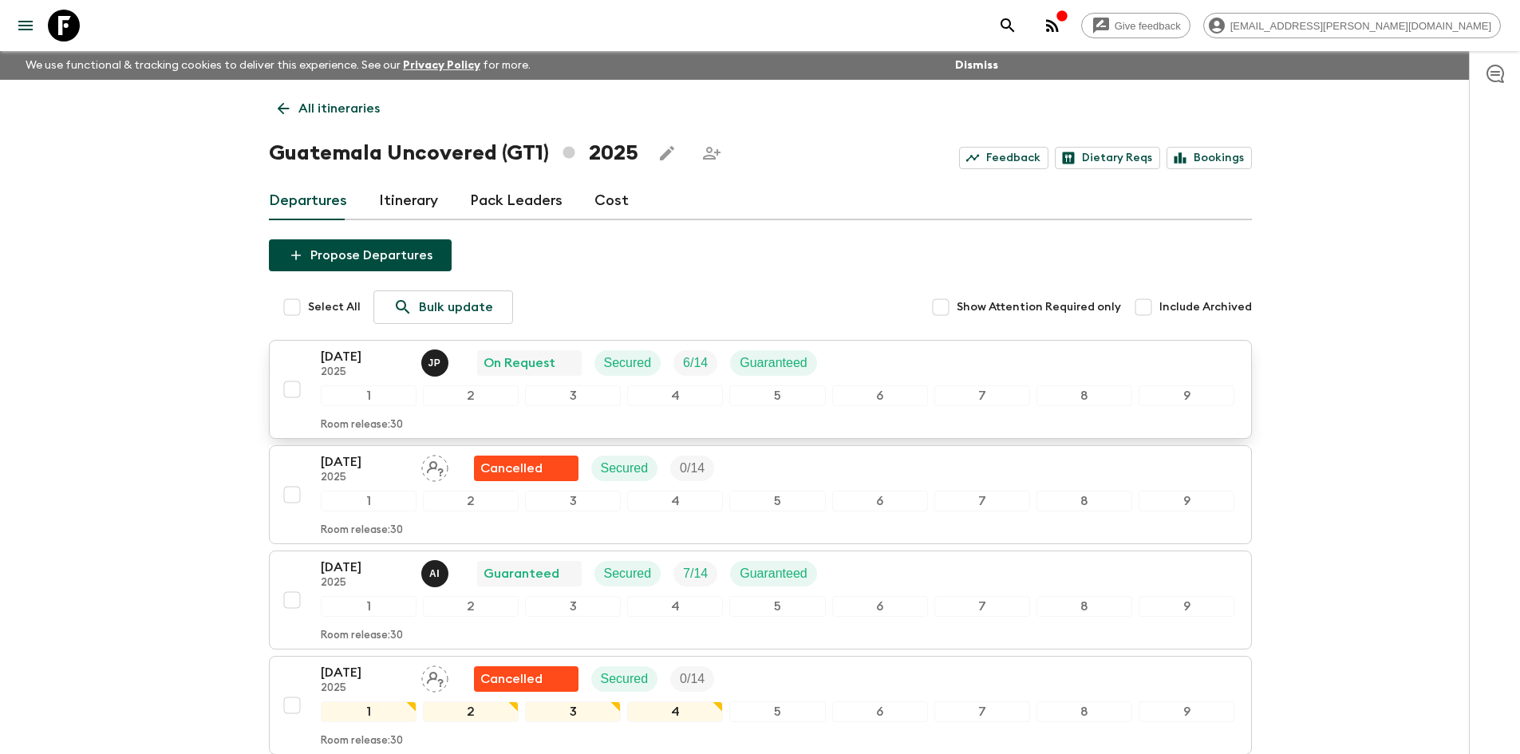
click at [356, 359] on p "[DATE]" at bounding box center [365, 356] width 88 height 19
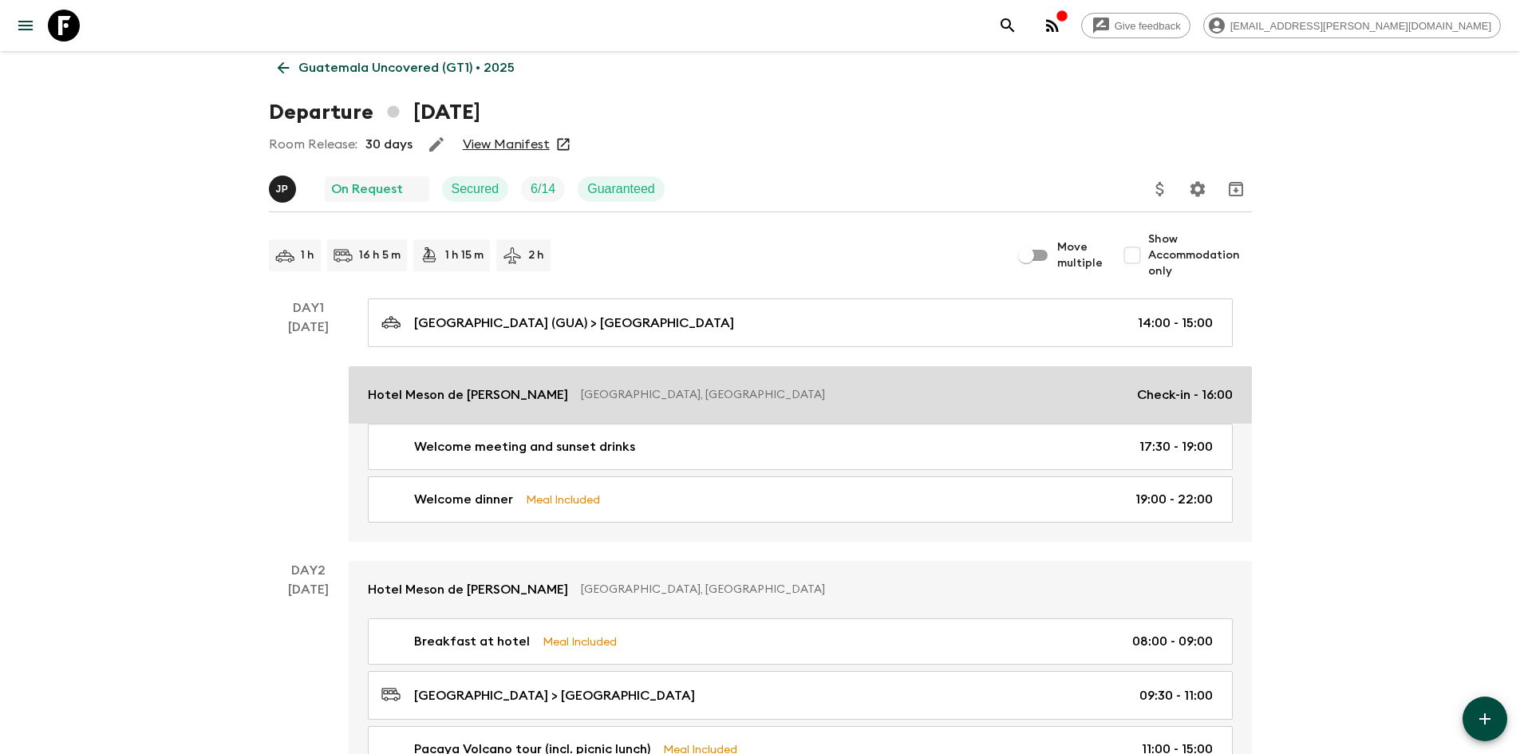
scroll to position [80, 0]
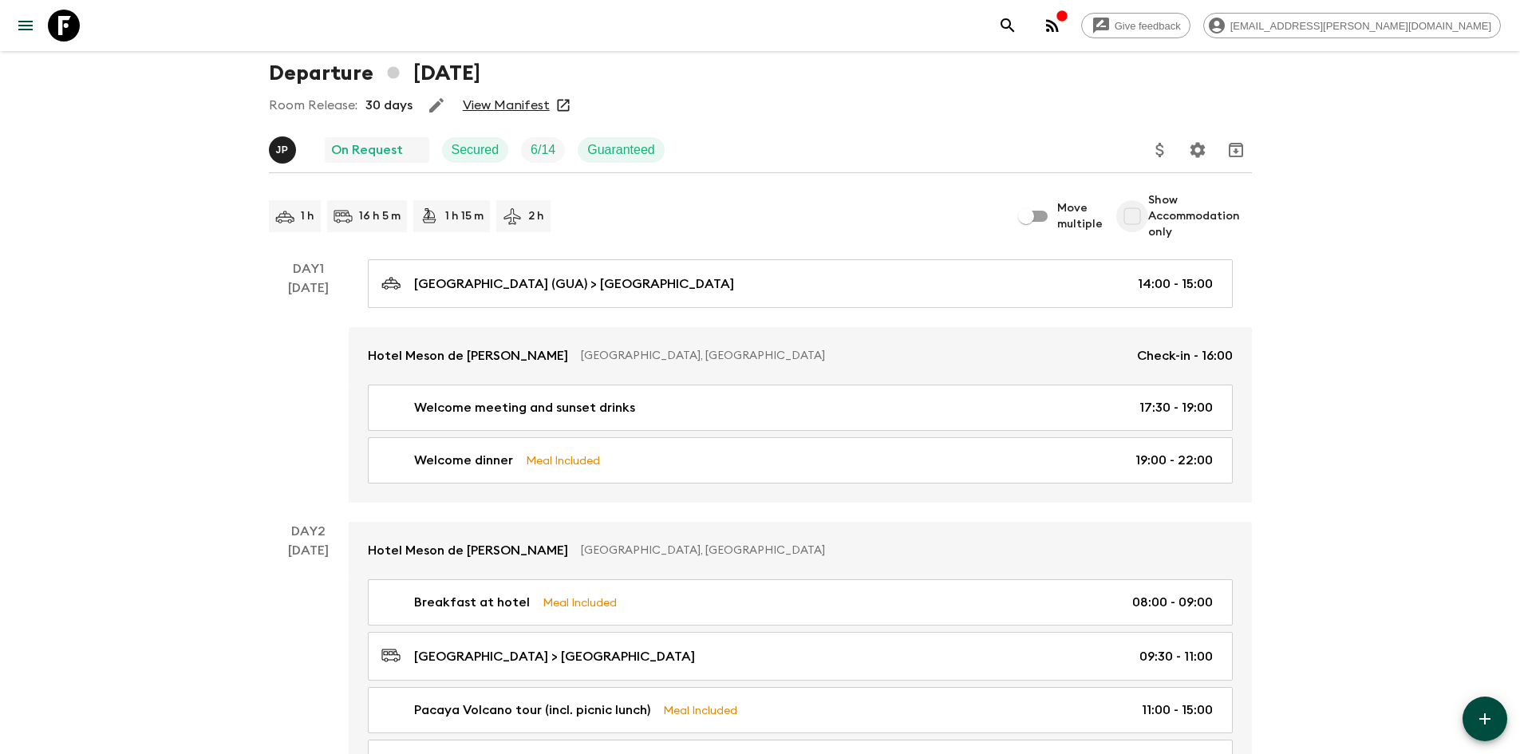
click at [1137, 220] on input "Show Accommodation only" at bounding box center [1133, 216] width 32 height 32
checkbox input "true"
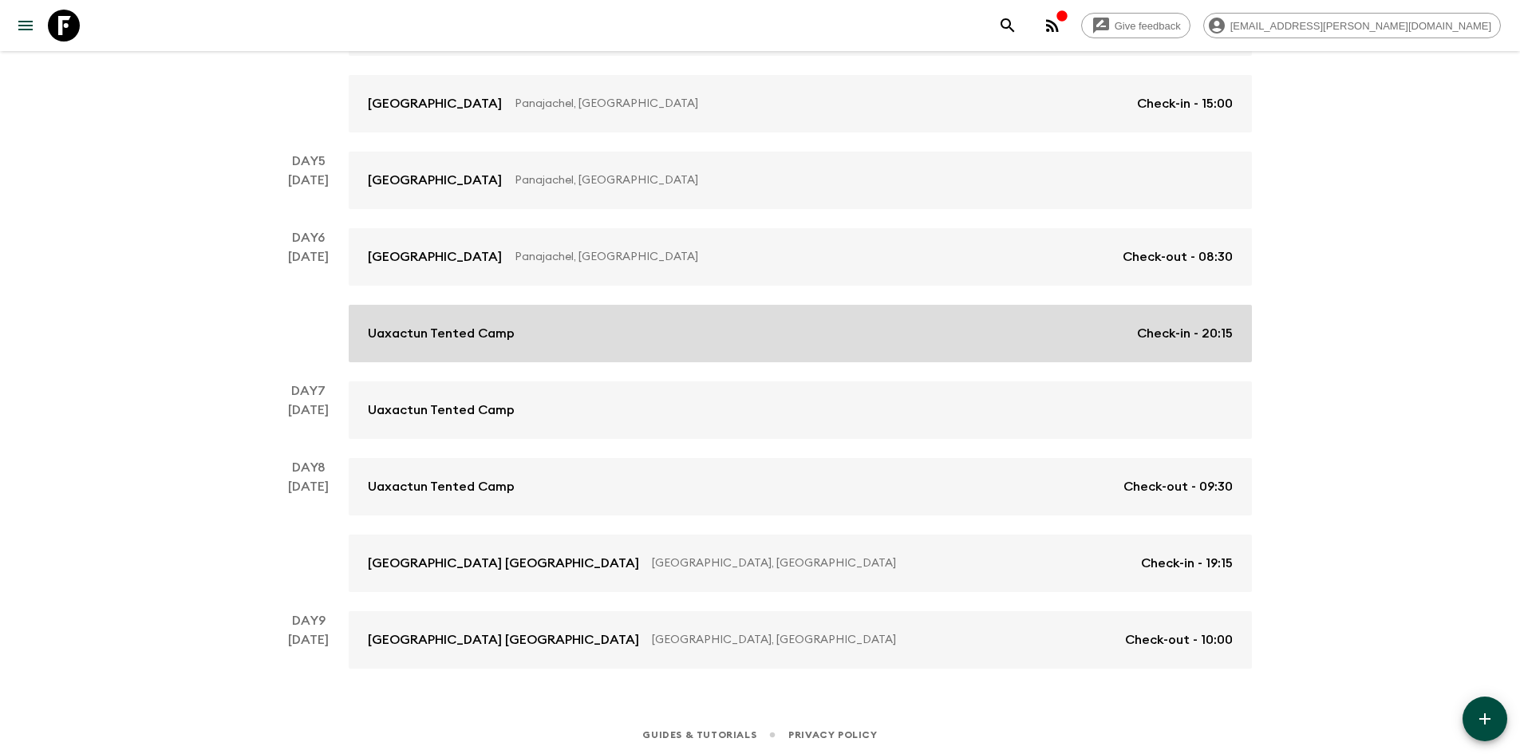
scroll to position [573, 0]
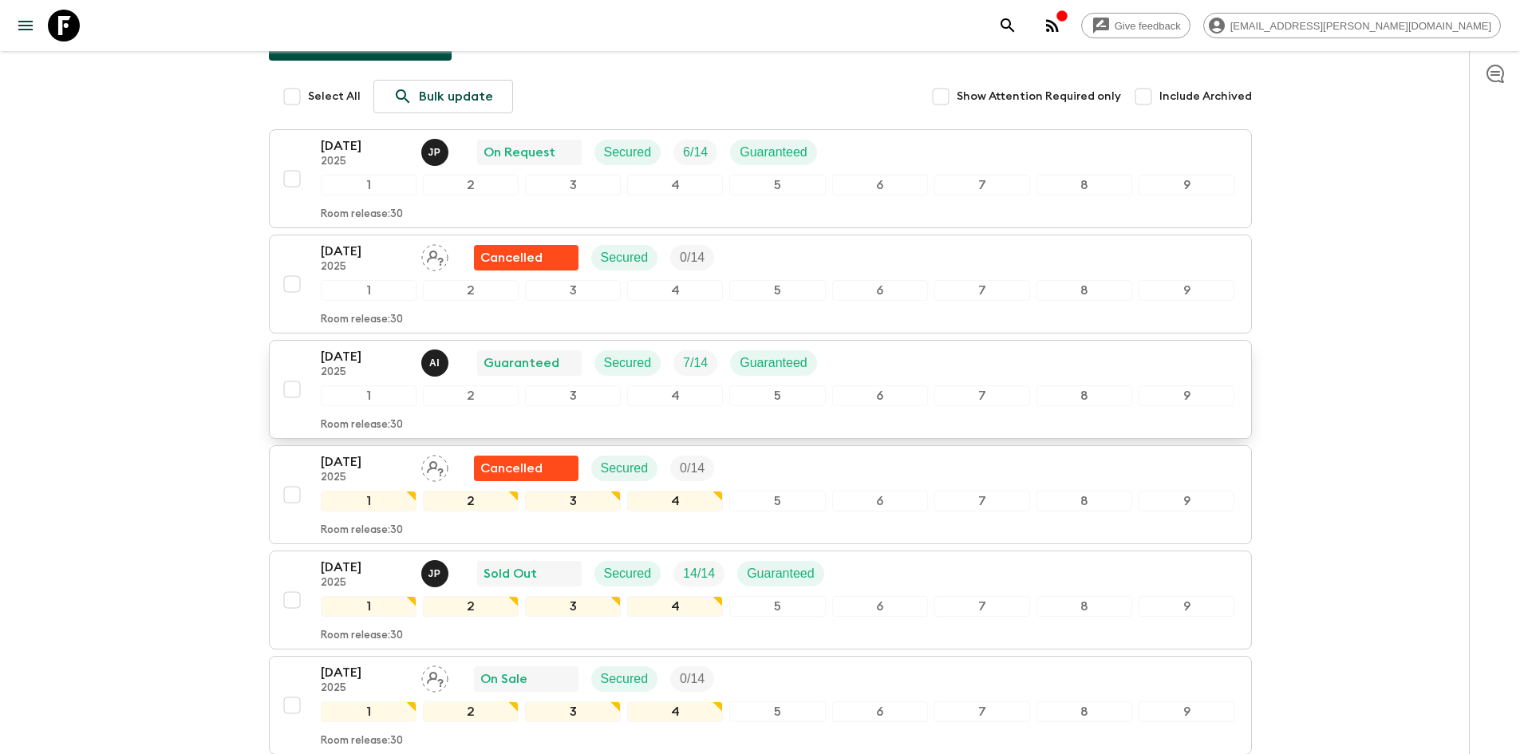
scroll to position [319, 0]
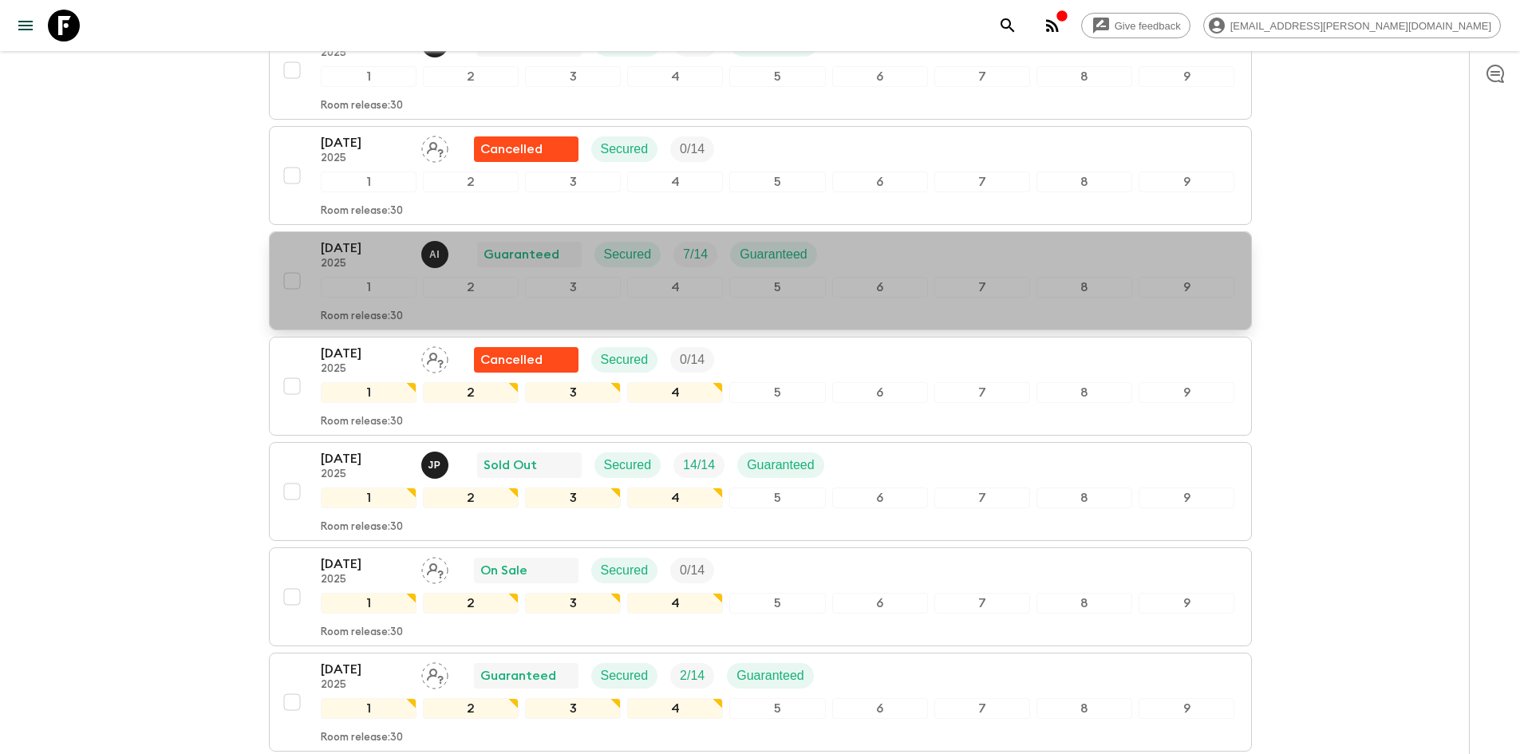
click at [362, 245] on p "[DATE]" at bounding box center [365, 248] width 88 height 19
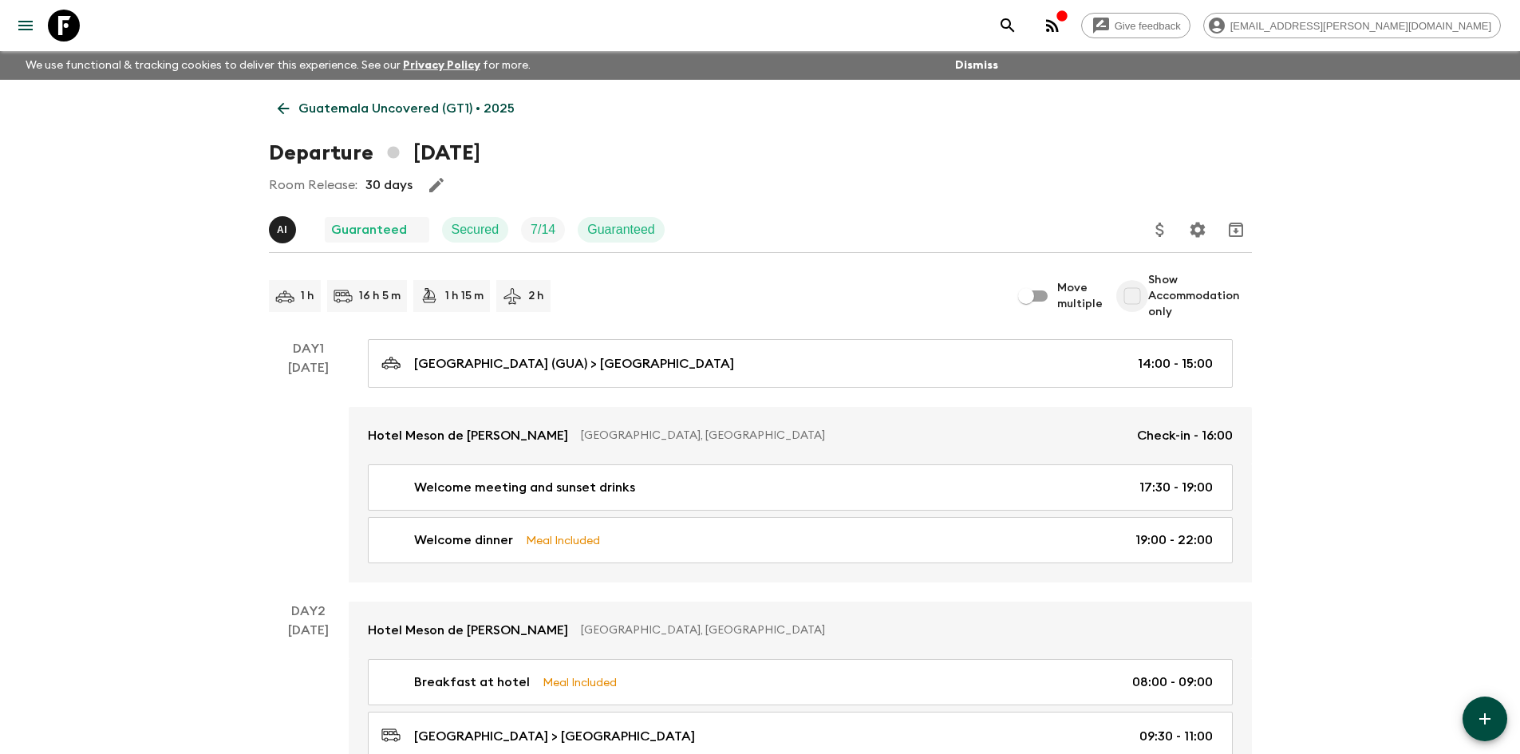
click at [1142, 296] on input "Show Accommodation only" at bounding box center [1133, 296] width 32 height 32
checkbox input "true"
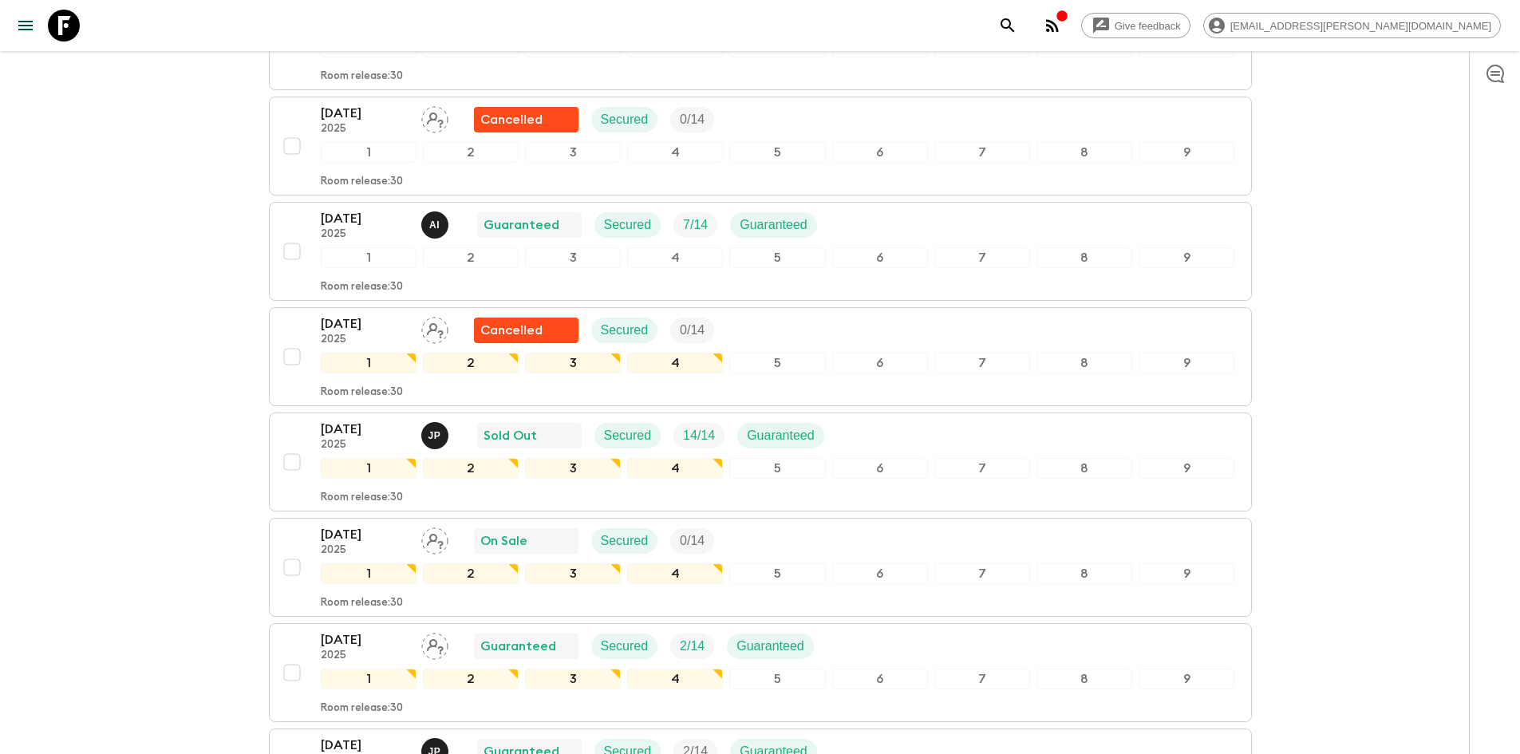
scroll to position [399, 0]
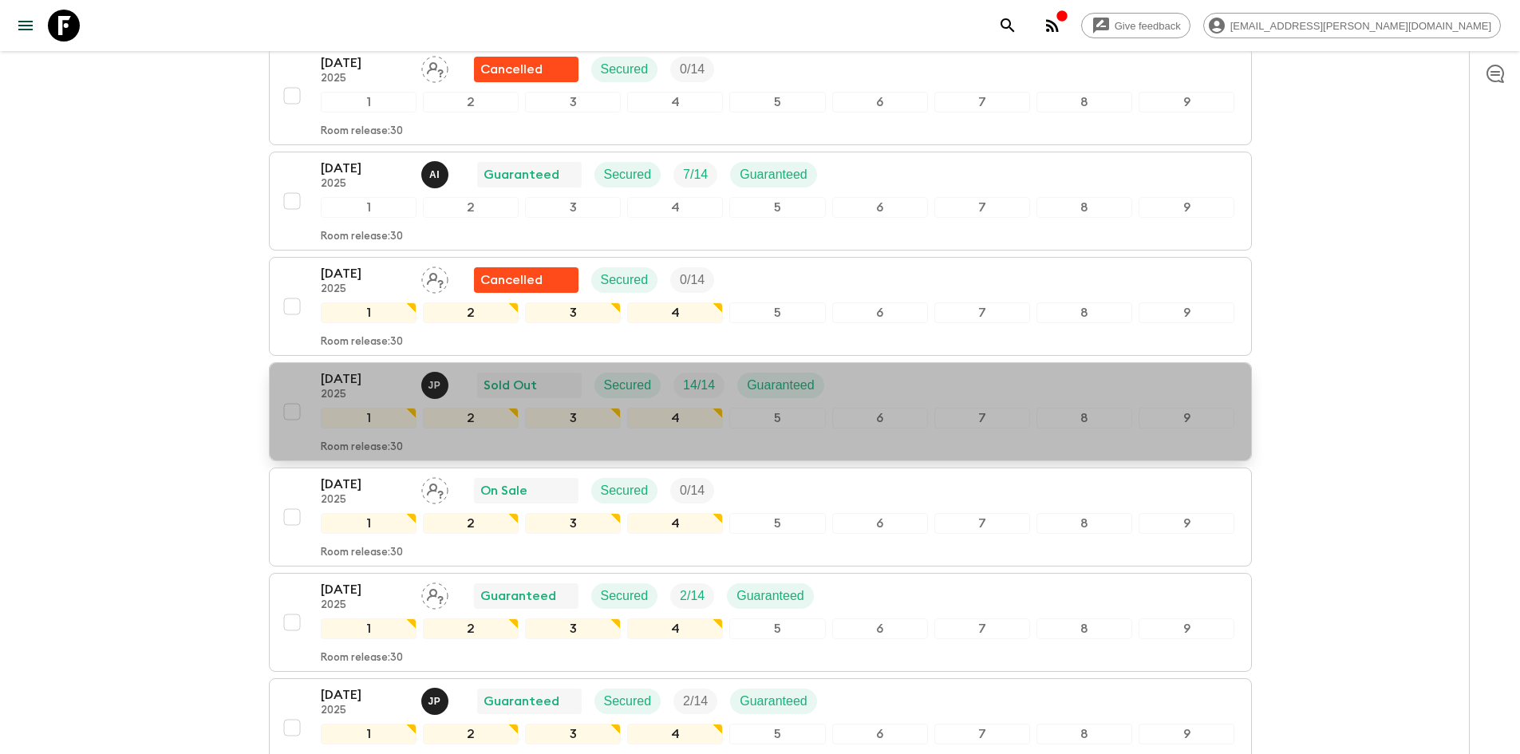
click at [354, 378] on p "[DATE]" at bounding box center [365, 379] width 88 height 19
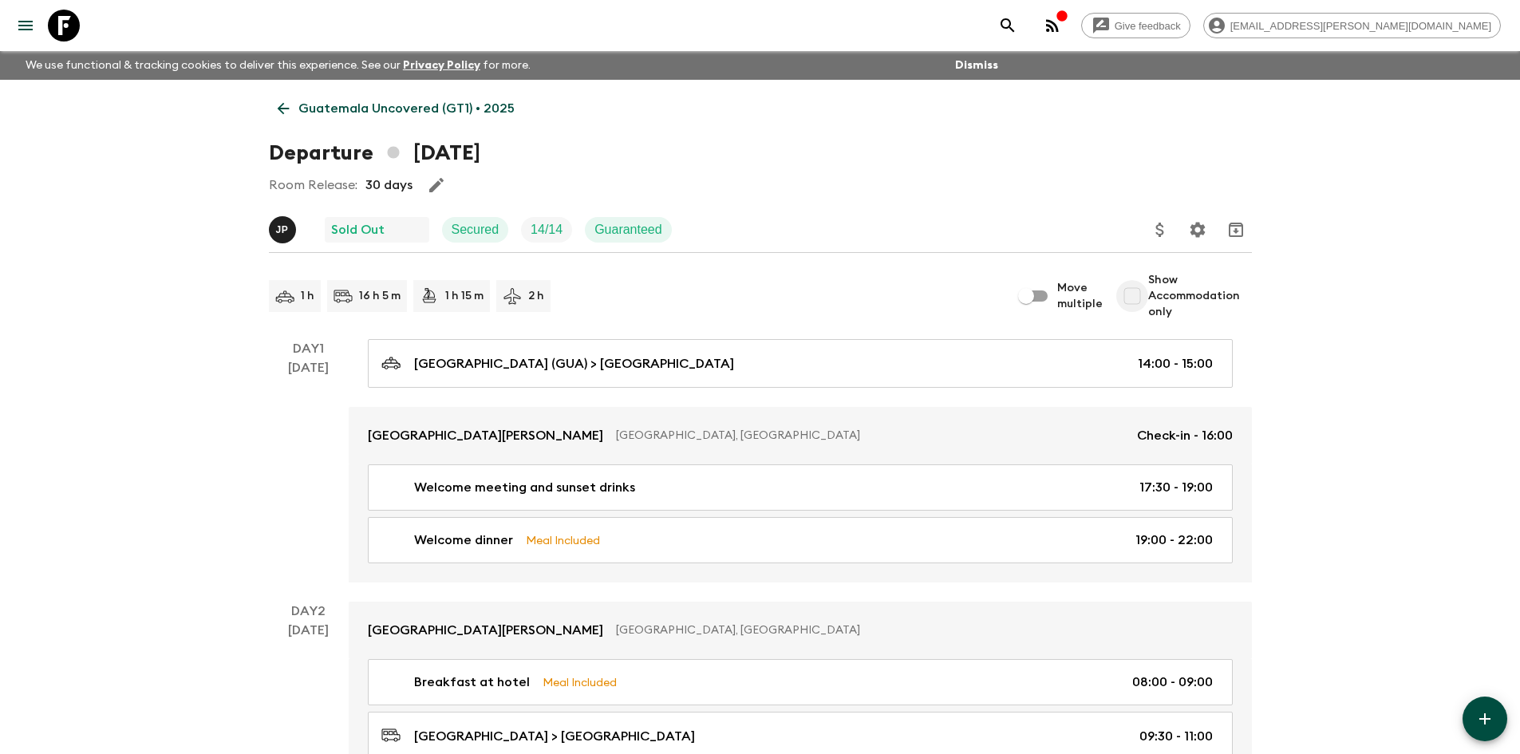
click at [1134, 295] on input "Show Accommodation only" at bounding box center [1133, 296] width 32 height 32
checkbox input "true"
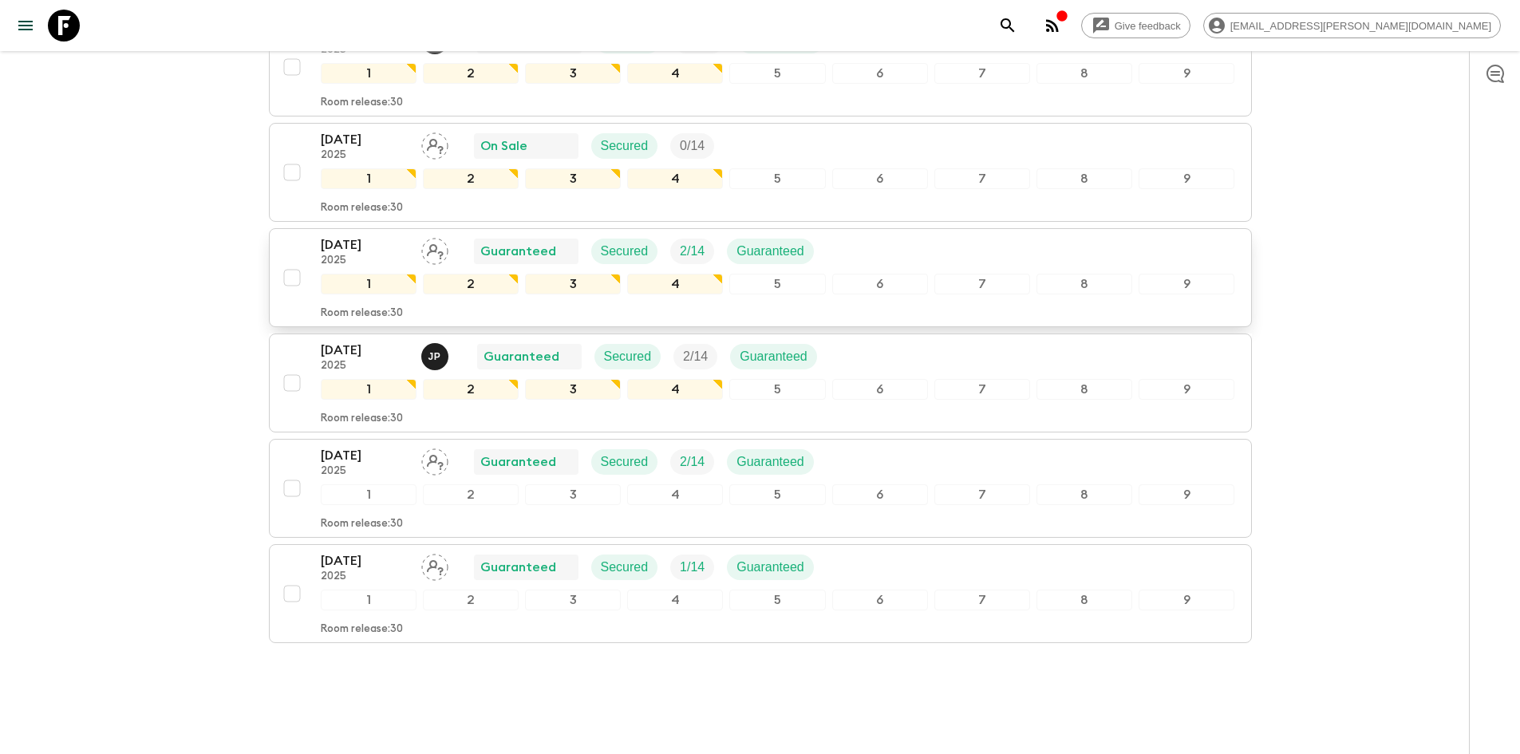
scroll to position [778, 0]
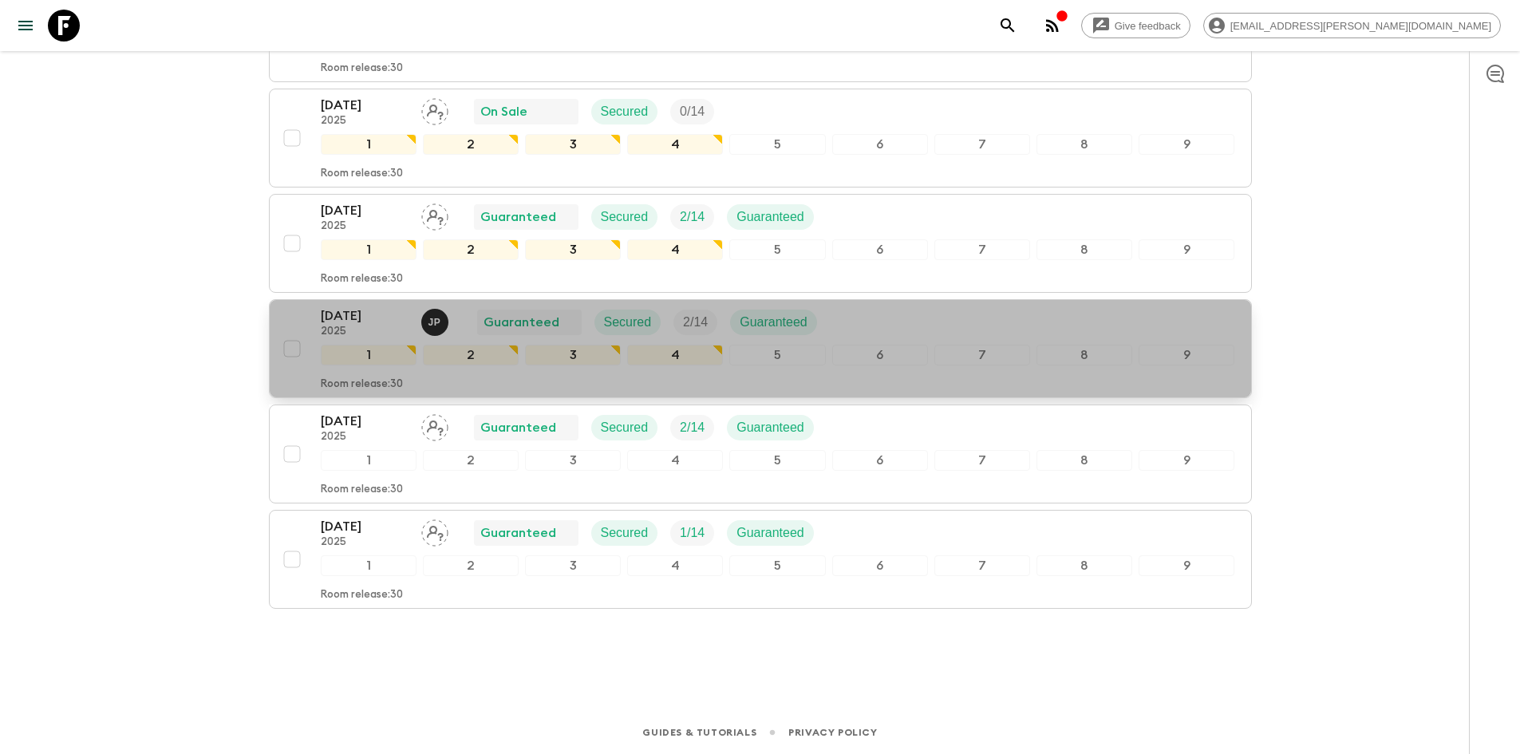
click at [353, 318] on p "[DATE]" at bounding box center [365, 315] width 88 height 19
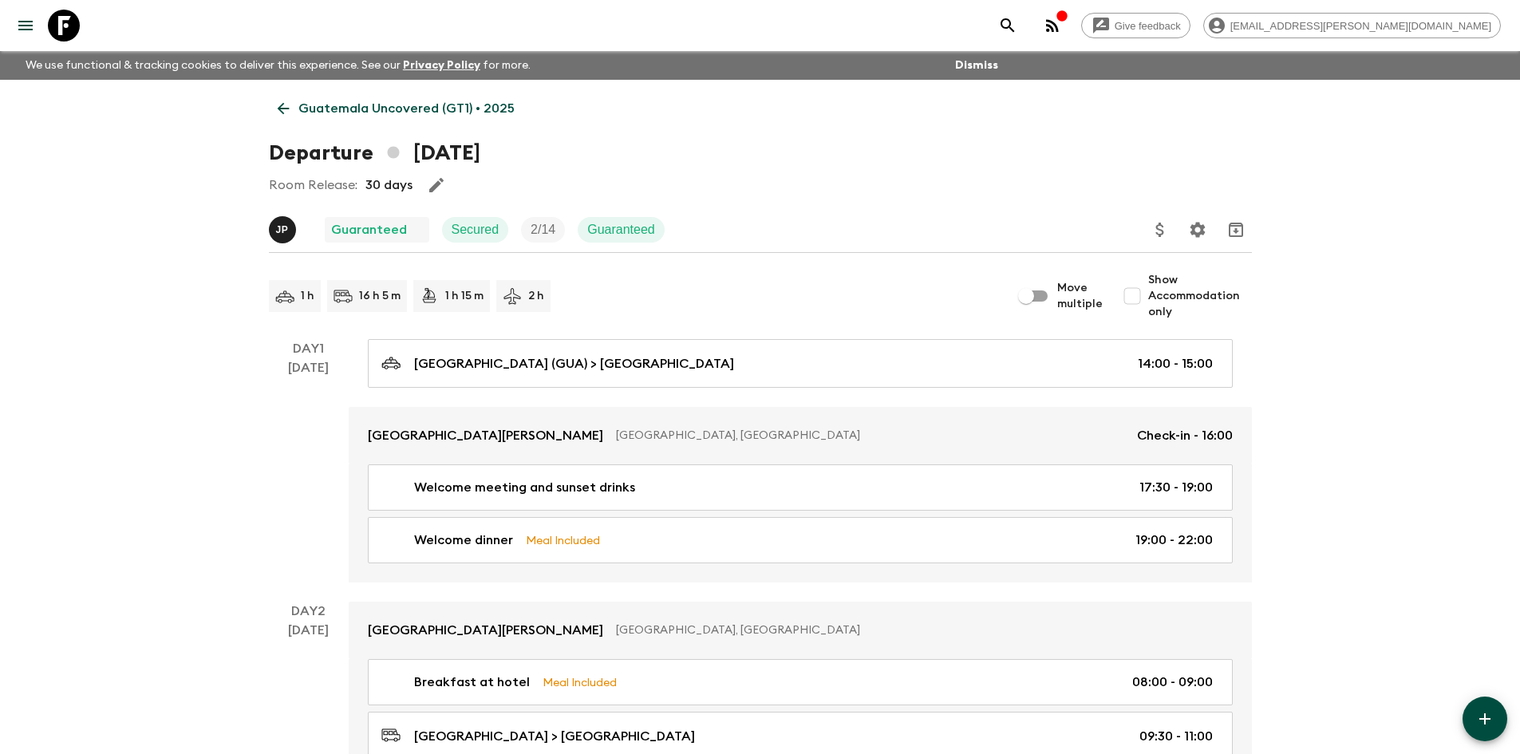
click at [1136, 301] on input "Show Accommodation only" at bounding box center [1133, 296] width 32 height 32
checkbox input "true"
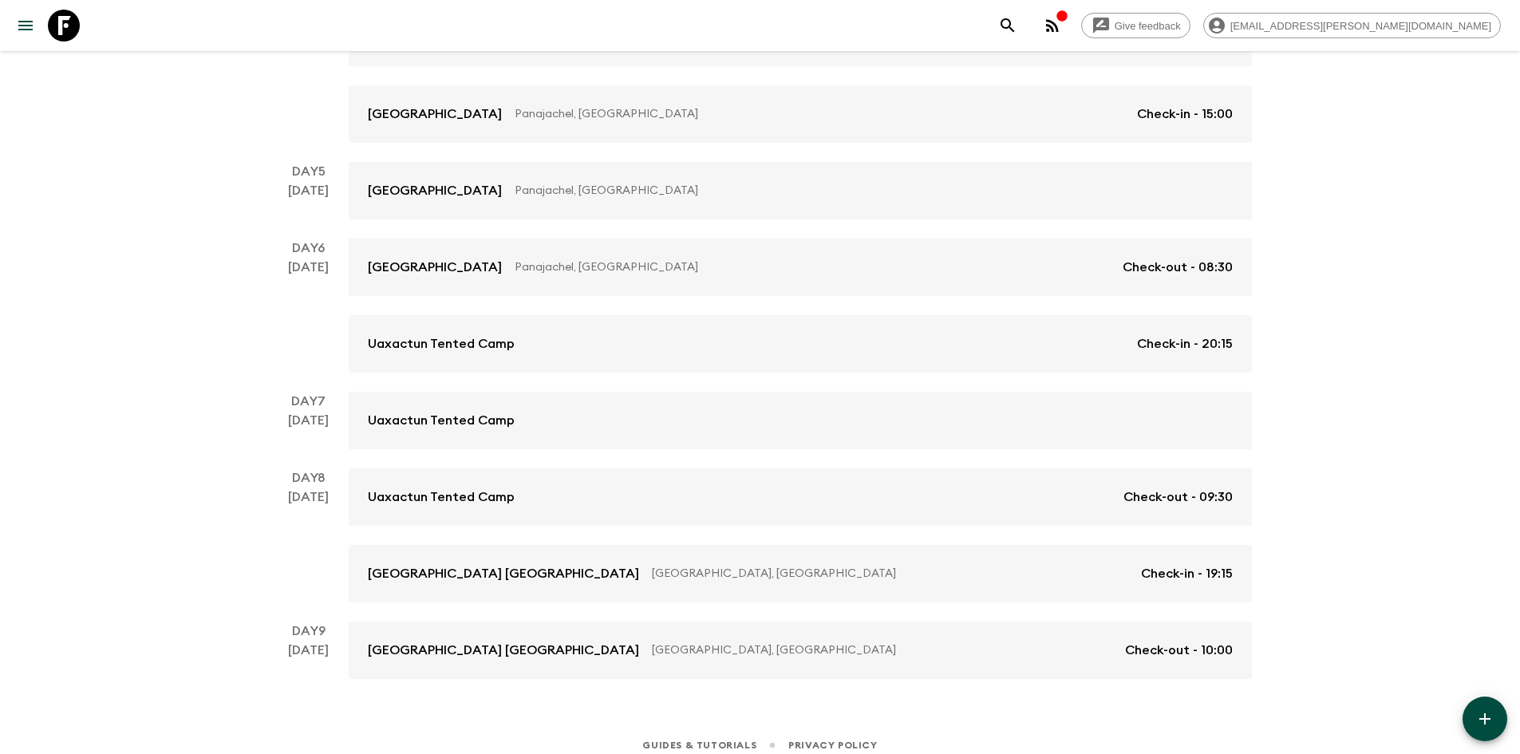
scroll to position [573, 0]
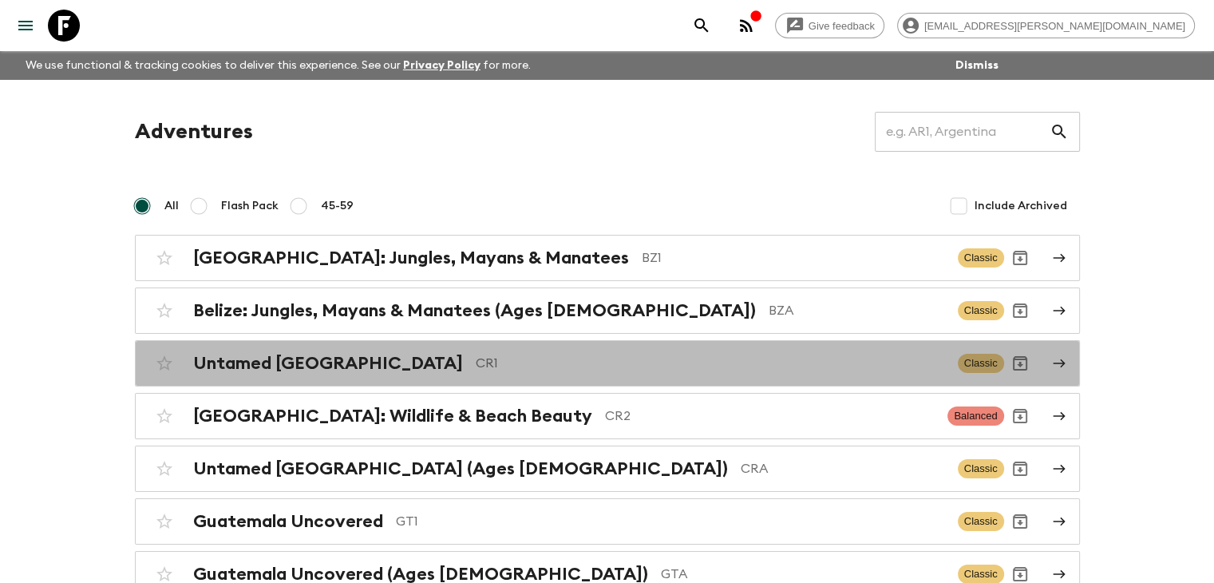
click at [357, 362] on h2 "Untamed [GEOGRAPHIC_DATA]" at bounding box center [328, 363] width 270 height 21
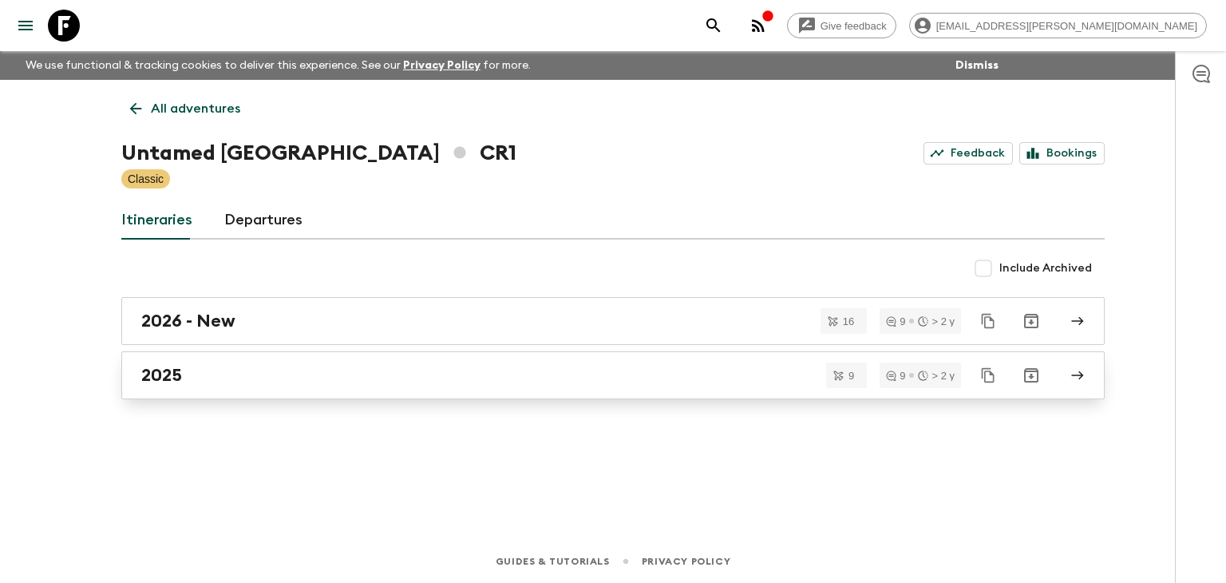
click at [198, 380] on div "2025" at bounding box center [597, 375] width 913 height 21
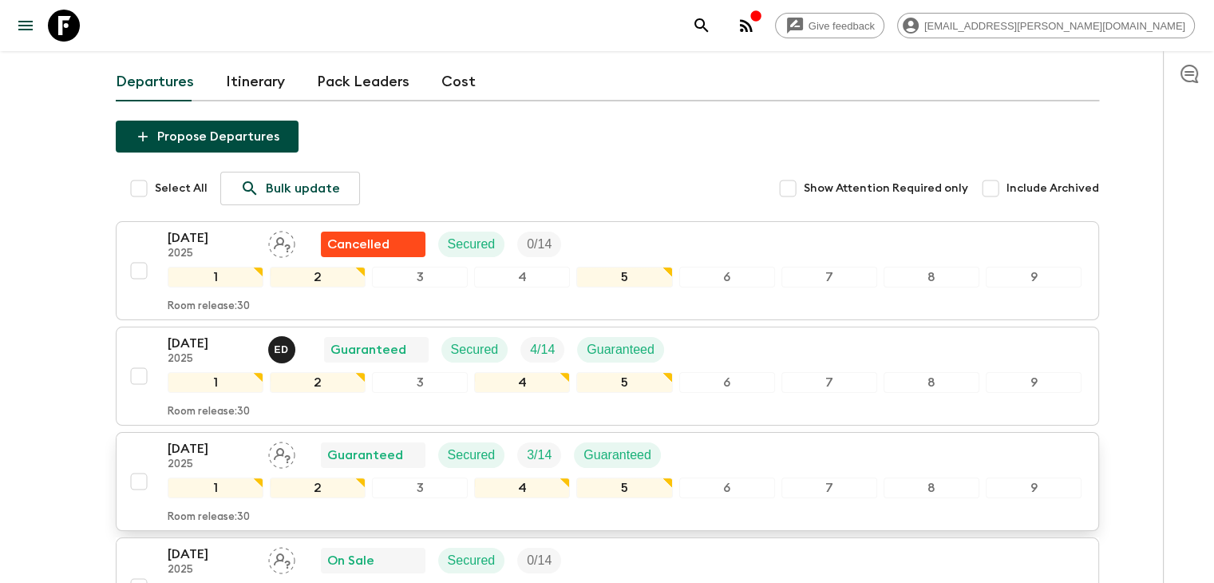
scroll to position [160, 0]
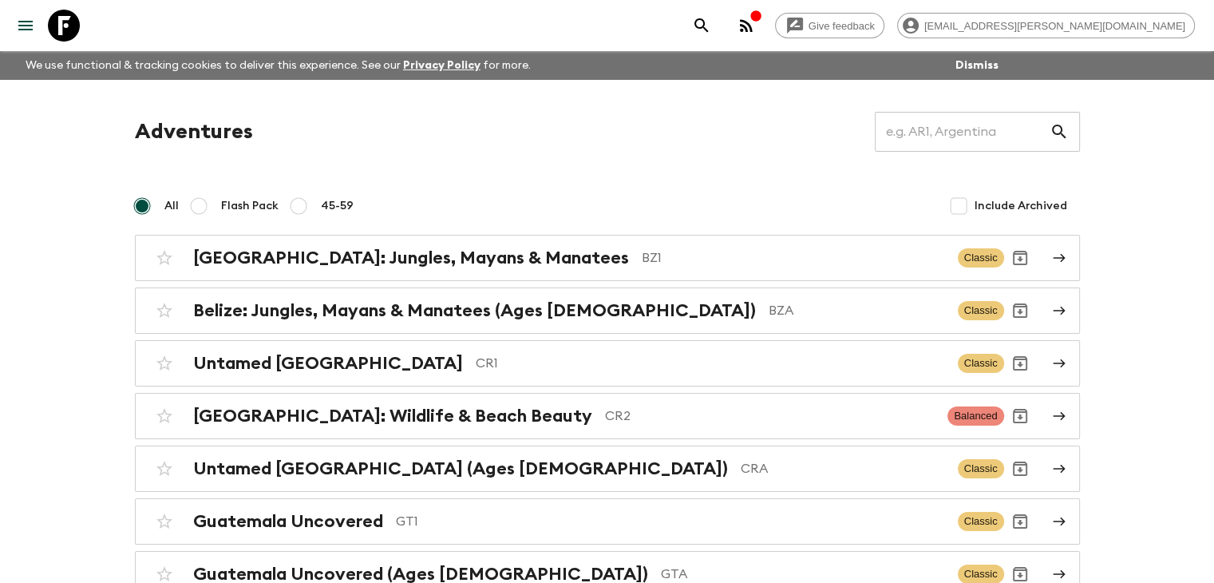
click at [491, 416] on h2 "[GEOGRAPHIC_DATA]: Wildlife & Beach Beauty" at bounding box center [392, 415] width 399 height 21
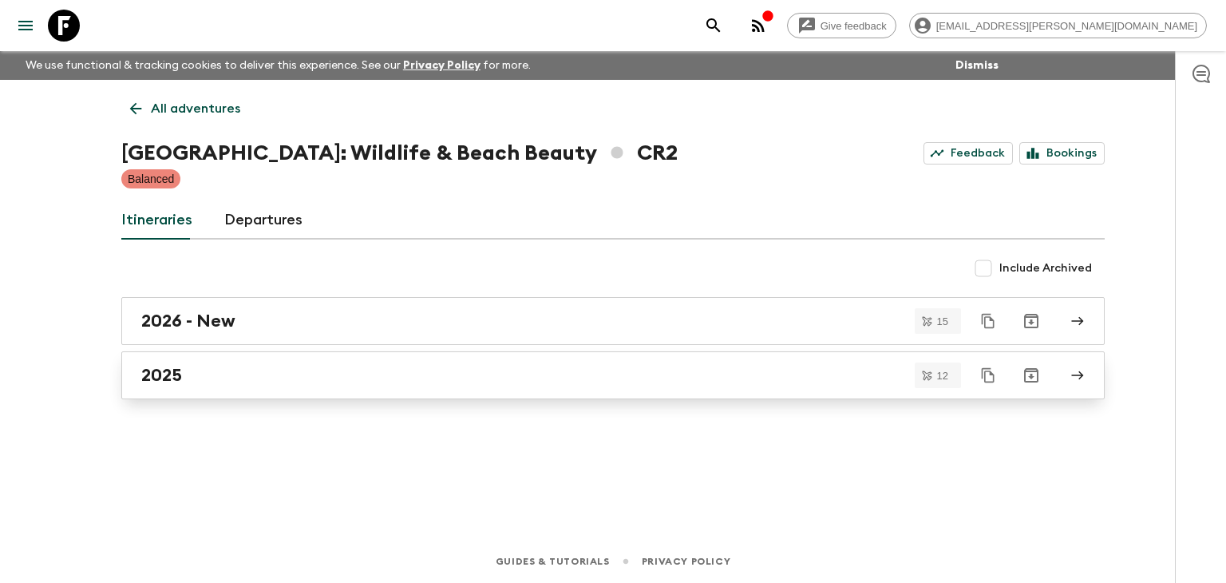
click at [163, 377] on h2 "2025" at bounding box center [161, 375] width 41 height 21
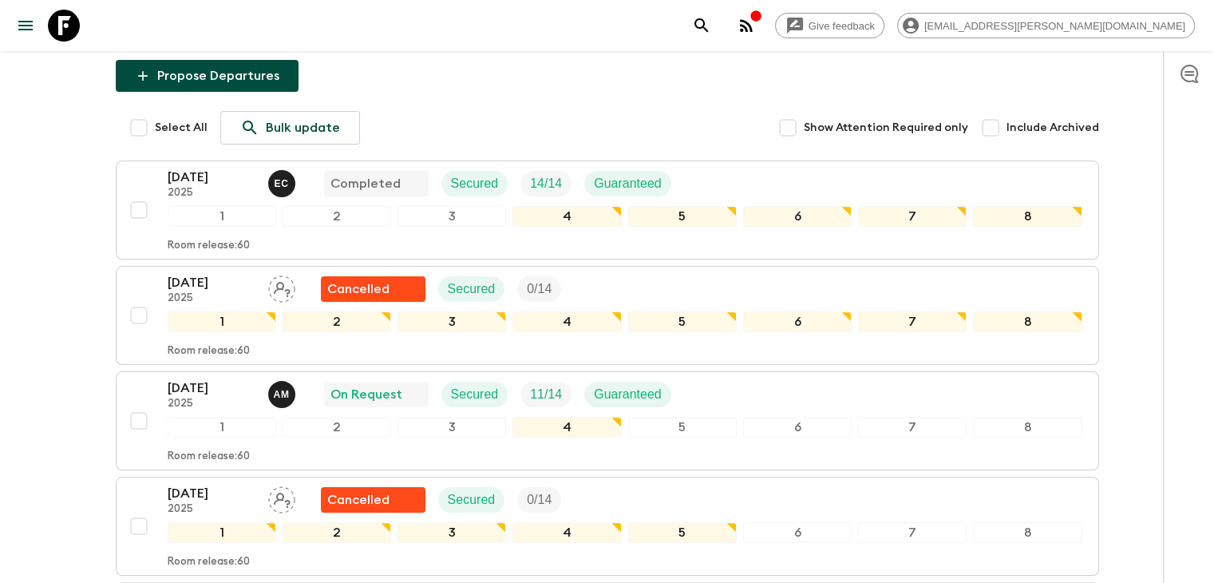
scroll to position [239, 0]
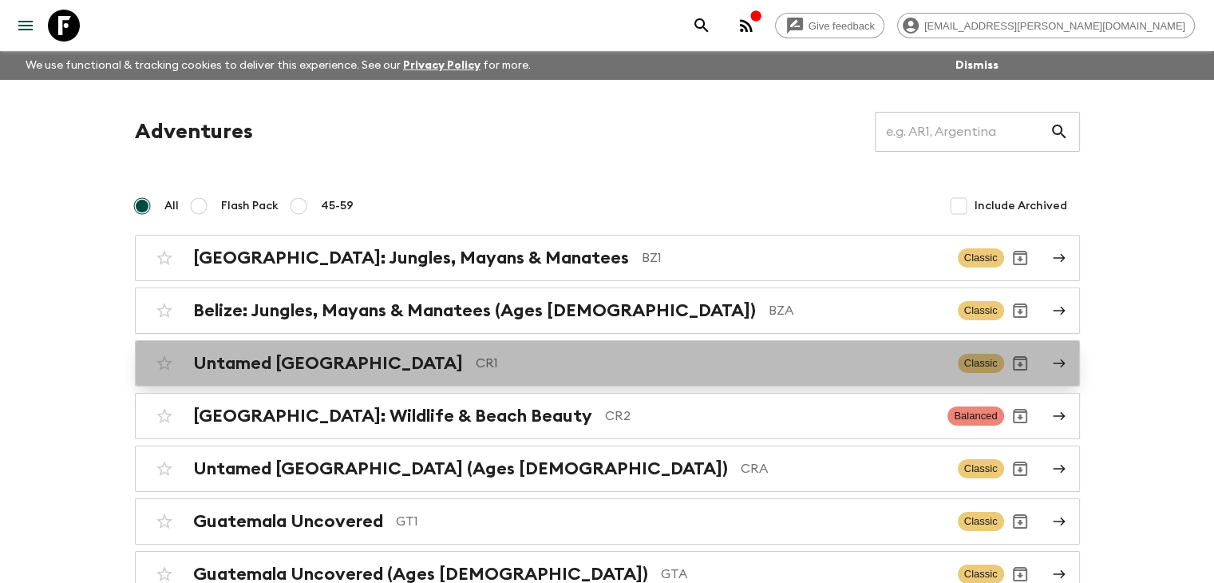
click at [332, 370] on h2 "Untamed [GEOGRAPHIC_DATA]" at bounding box center [328, 363] width 270 height 21
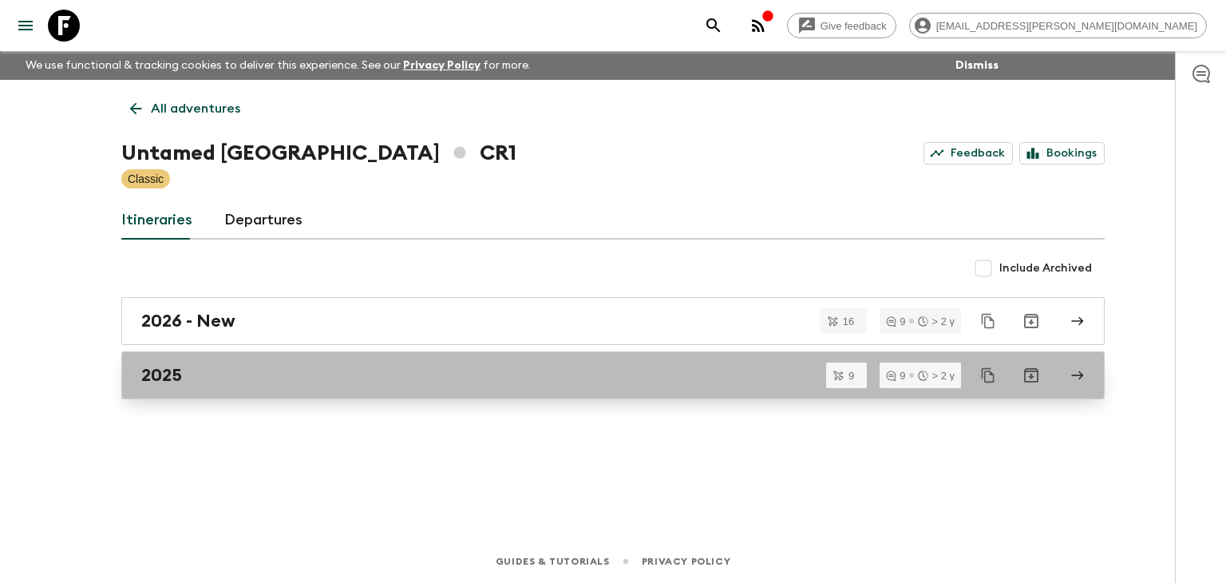
click at [176, 374] on h2 "2025" at bounding box center [161, 375] width 41 height 21
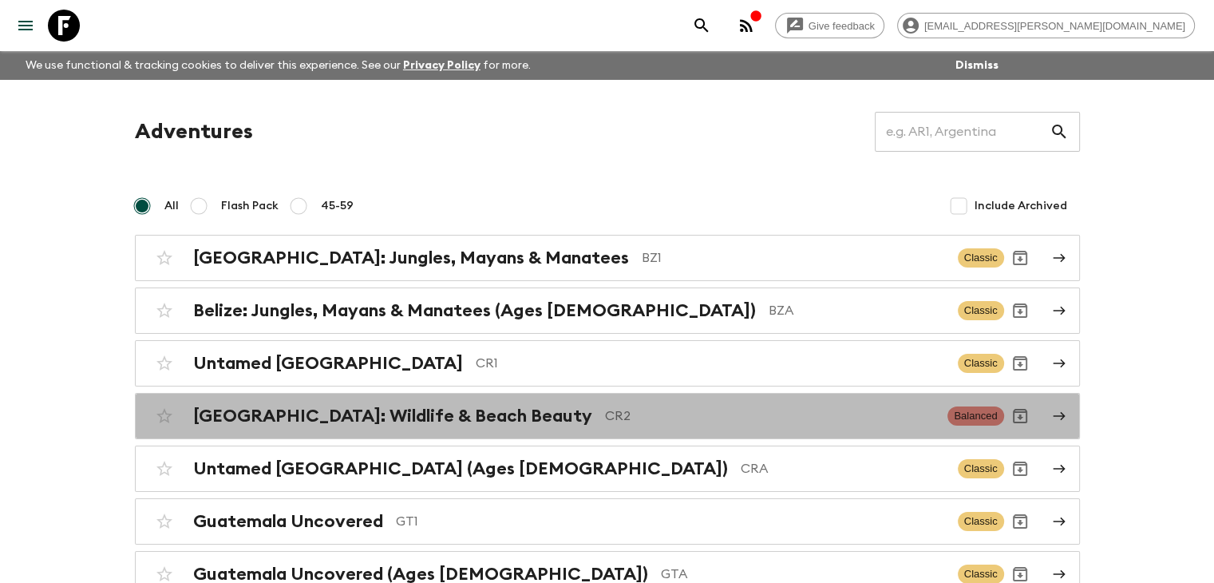
click at [436, 415] on h2 "[GEOGRAPHIC_DATA]: Wildlife & Beach Beauty" at bounding box center [392, 415] width 399 height 21
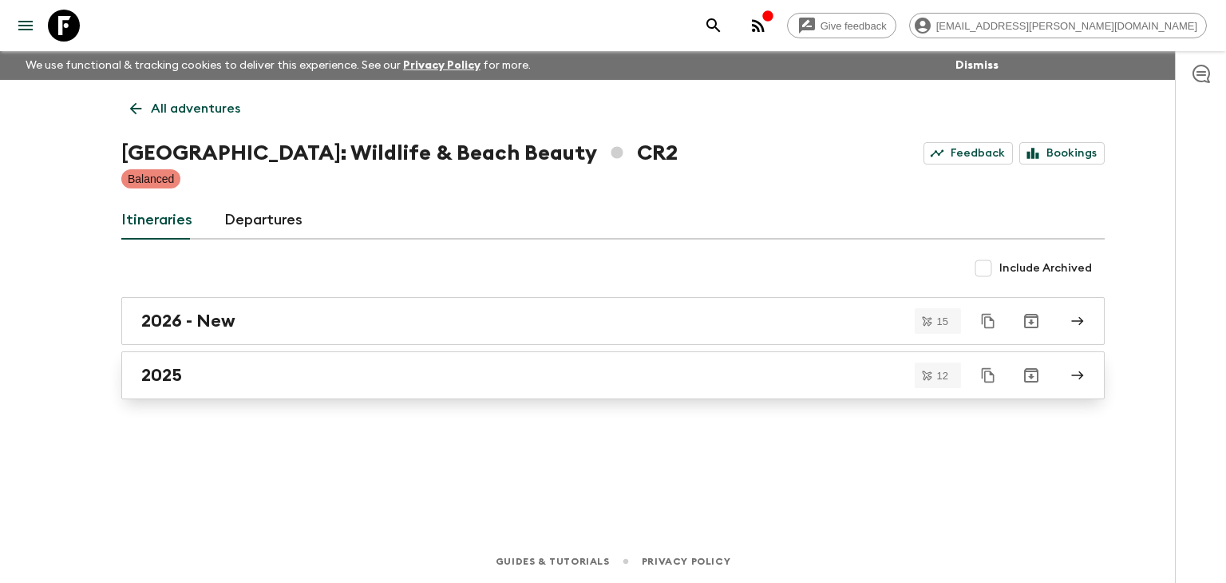
click at [164, 371] on h2 "2025" at bounding box center [161, 375] width 41 height 21
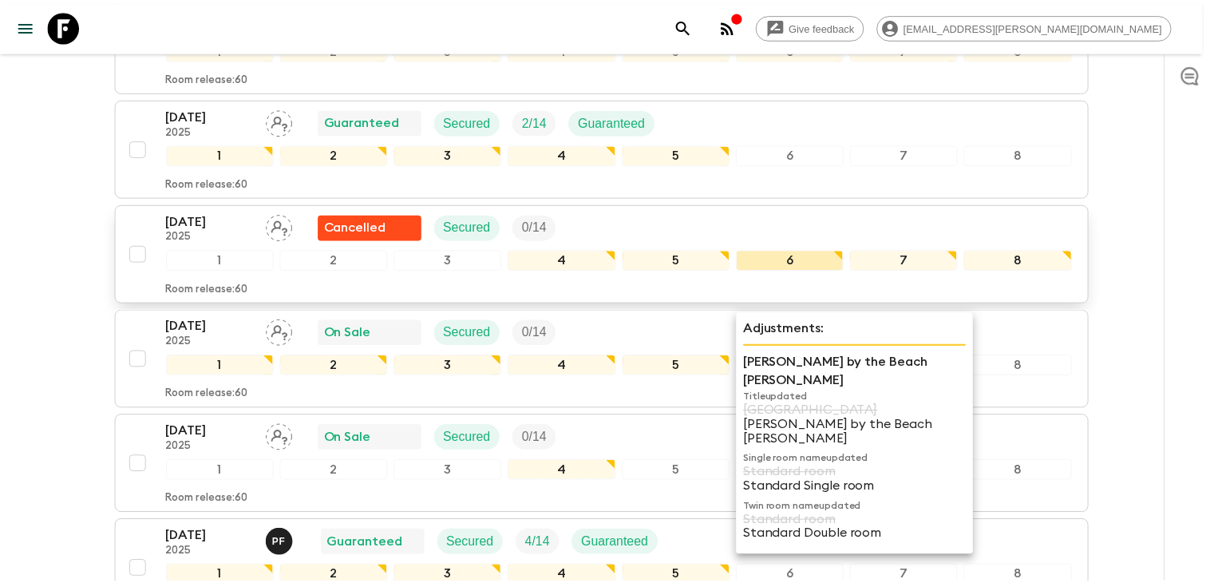
scroll to position [878, 0]
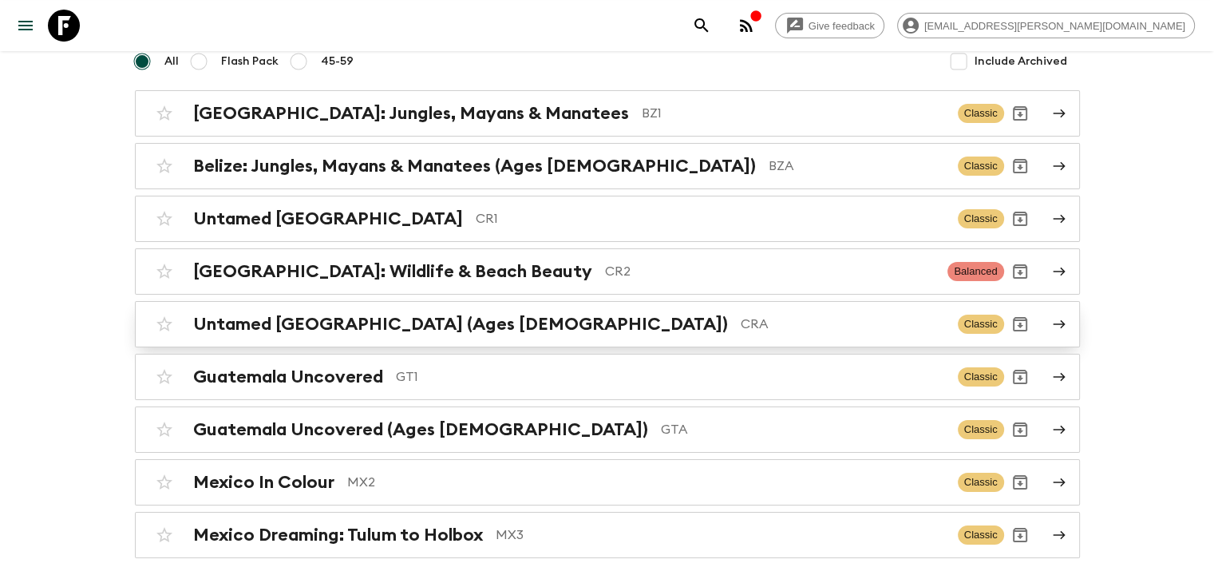
scroll to position [160, 0]
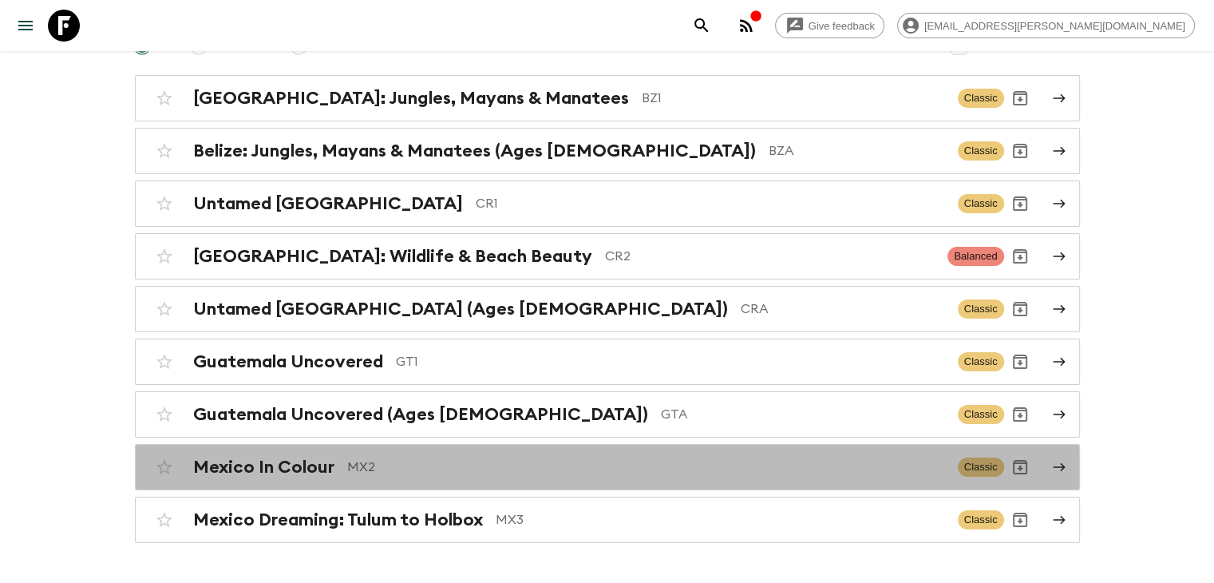
click at [308, 473] on h2 "Mexico In Colour" at bounding box center [263, 467] width 141 height 21
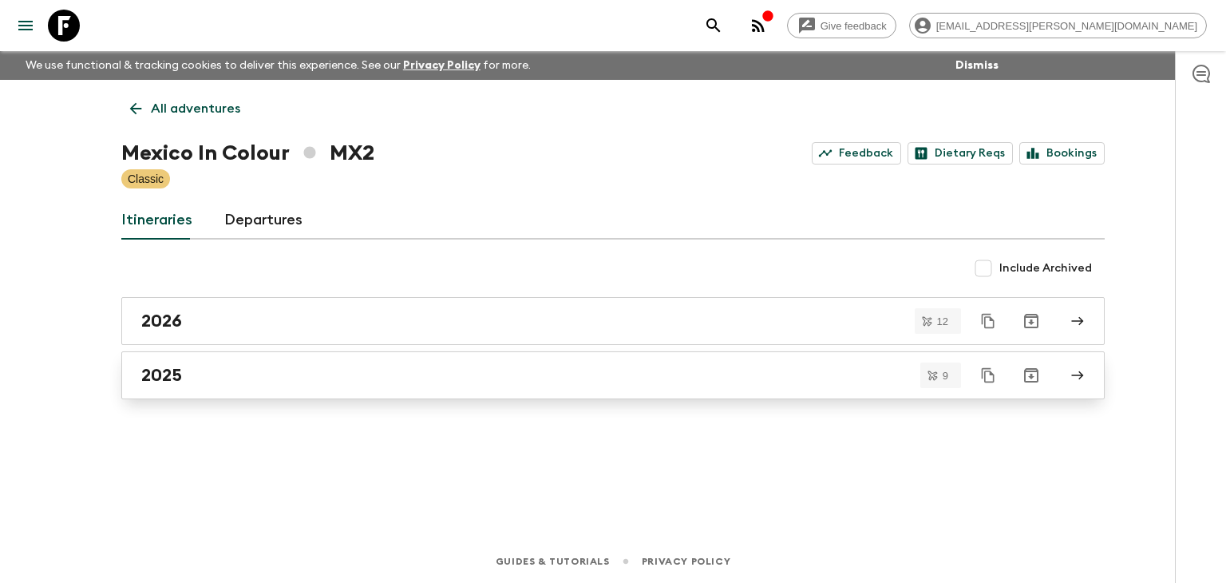
click at [239, 382] on div "2025" at bounding box center [597, 375] width 913 height 21
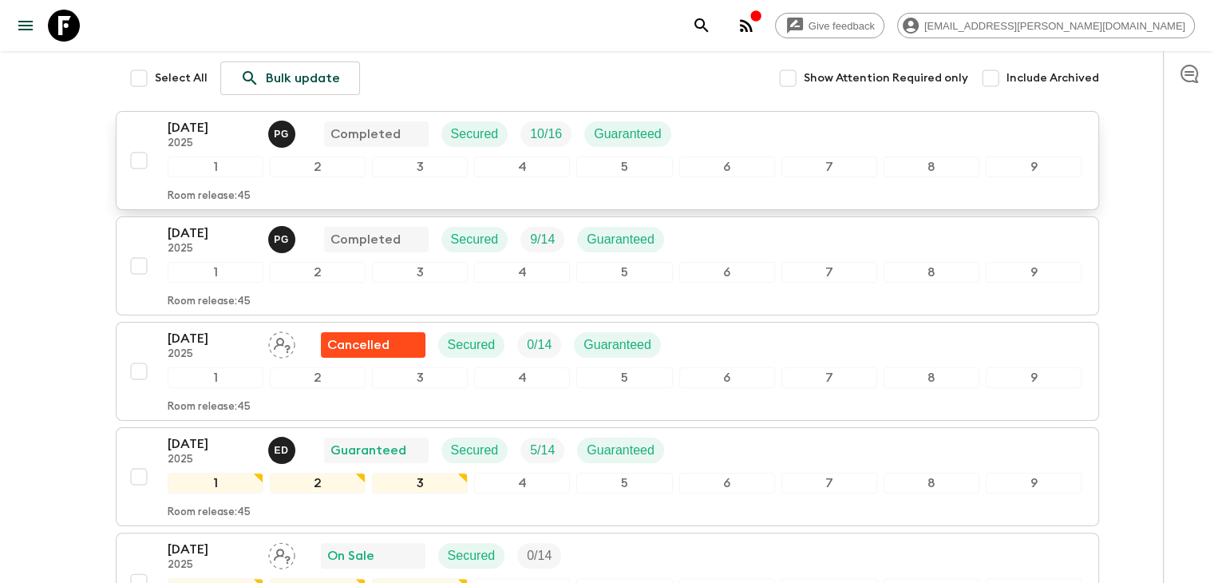
scroll to position [80, 0]
